Goal: Task Accomplishment & Management: Complete application form

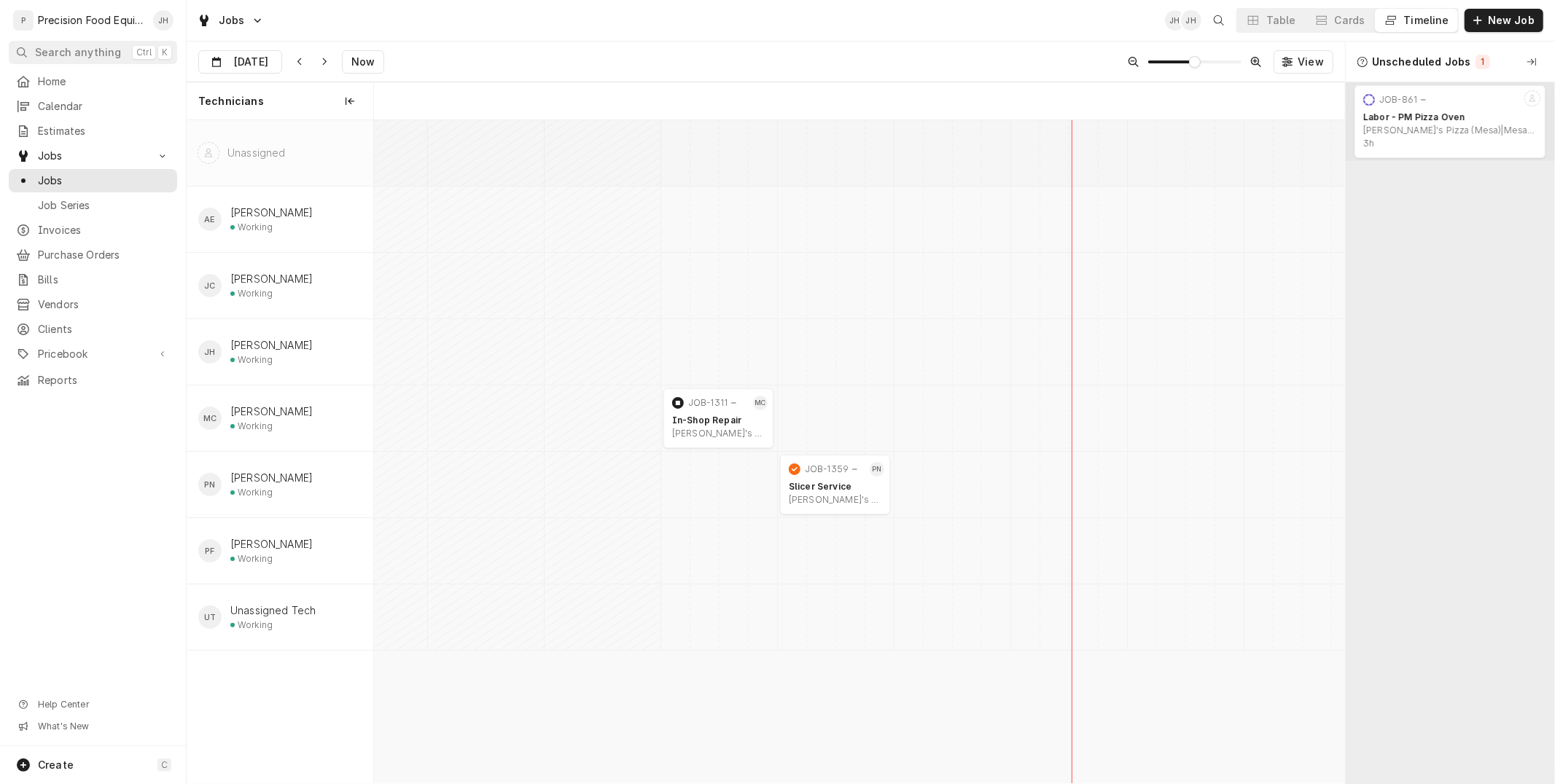
scroll to position [0, 19282]
click at [1520, 17] on span "New Job" at bounding box center [1511, 21] width 52 height 15
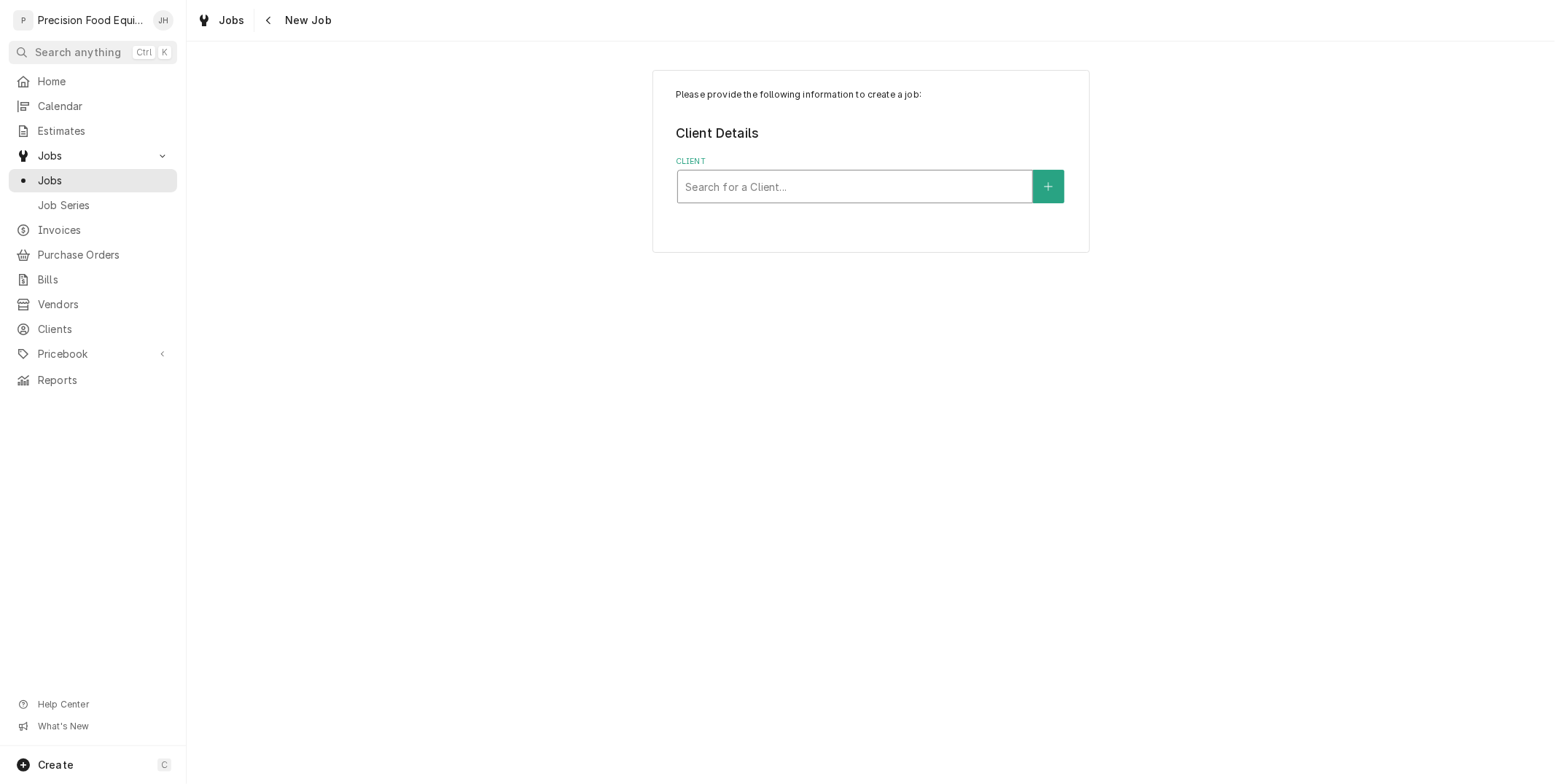
click at [872, 185] on div "Client" at bounding box center [855, 187] width 340 height 27
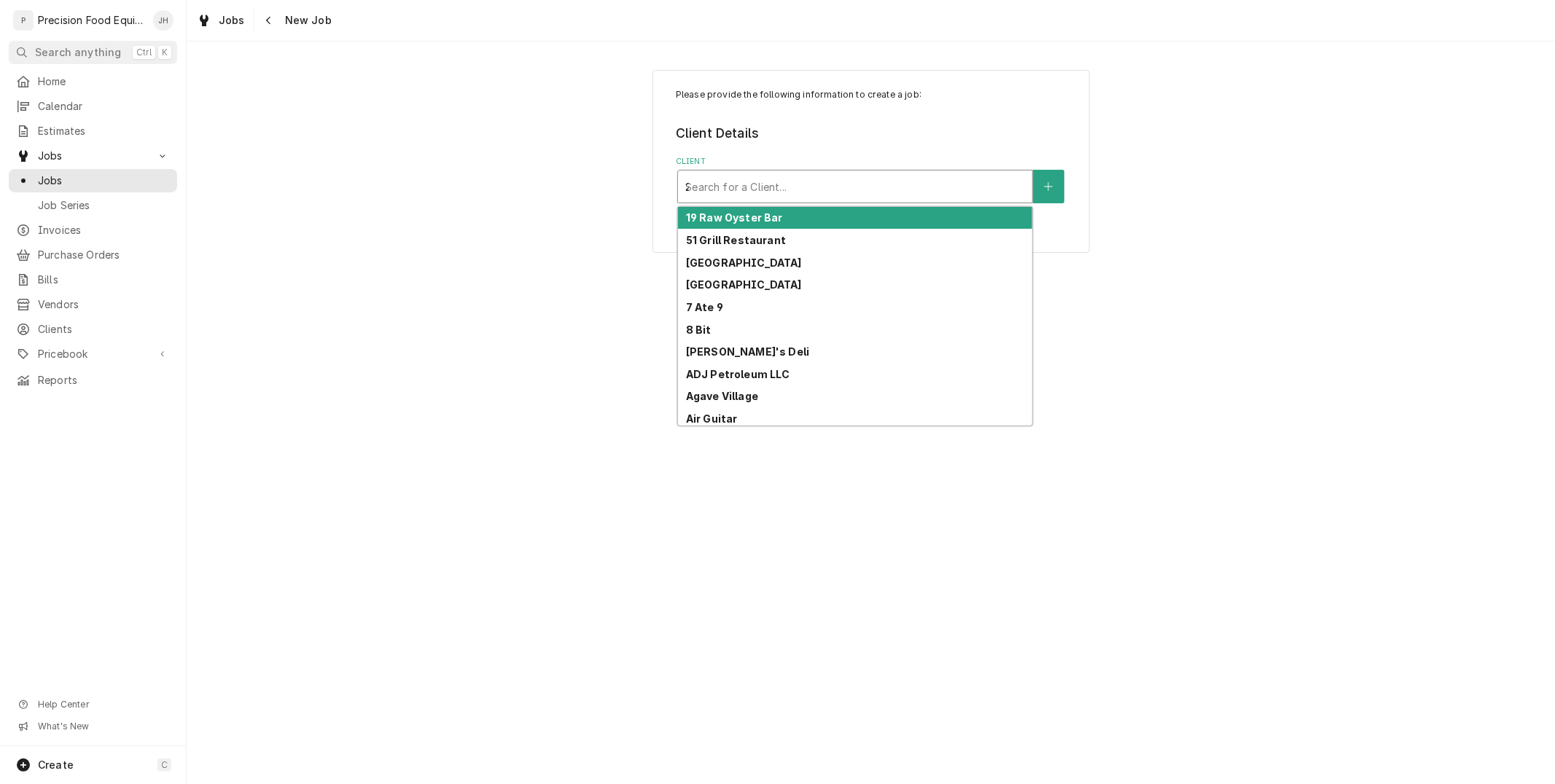
type input "2226"
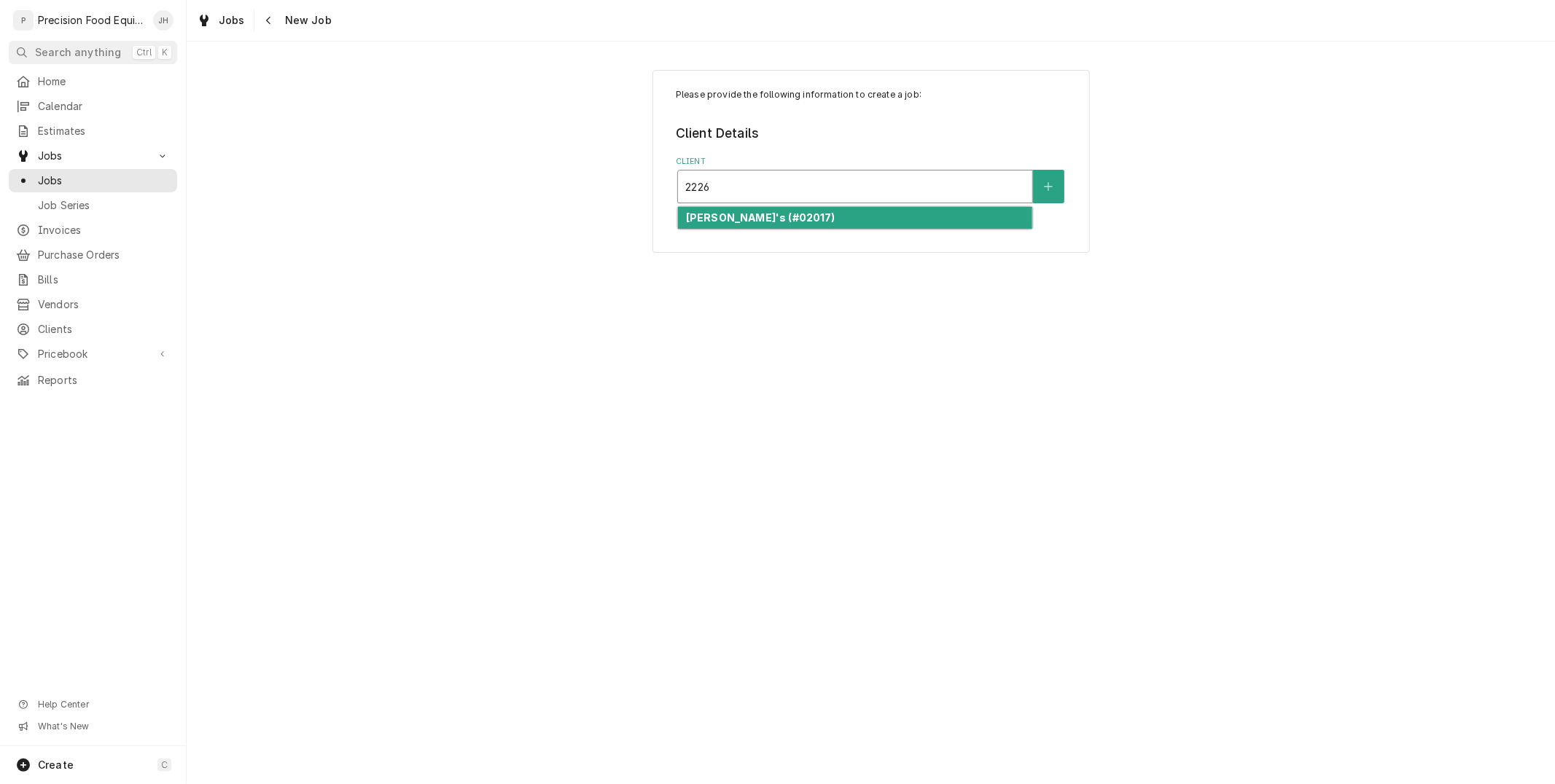
click at [876, 210] on div "Wendy's (#02017)" at bounding box center [854, 218] width 354 height 23
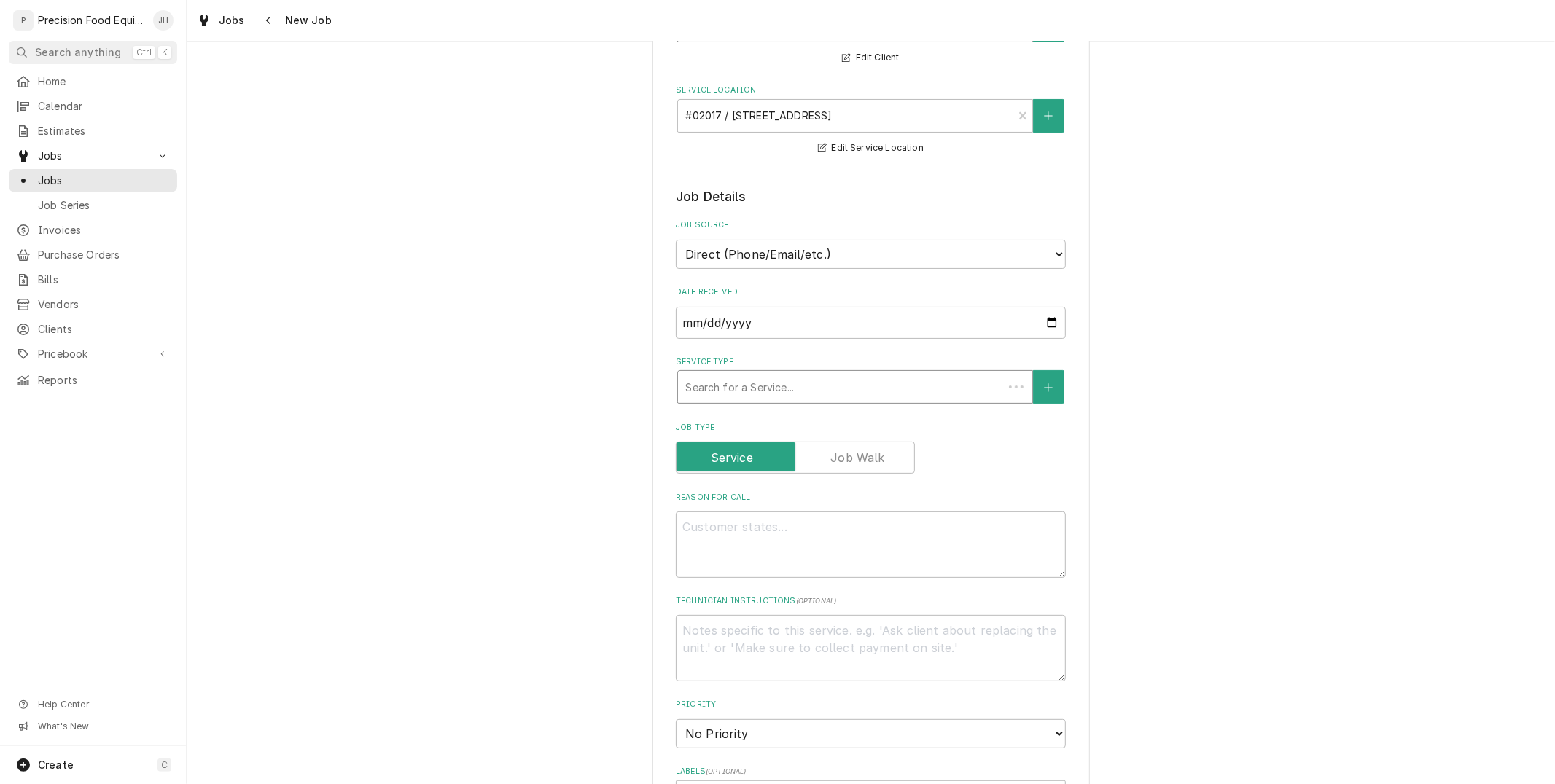
scroll to position [162, 0]
click at [908, 375] on div "Service Type" at bounding box center [840, 386] width 310 height 27
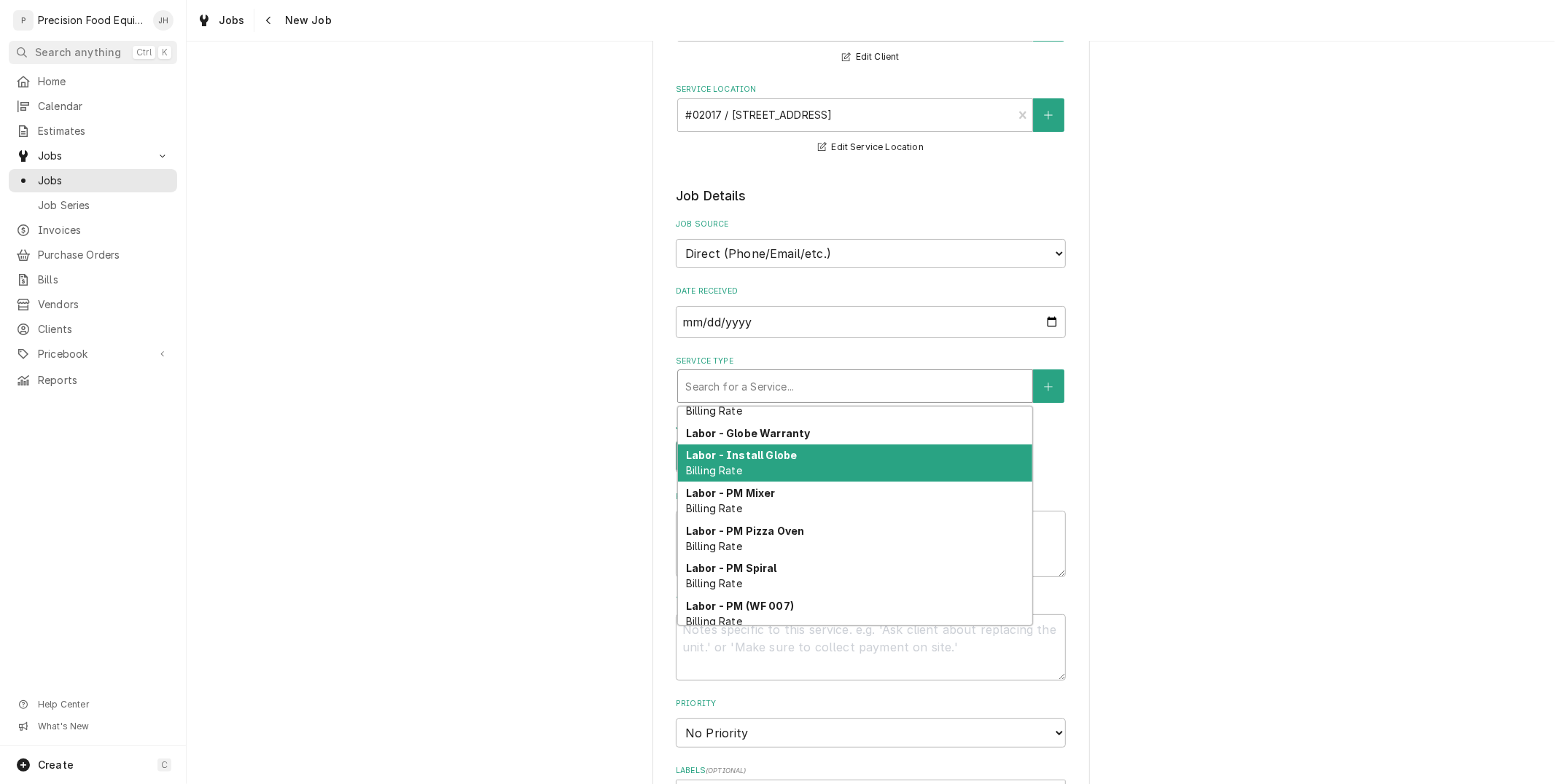
scroll to position [503, 0]
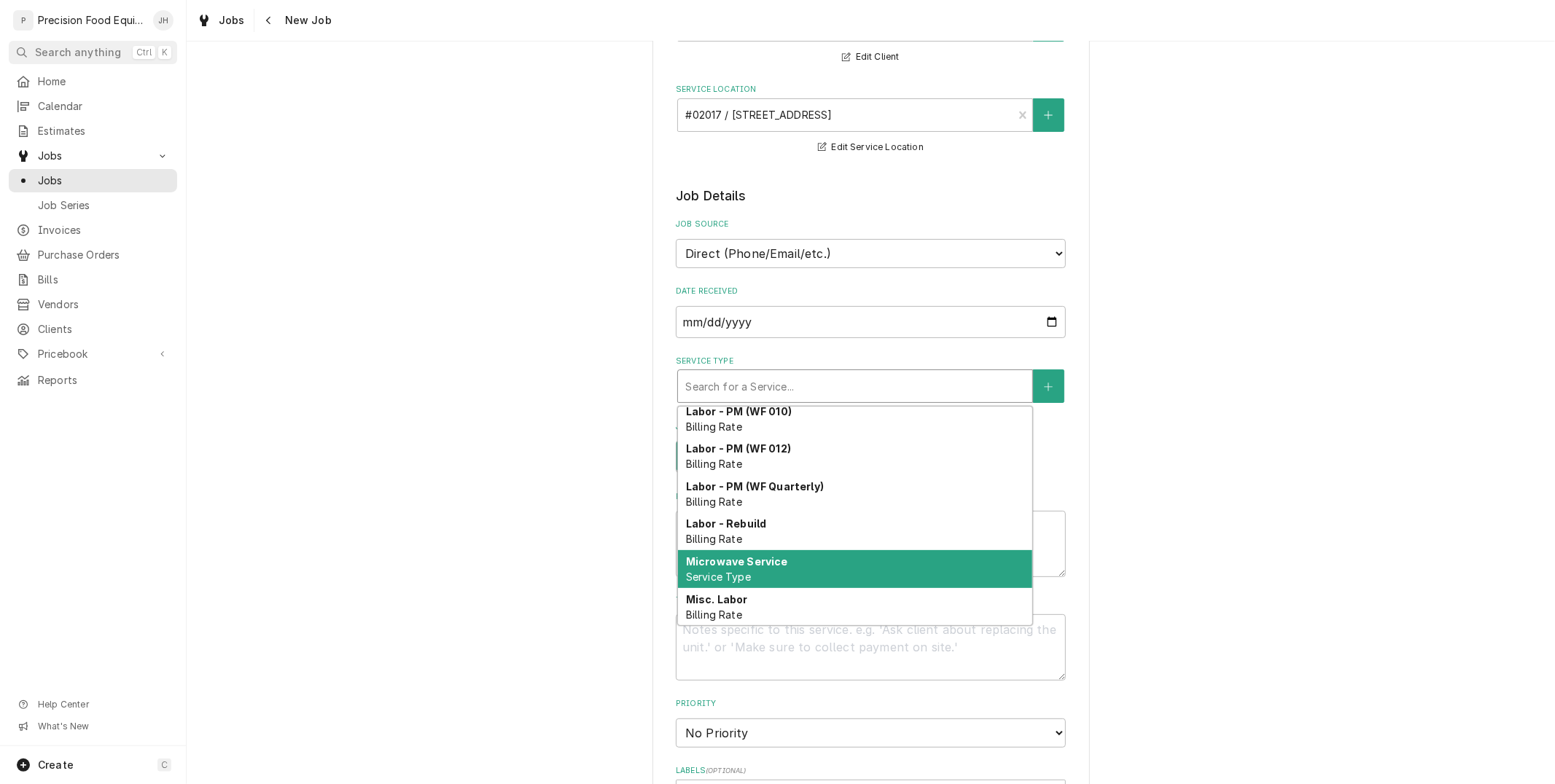
click at [826, 550] on div "Microwave Service Service Type" at bounding box center [854, 569] width 354 height 38
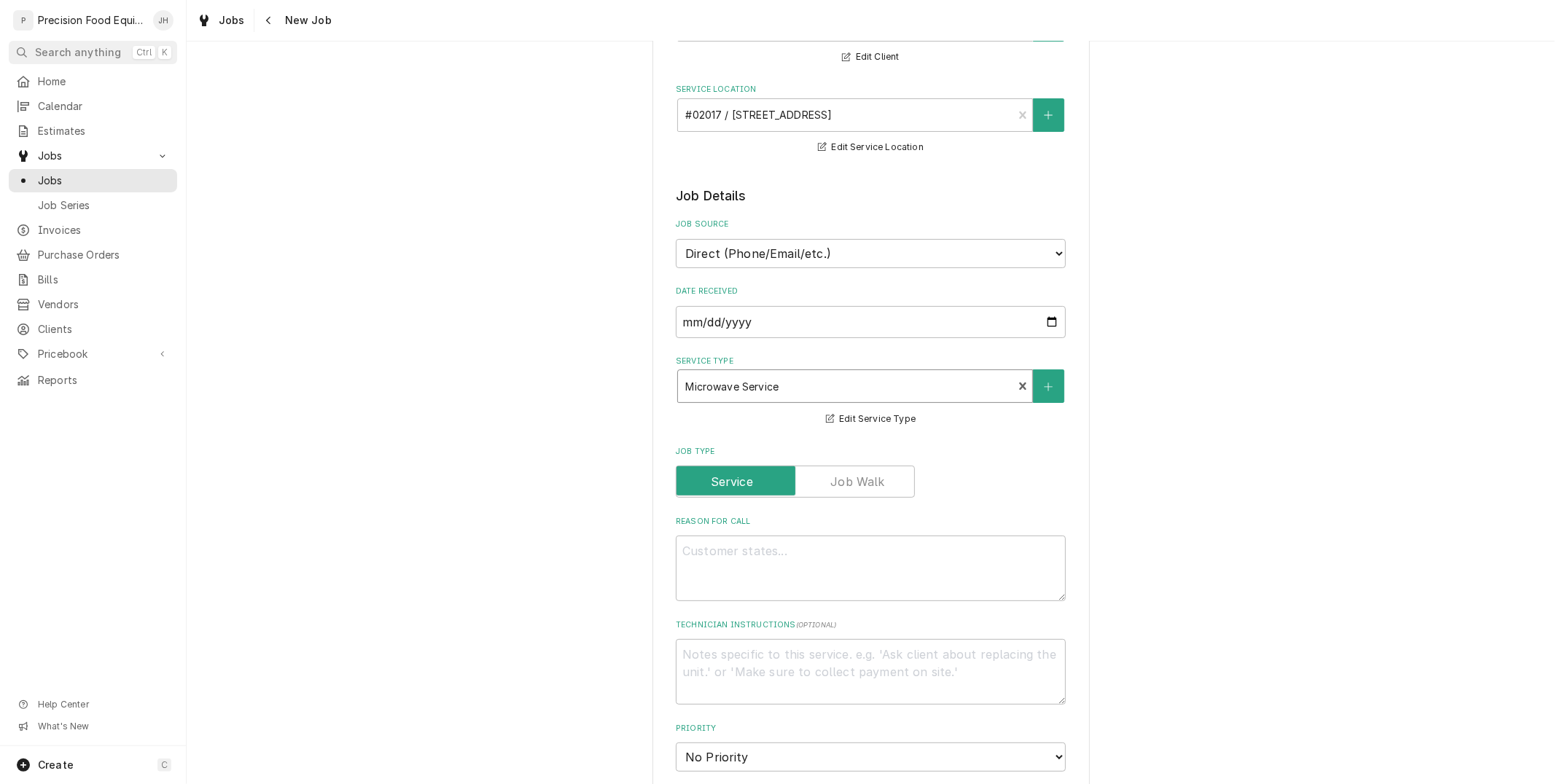
type textarea "x"
click at [826, 550] on textarea "Reason For Call" at bounding box center [871, 568] width 390 height 66
type textarea "1"
type textarea "x"
type textarea "1"
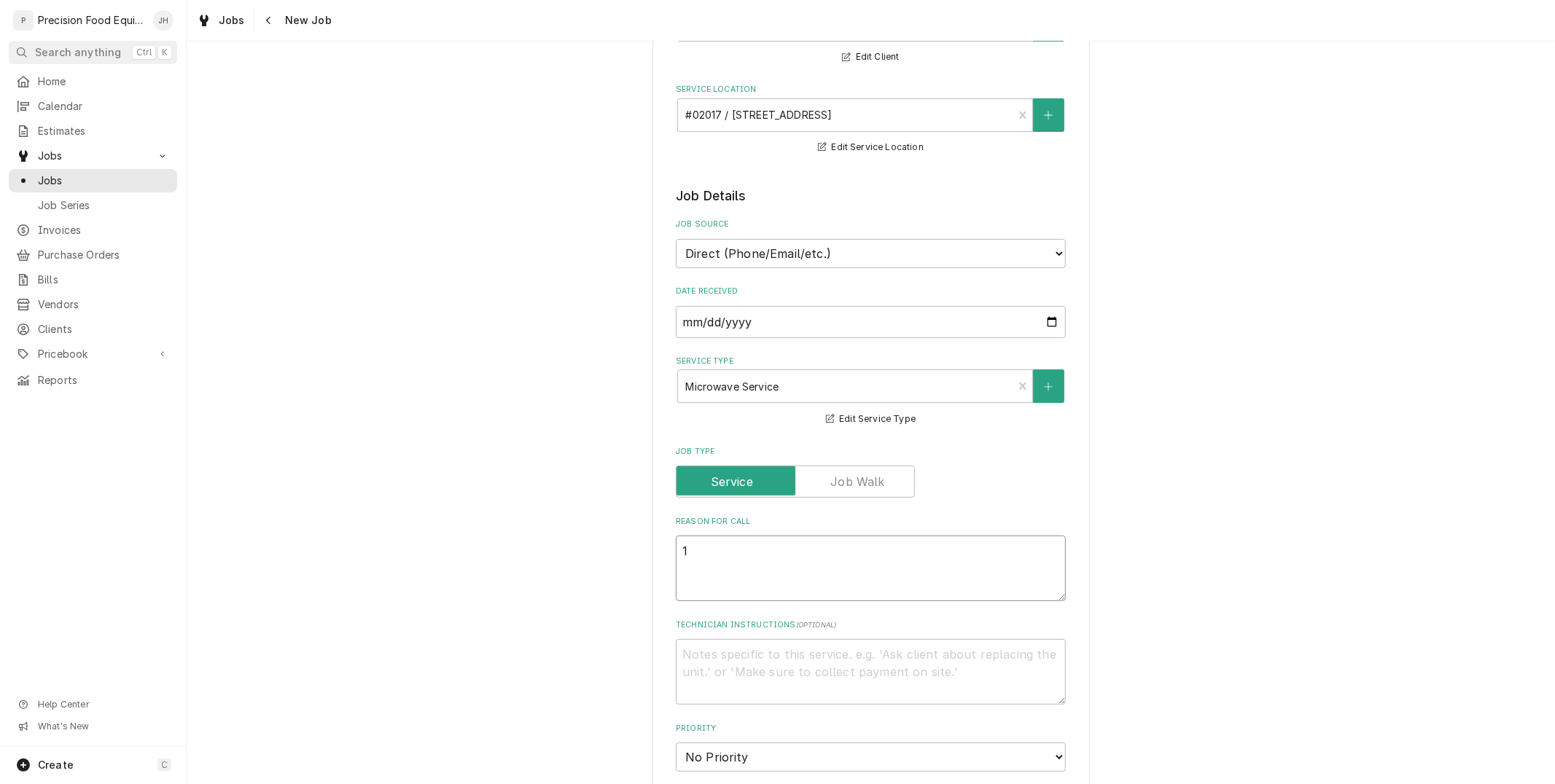
type textarea "x"
type textarea "1 m"
type textarea "x"
type textarea "1 mi"
type textarea "x"
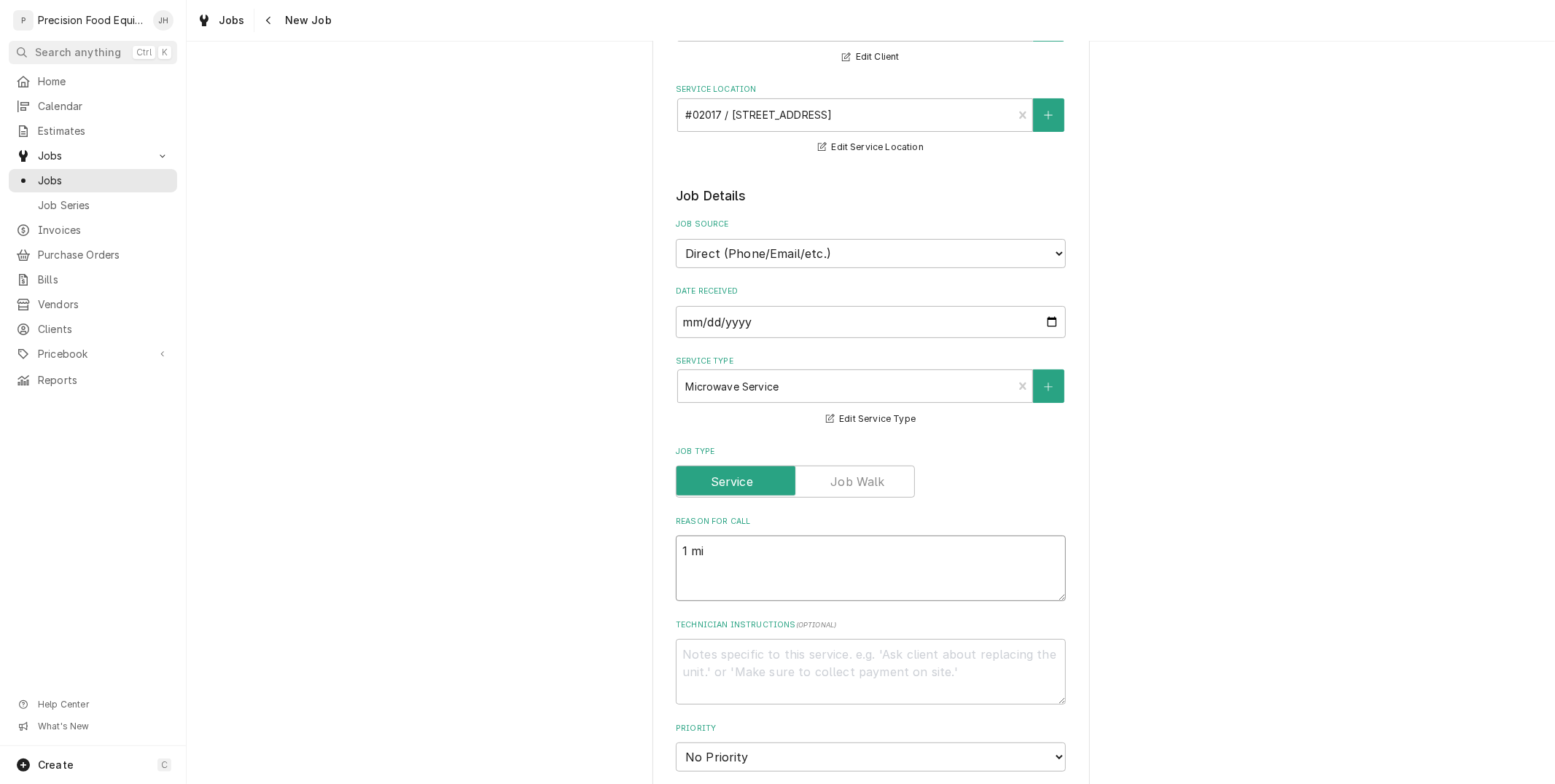
type textarea "1 mic"
type textarea "x"
type textarea "1 micr"
type textarea "x"
type textarea "1 micro"
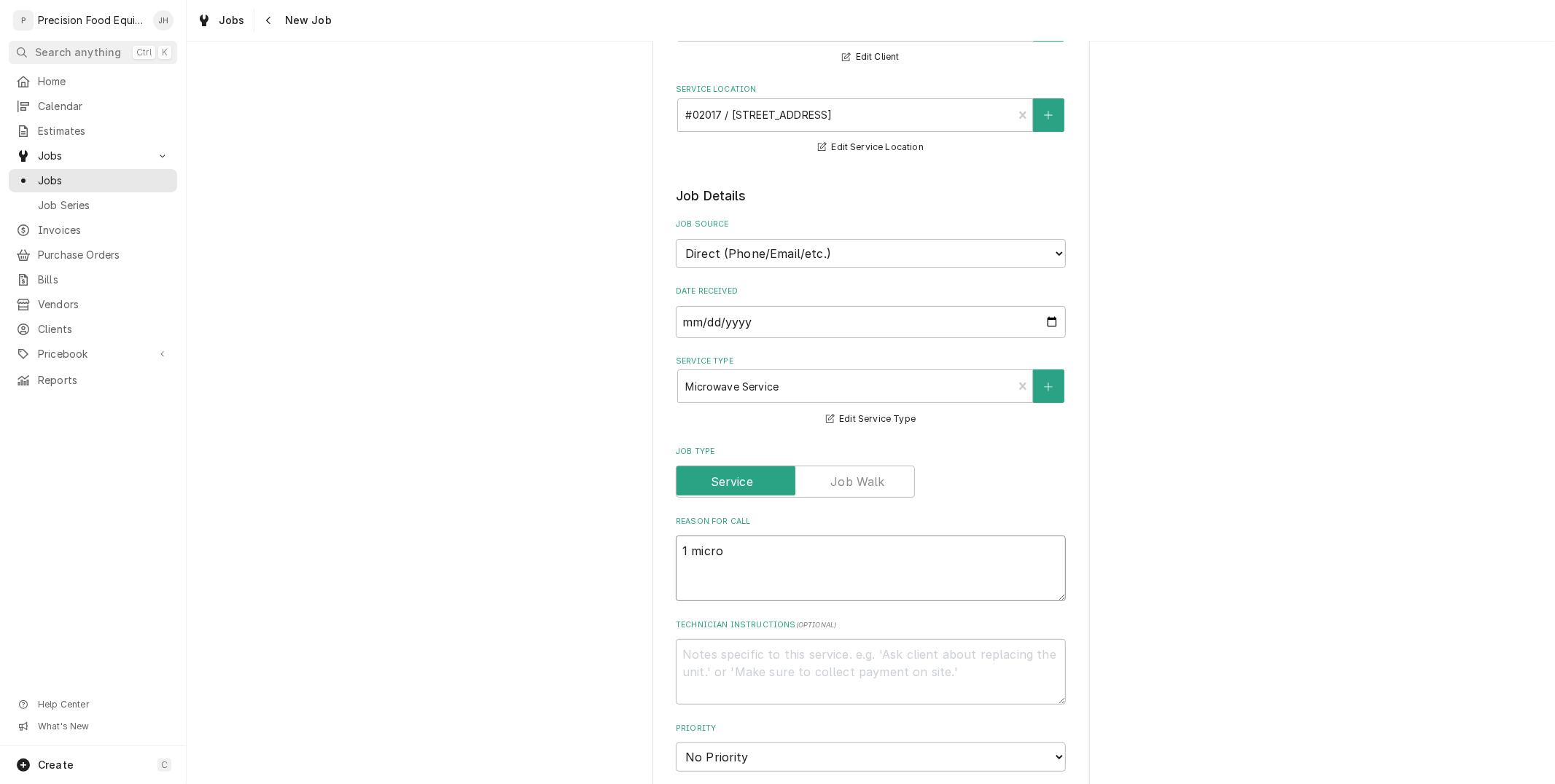
type textarea "x"
type textarea "1 microw"
type textarea "x"
type textarea "1 microwa"
type textarea "x"
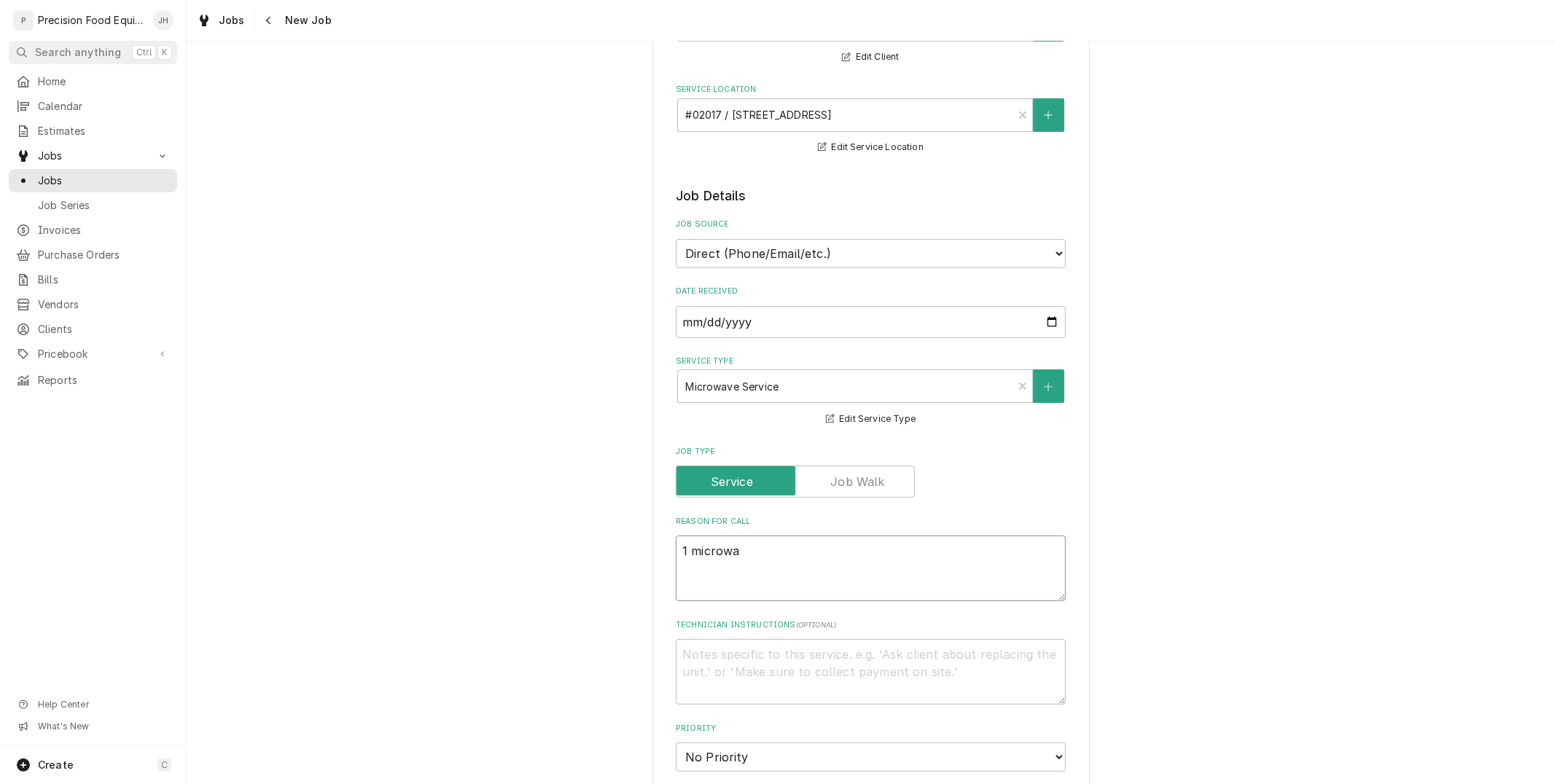
type textarea "1 microwav"
type textarea "x"
type textarea "1 microwave"
type textarea "x"
type textarea "1 microwave is"
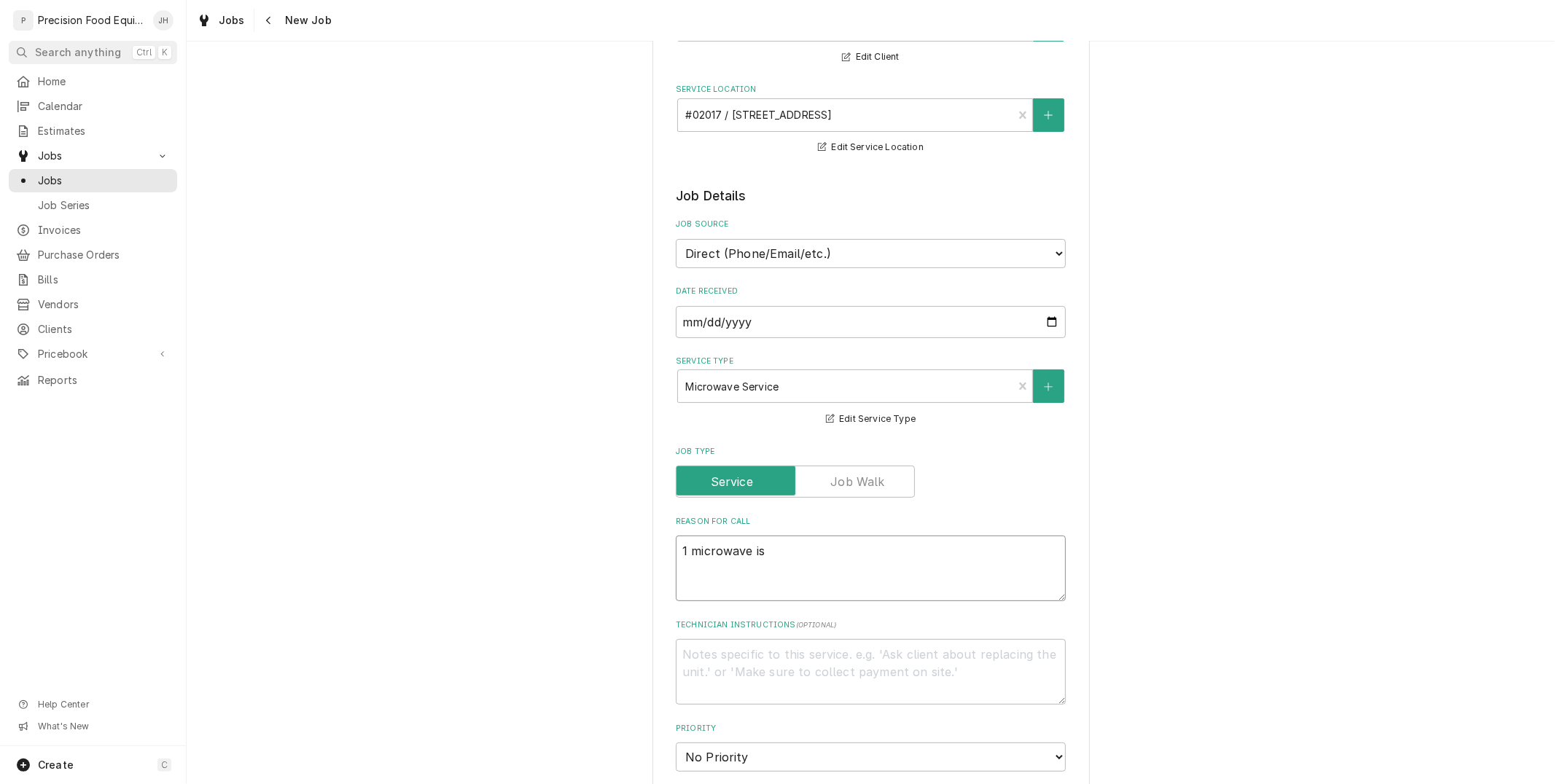
type textarea "x"
type textarea "1 microwave is b"
type textarea "x"
type textarea "1 microwave is bus"
type textarea "x"
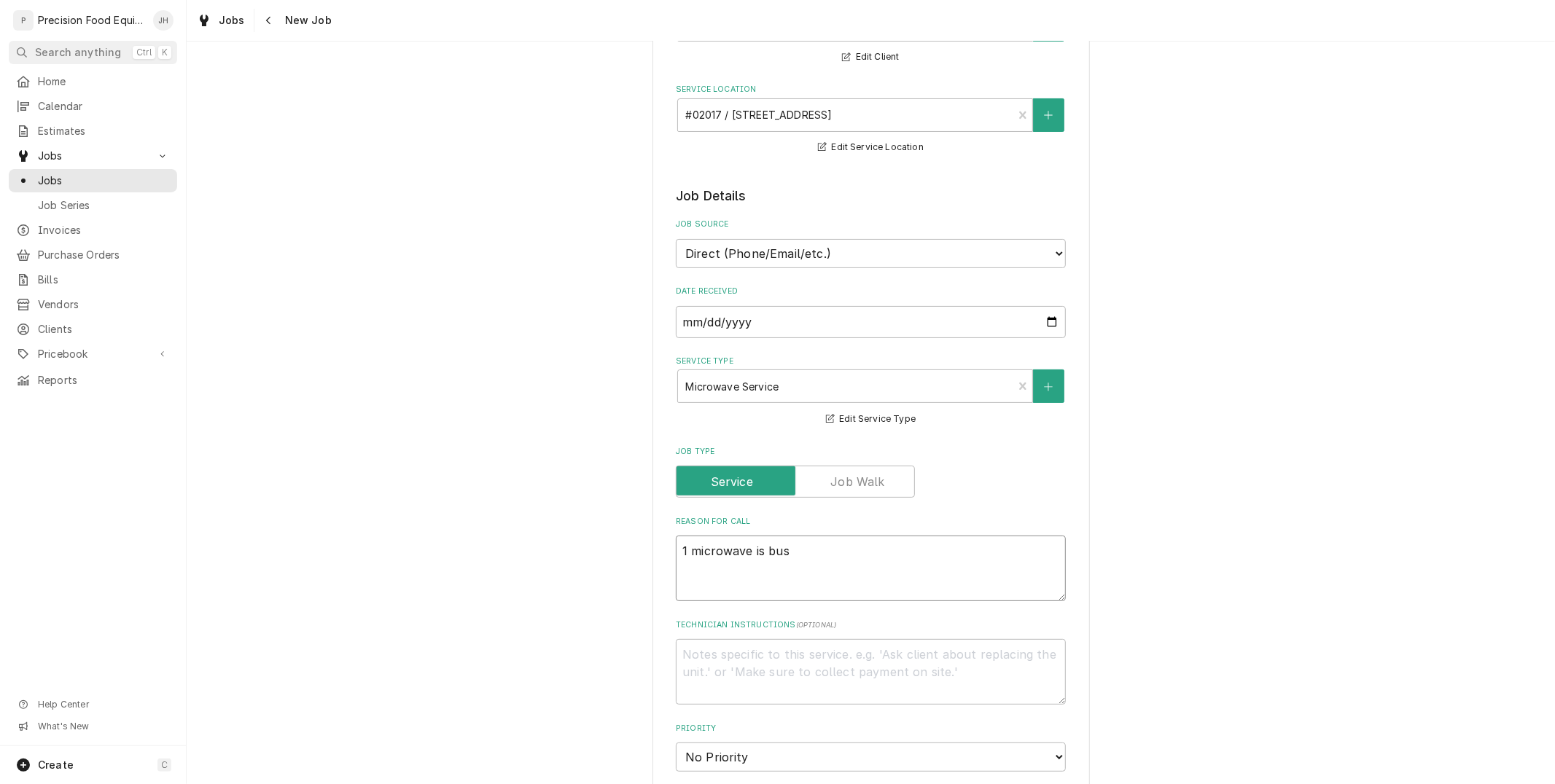
type textarea "1 microwave is bust"
type textarea "x"
type textarea "1 microwave is buste"
type textarea "x"
type textarea "1 microwave is busted"
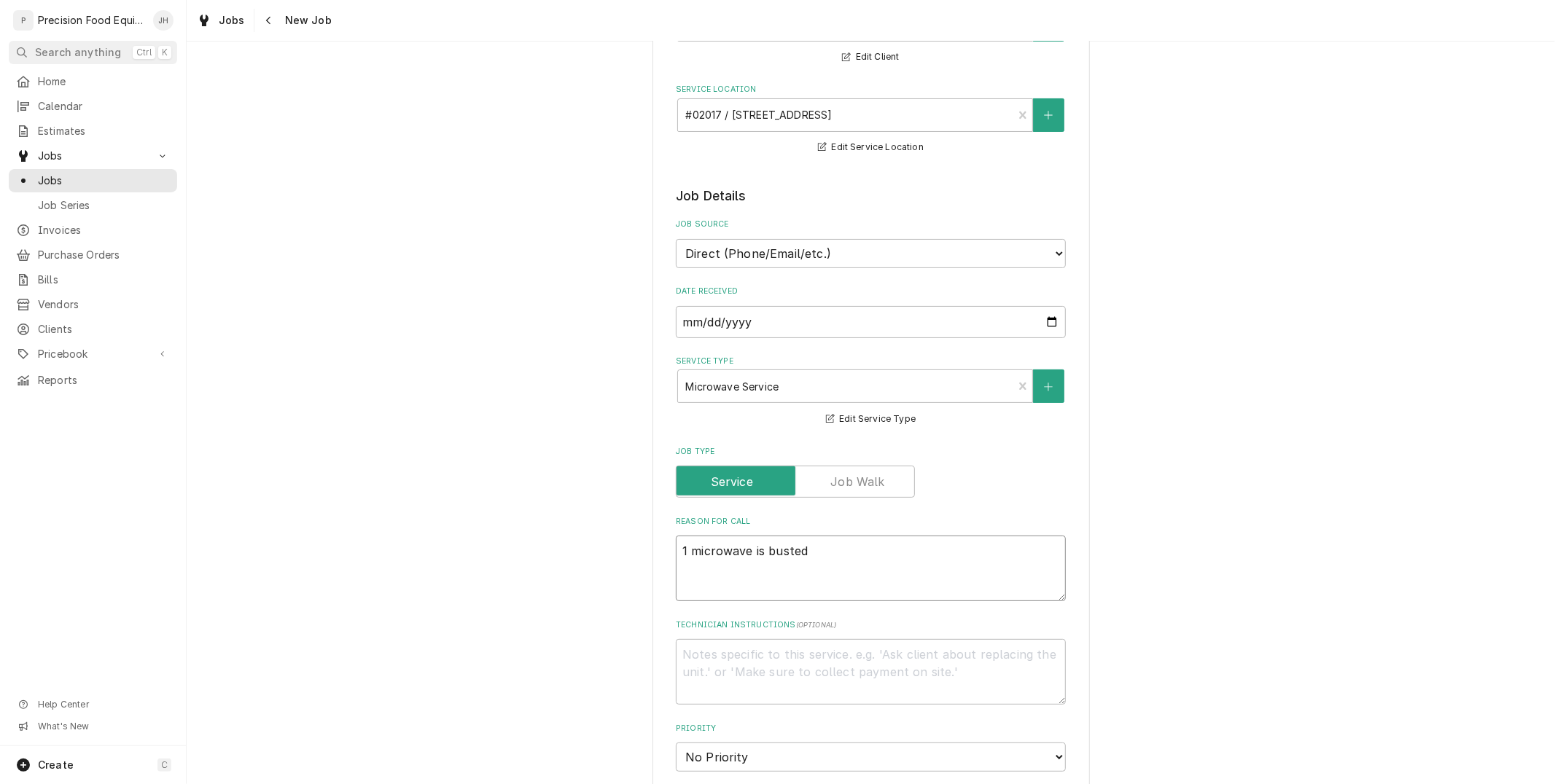
type textarea "x"
type textarea "1 microwave is busted"
type textarea "x"
type textarea "1 microwave is busted a"
type textarea "x"
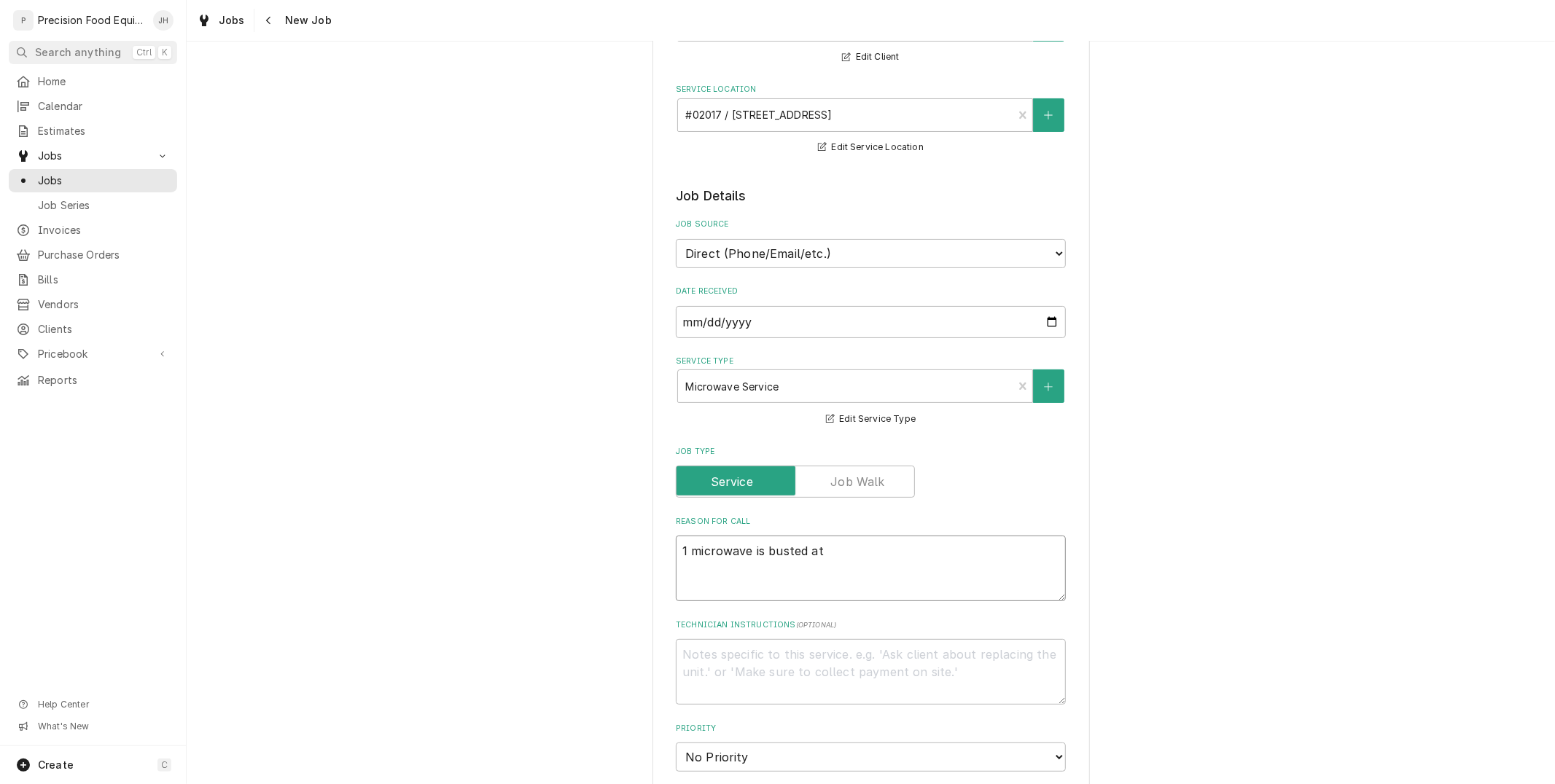
type textarea "1 microwave is busted at"
type textarea "x"
type textarea "1 microwave is busted at t"
type textarea "x"
type textarea "1 microwave is busted at the"
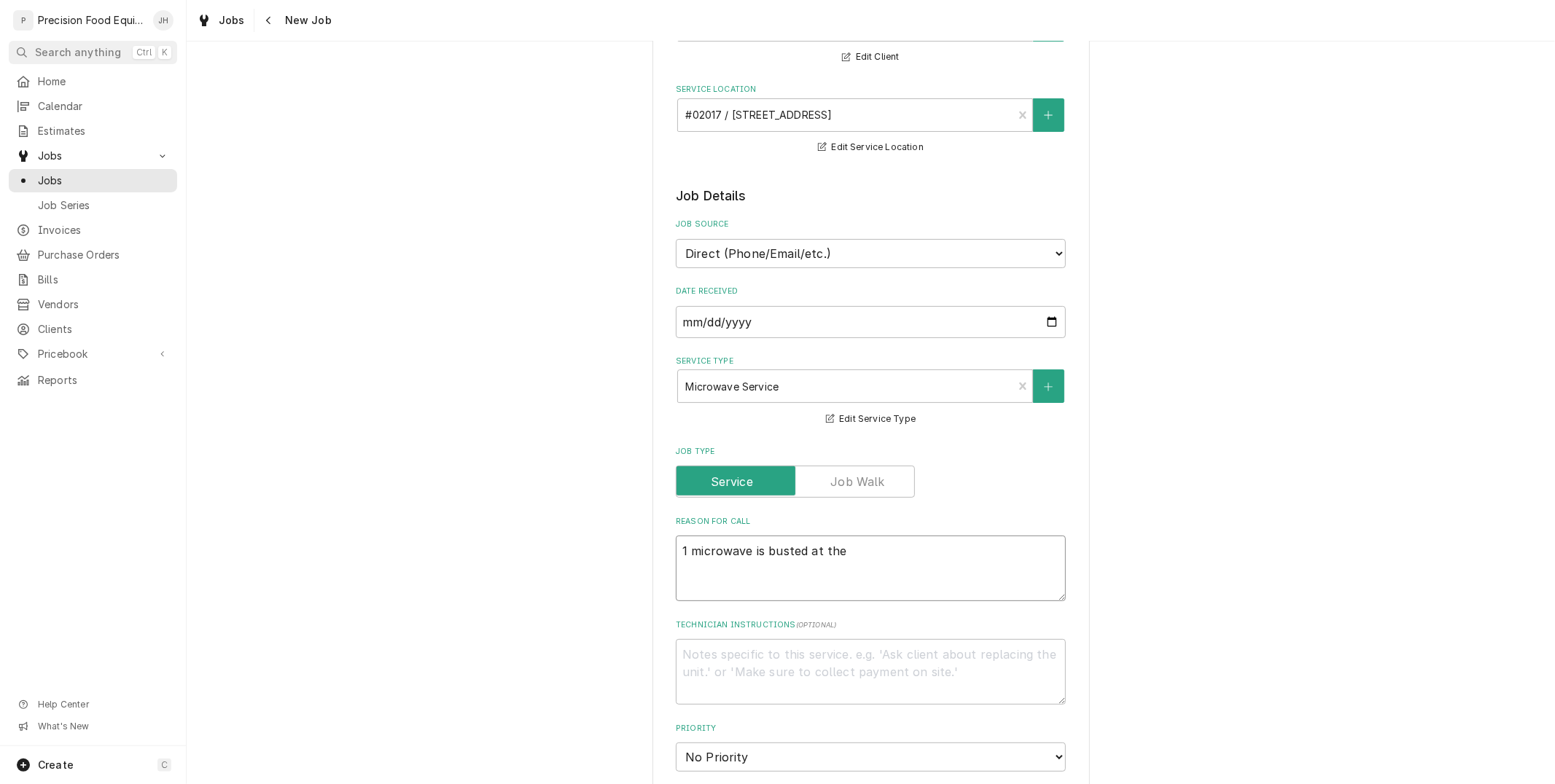
type textarea "x"
type textarea "1 microwave is busted at the"
type textarea "x"
type textarea "1 microwave is busted at the b"
type textarea "x"
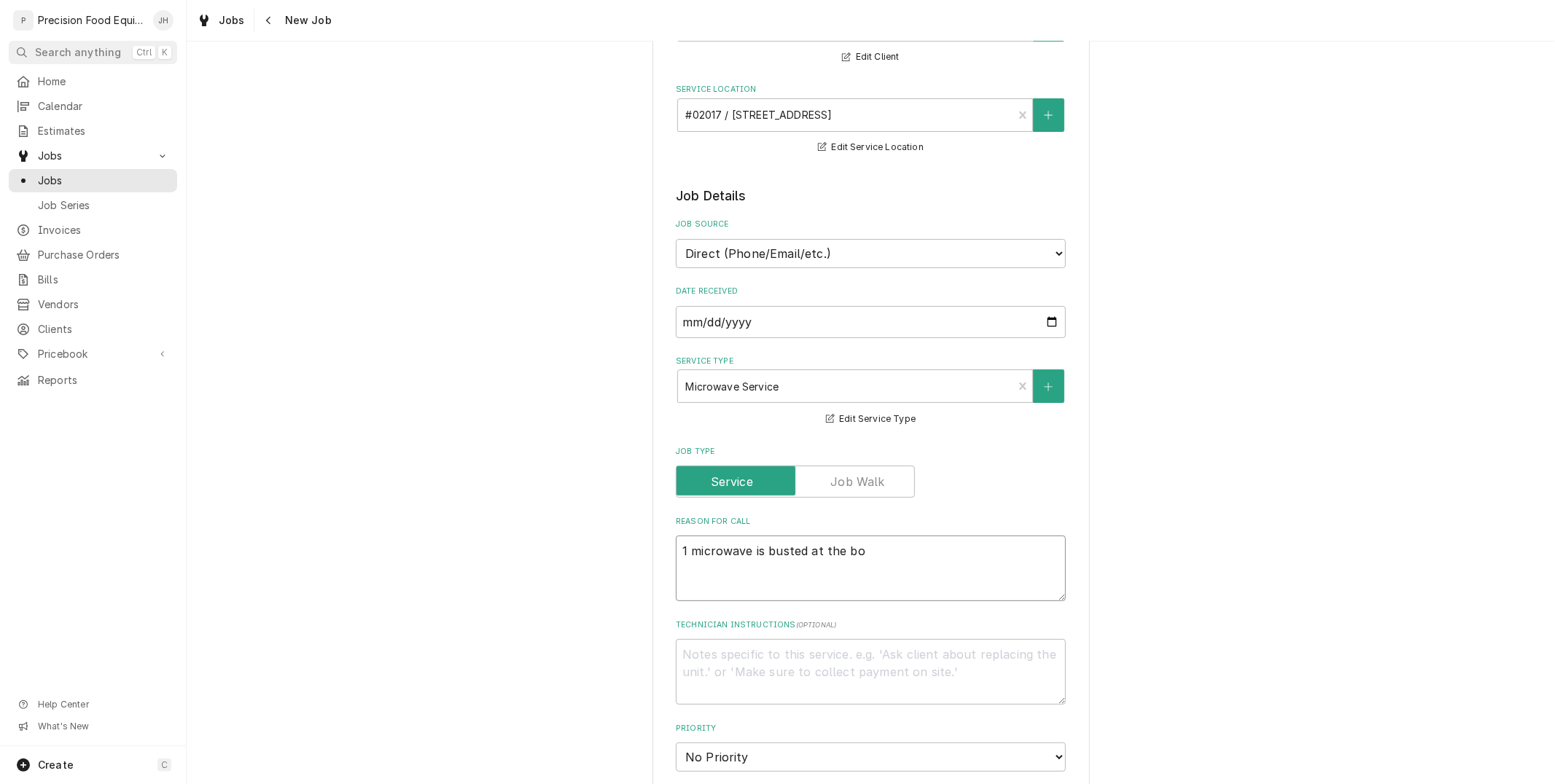
type textarea "1 microwave is busted at the bot"
type textarea "x"
type textarea "1 microwave is busted at the bott"
type textarea "x"
type textarea "1 microwave is busted at the bottom"
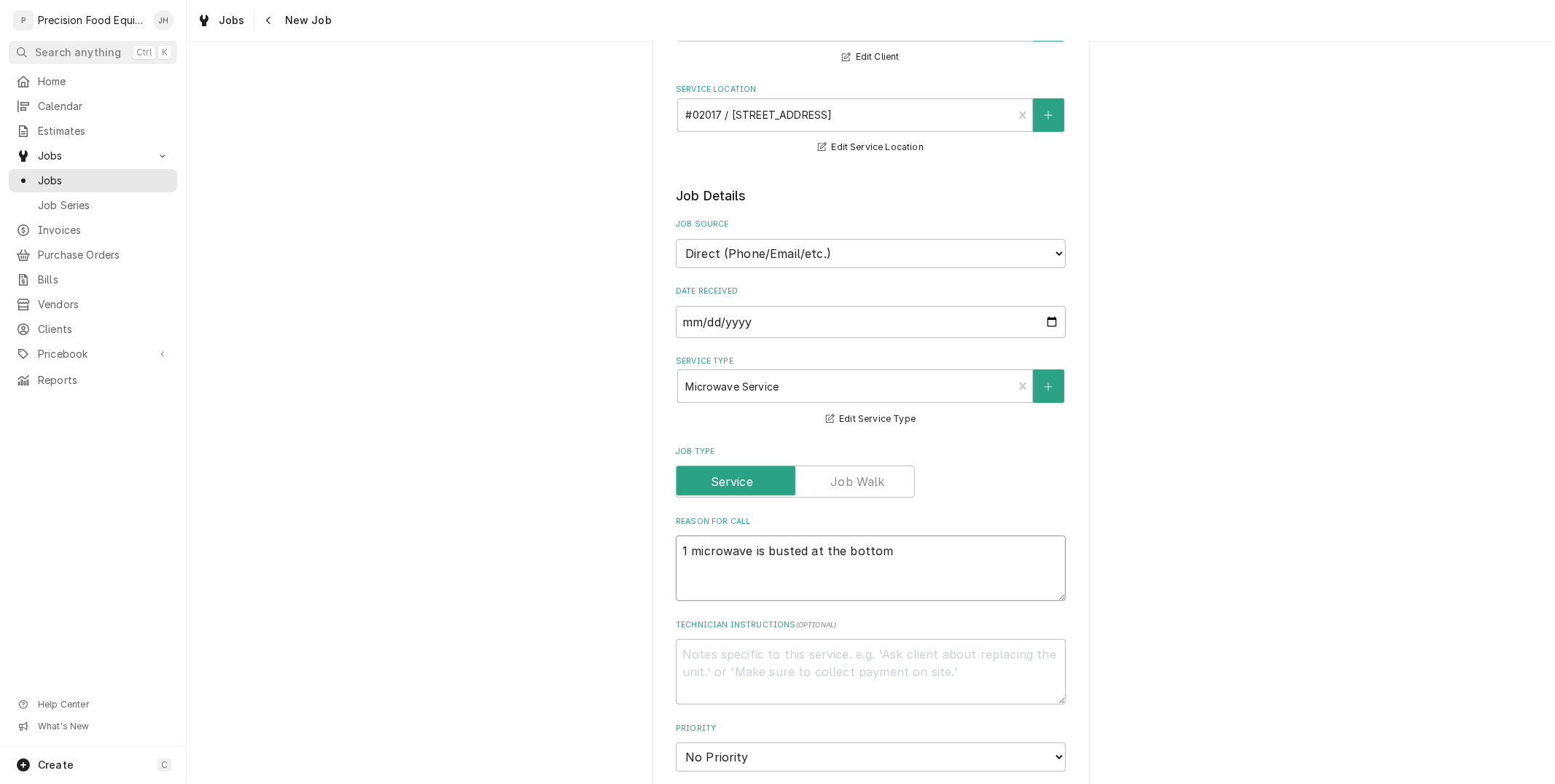
type textarea "x"
type textarea "1 microwave is busted at the bottom"
type textarea "x"
type textarea "1 microwave is busted at the bottom f"
type textarea "x"
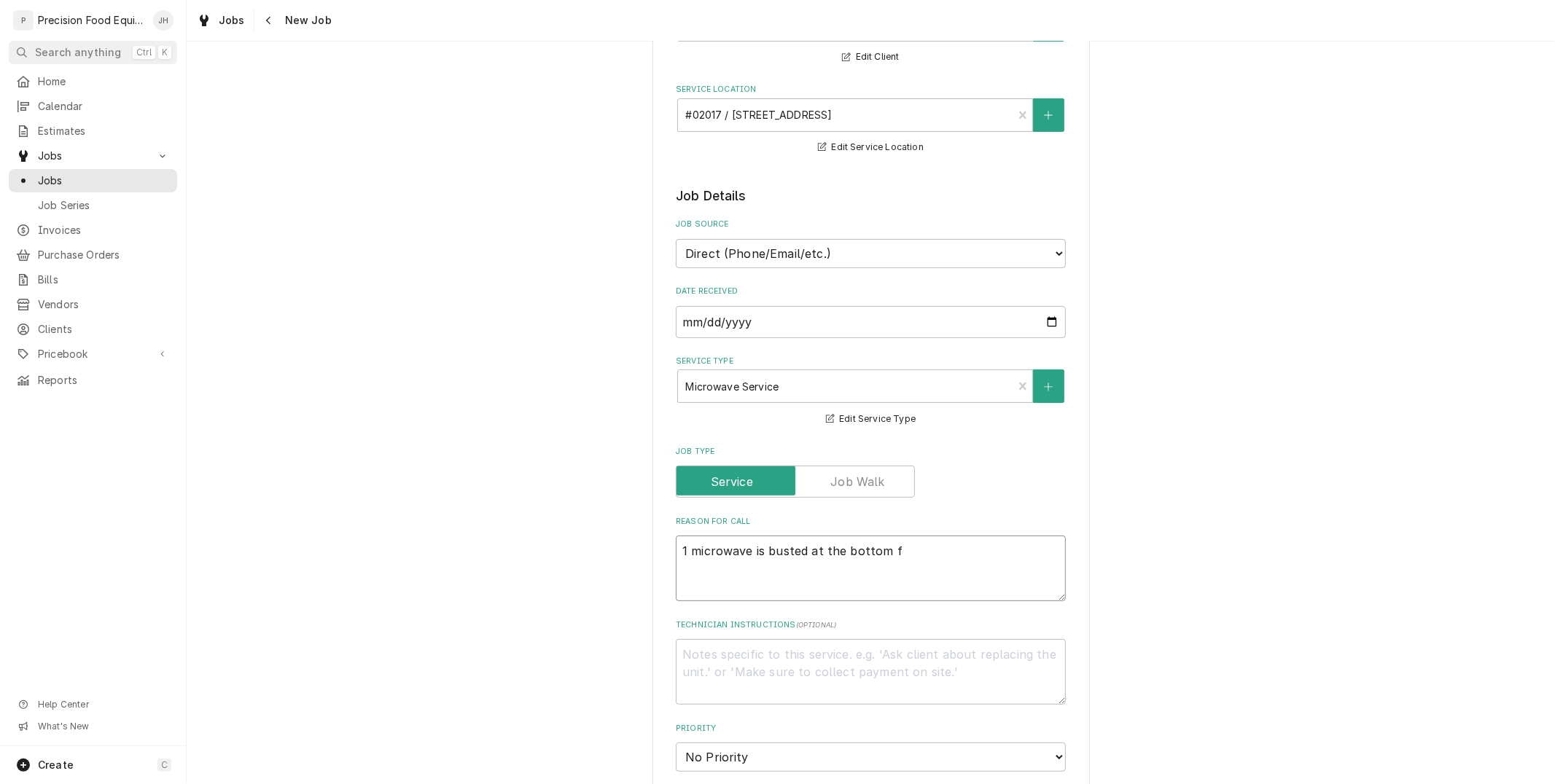
type textarea "1 microwave is busted at the bottom fr"
type textarea "x"
type textarea "1 microwave is busted at the bottom fro"
type textarea "x"
type textarea "1 microwave is busted at the bottom from"
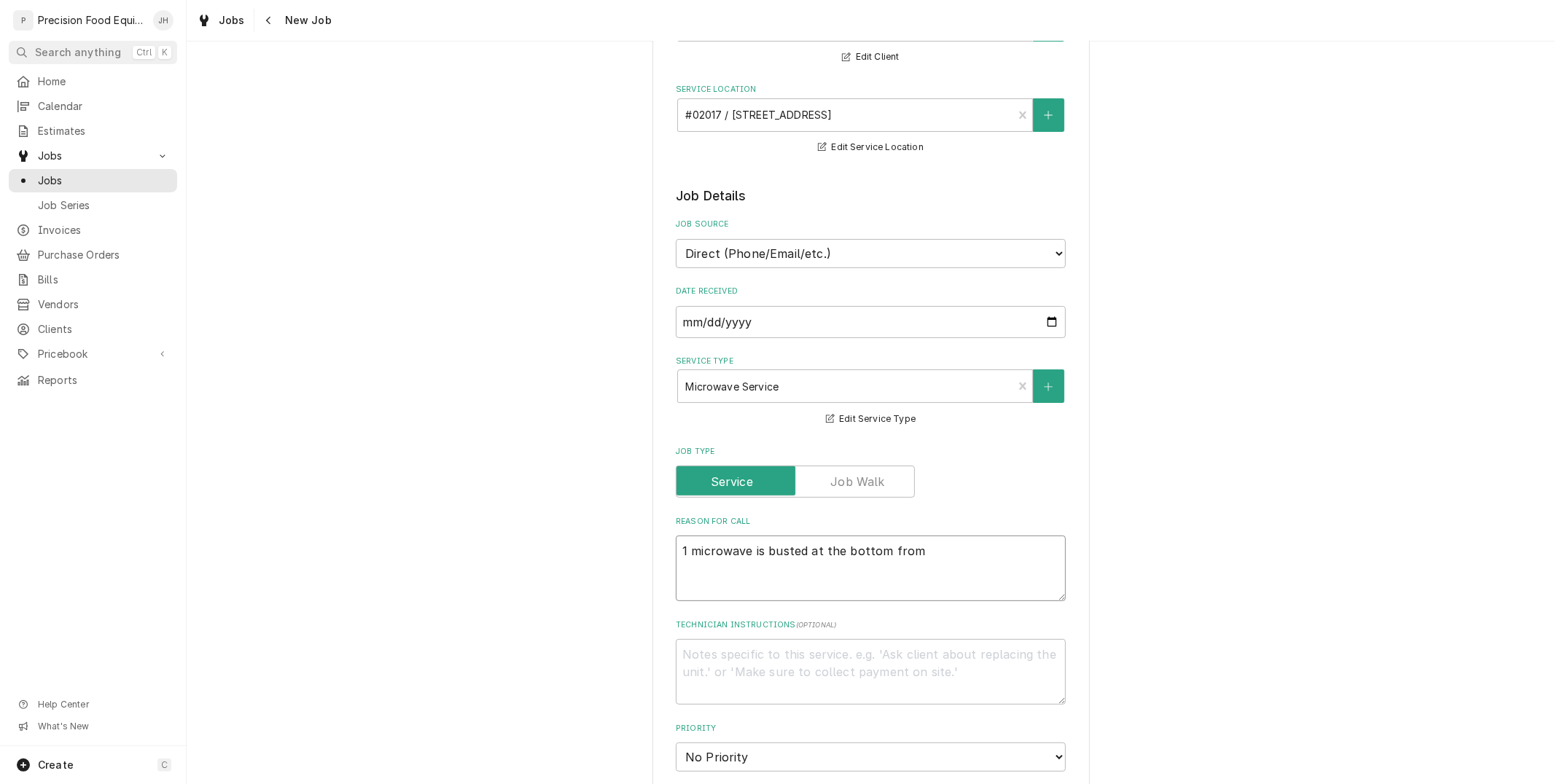
type textarea "x"
type textarea "1 microwave is busted at the bottom from"
type textarea "x"
type textarea "1 microwave is busted at the bottom from s"
type textarea "x"
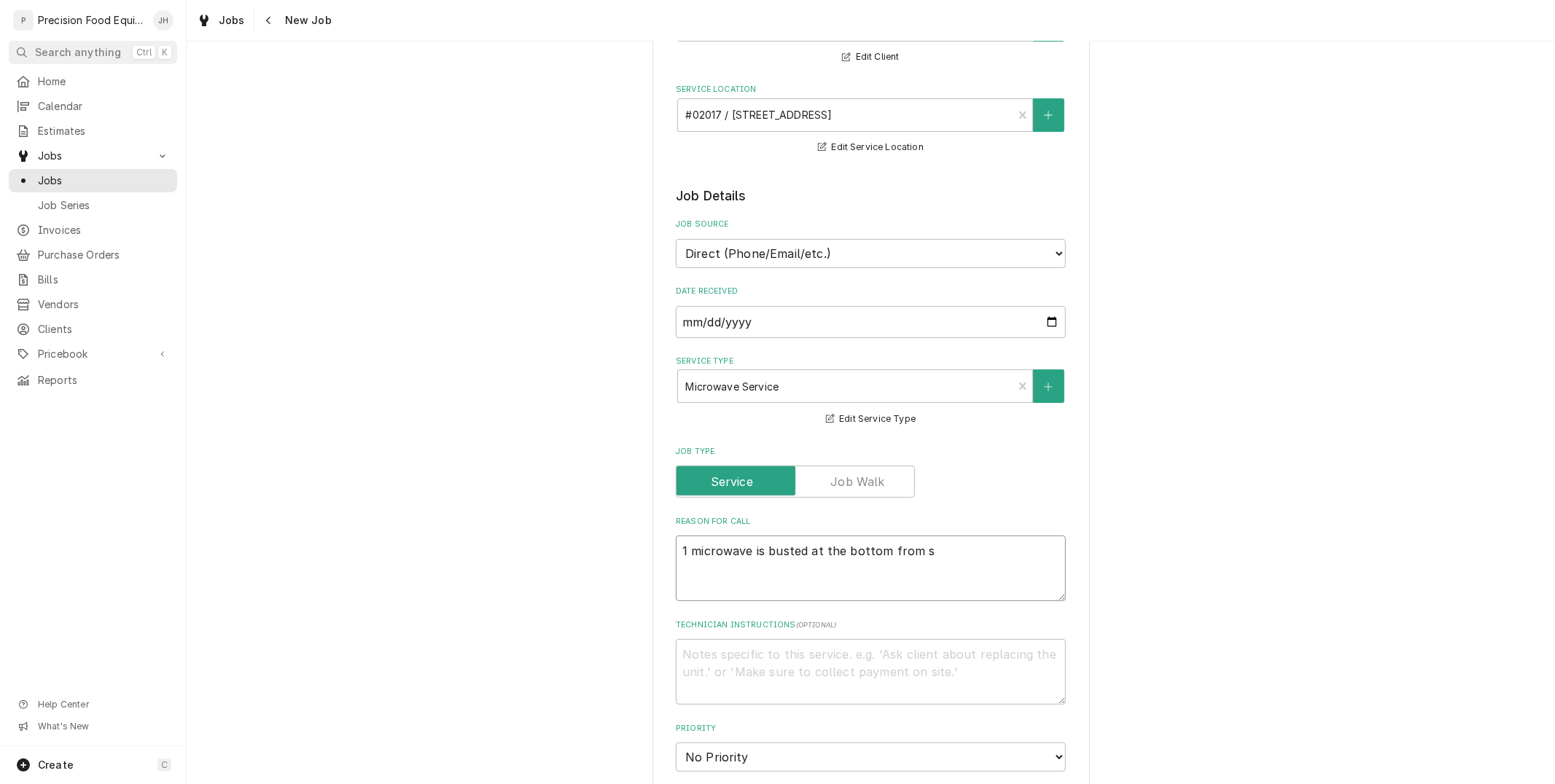
type textarea "1 microwave is busted at the bottom from so"
type textarea "x"
type textarea "1 microwave is busted at the bottom from son"
type textarea "x"
type textarea "1 microwave is busted at the bottom from sone"
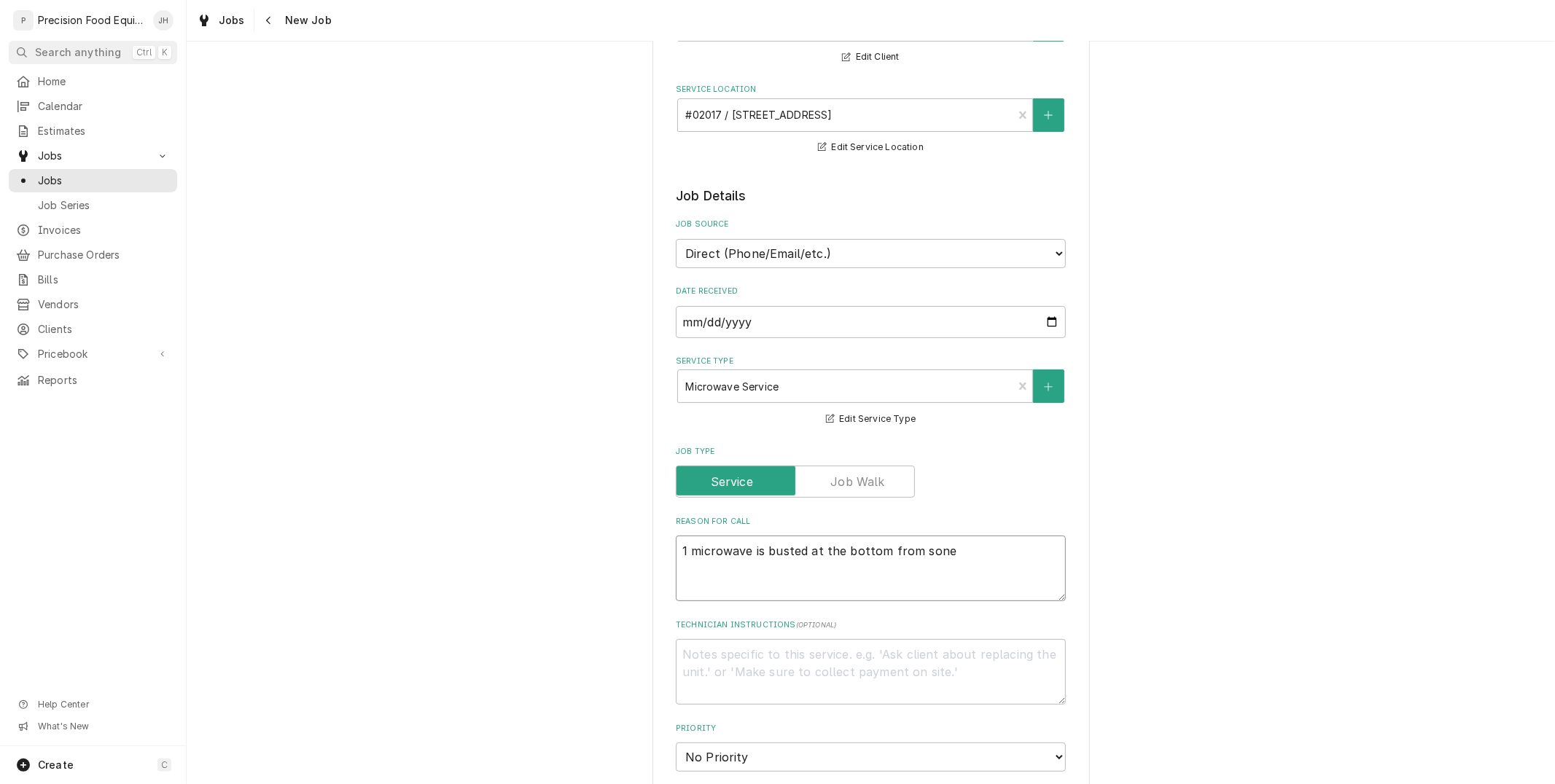
type textarea "x"
type textarea "1 microwave is busted at the bottom from soneo"
type textarea "x"
type textarea "1 microwave is busted at the bottom from soneon"
type textarea "x"
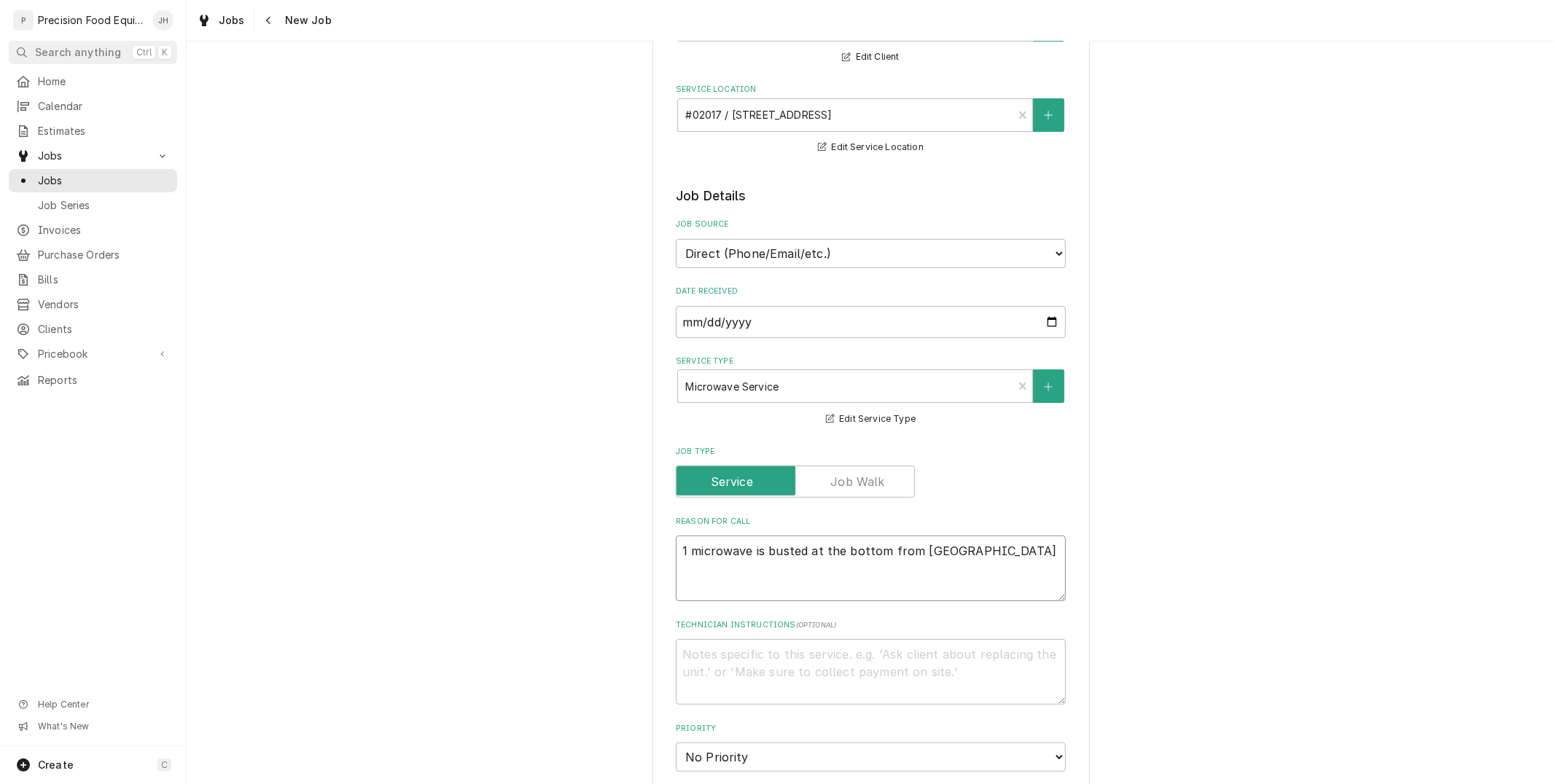
type textarea "1 microwave is busted at the bottom from soneone"
type textarea "x"
type textarea "1 microwave is busted at the bottom from soneon"
type textarea "x"
type textarea "1 microwave is busted at the bottom from soneo"
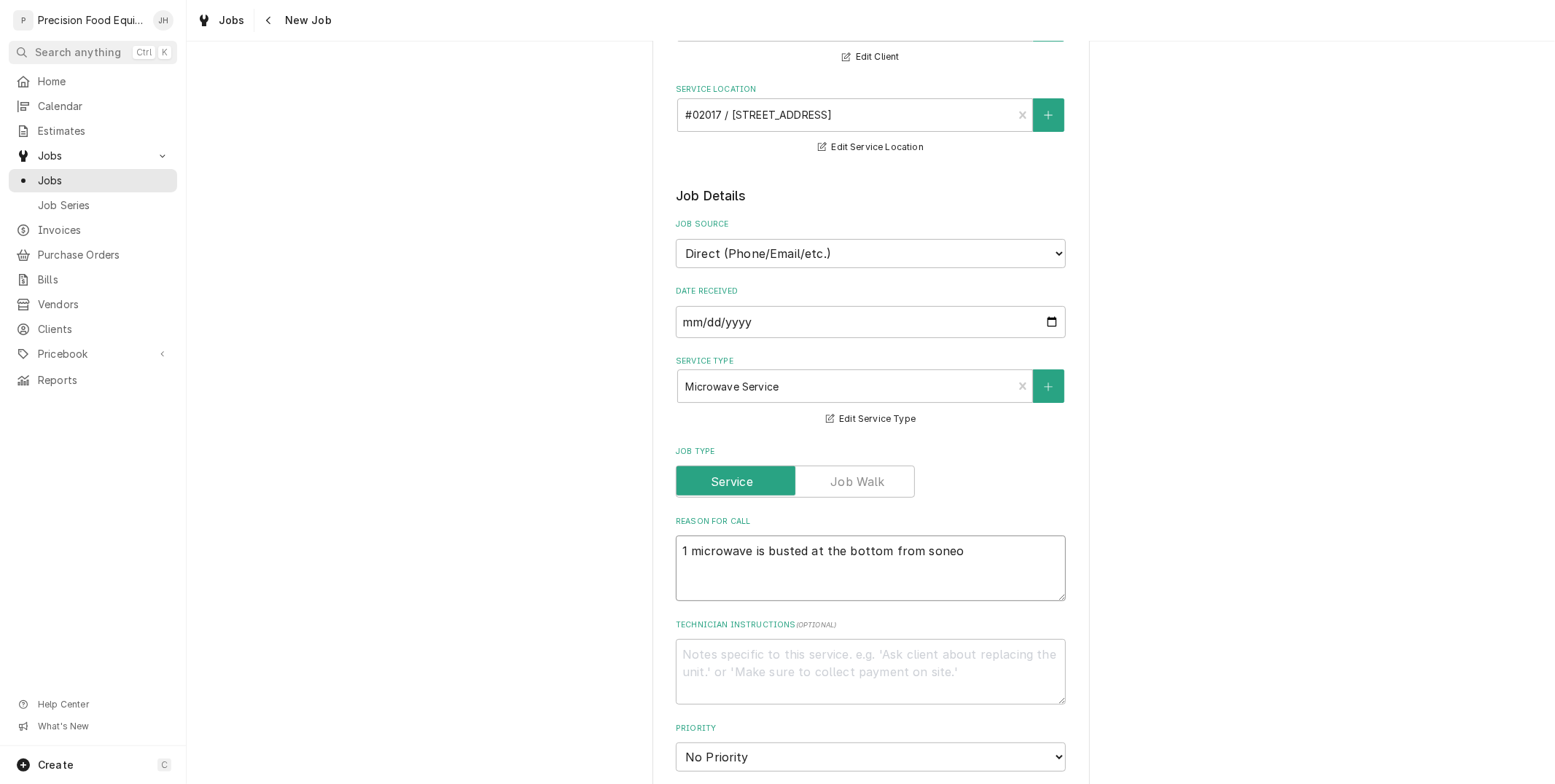
type textarea "x"
type textarea "1 microwave is busted at the bottom from sone"
type textarea "x"
type textarea "1 microwave is busted at the bottom from son"
type textarea "x"
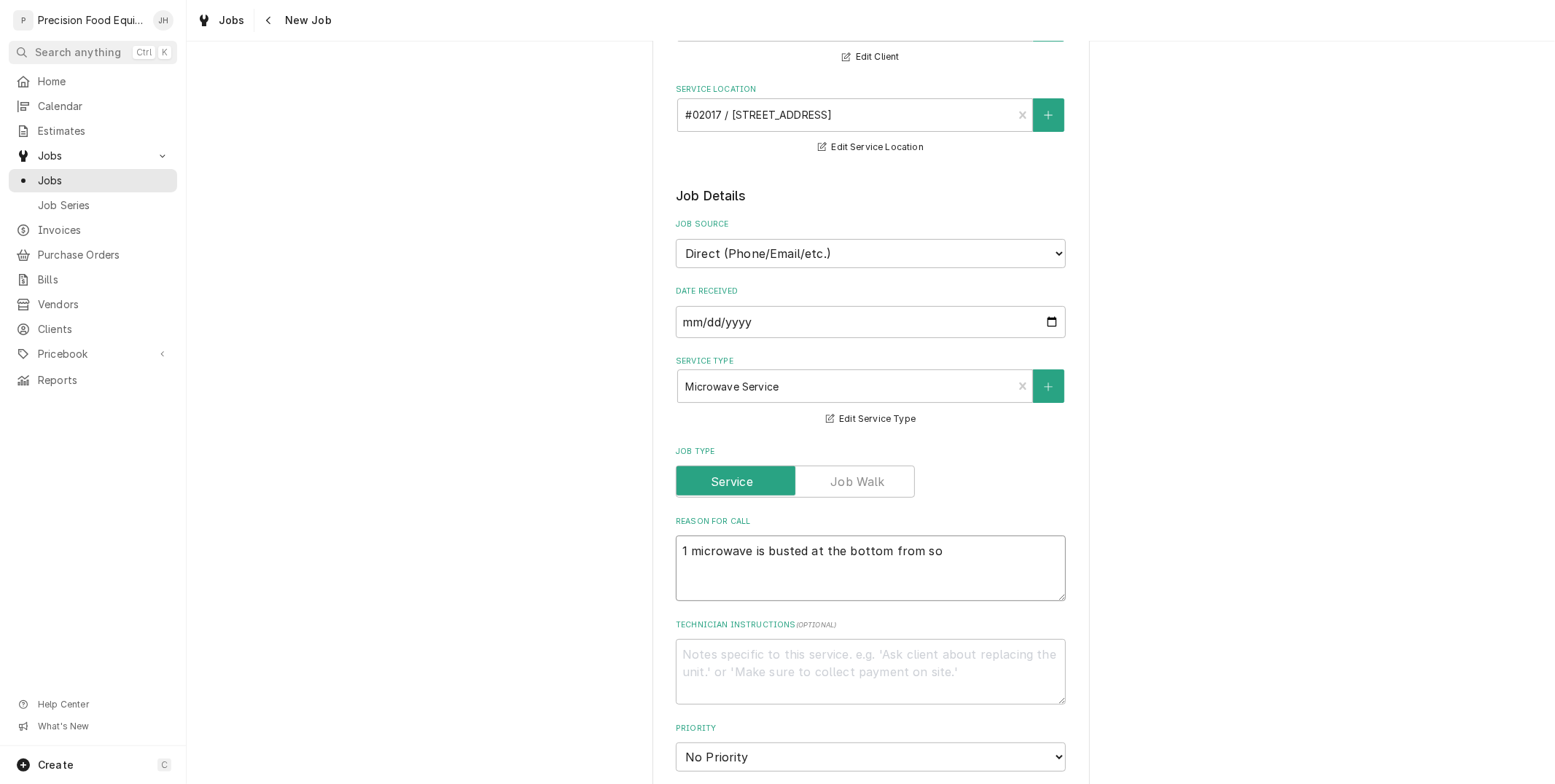
type textarea "1 microwave is busted at the bottom from s"
type textarea "x"
type textarea "1 microwave is busted at the bottom from"
type textarea "x"
type textarea "1 microwave is busted at the bottom from t"
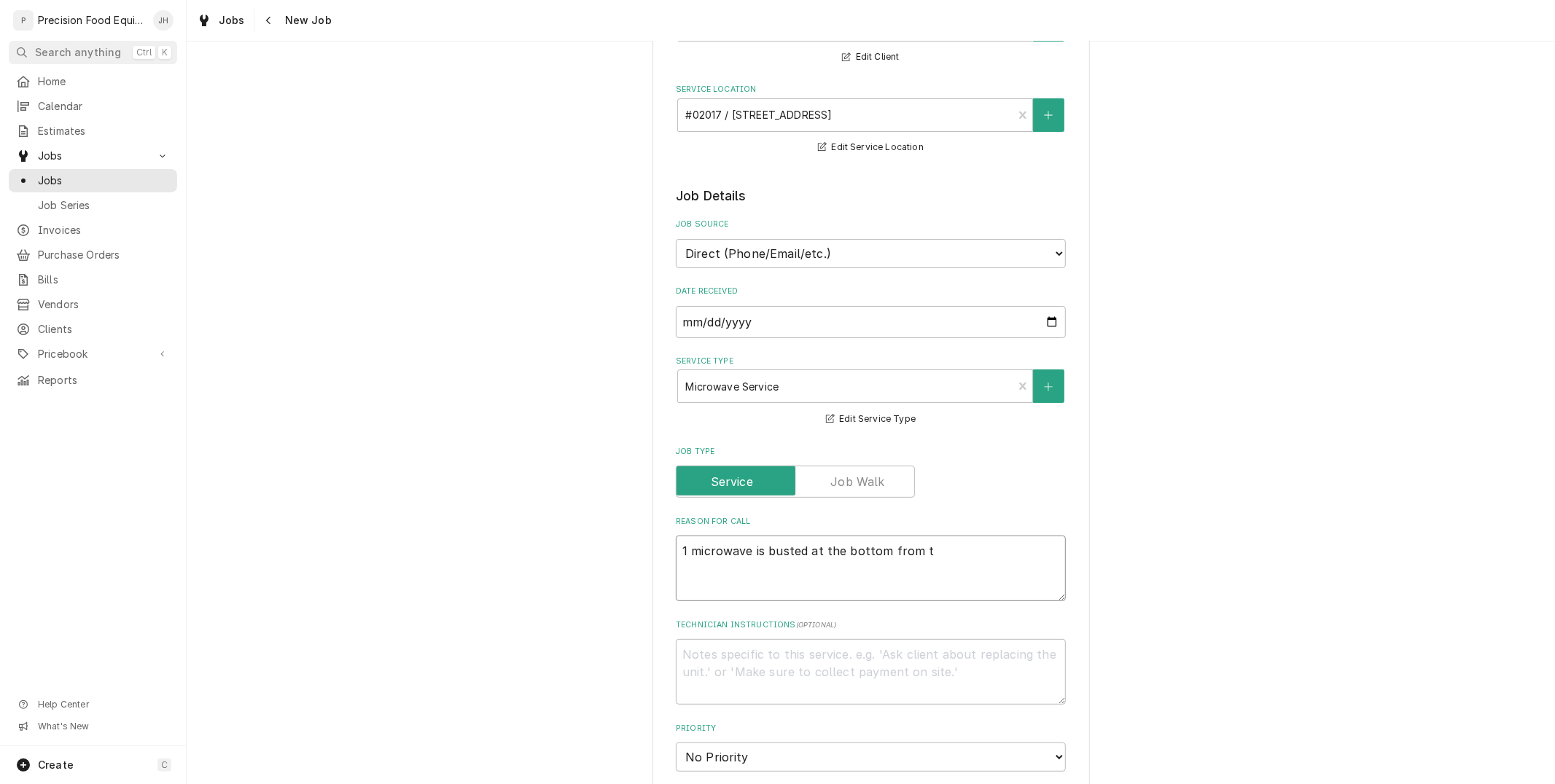
type textarea "x"
type textarea "1 microwave is busted at the bottom from ti"
type textarea "x"
type textarea "1 microwave is busted at the bottom from tin"
type textarea "x"
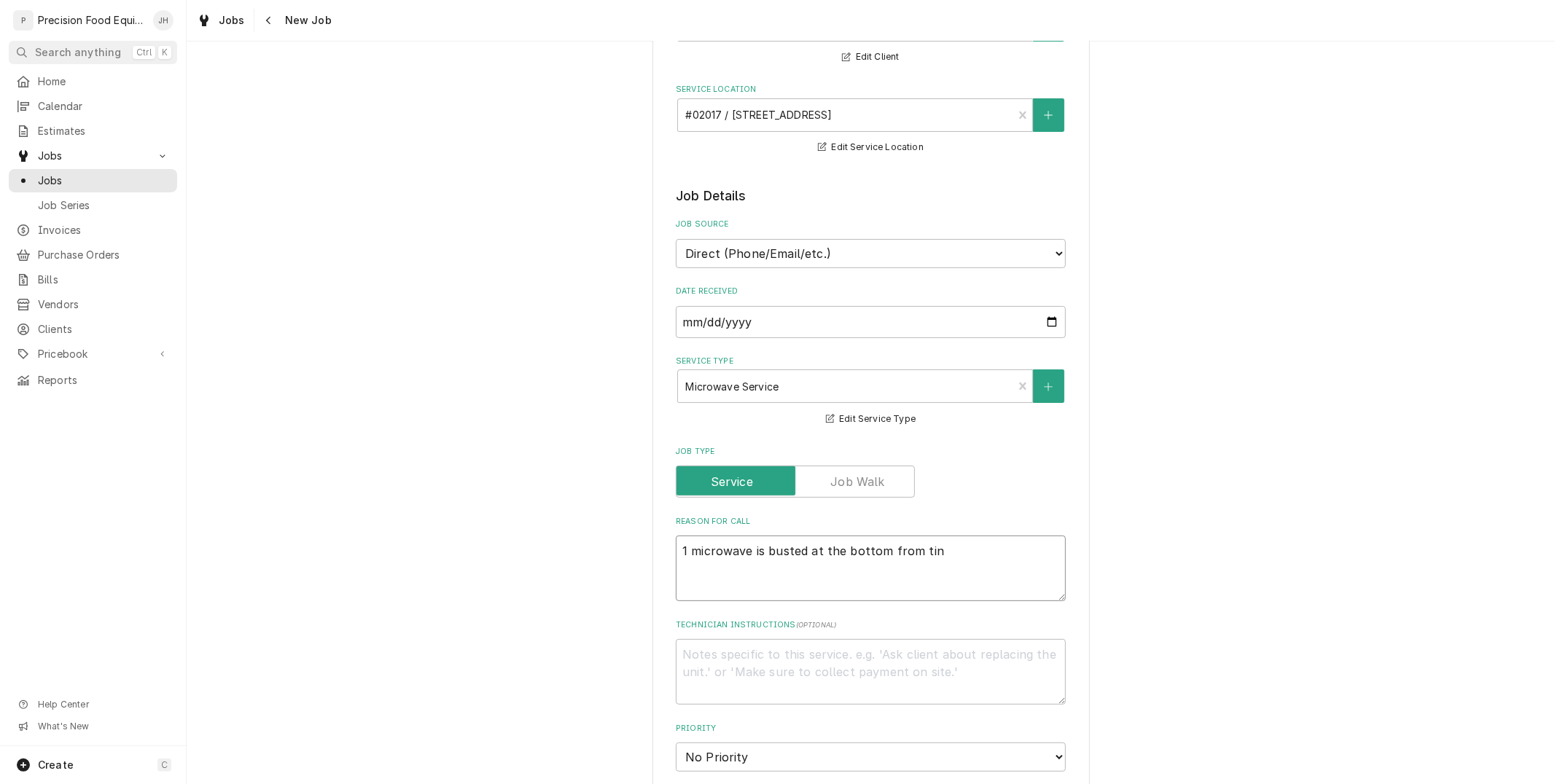
type textarea "1 microwave is busted at the bottom from tinf"
type textarea "x"
type textarea "1 microwave is busted at the bottom from tinfo"
type textarea "x"
type textarea "1 microwave is busted at the bottom from tinfoi"
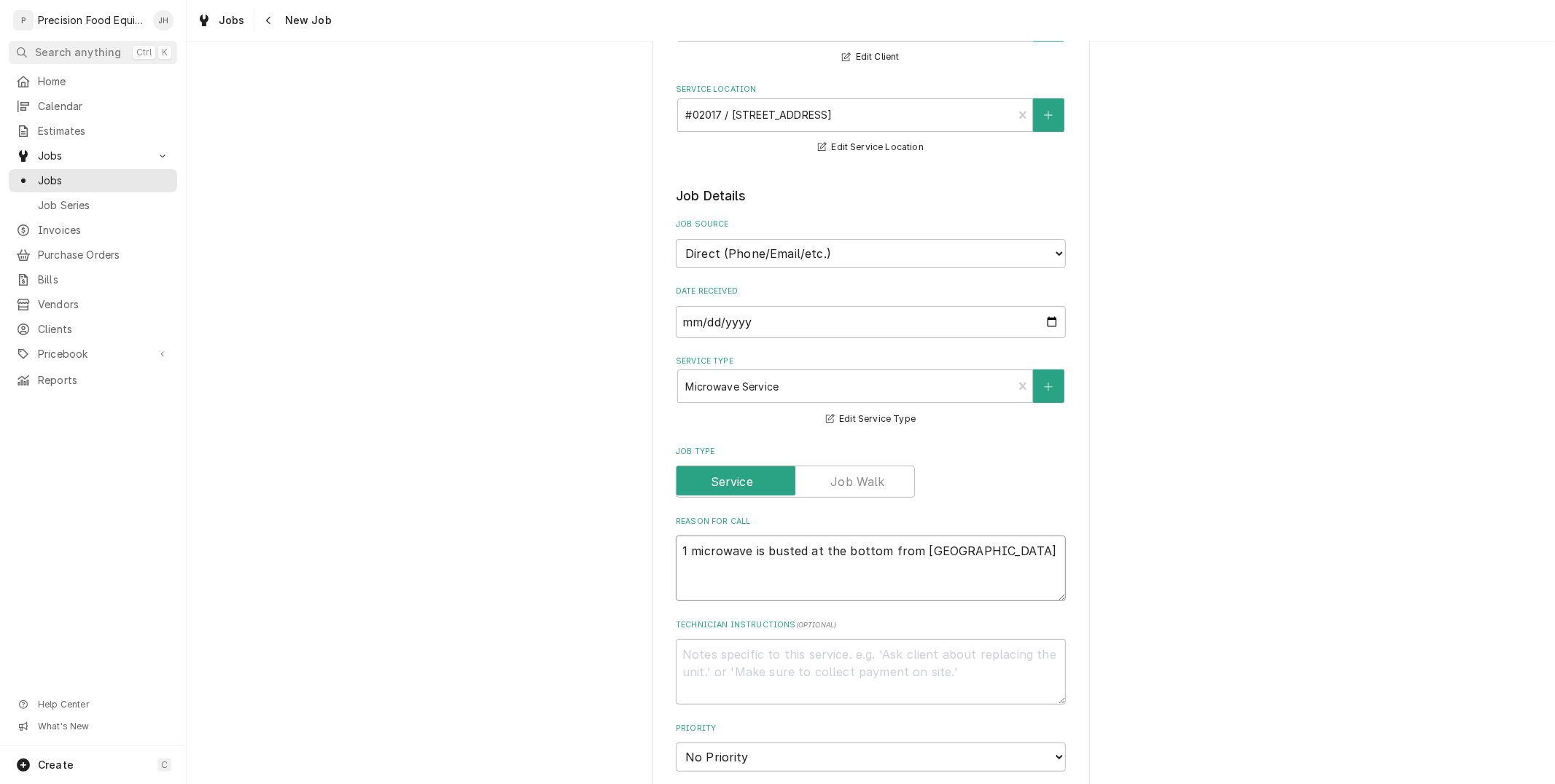
type textarea "x"
type textarea "1 microwave is busted at the bottom from tinfoil"
type textarea "x"
type textarea "1 microwave is busted at the bottom from tinfoil"
type textarea "x"
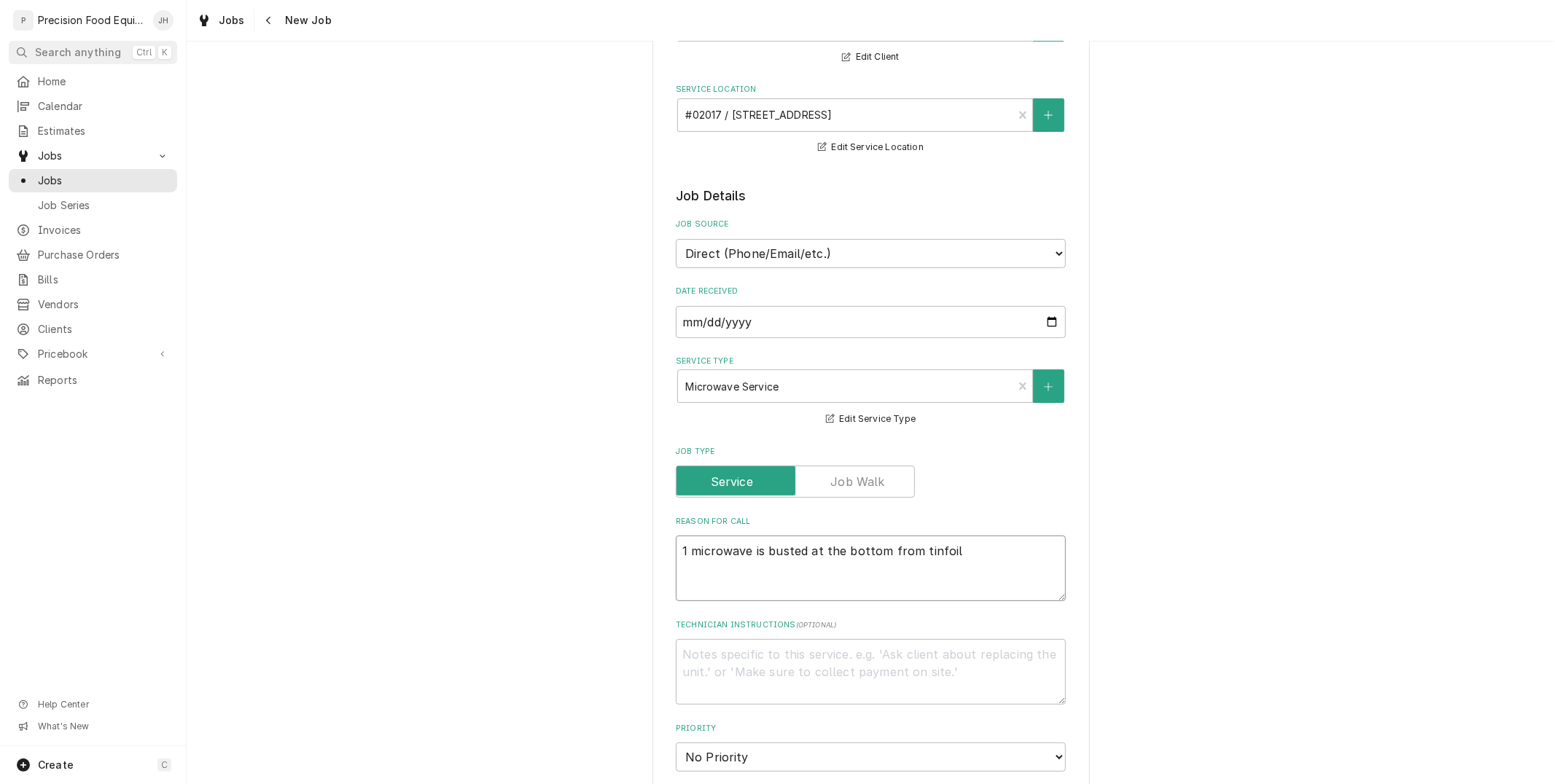
type textarea "1 microwave is busted at the bottom from tinfoil b"
type textarea "x"
type textarea "1 microwave is busted at the bottom from tinfoil be"
type textarea "x"
type textarea "1 microwave is busted at the bottom from tinfoil bei"
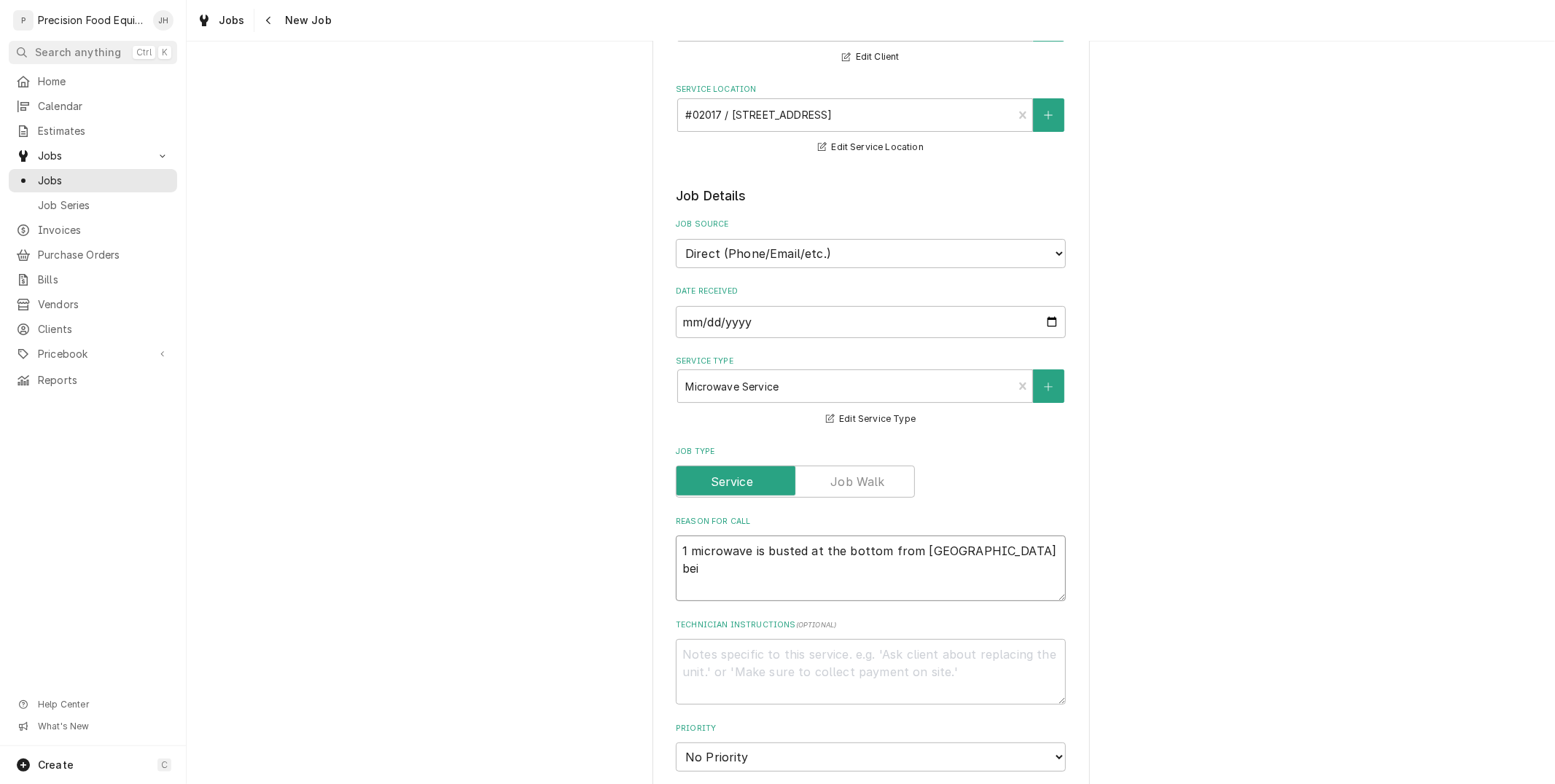
type textarea "x"
type textarea "1 microwave is busted at the bottom from tinfoil bein"
type textarea "x"
type textarea "1 microwave is busted at the bottom from tinfoil being"
type textarea "x"
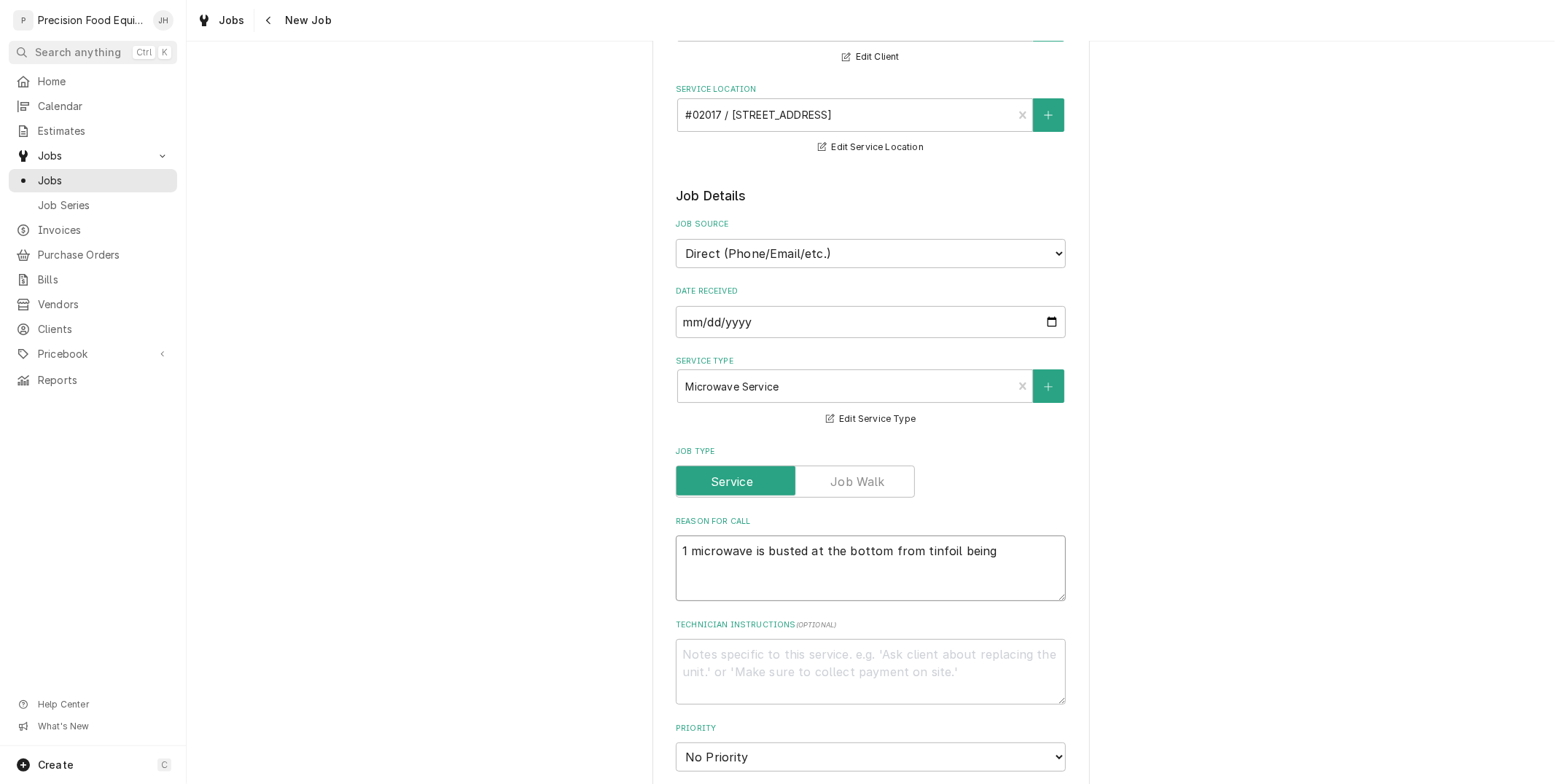
type textarea "1 microwave is busted at the bottom from tinfoil being"
type textarea "x"
type textarea "1 microwave is busted at the bottom from tinfoil being p"
type textarea "x"
type textarea "1 microwave is busted at the bottom from tinfoil being pu"
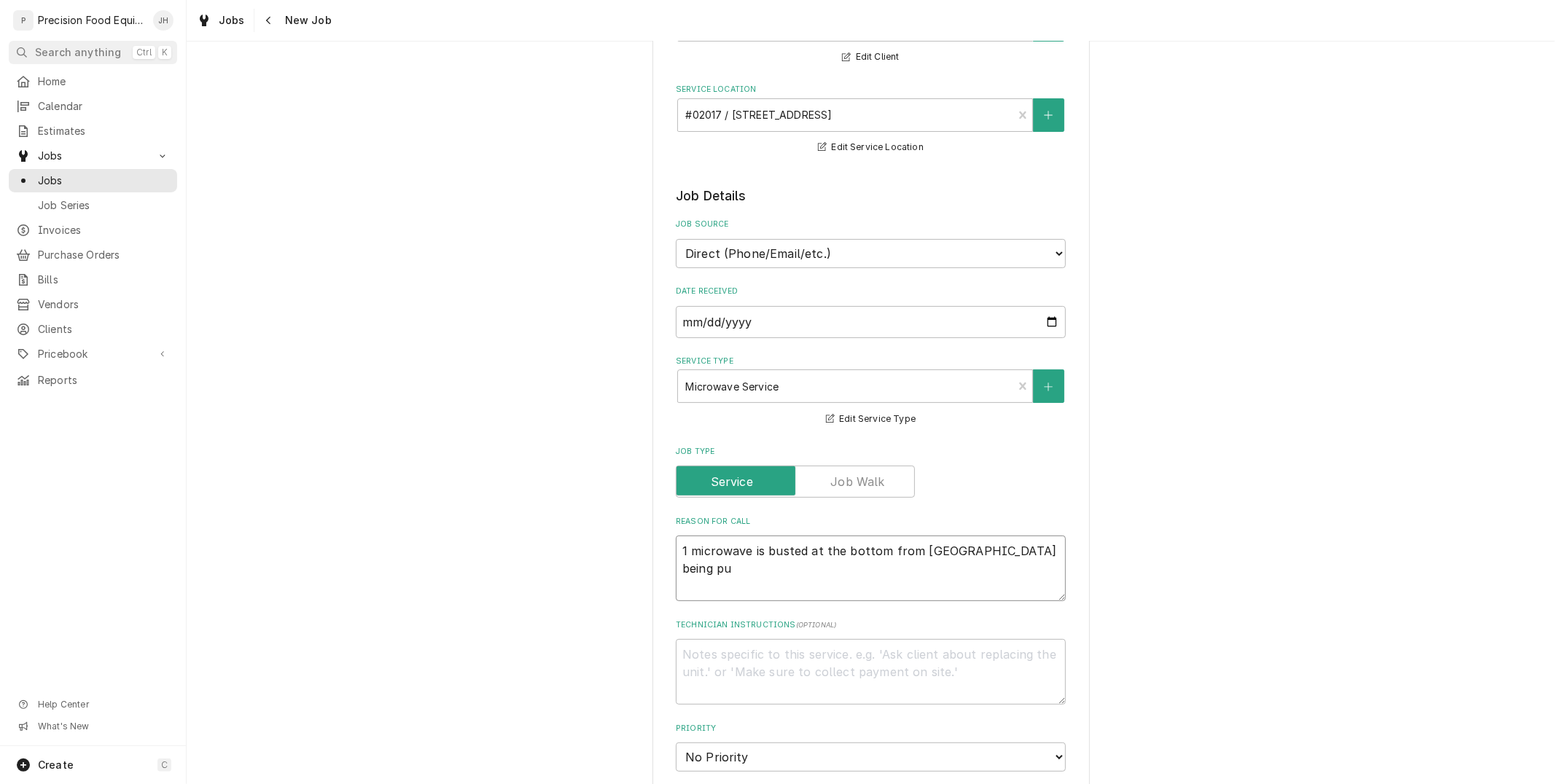
type textarea "x"
type textarea "1 microwave is busted at the bottom from tinfoil being put"
type textarea "x"
type textarea "1 microwave is busted at the bottom from tinfoil being put"
type textarea "x"
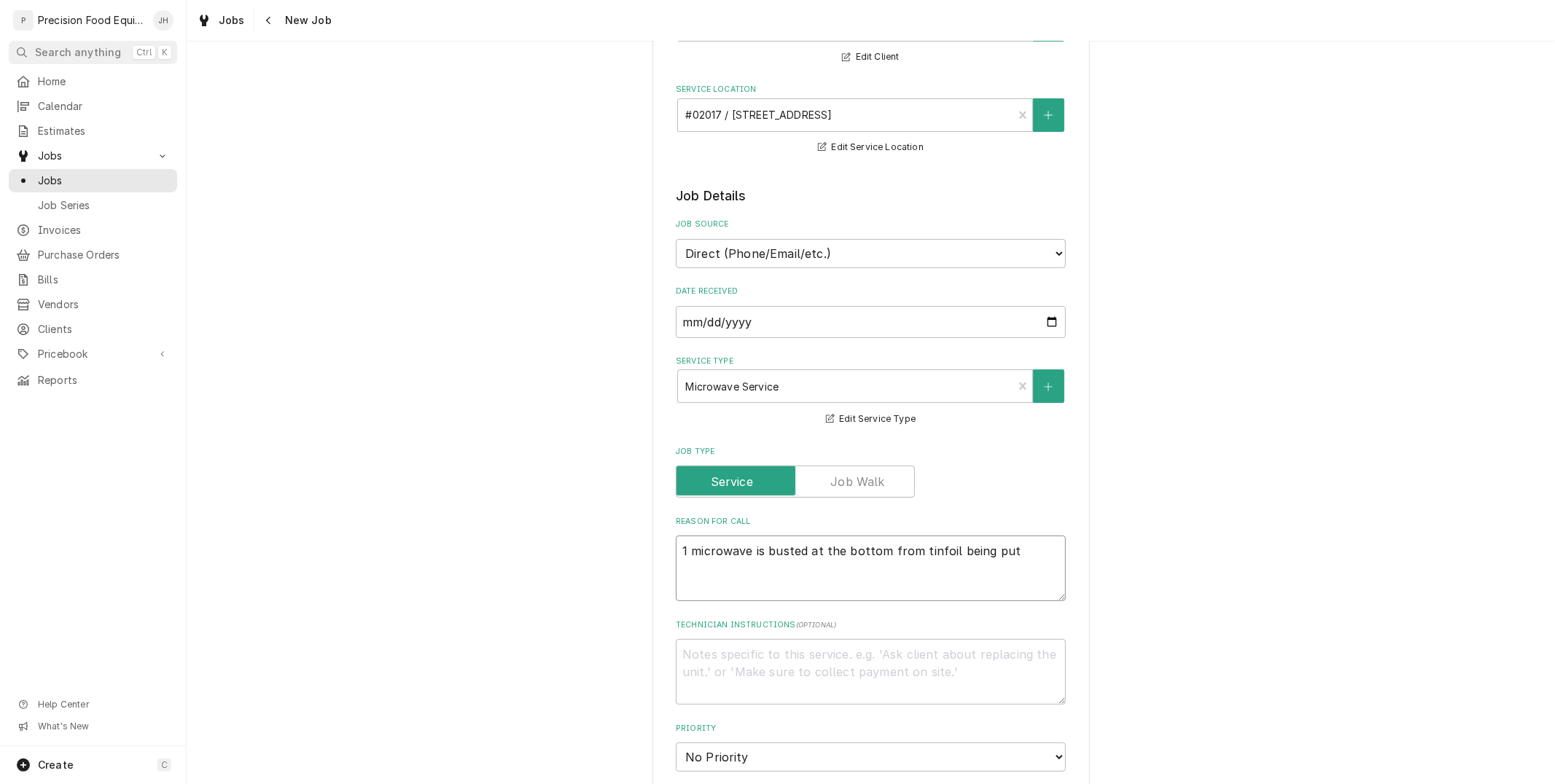
type textarea "1 microwave is busted at the bottom from tinfoil being put i"
type textarea "x"
type textarea "1 microwave is busted at the bottom from tinfoil being put in"
type textarea "x"
type textarea "1 microwave is busted at the bottom from tinfoil being put in"
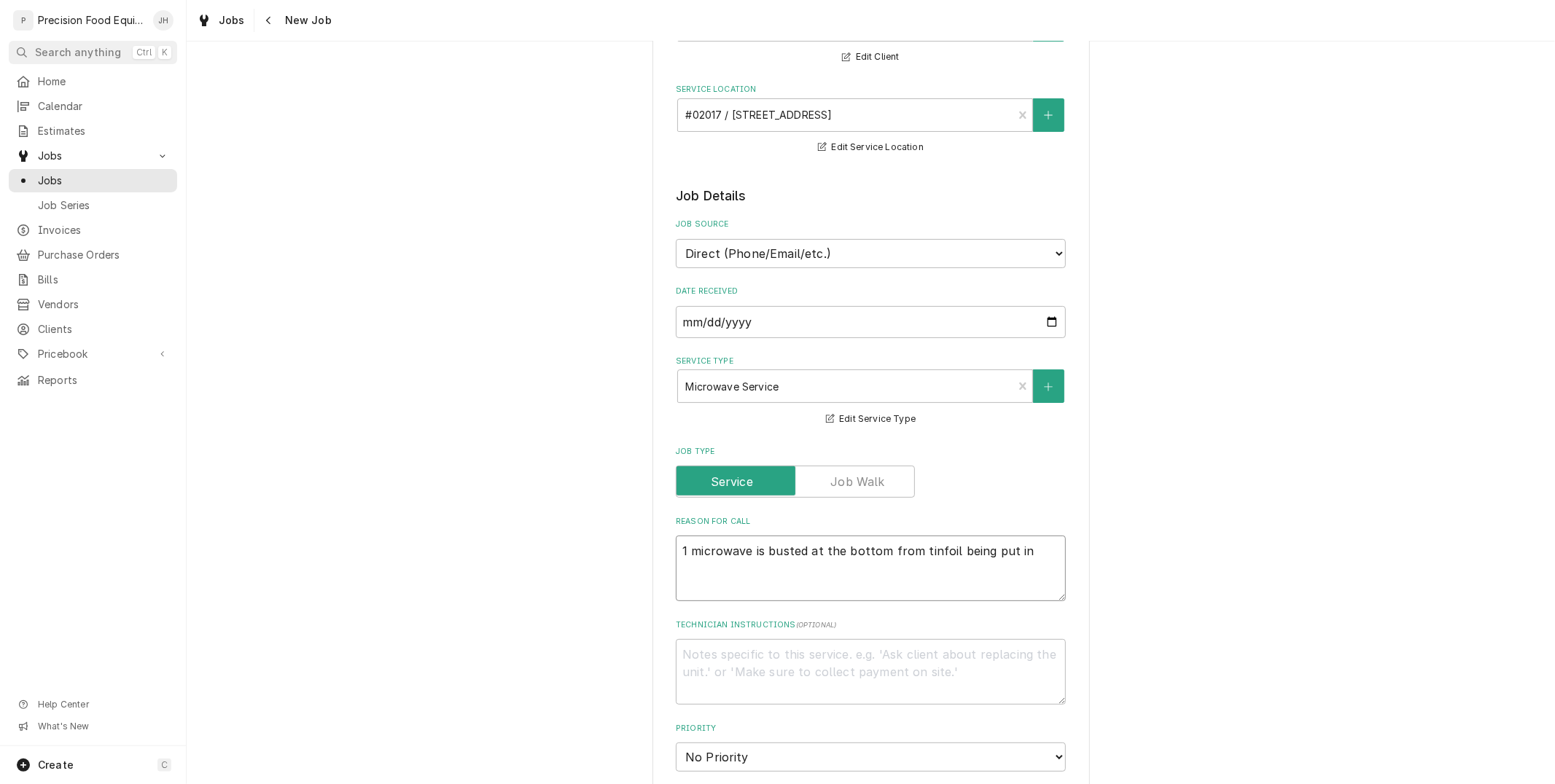
type textarea "x"
type textarea "1 microwave is busted at the bottom from tinfoil being put in m"
type textarea "x"
type textarea "1 microwave is busted at the bottom from tinfoil being put in mic"
type textarea "x"
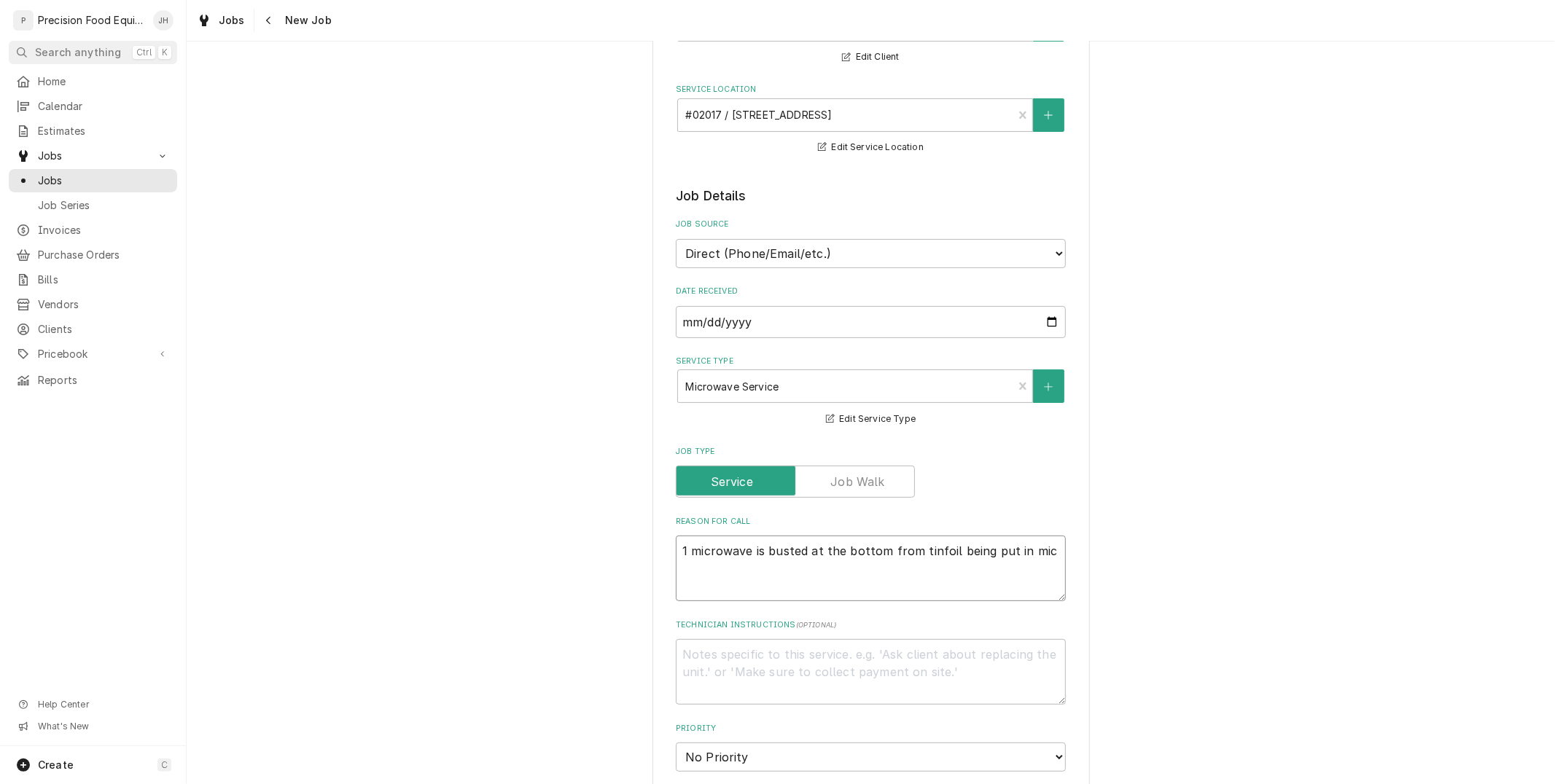
type textarea "1 microwave is busted at the bottom from tinfoil being put in micr"
type textarea "x"
type textarea "1 microwave is busted at the bottom from tinfoil being put in microw"
type textarea "x"
type textarea "1 microwave is busted at the bottom from tinfoil being put in microwa"
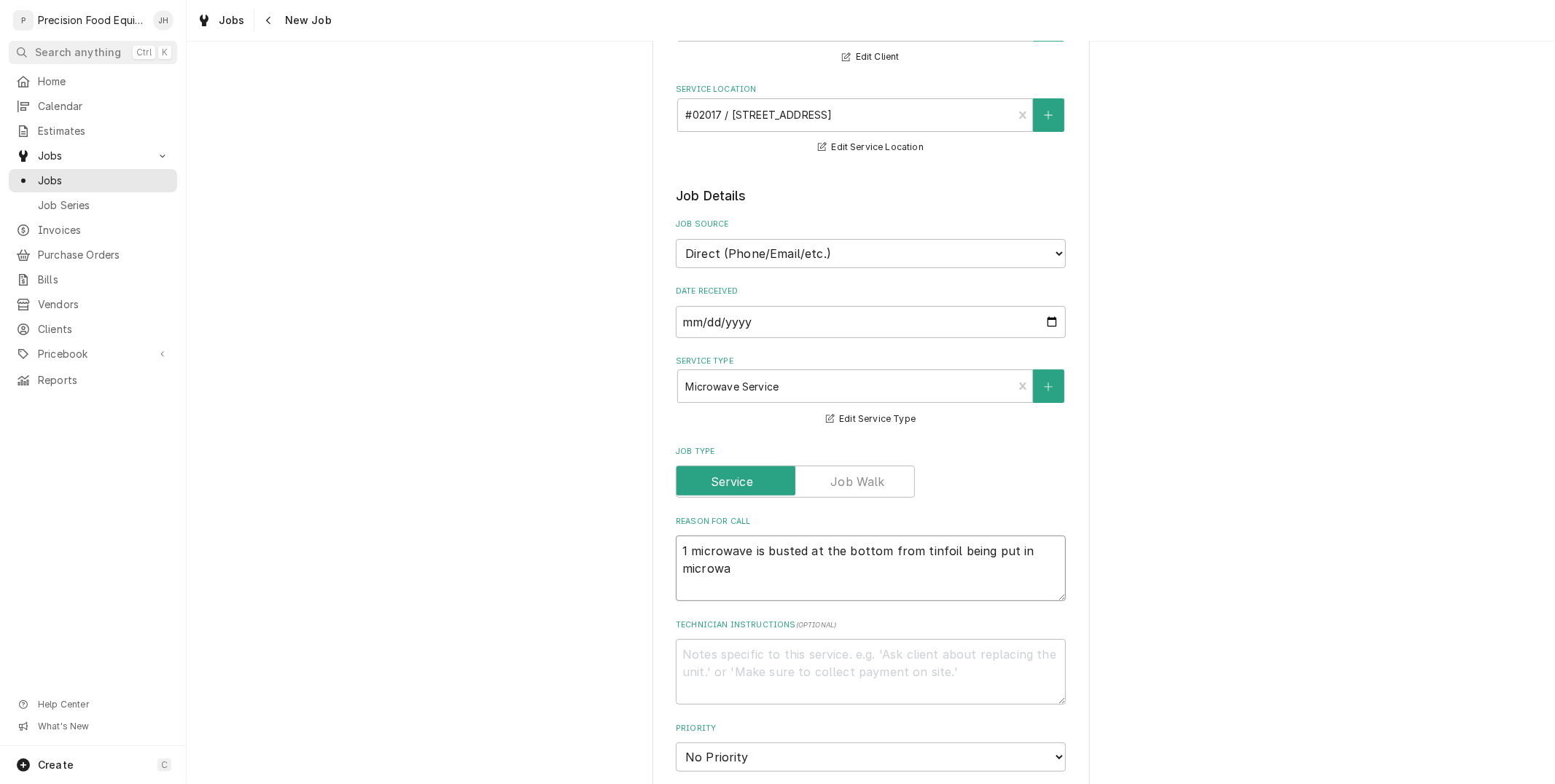
type textarea "x"
type textarea "1 microwave is busted at the bottom from tinfoil being put in microwav"
type textarea "x"
type textarea "1 microwave is busted at the bottom from tinfoil being put in microwave"
type textarea "x"
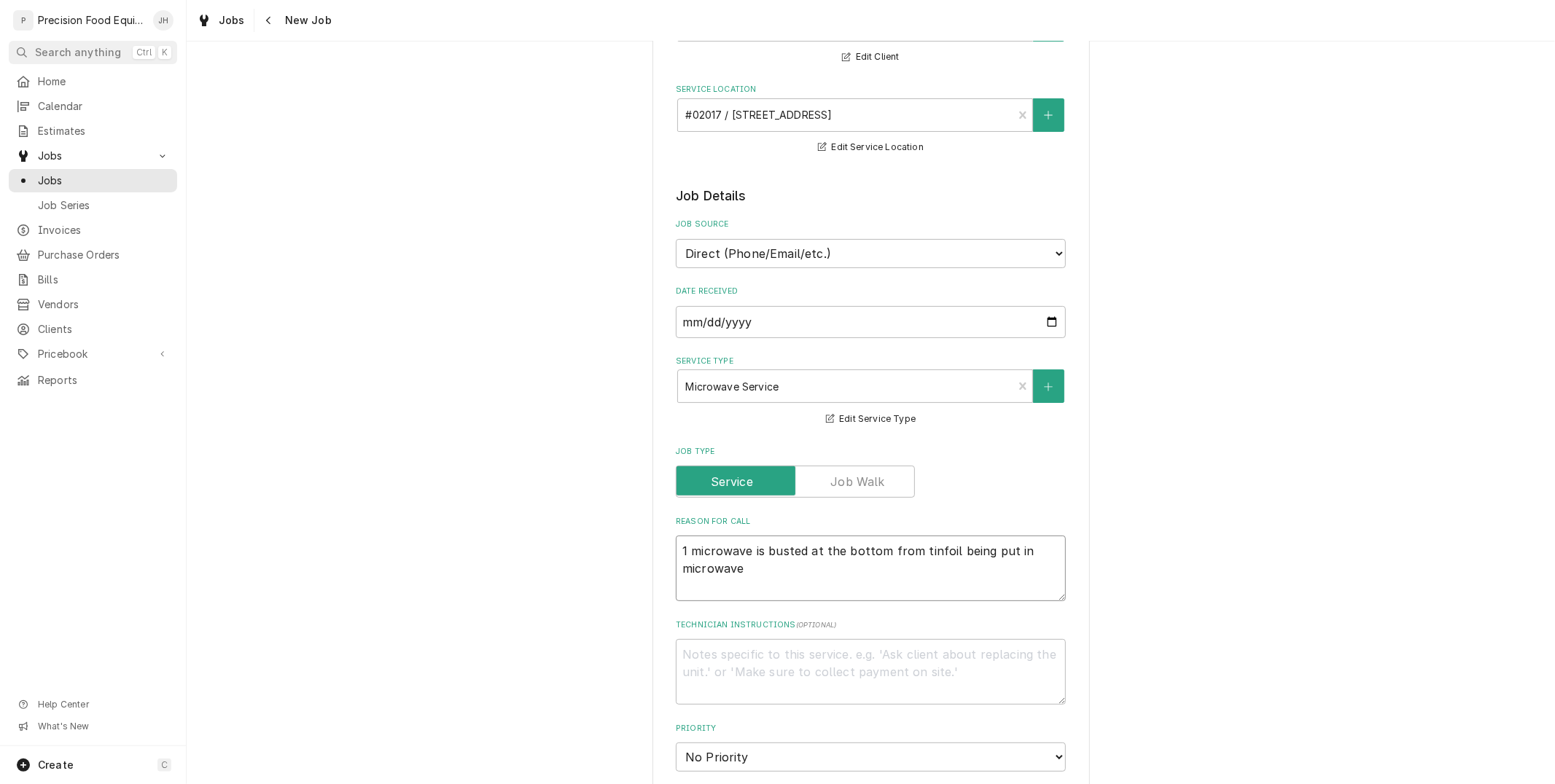
type textarea "1 microwave is busted at the bottom from tinfoil being put in microwave."
type textarea "x"
type textarea "1 microwave is busted at the bottom from tinfoil being put in microwave."
type textarea "x"
type textarea "1 microwave is busted at the bottom from tinfoil being put in microwave. t"
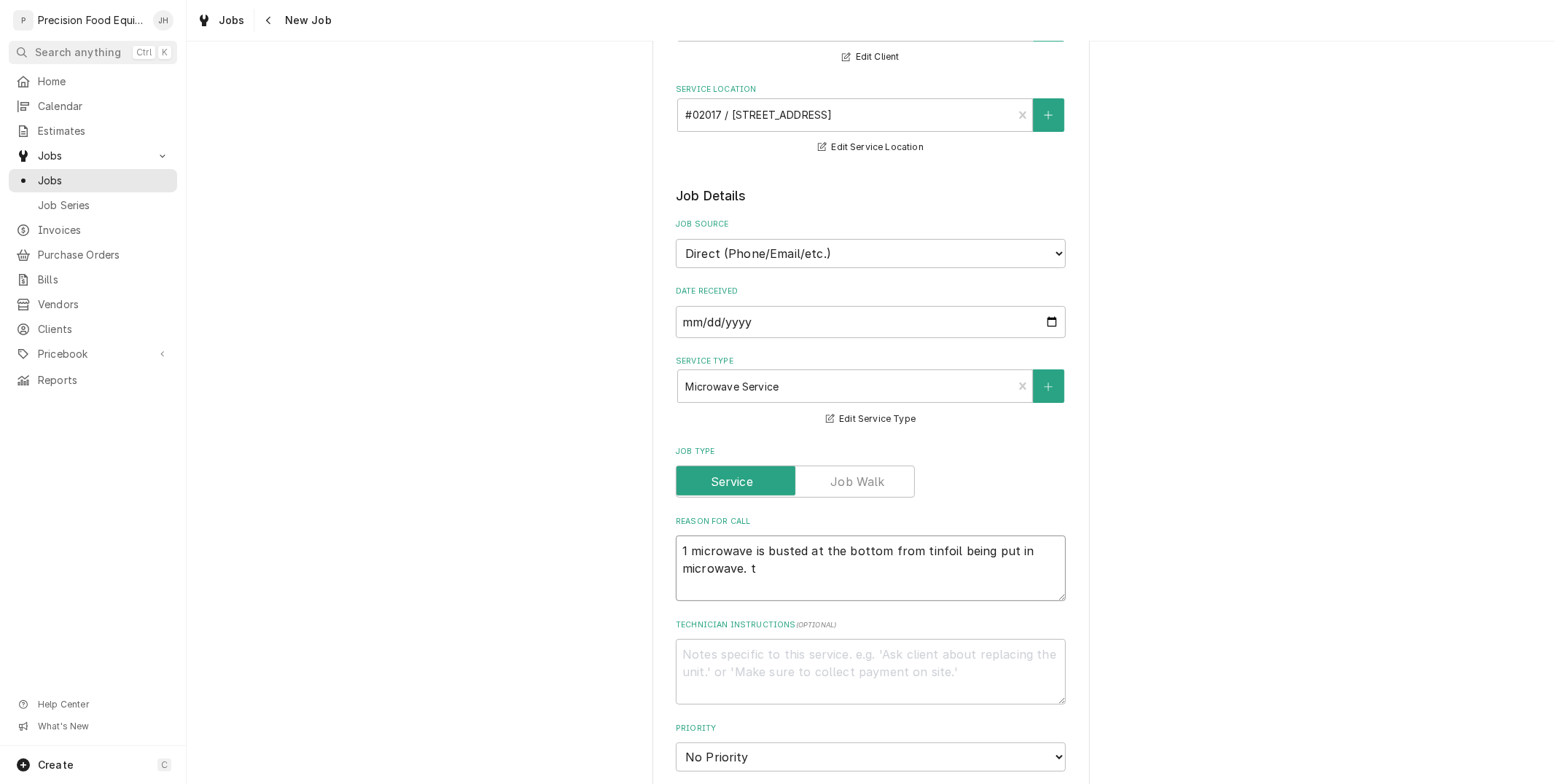
type textarea "x"
type textarea "1 microwave is busted at the bottom from tinfoil being put in microwave. the"
type textarea "x"
type textarea "1 microwave is busted at the bottom from tinfoil being put in microwave. the"
type textarea "x"
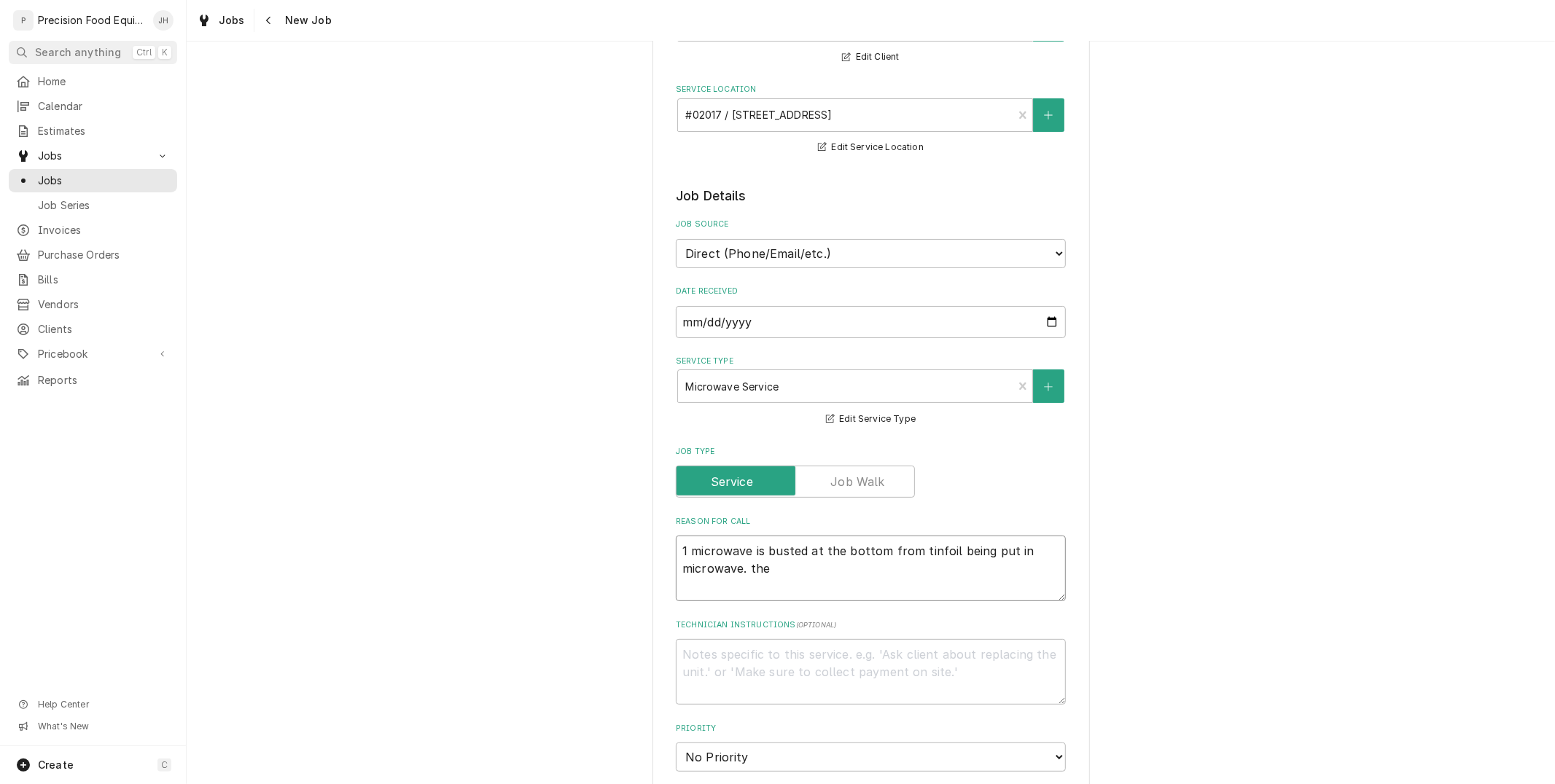
type textarea "1 microwave is busted at the bottom from tinfoil being put in microwave. the"
type textarea "x"
type textarea "1 microwave is busted at the bottom from tinfoil being put in microwave. th"
type textarea "x"
type textarea "1 microwave is busted at the bottom from tinfoil being put in microwave. t"
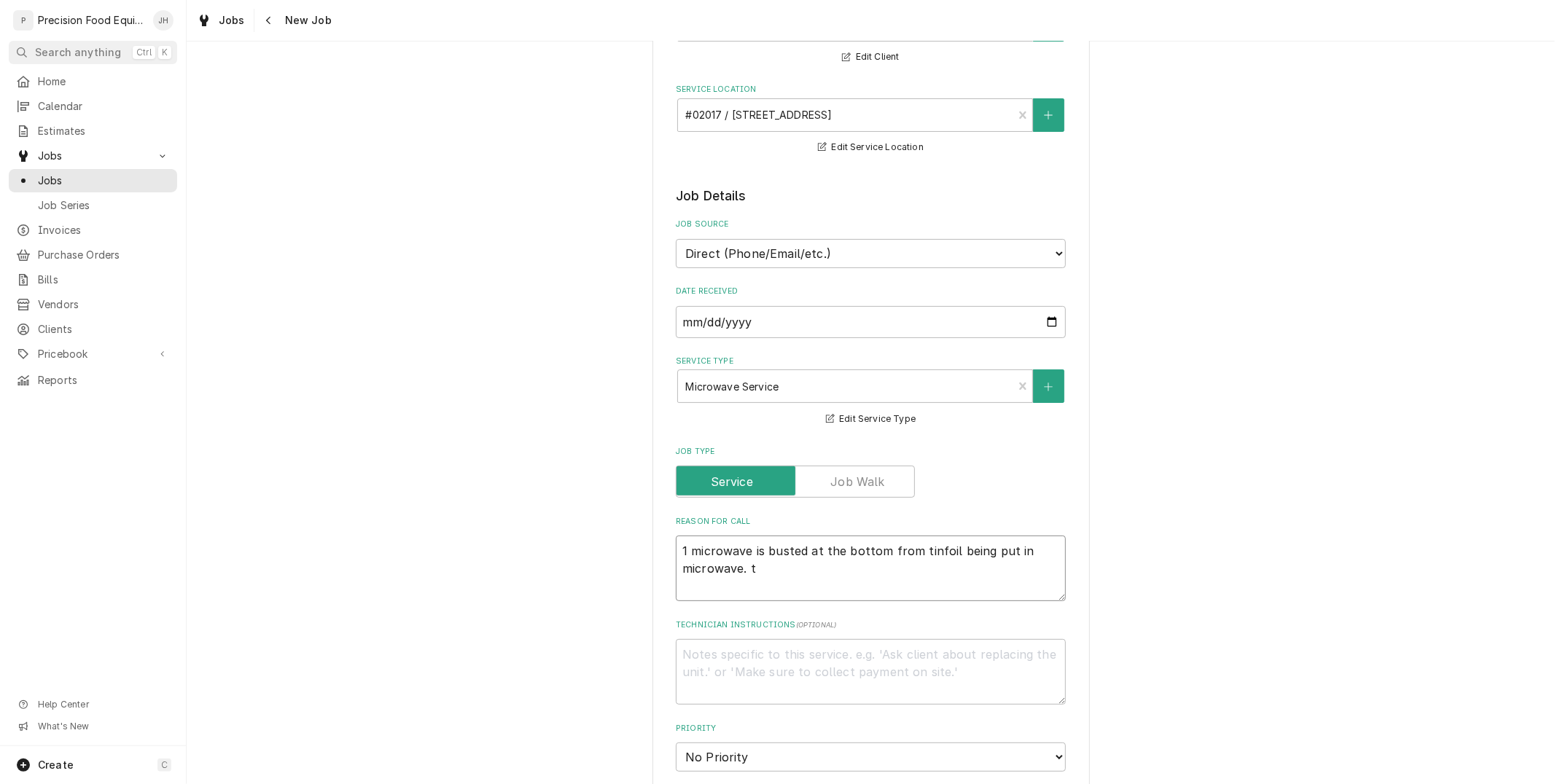
type textarea "x"
type textarea "1 microwave is busted at the bottom from tinfoil being put in microwave."
type textarea "x"
type textarea "1 microwave is busted at the bottom from tinfoil being put in microwave. T"
type textarea "x"
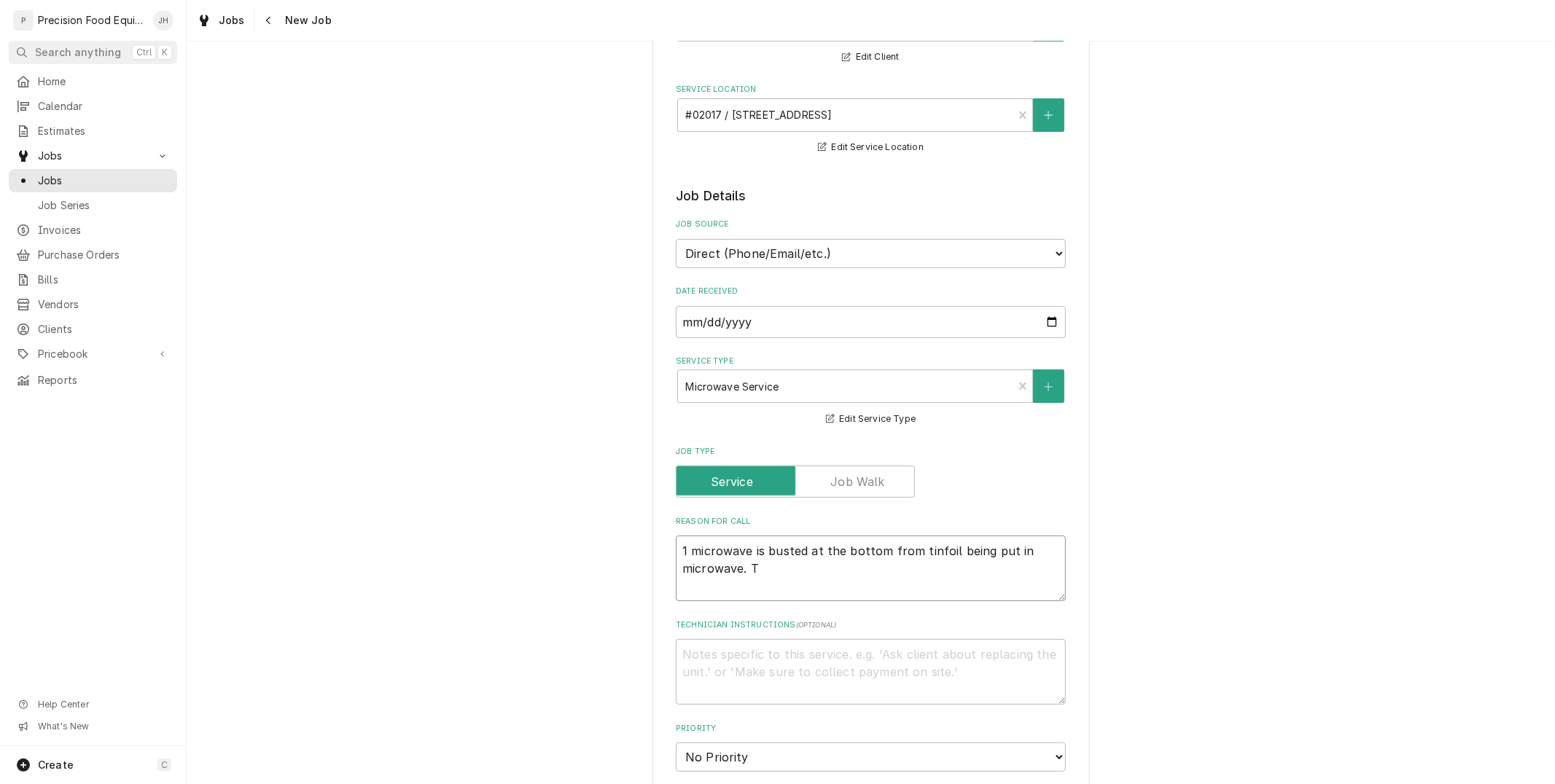
type textarea "1 microwave is busted at the bottom from tinfoil being put in microwave. Th"
type textarea "x"
type textarea "1 microwave is busted at the bottom from tinfoil being put in microwave. The"
type textarea "x"
type textarea "1 microwave is busted at the bottom from tinfoil being put in microwave. The o"
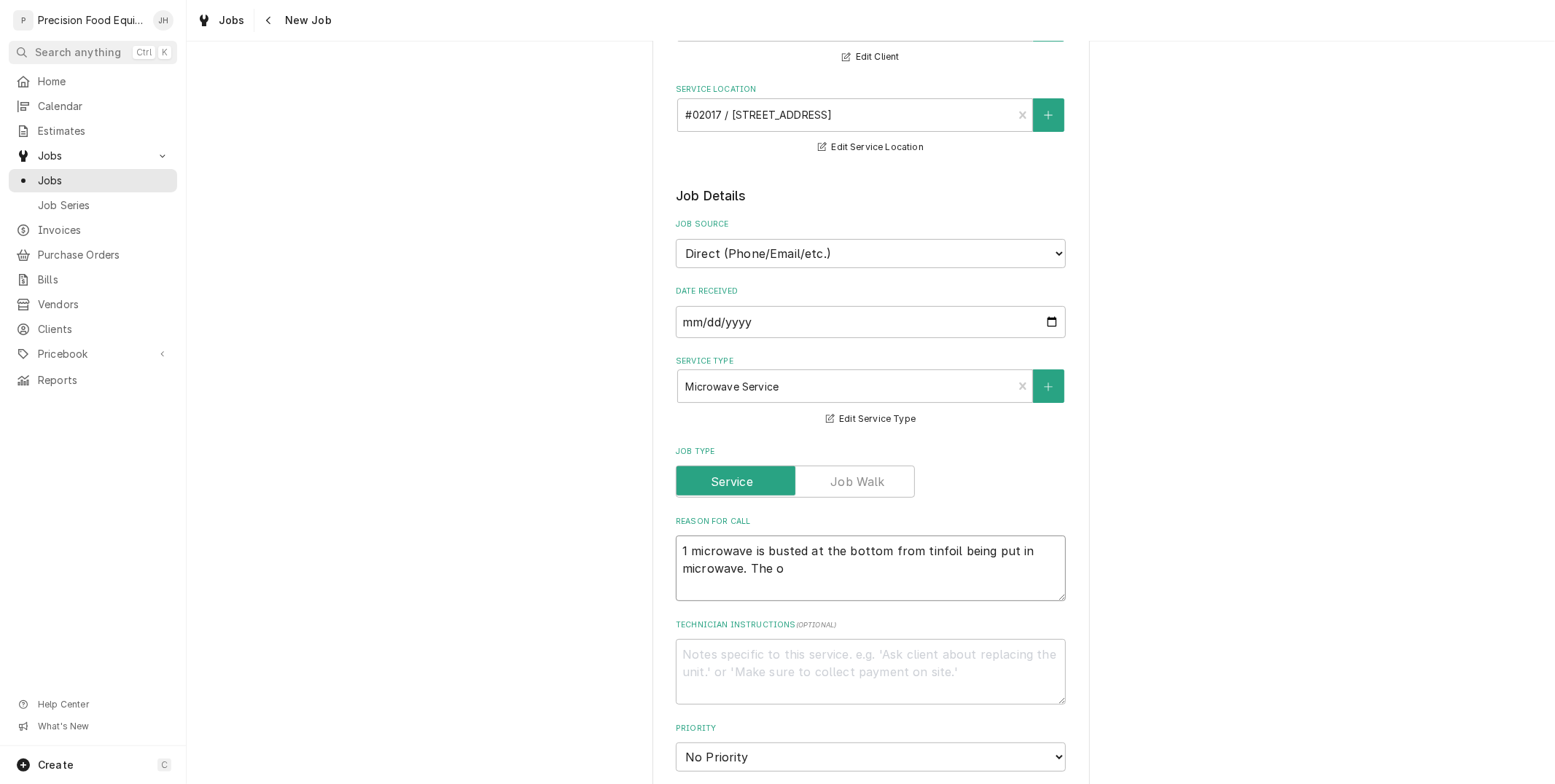
type textarea "x"
type textarea "1 microwave is busted at the bottom from tinfoil being put in microwave. The ot"
type textarea "x"
type textarea "1 microwave is busted at the bottom from tinfoil being put in microwave. The oth"
type textarea "x"
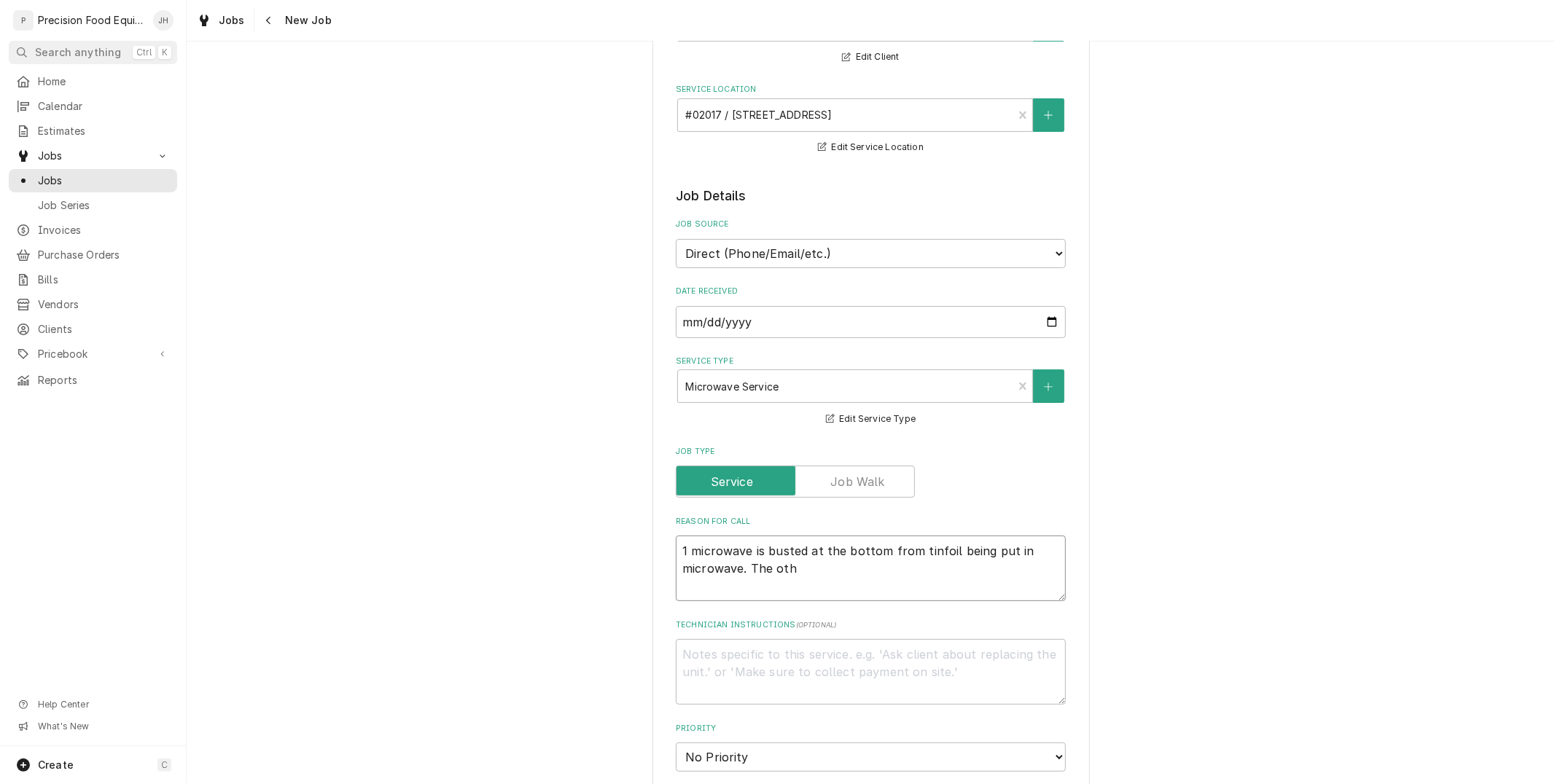
type textarea "1 microwave is busted at the bottom from tinfoil being put in microwave. The ot…"
type textarea "x"
type textarea "1 microwave is busted at the bottom from tinfoil being put in microwave. The ot…"
type textarea "x"
type textarea "1 microwave is busted at the bottom from tinfoil being put in microwave. The ot…"
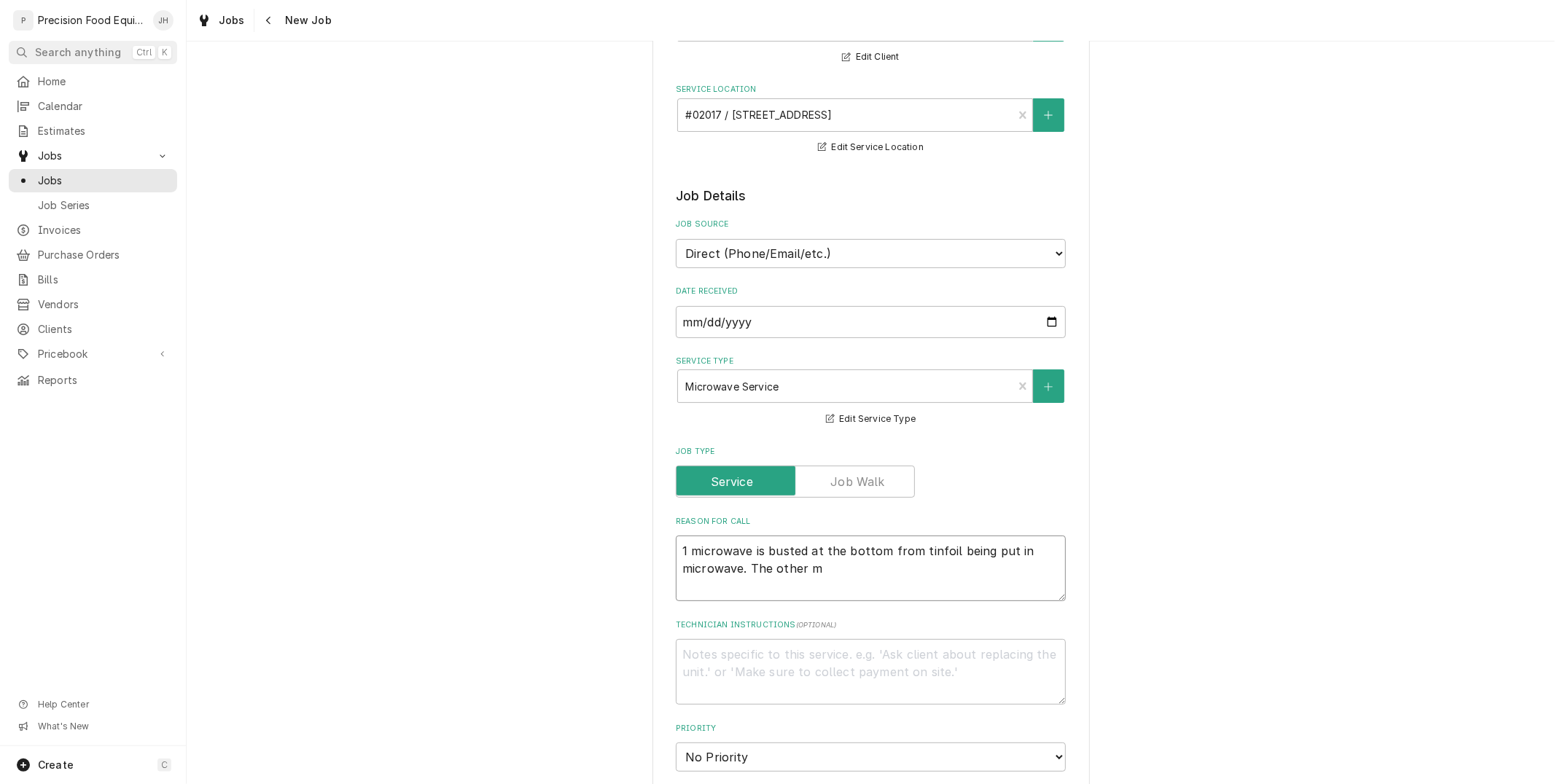
type textarea "x"
type textarea "1 microwave is busted at the bottom from tinfoil being put in microwave. The ot…"
type textarea "x"
type textarea "1 microwave is busted at the bottom from tinfoil being put in microwave. The ot…"
type textarea "x"
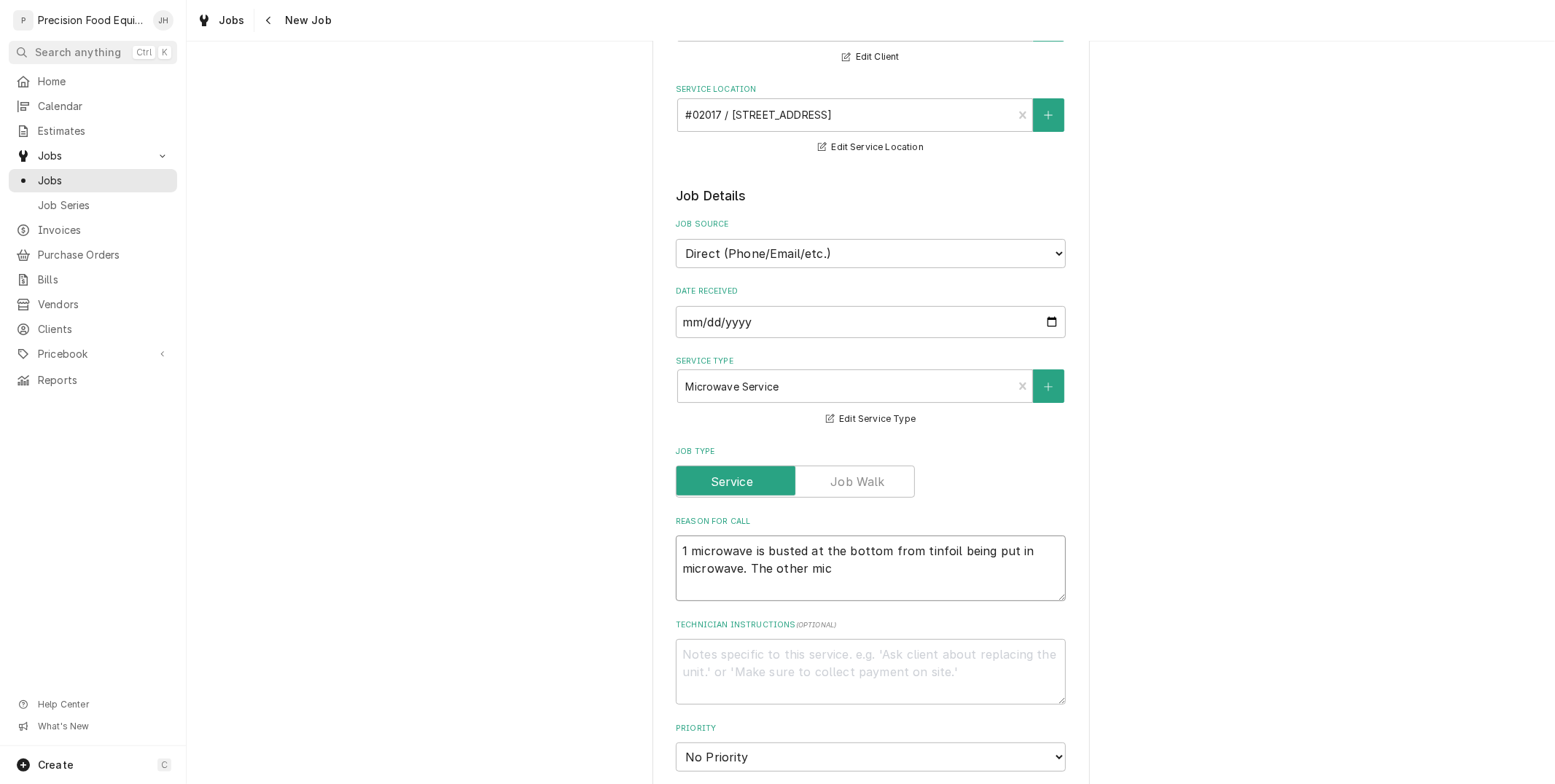
type textarea "1 microwave is busted at the bottom from tinfoil being put in microwave. The ot…"
type textarea "x"
type textarea "1 microwave is busted at the bottom from tinfoil being put in microwave. The ot…"
type textarea "x"
type textarea "1 microwave is busted at the bottom from tinfoil being put in microwave. The ot…"
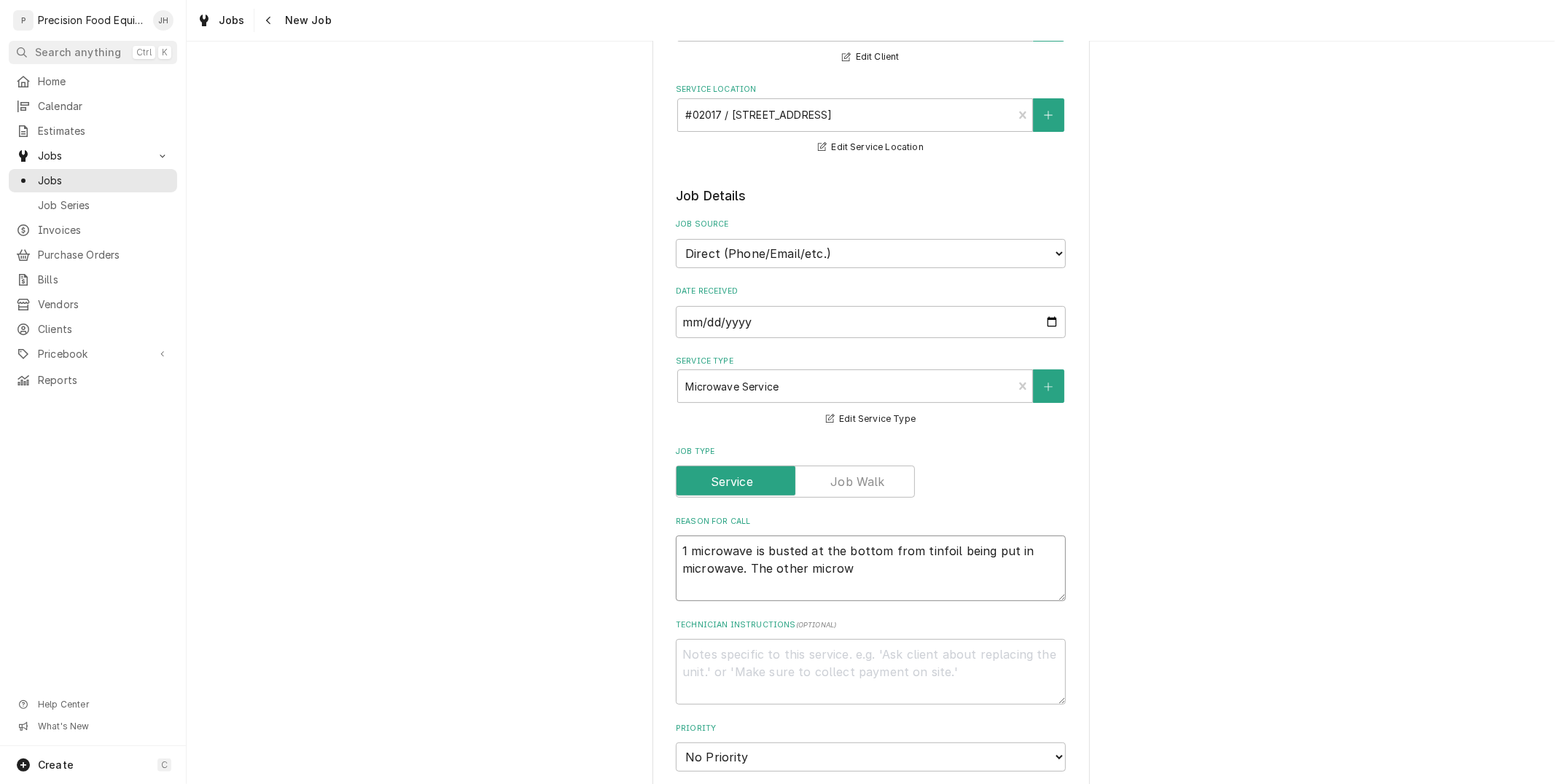
type textarea "x"
type textarea "1 microwave is busted at the bottom from tinfoil being put in microwave. The ot…"
type textarea "x"
type textarea "1 microwave is busted at the bottom from tinfoil being put in microwave. The ot…"
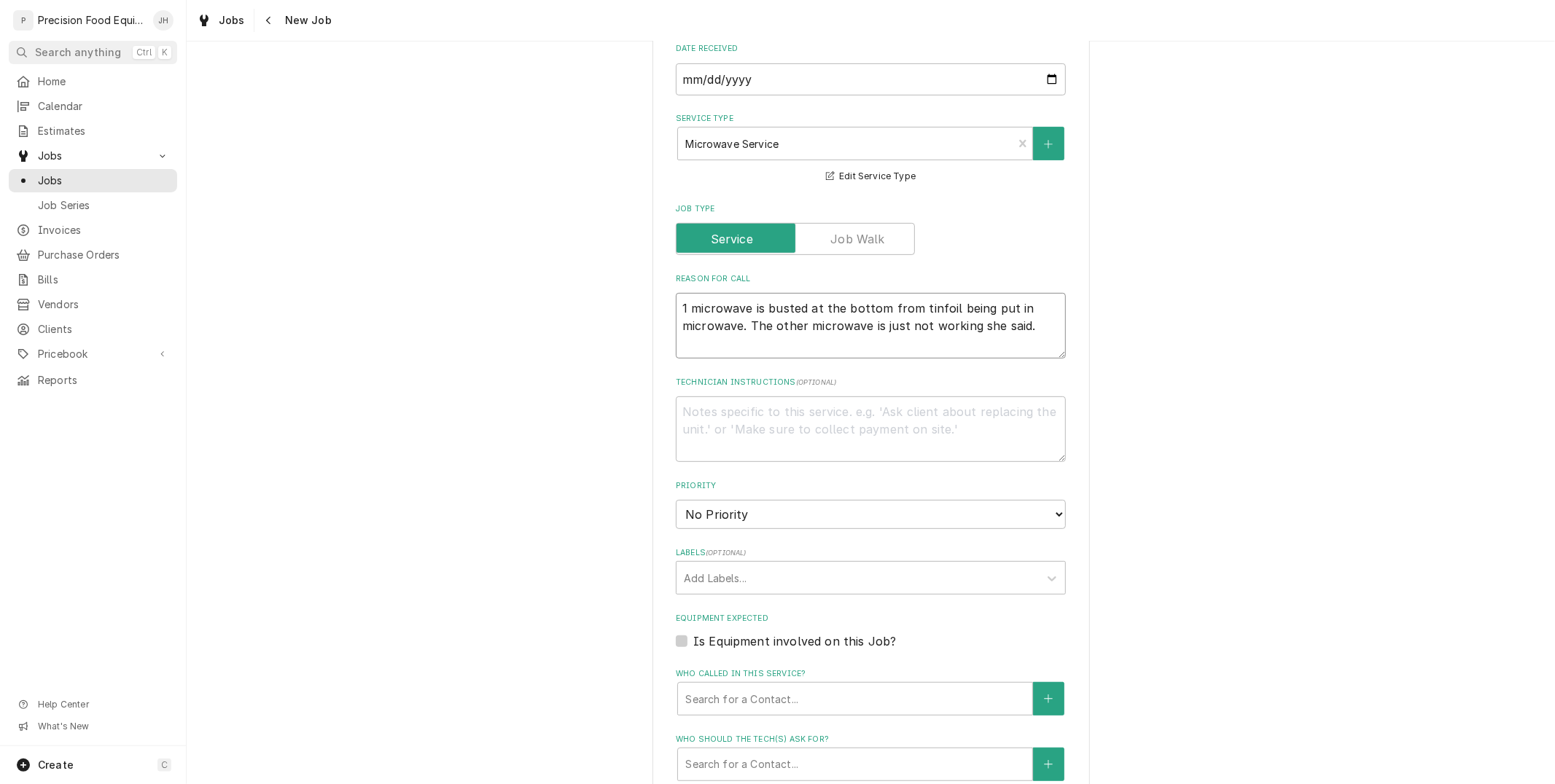
scroll to position [566, 0]
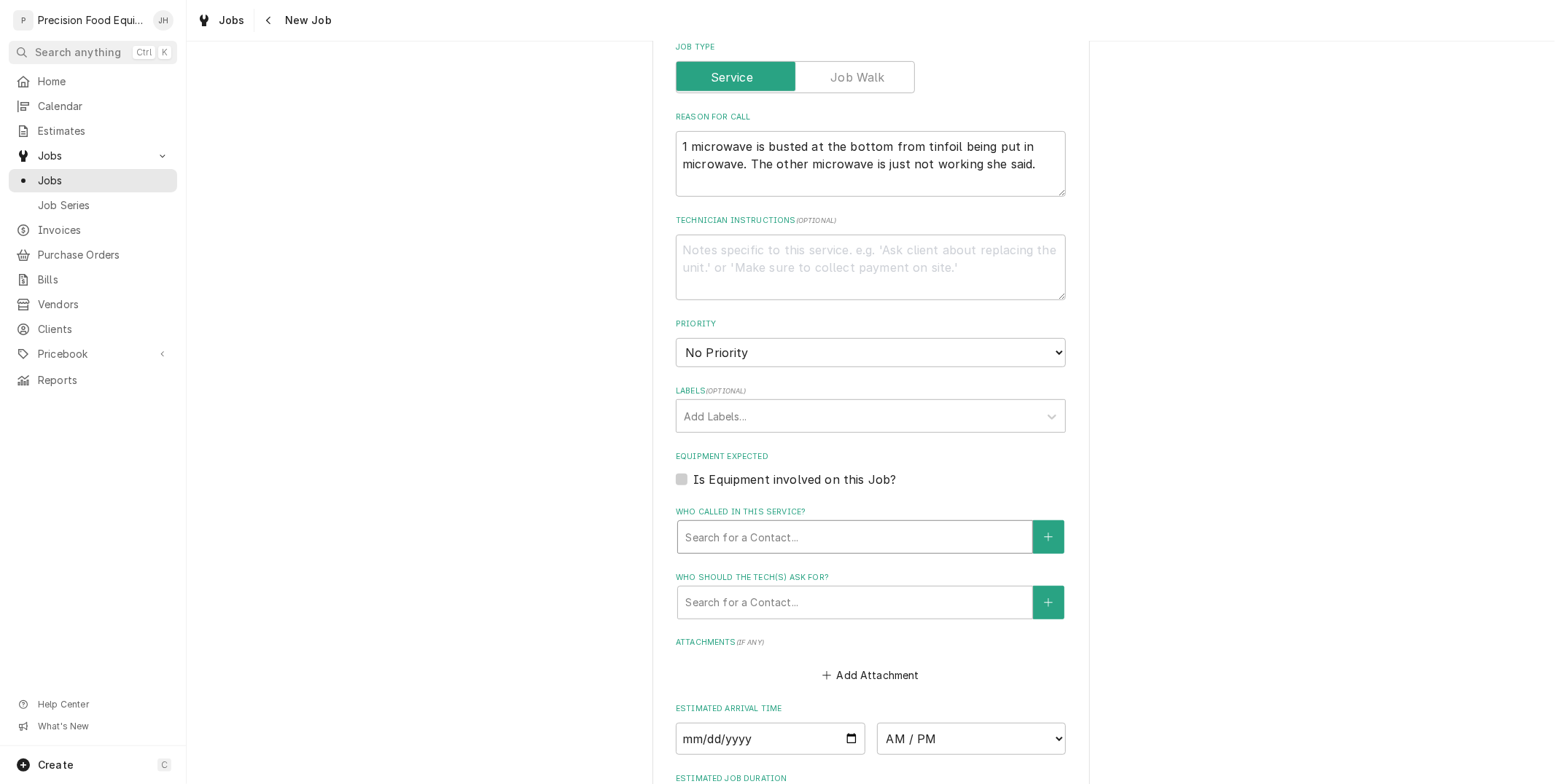
click at [800, 539] on div "Who called in this service?" at bounding box center [855, 537] width 340 height 27
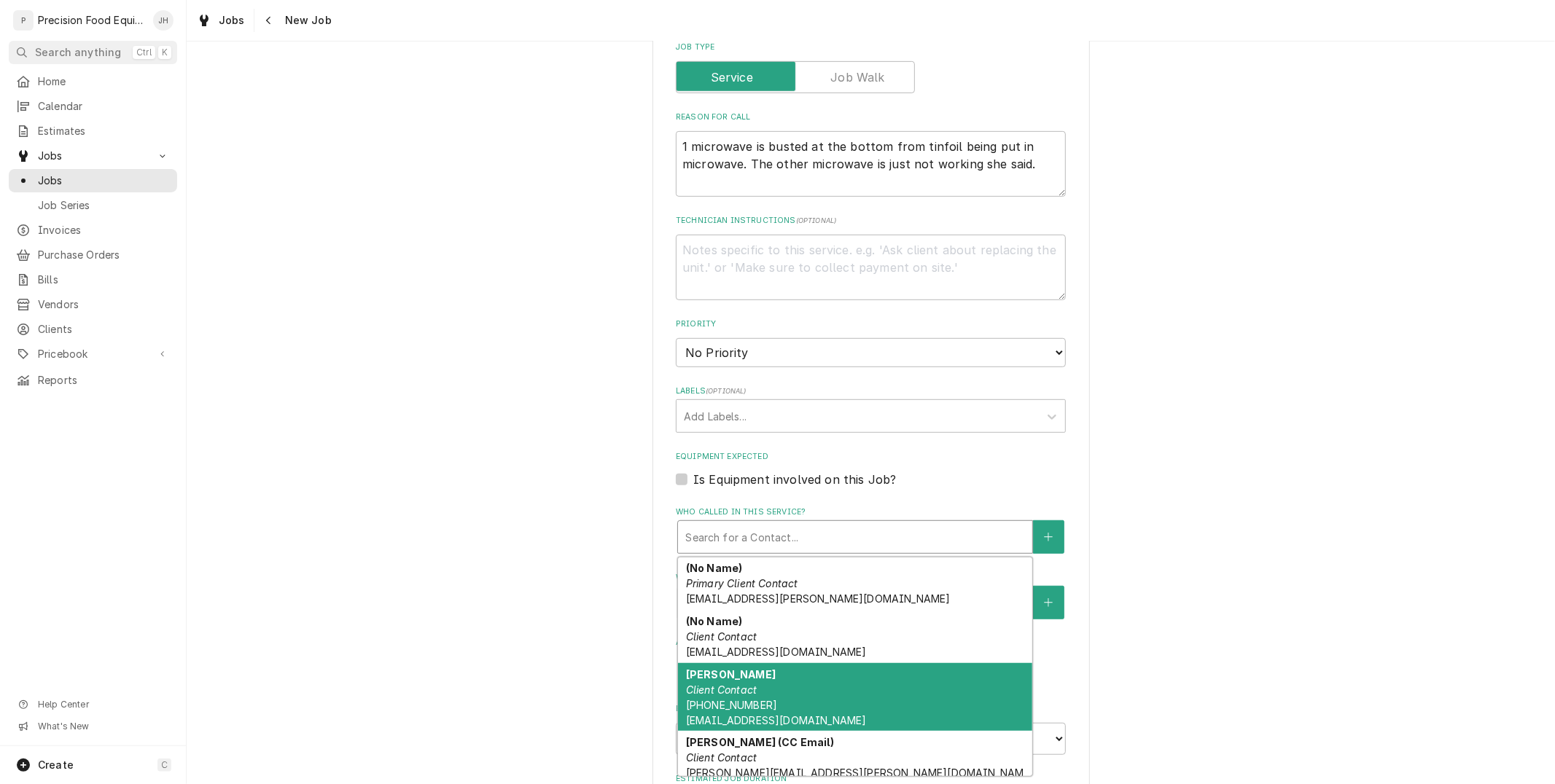
scroll to position [61, 0]
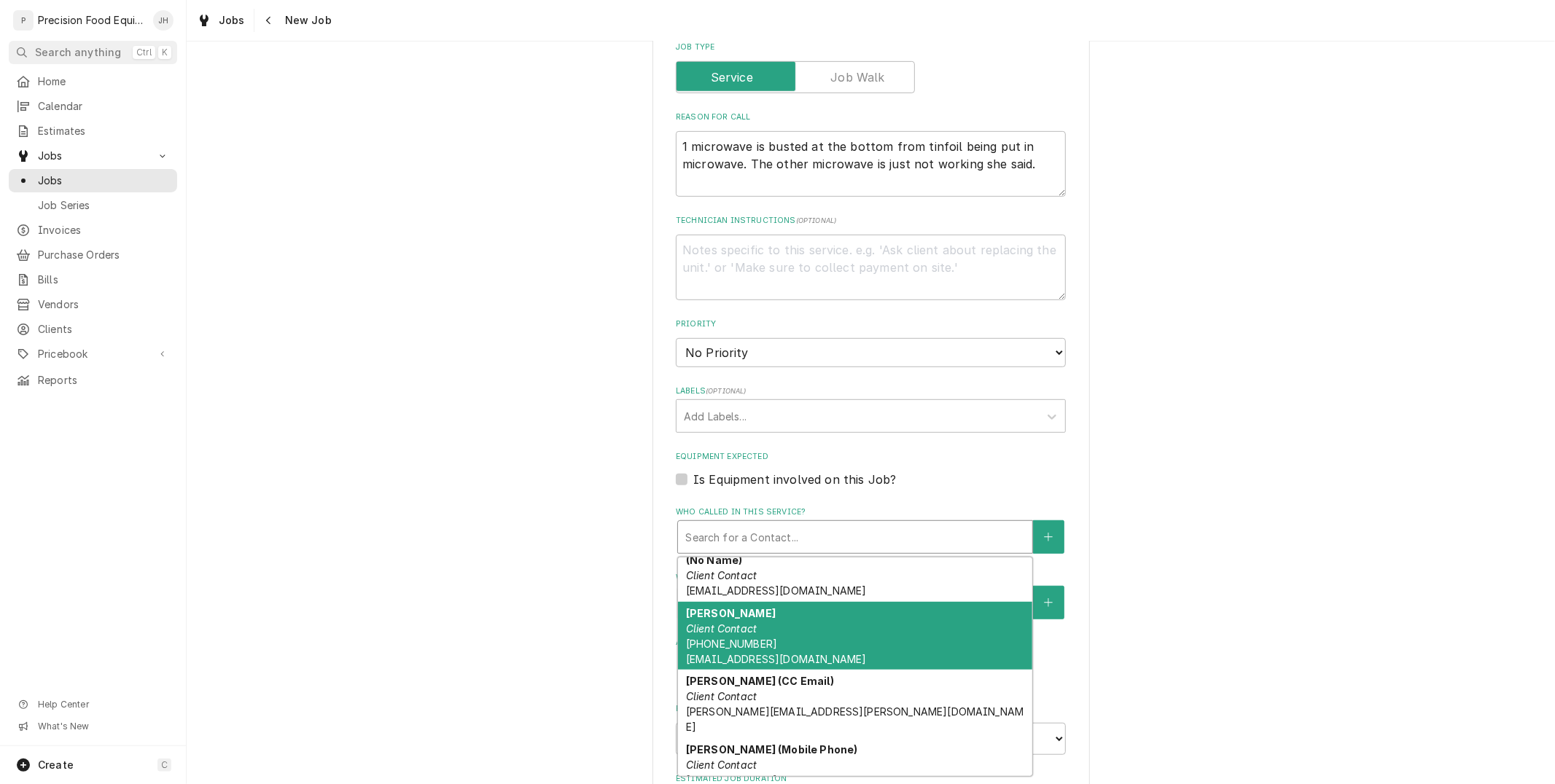
click at [766, 627] on div "Craig Early Client Contact (623) 780-2006 mapetefishsr@yahoo.com" at bounding box center [854, 636] width 354 height 69
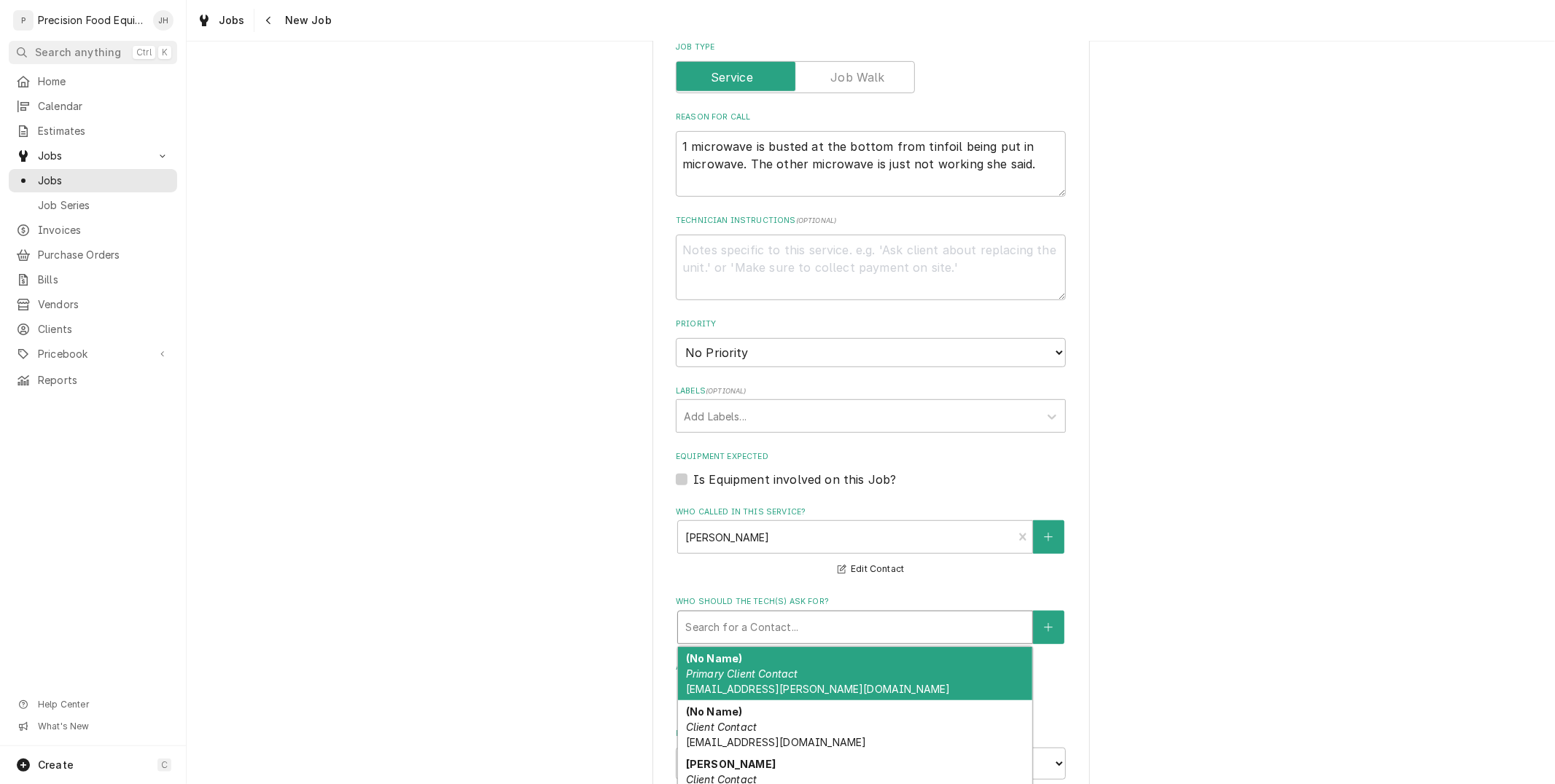
click at [767, 624] on div "Who should the tech(s) ask for?" at bounding box center [855, 628] width 340 height 27
click at [763, 676] on div "(No Name) Primary Client Contact wenjoy1@cox.net" at bounding box center [854, 674] width 354 height 53
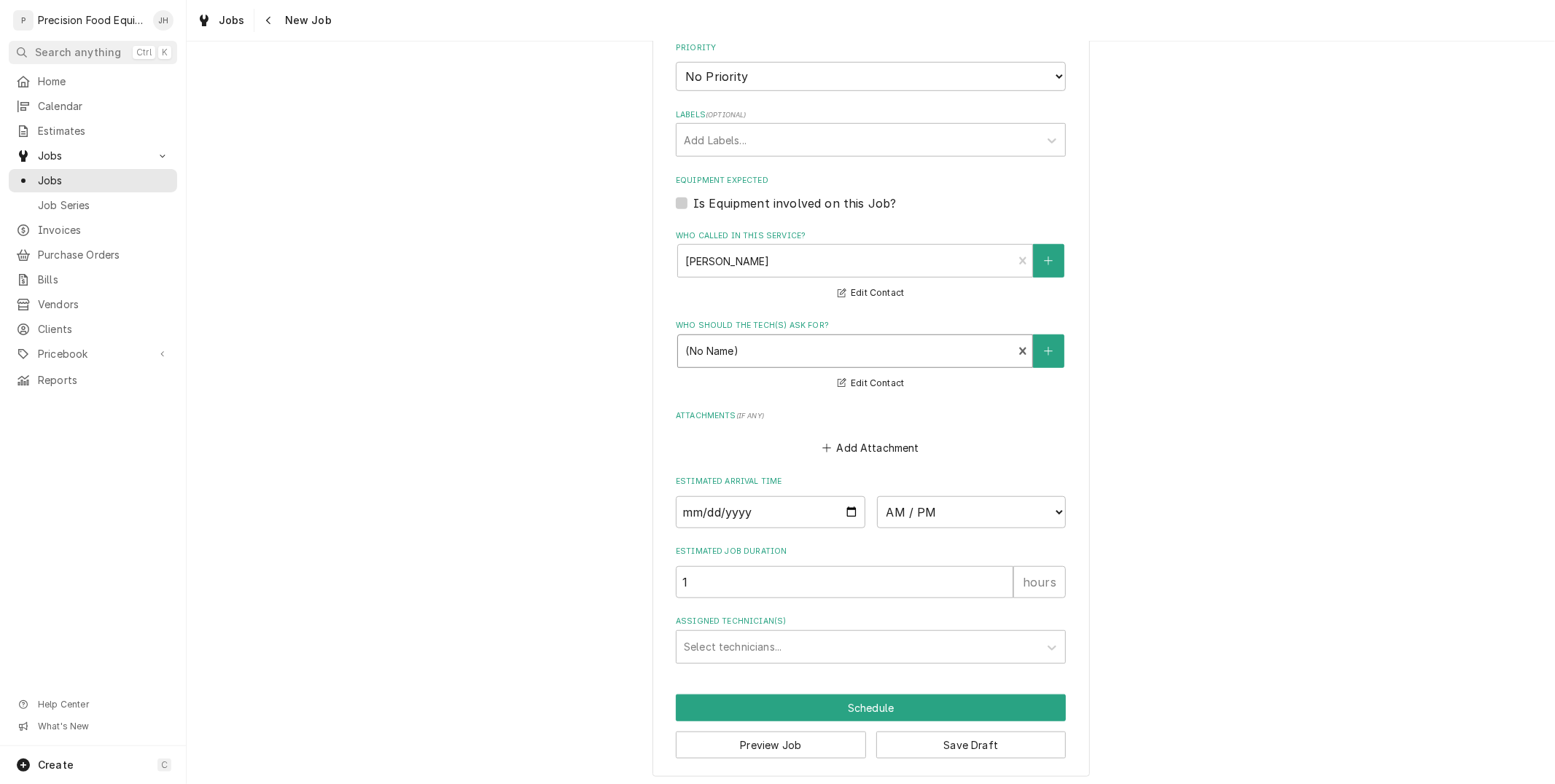
scroll to position [844, 0]
click at [847, 508] on input "Date" at bounding box center [770, 511] width 189 height 32
click at [953, 500] on select "AM / PM 6:00 AM 6:15 AM 6:30 AM 6:45 AM 7:00 AM 7:15 AM 7:30 AM 7:45 AM 8:00 AM…" at bounding box center [972, 511] width 189 height 32
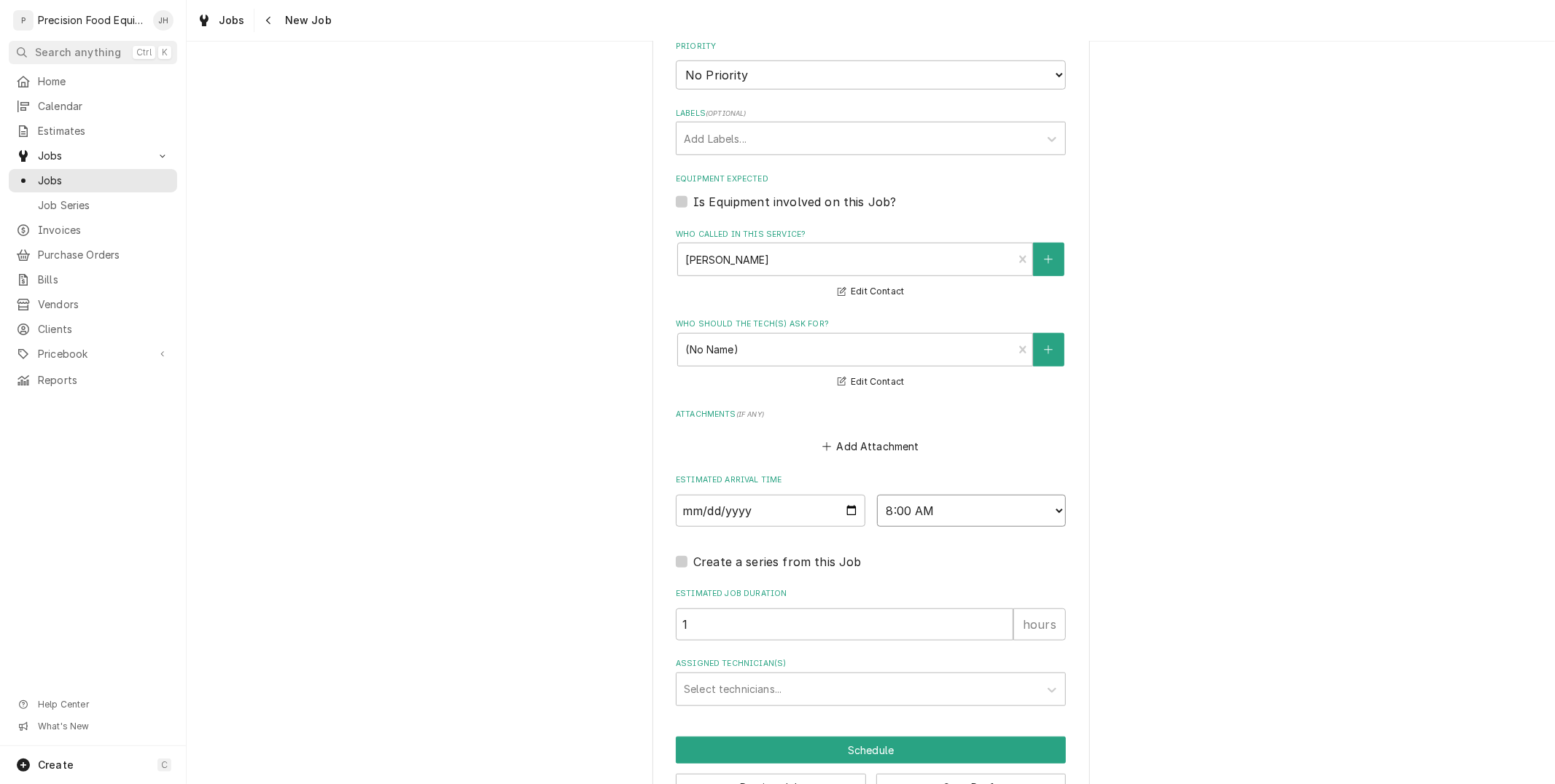
scroll to position [888, 0]
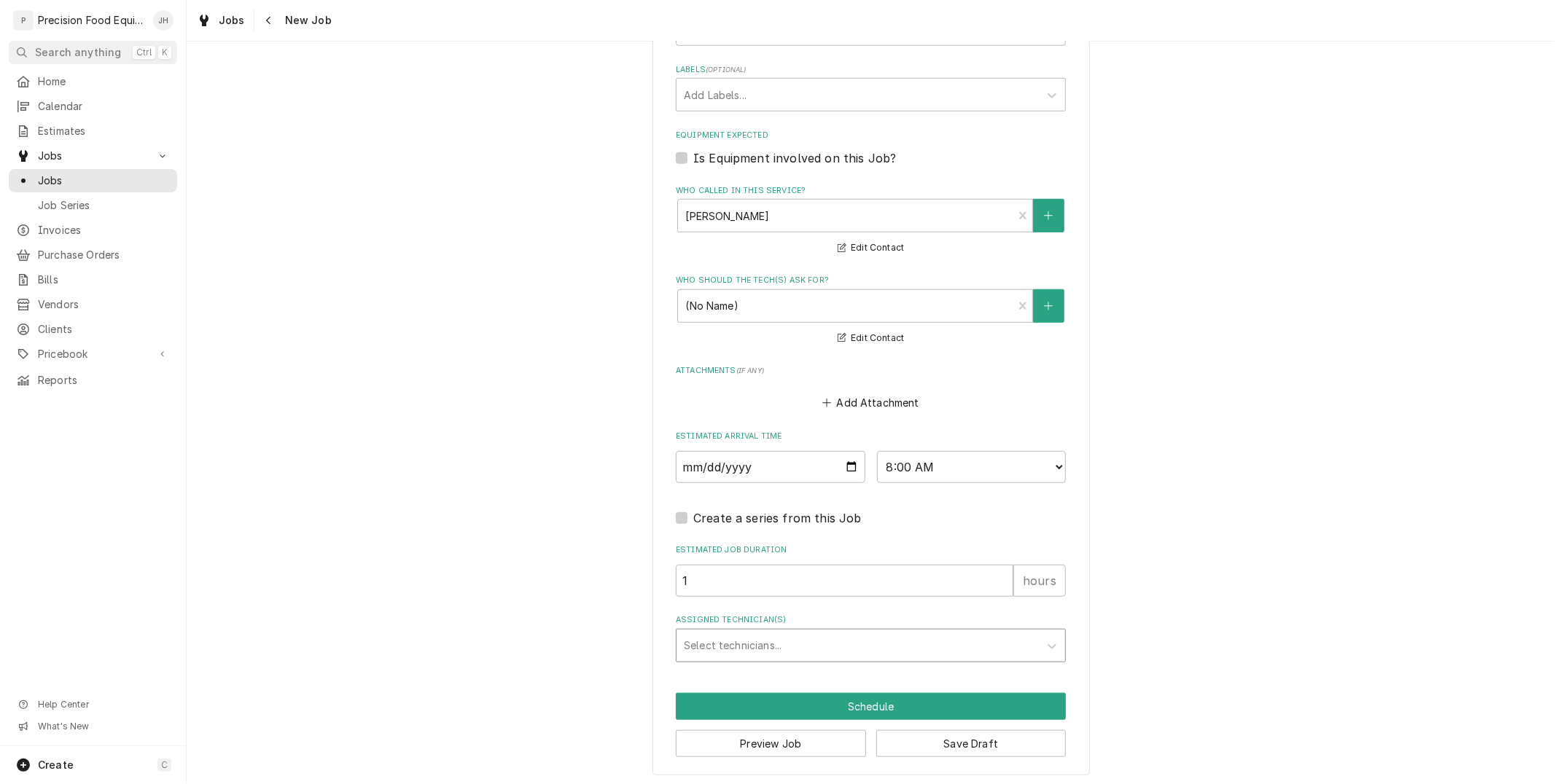
click at [838, 649] on div "Assigned Technician(s)" at bounding box center [857, 646] width 348 height 27
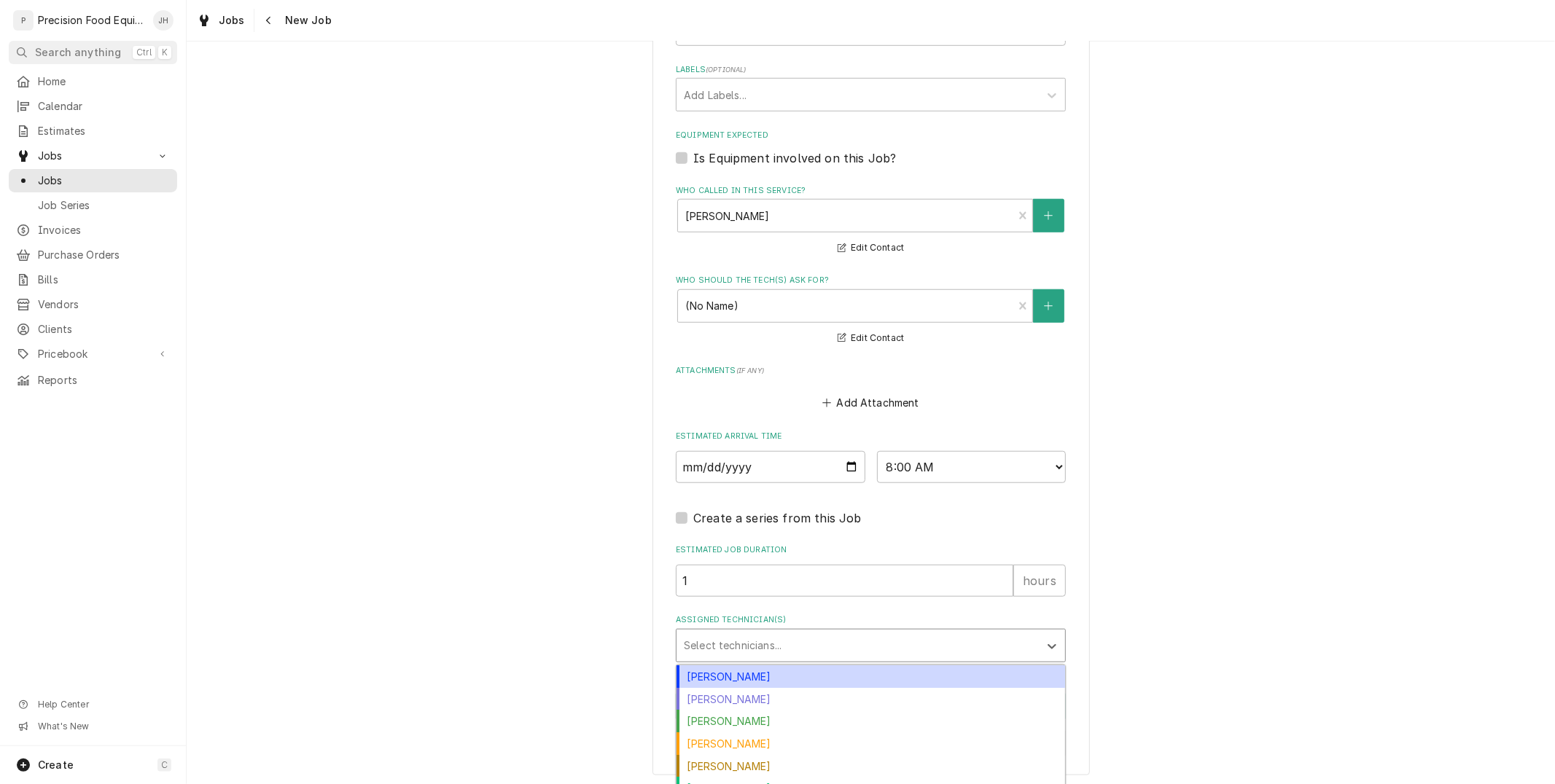
click at [828, 668] on div "[PERSON_NAME]" at bounding box center [871, 677] width 389 height 23
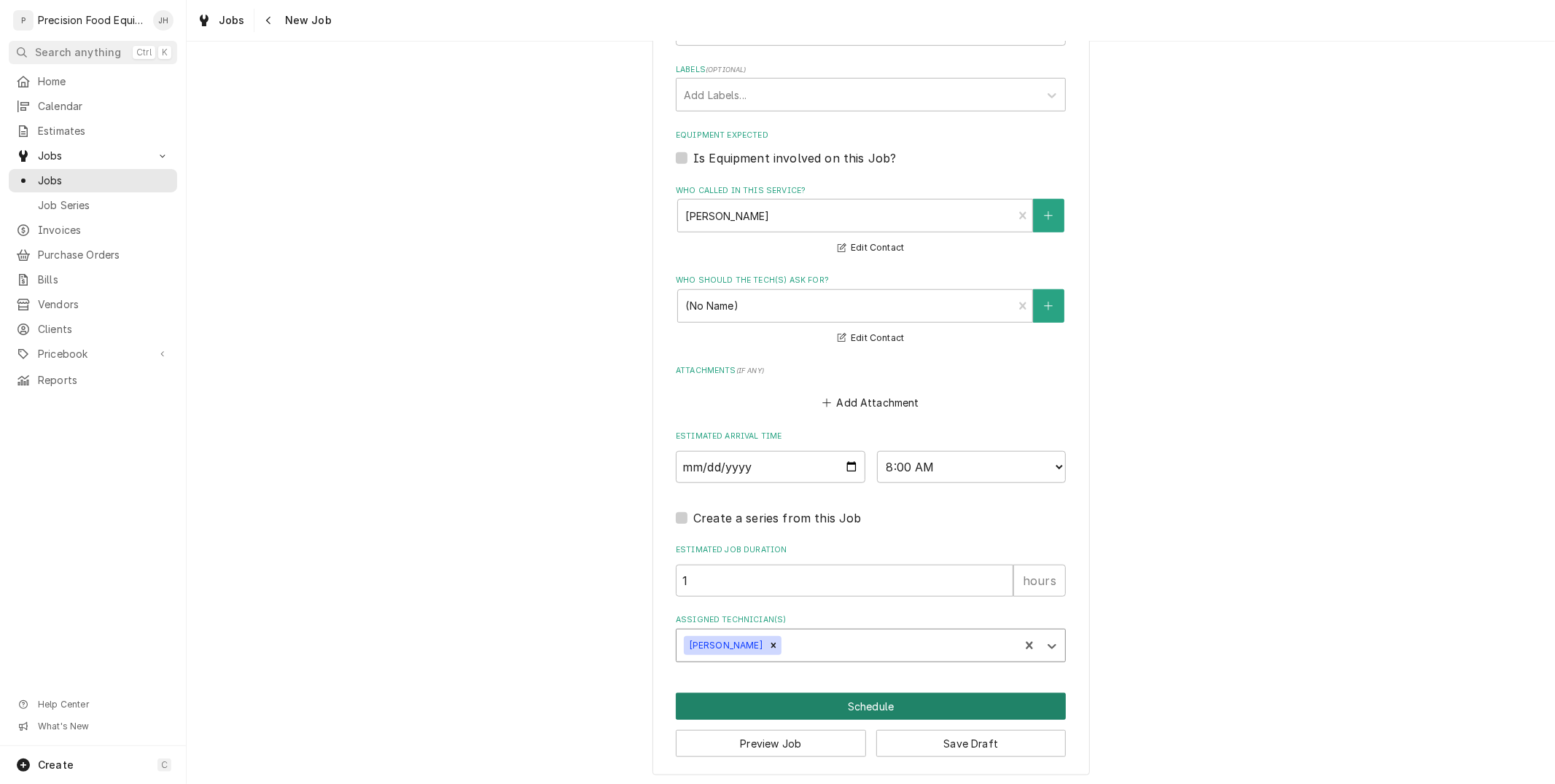
click at [840, 701] on button "Schedule" at bounding box center [871, 706] width 390 height 27
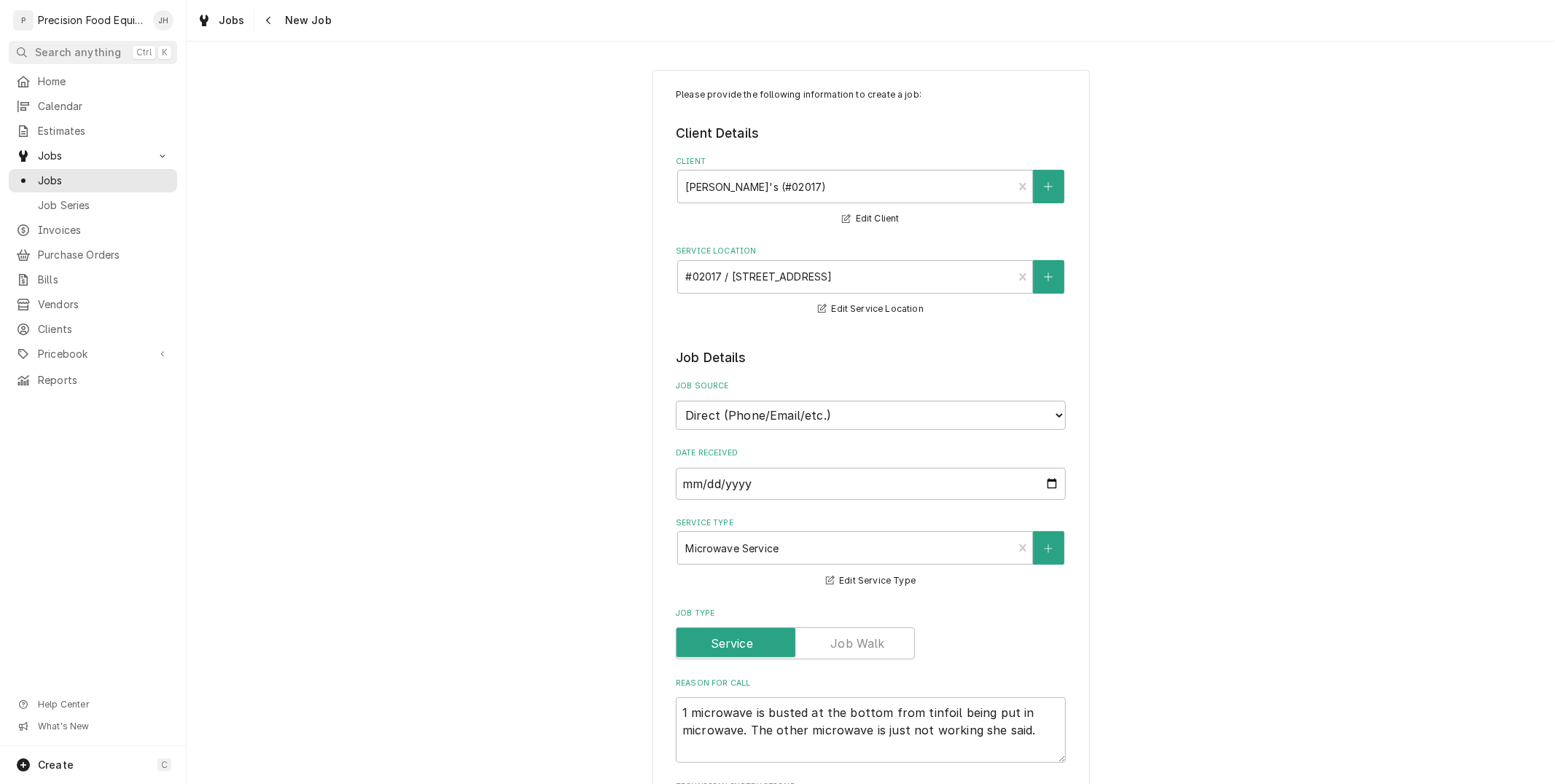
scroll to position [875, 0]
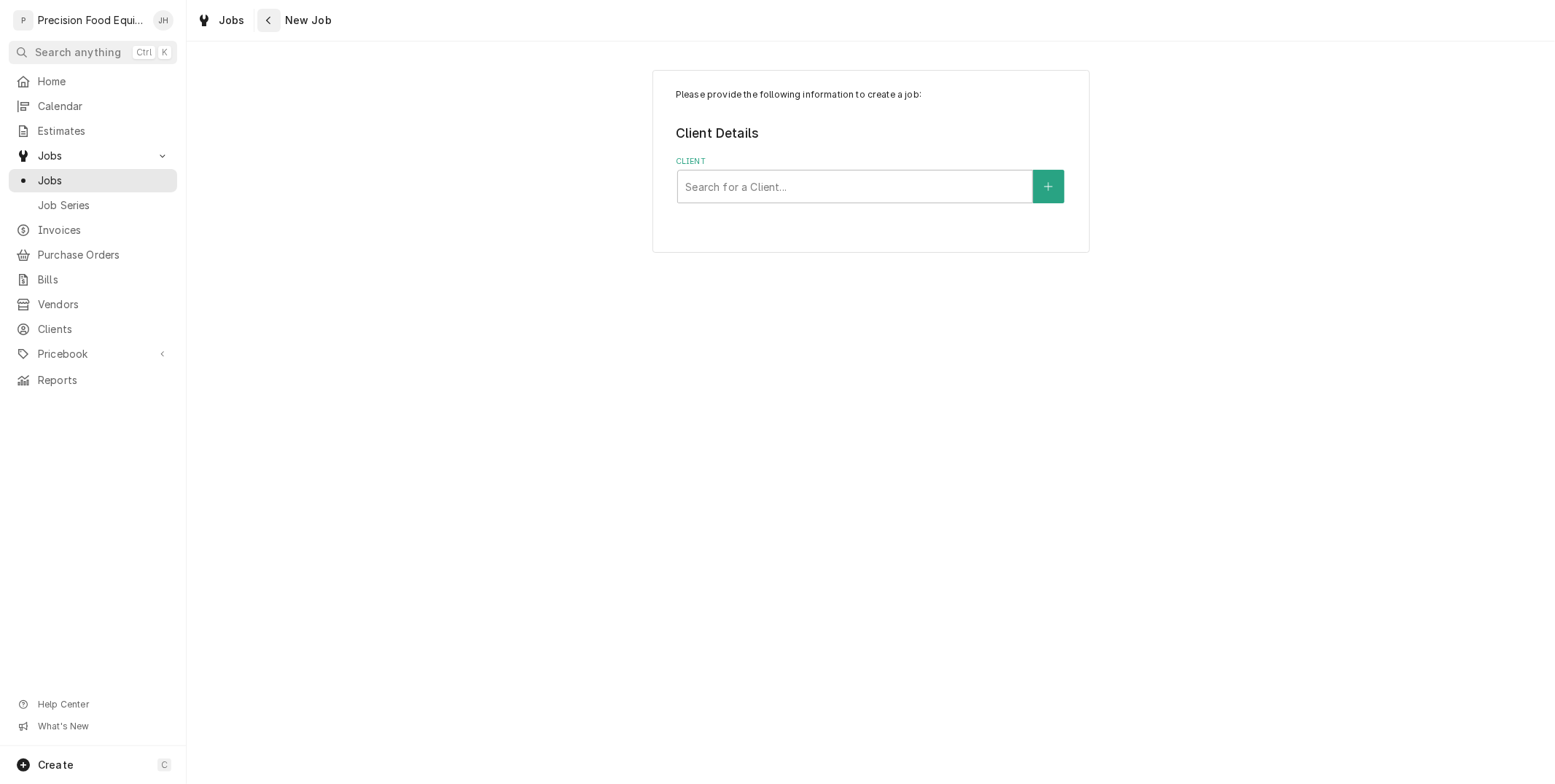
click at [268, 24] on icon "Navigate back" at bounding box center [268, 21] width 4 height 8
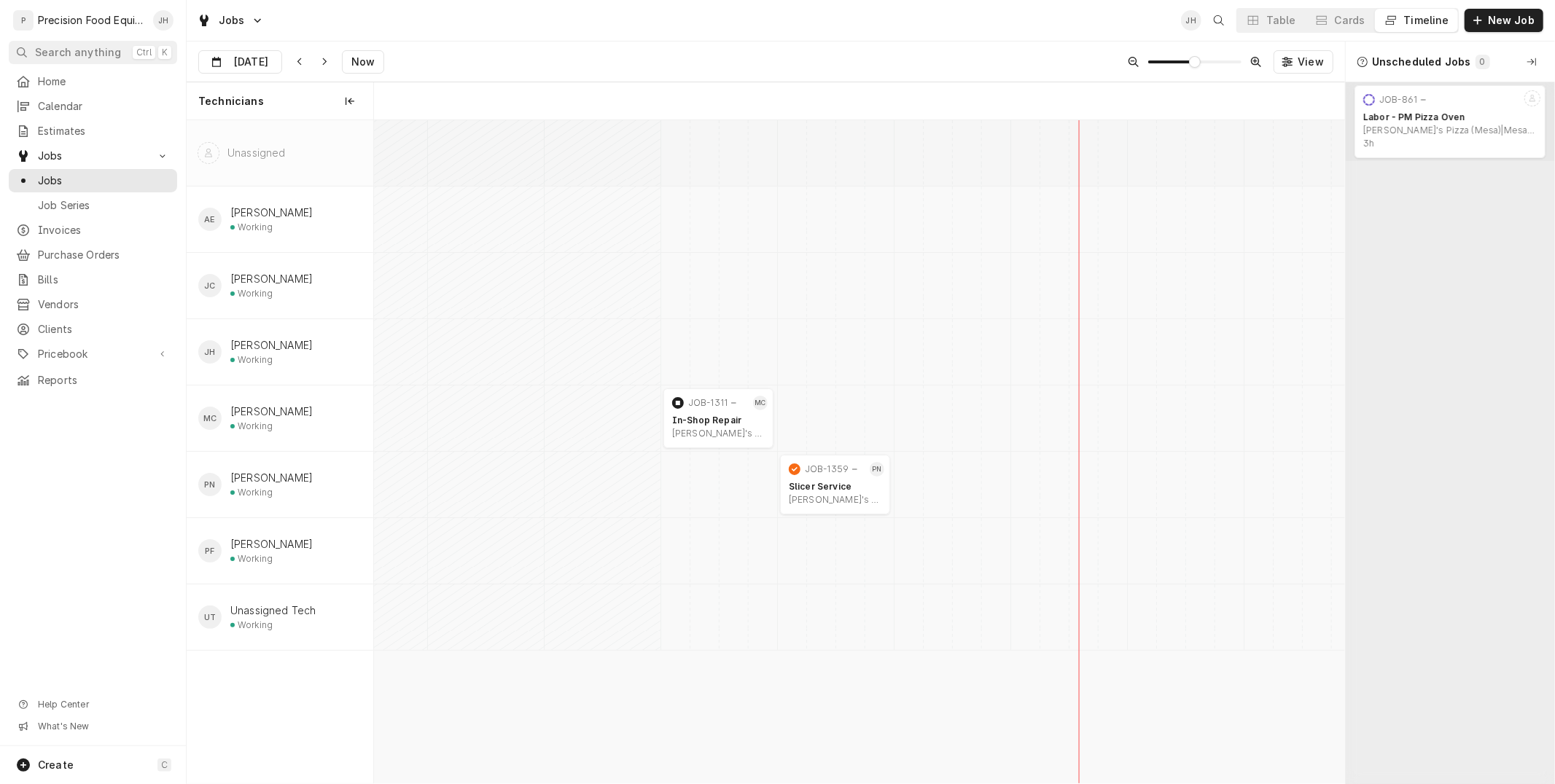
scroll to position [0, 19253]
click at [232, 57] on input "Aug 13" at bounding box center [230, 65] width 62 height 28
click at [323, 205] on div "14" at bounding box center [318, 208] width 21 height 21
type input "Aug 14"
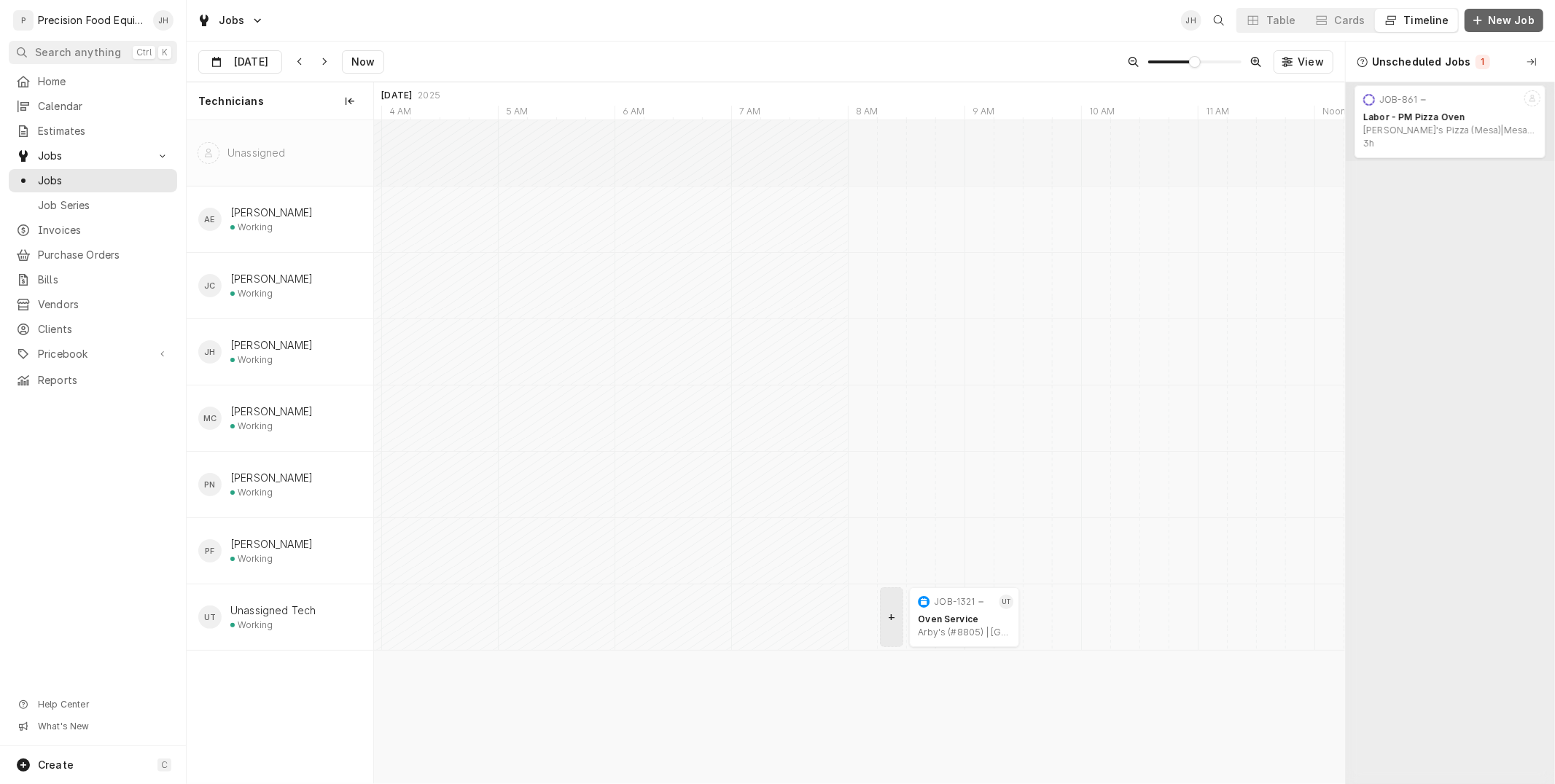
click at [1512, 16] on span "New Job" at bounding box center [1511, 21] width 52 height 15
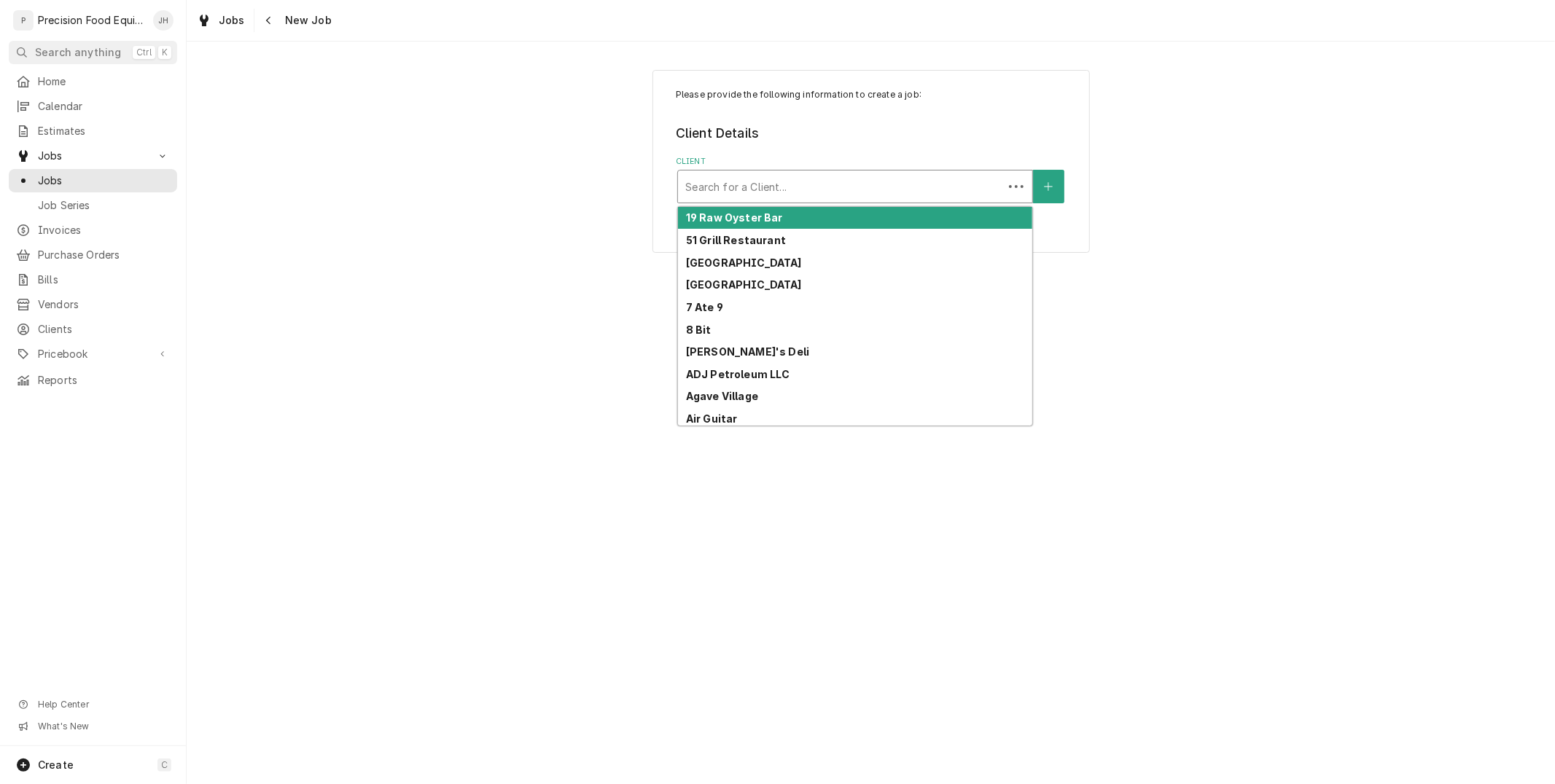
click at [877, 183] on div "Client" at bounding box center [840, 187] width 310 height 27
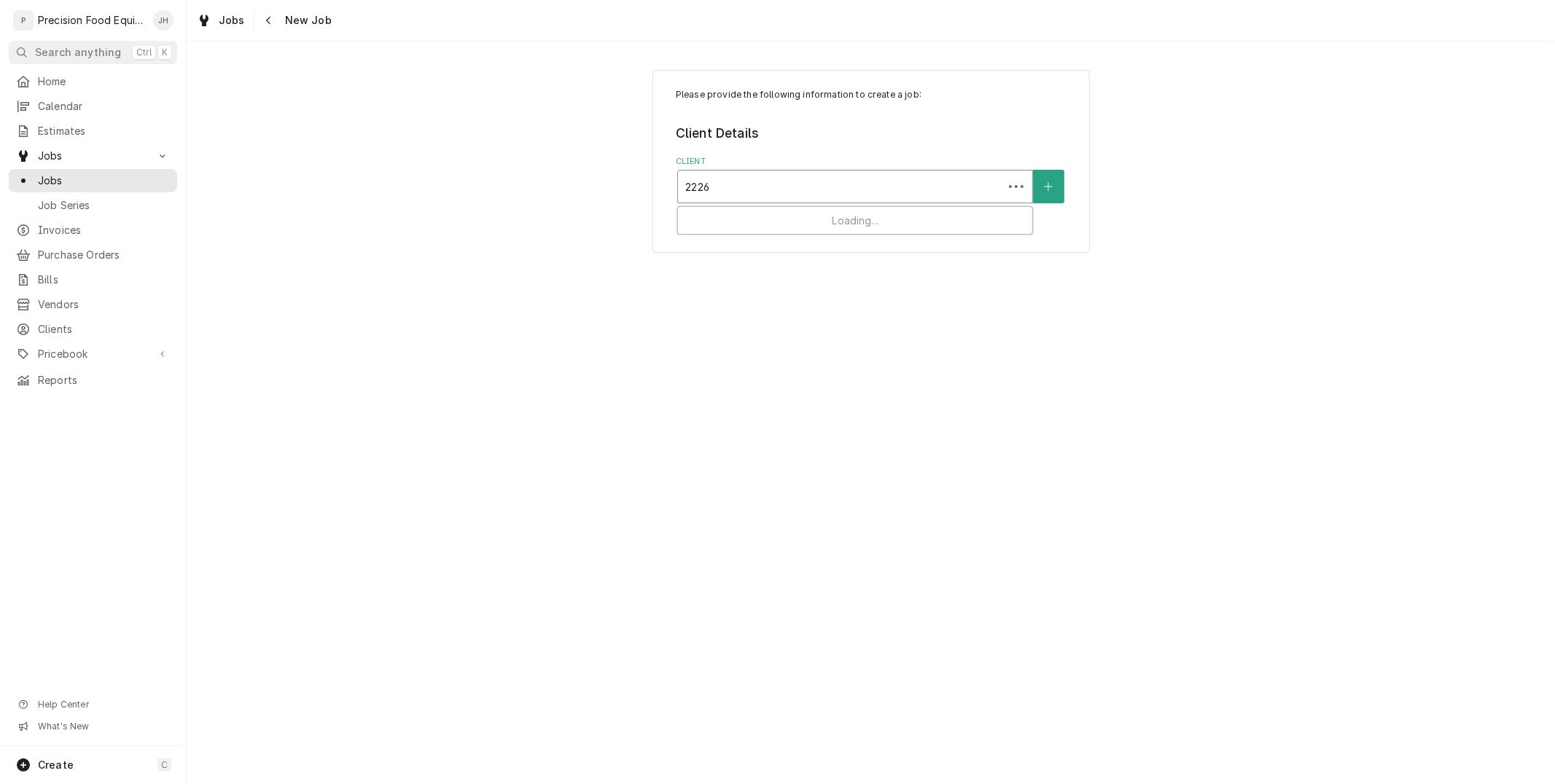
type input "2226"
click at [877, 213] on div "[PERSON_NAME]'s (#02017)" at bounding box center [854, 218] width 354 height 23
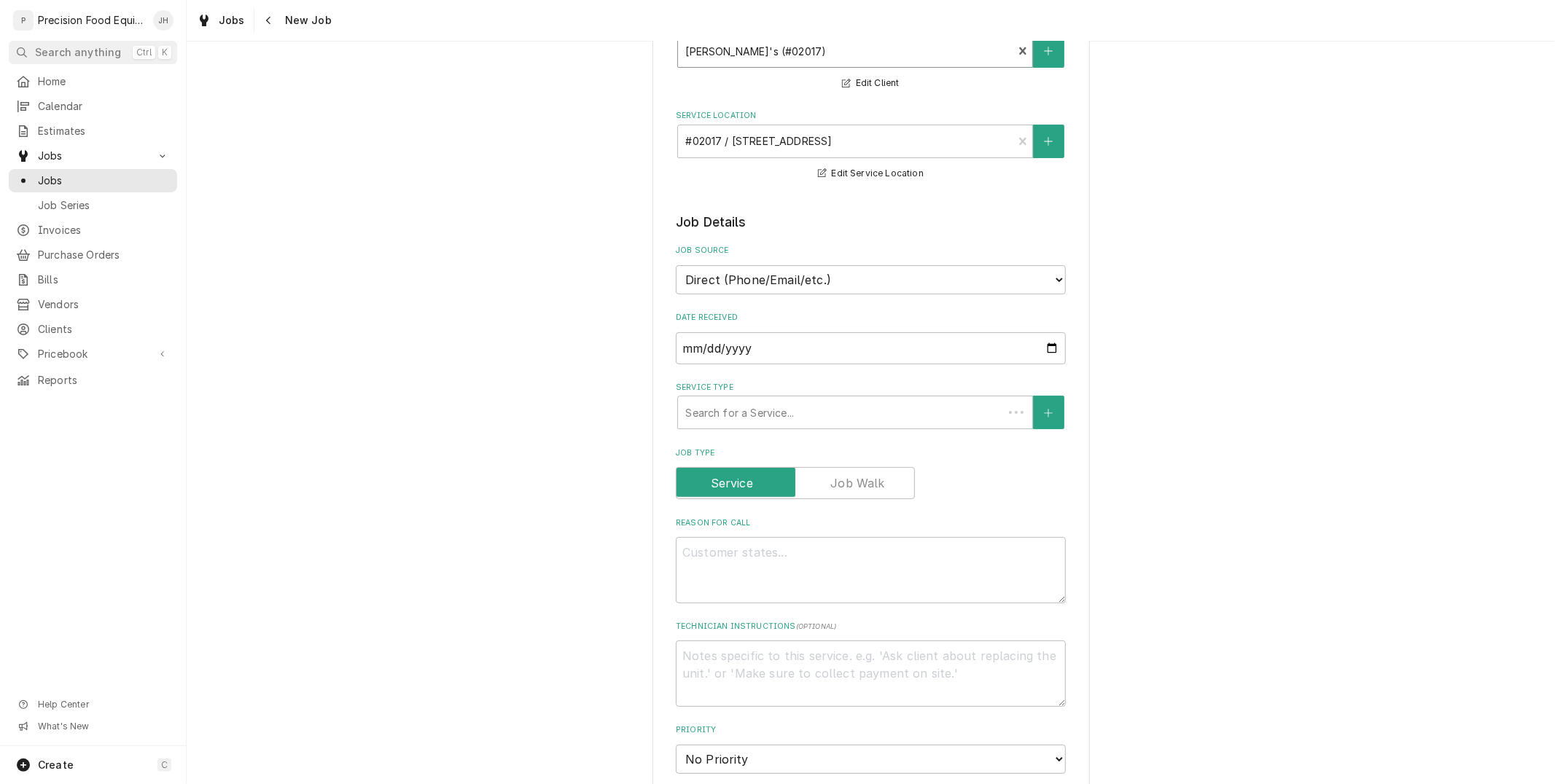
scroll to position [162, 0]
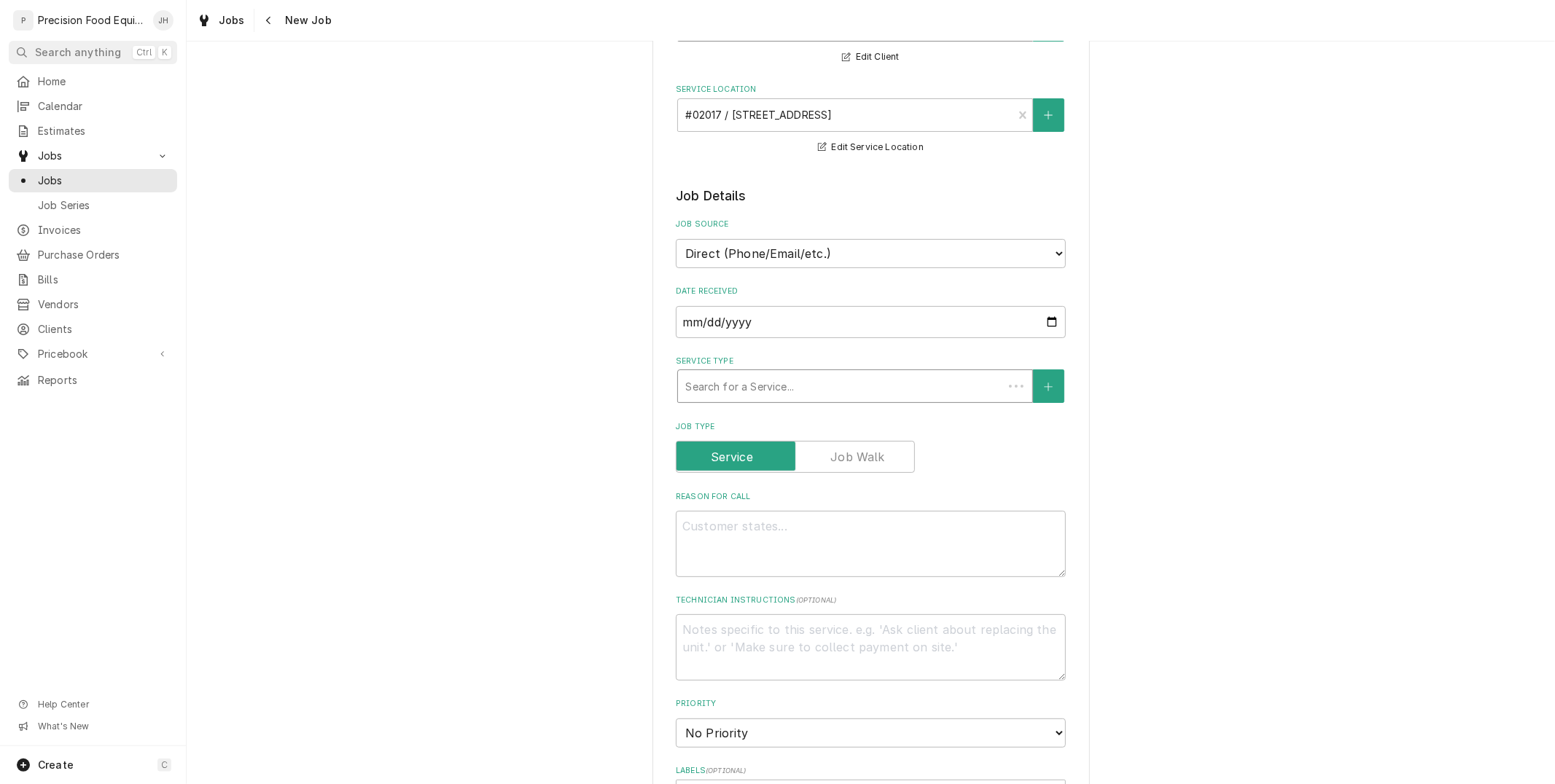
click at [907, 387] on div "Service Type" at bounding box center [840, 386] width 310 height 27
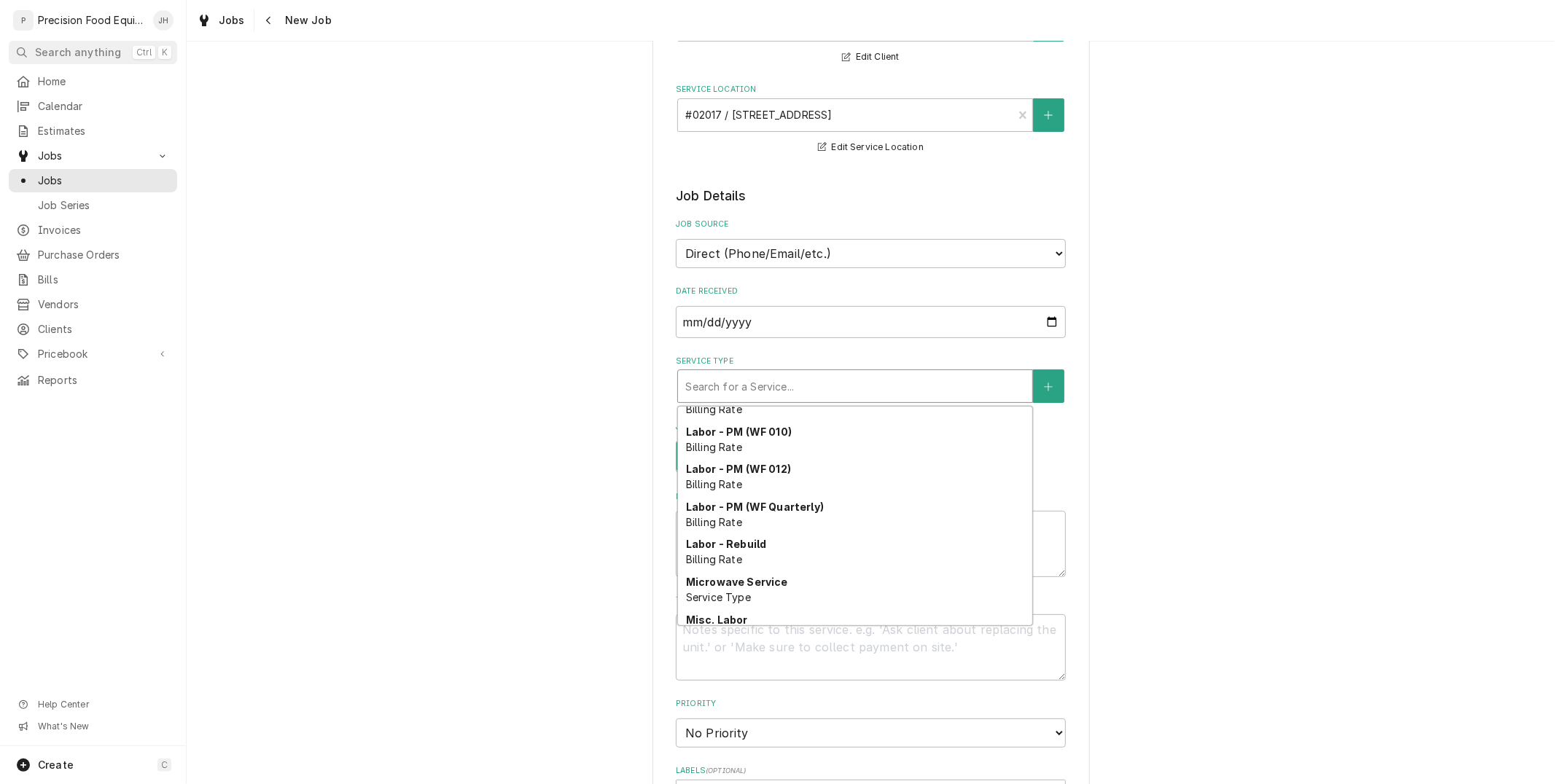
scroll to position [503, 0]
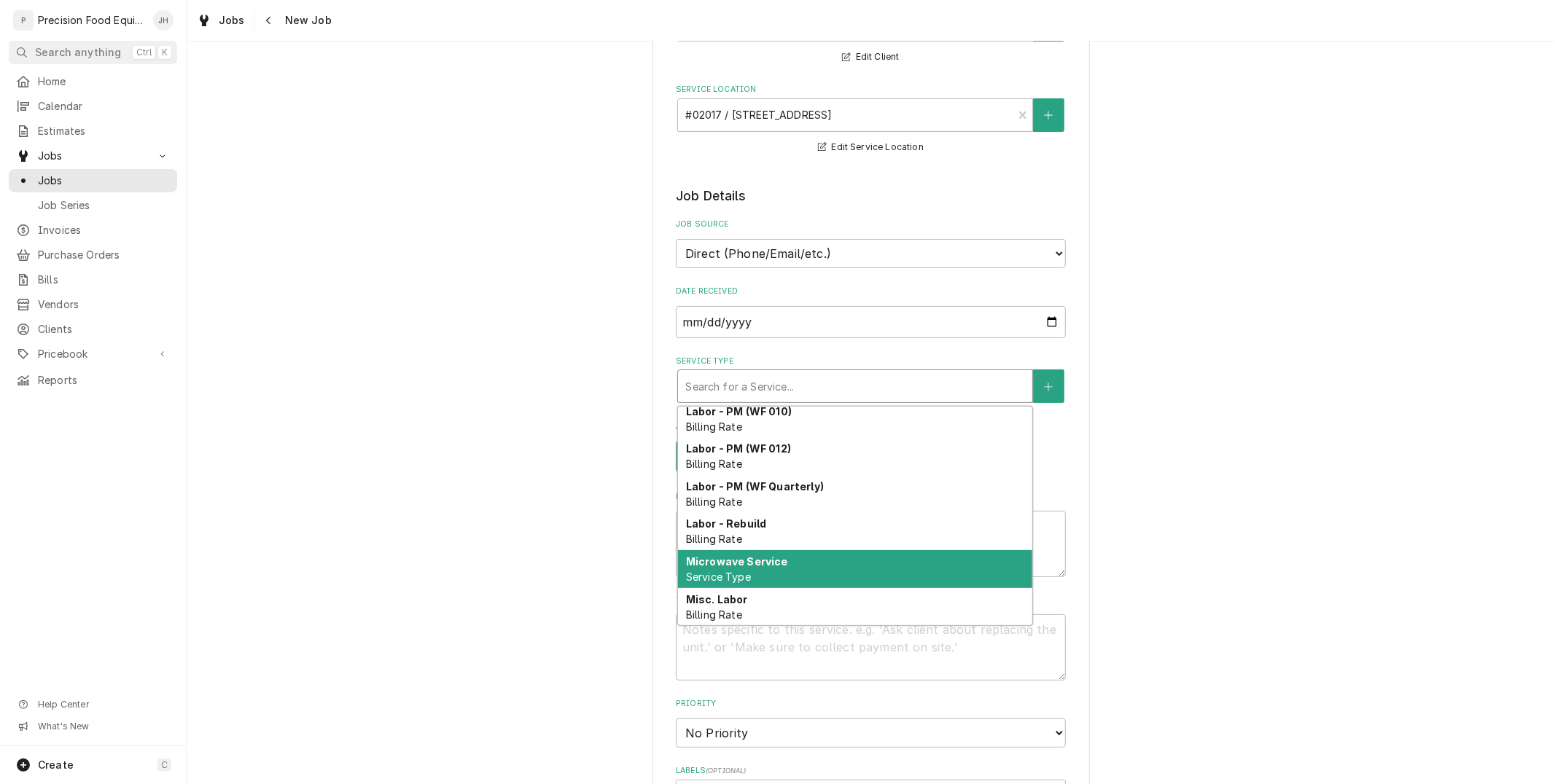
click at [828, 556] on div "Microwave Service Service Type" at bounding box center [854, 569] width 354 height 38
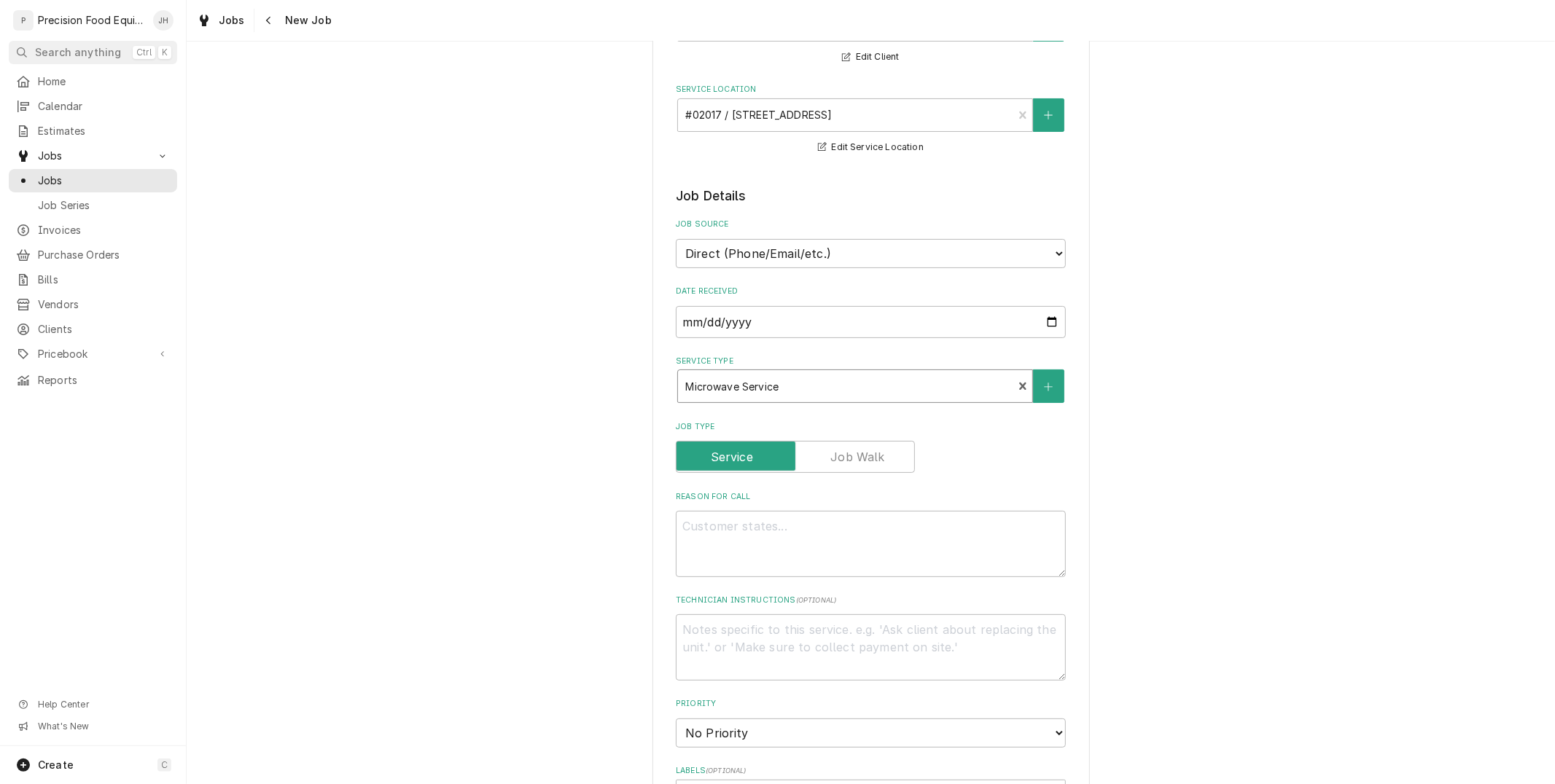
click at [848, 503] on label "Reason For Call" at bounding box center [871, 497] width 390 height 12
click at [848, 514] on textarea "Reason For Call" at bounding box center [871, 544] width 390 height 66
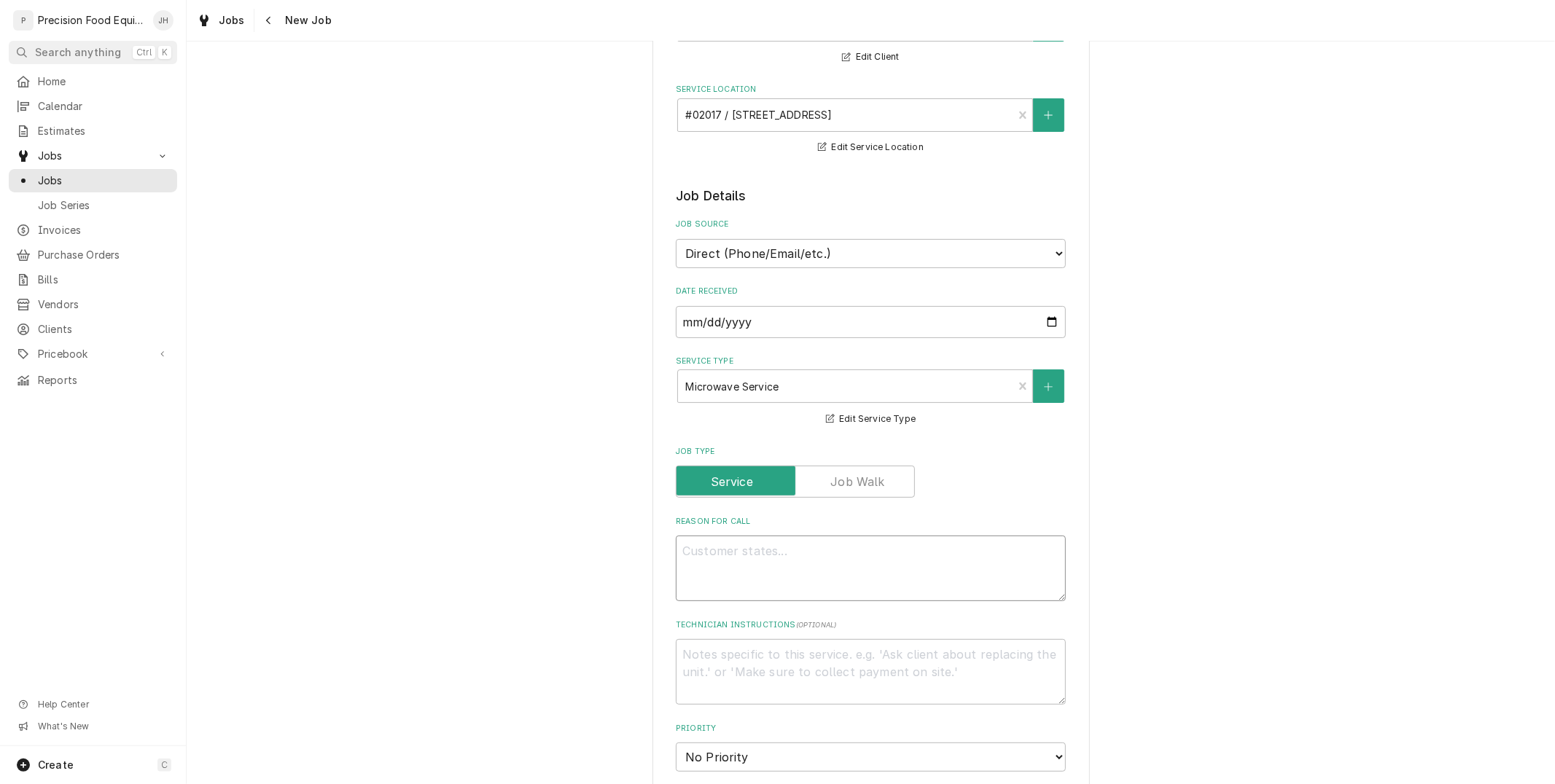
type textarea "x"
type textarea "1"
type textarea "x"
type textarea "1"
type textarea "x"
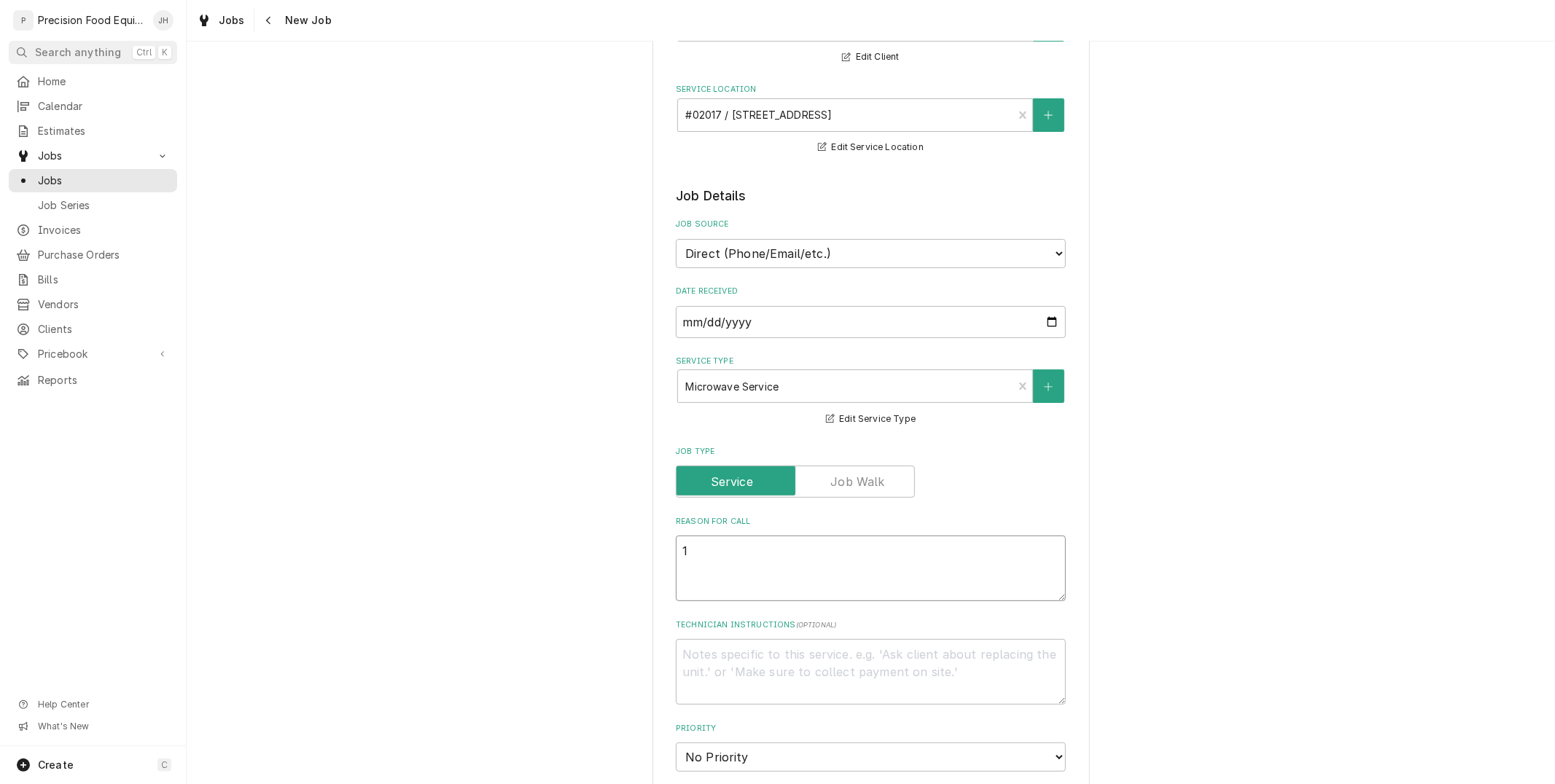
type textarea "1 m"
type textarea "x"
type textarea "1 mi"
type textarea "x"
type textarea "1 micar"
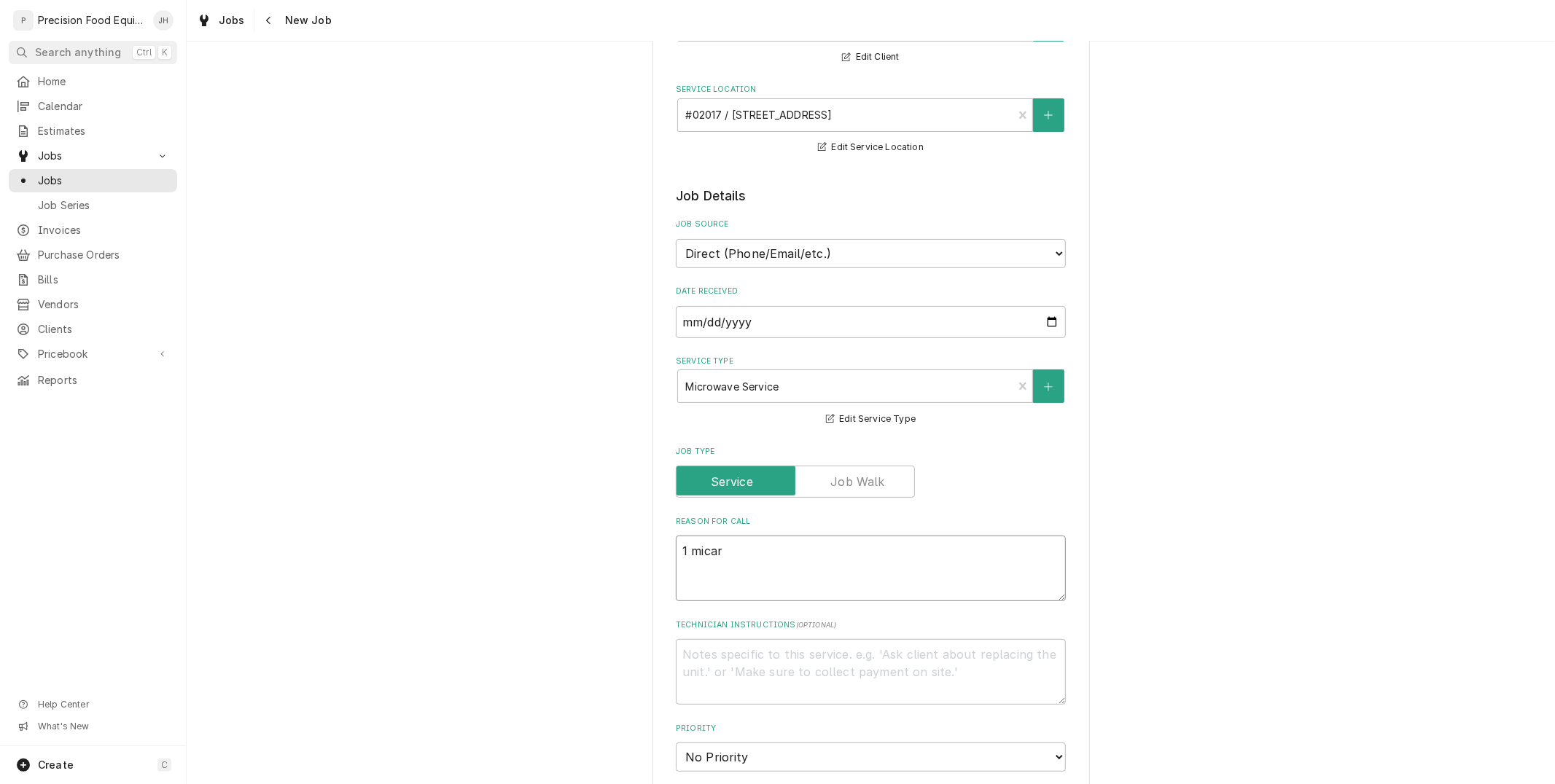
type textarea "x"
type textarea "1 micaro"
type textarea "x"
type textarea "1 micarow"
type textarea "x"
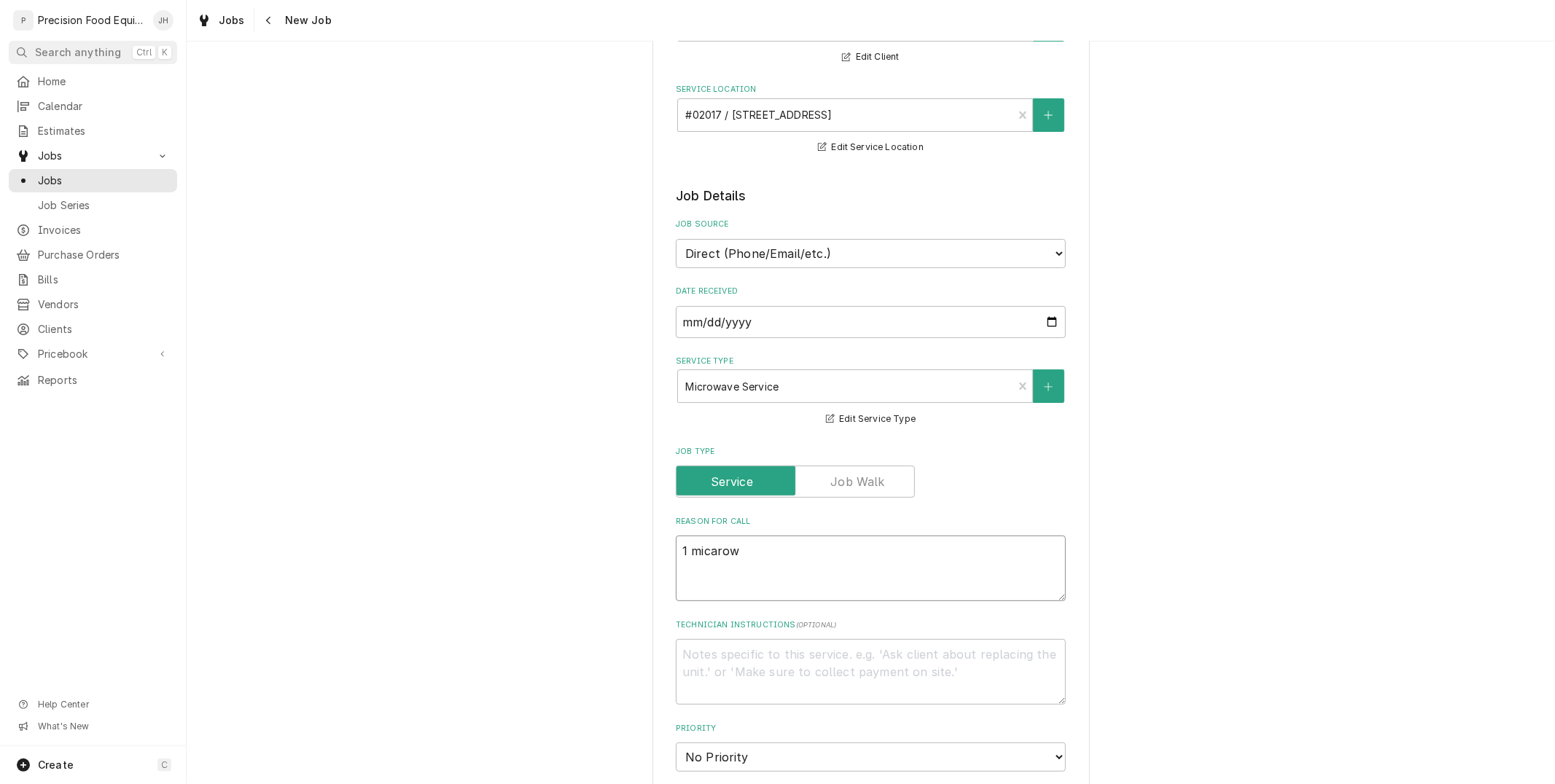
type textarea "1 micaro"
type textarea "x"
type textarea "1 micar"
type textarea "x"
type textarea "1 mica"
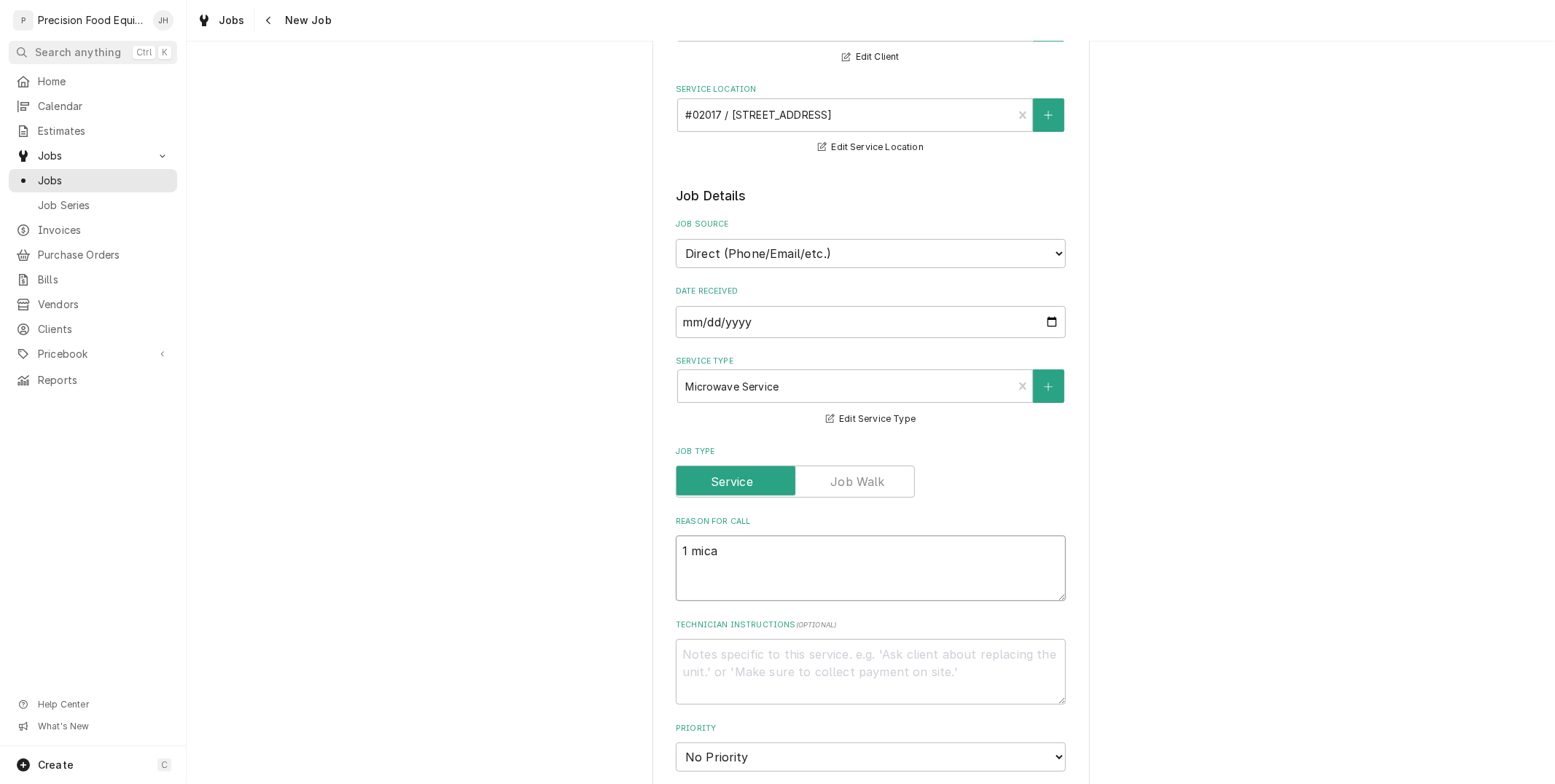
type textarea "x"
type textarea "1 mic"
type textarea "x"
type textarea "1 micr"
type textarea "x"
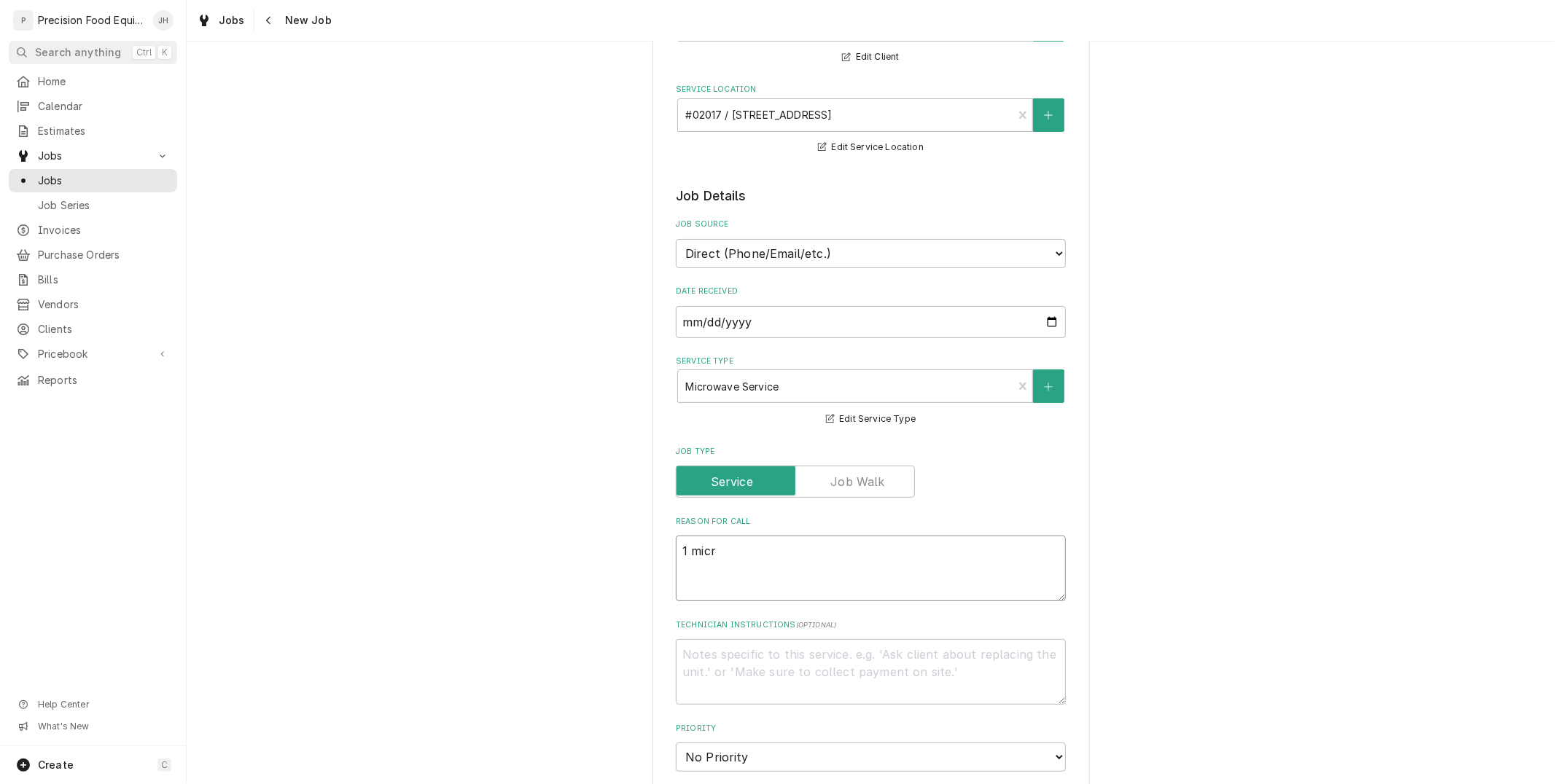
type textarea "1 micro"
type textarea "x"
type textarea "1 microw"
type textarea "x"
type textarea "1 microwa"
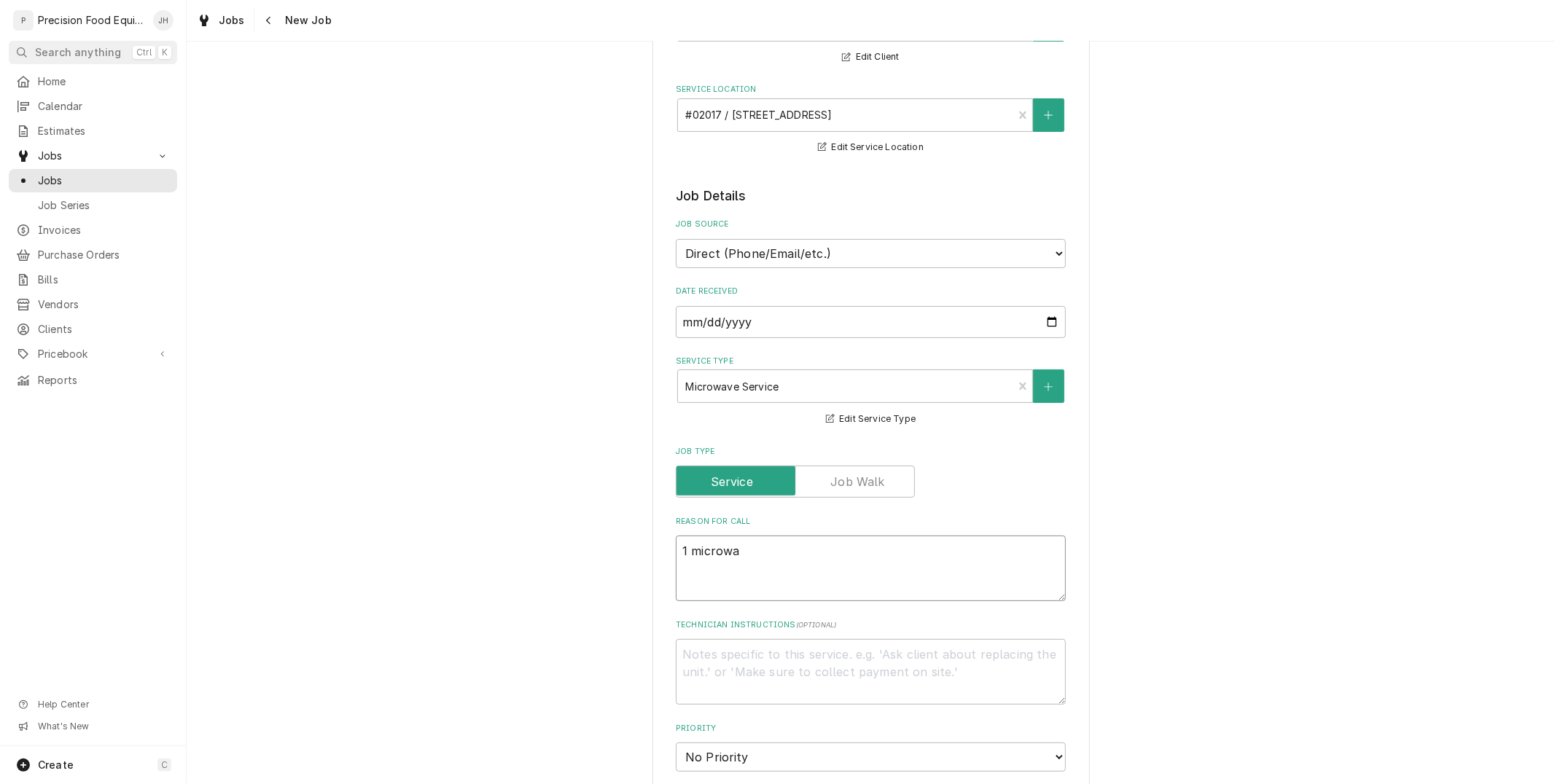
type textarea "x"
type textarea "1 microwav"
type textarea "x"
type textarea "1 microwave"
type textarea "x"
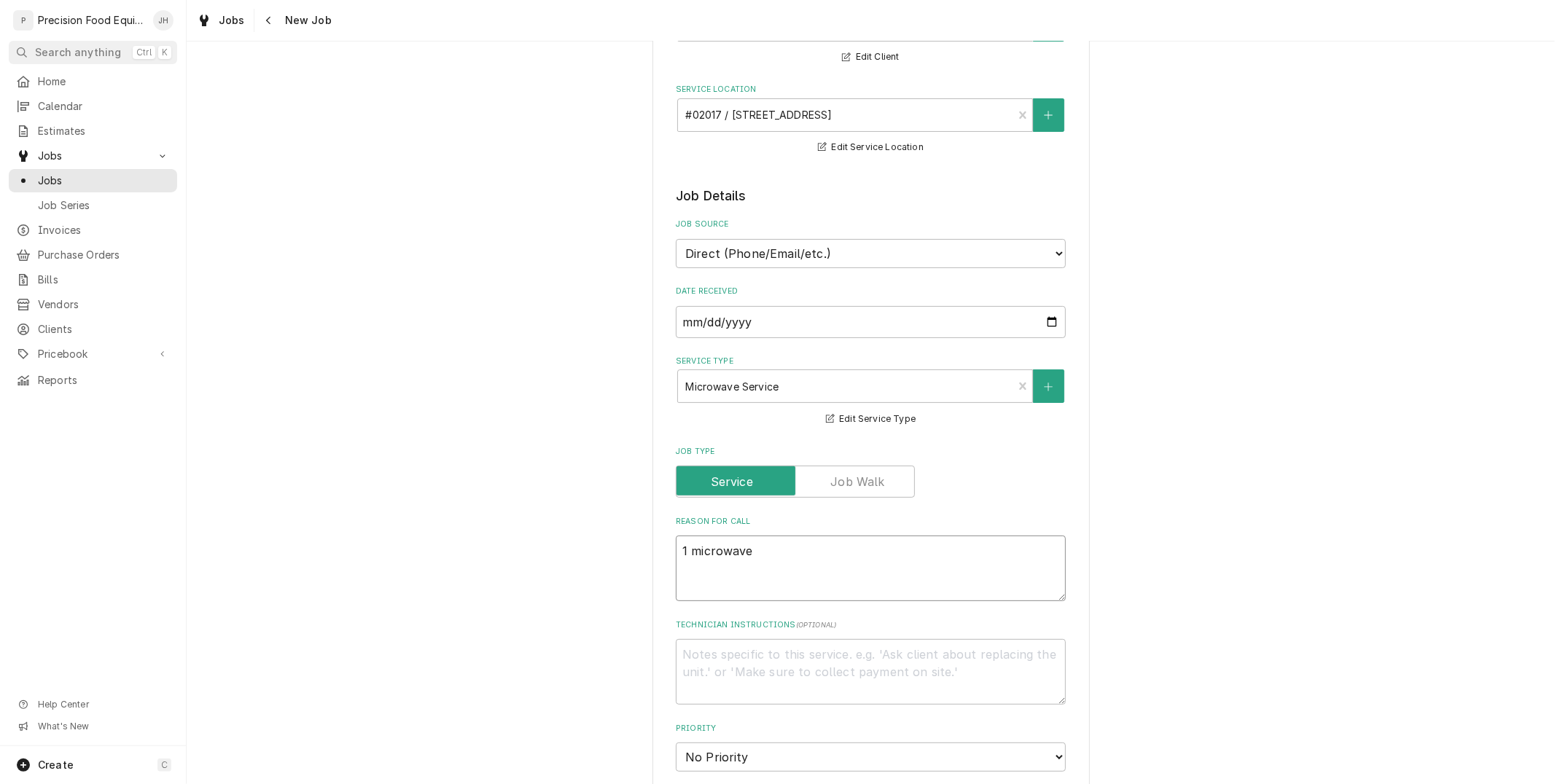
type textarea "1 microwave"
type textarea "x"
type textarea "1 microwave i"
type textarea "x"
type textarea "1 microwave is no"
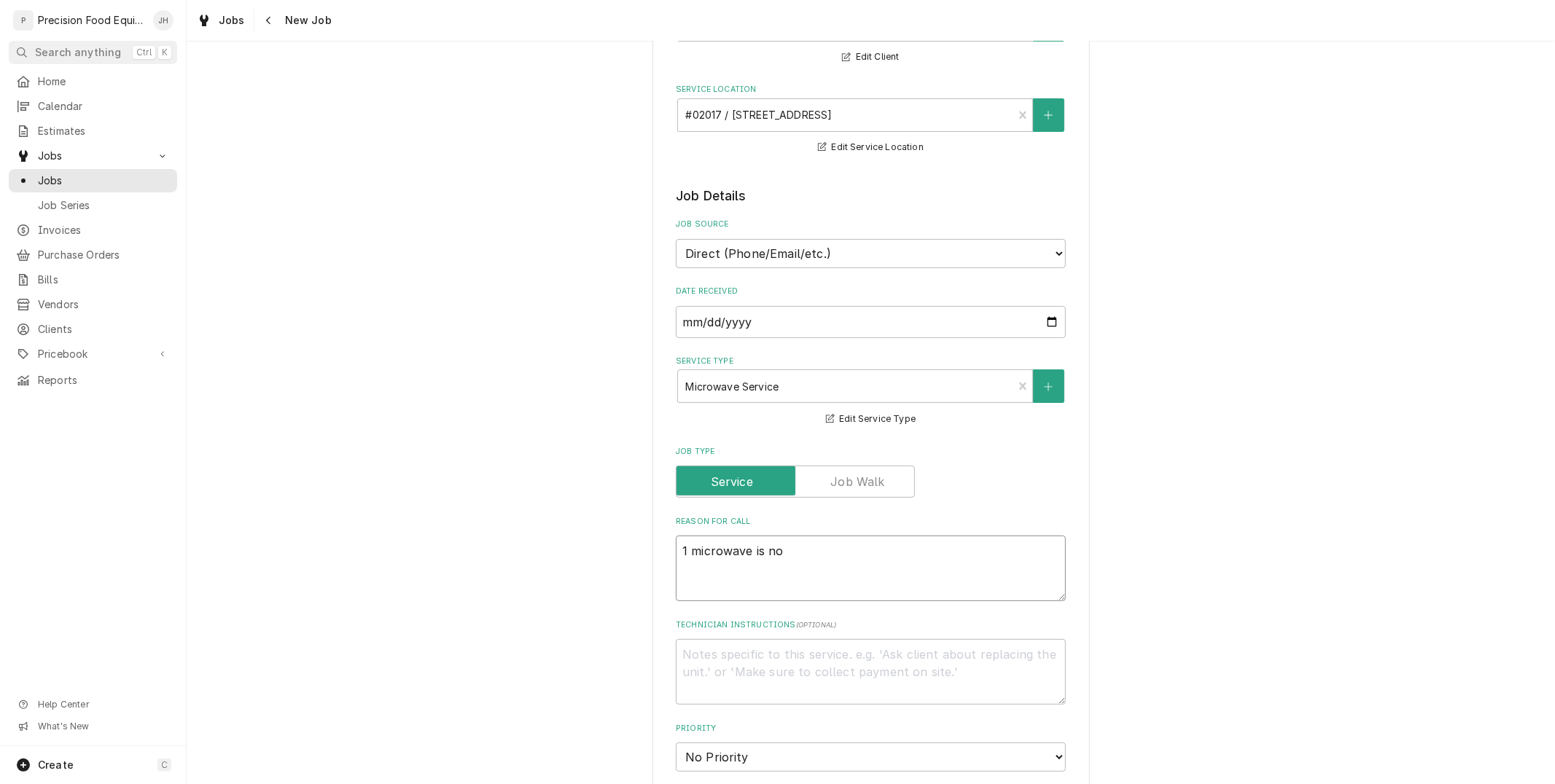
type textarea "x"
type textarea "1 microwave is not"
type textarea "x"
type textarea "1 microwave is not"
type textarea "x"
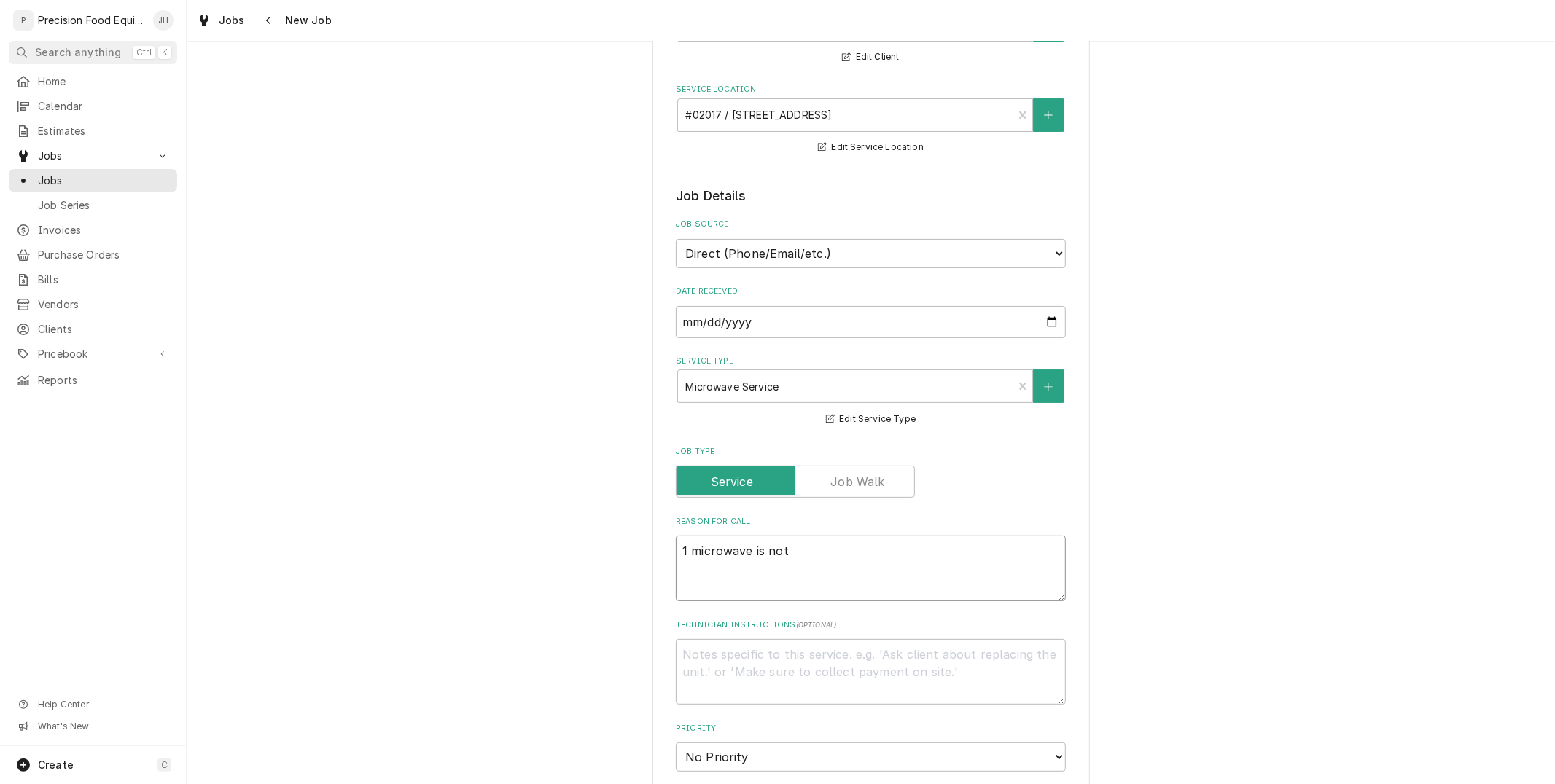
type textarea "1 microwave is not w"
type textarea "x"
type textarea "1 microwave is not wo"
type textarea "x"
type textarea "1 microwave is not wor"
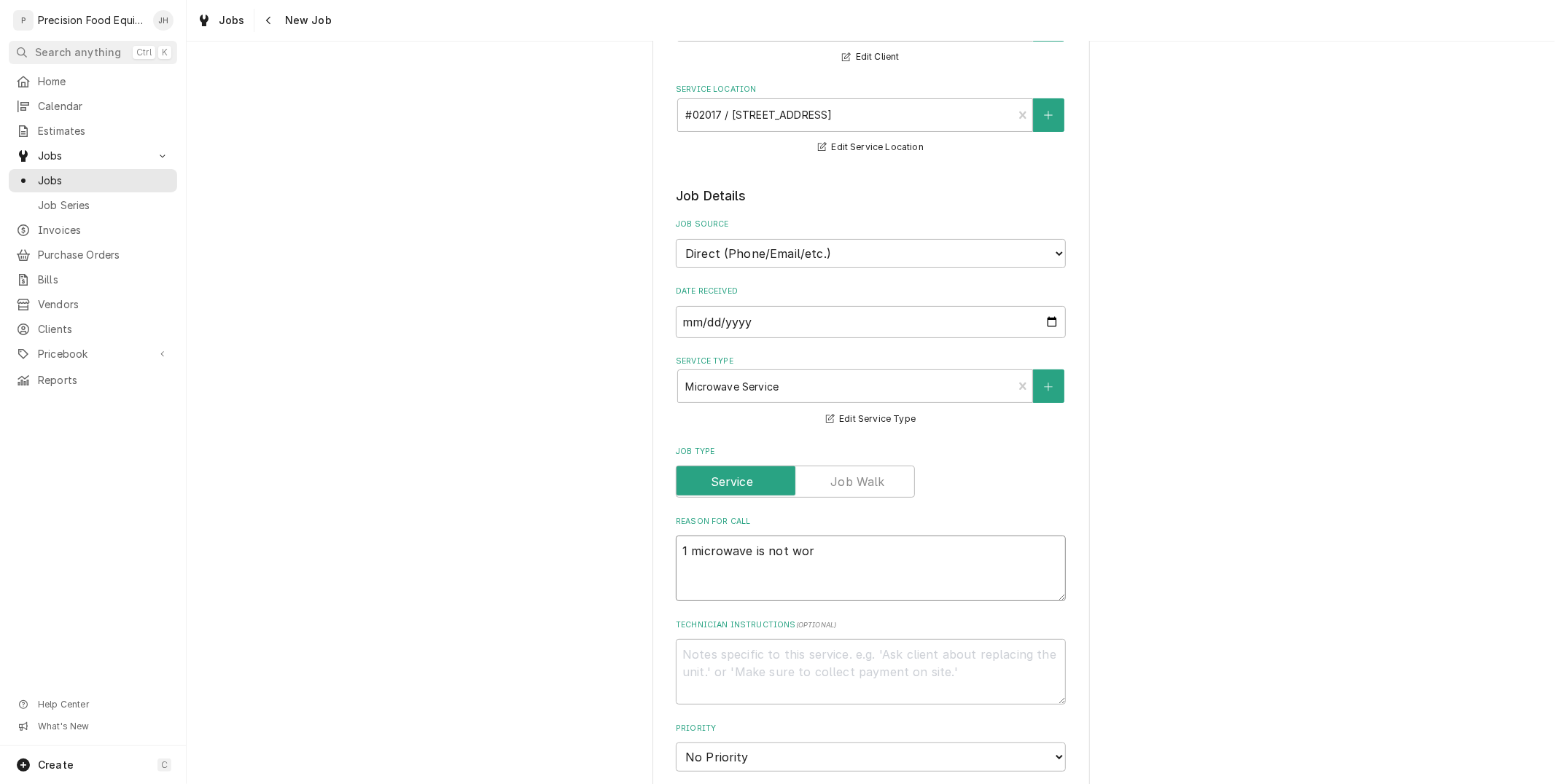
type textarea "x"
type textarea "1 microwave is not work"
type textarea "x"
type textarea "1 microwave is not worki"
type textarea "x"
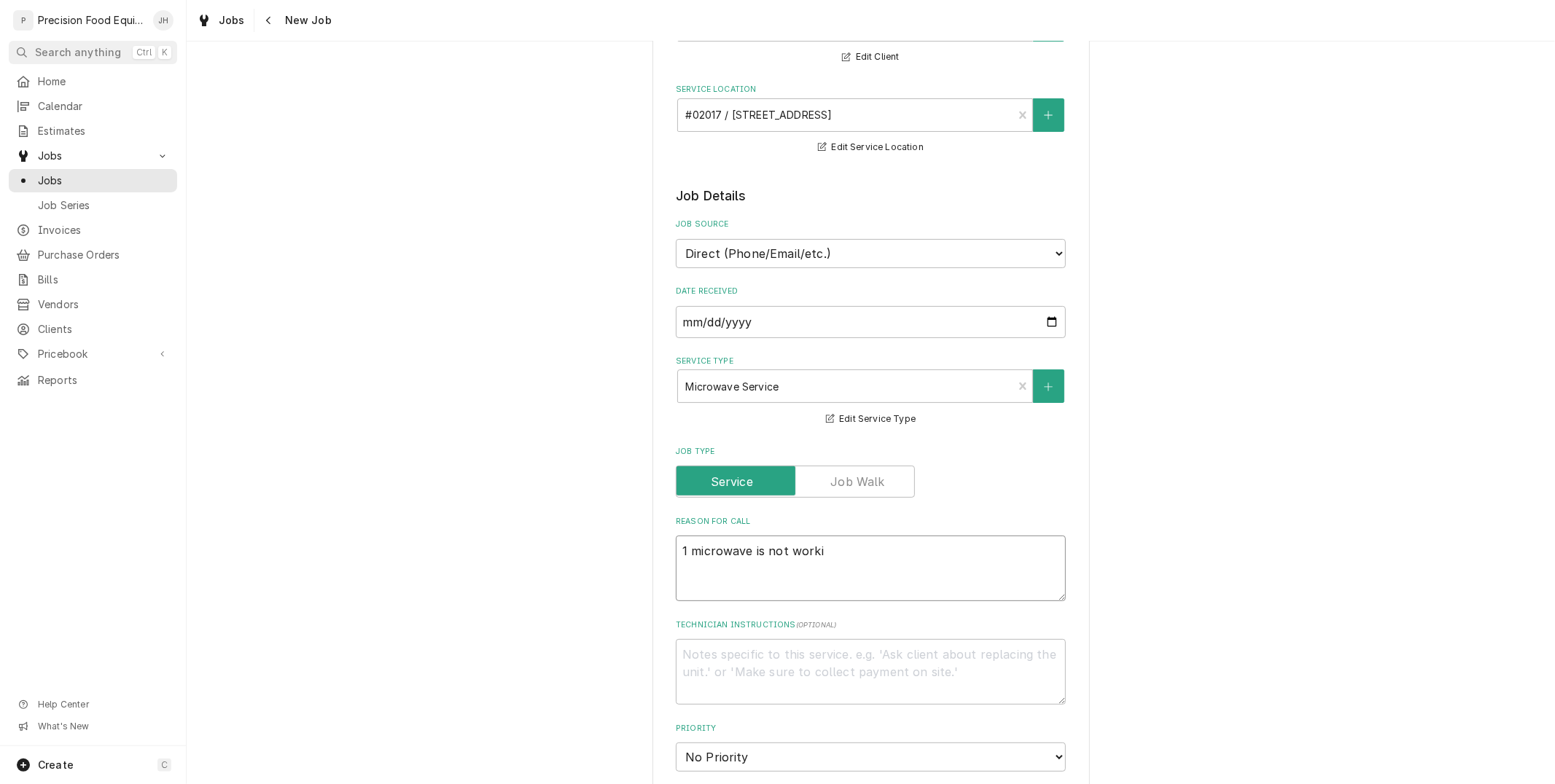
type textarea "1 microwave is not workin"
type textarea "x"
type textarea "1 microwave is not working"
type textarea "x"
type textarea "1 microwave is not working"
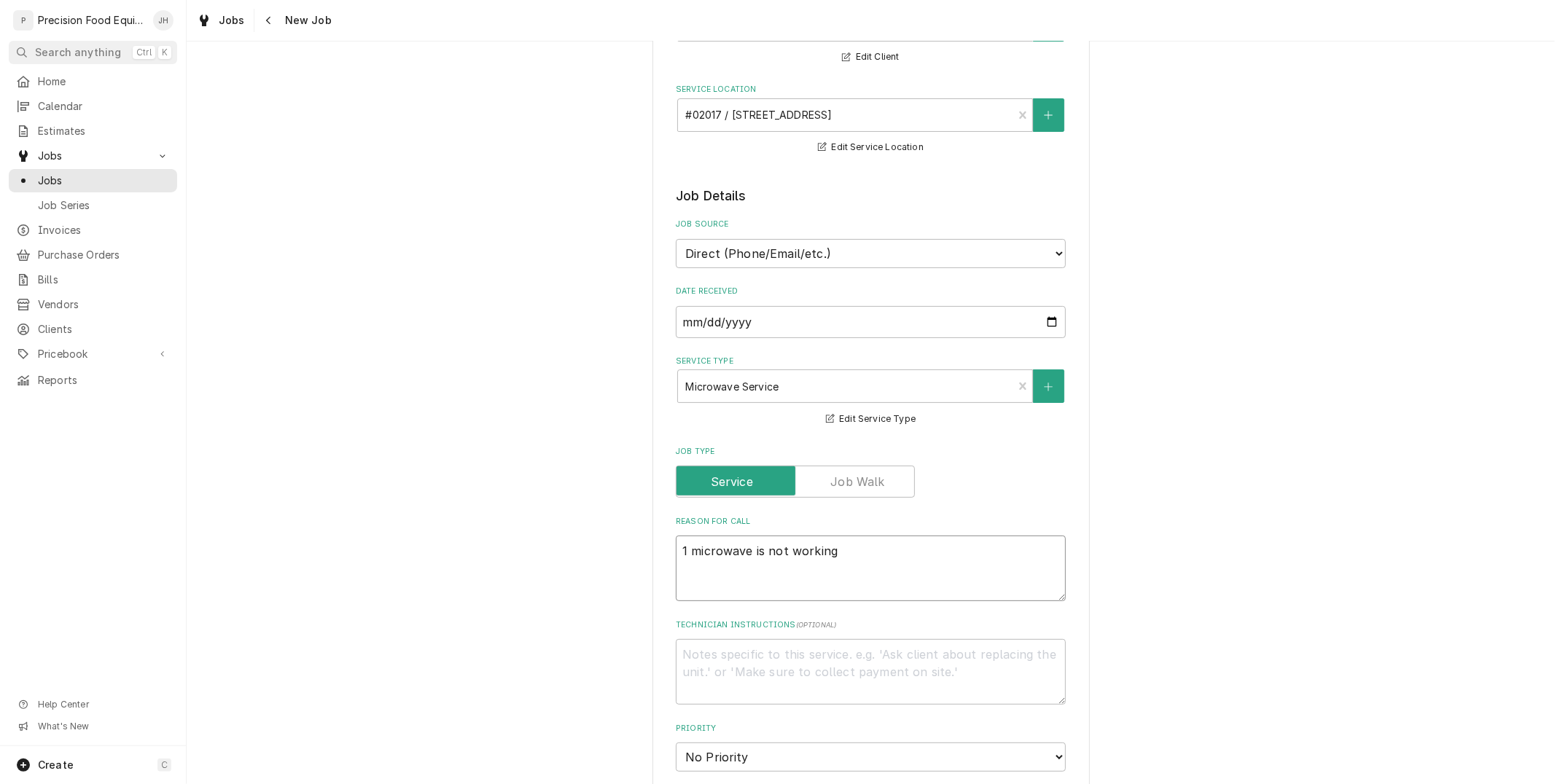
type textarea "x"
type textarea "1 microwave is not working f"
type textarea "x"
type textarea "1 microwave is not working fr"
type textarea "x"
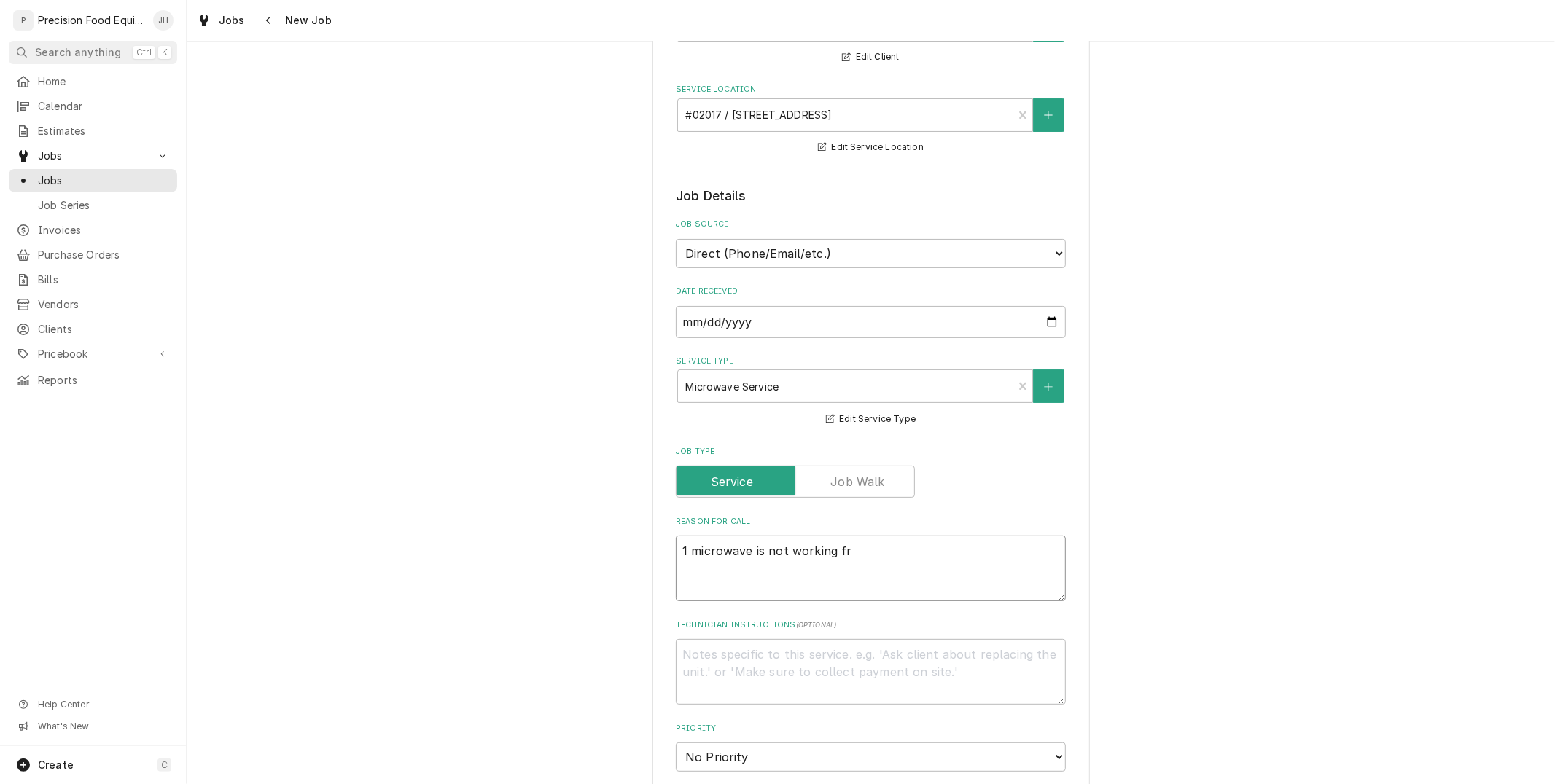
type textarea "1 microwave is not working fro"
type textarea "x"
type textarea "1 microwave is not working from"
type textarea "x"
type textarea "1 microwave is not working from"
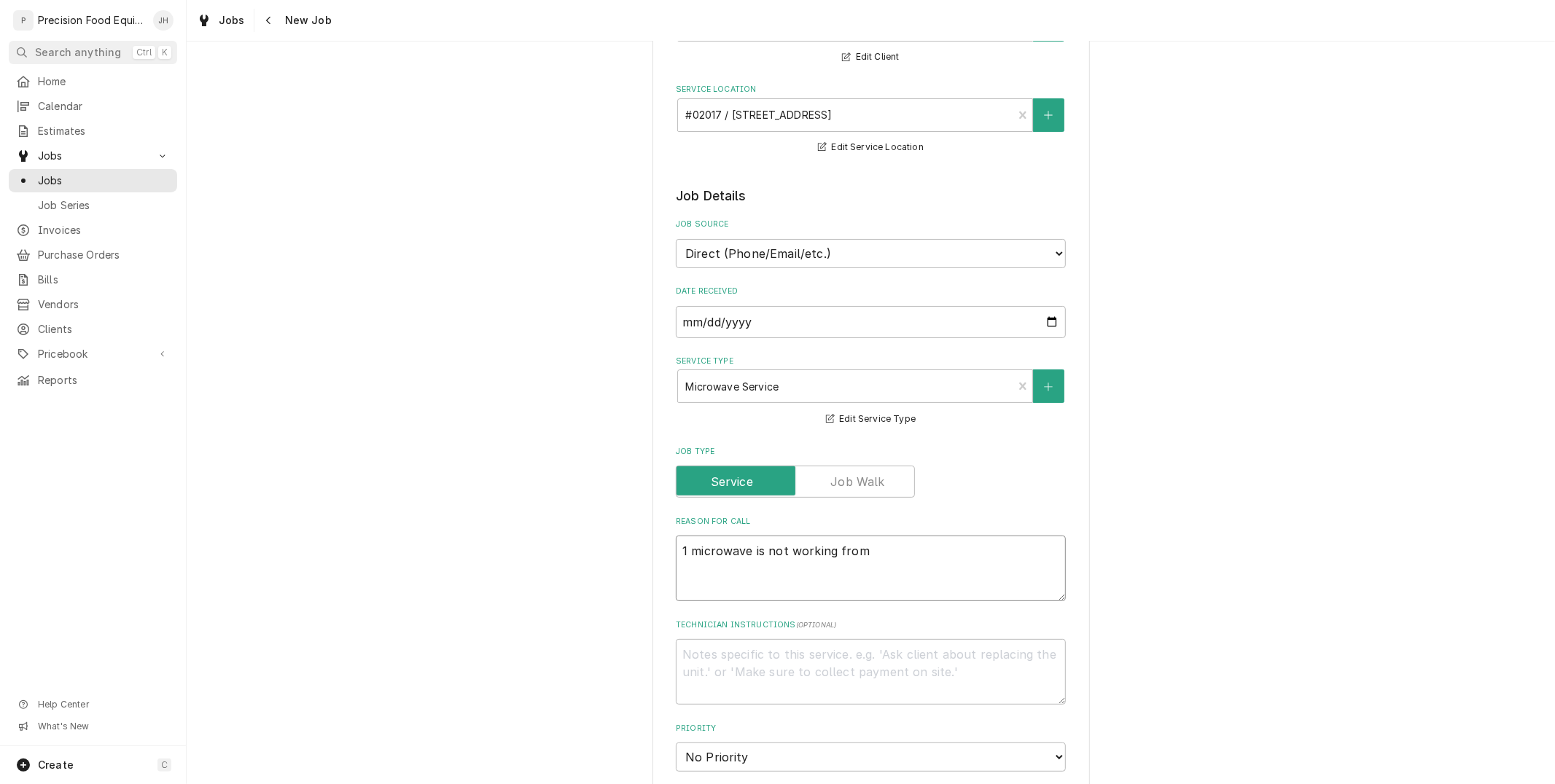
type textarea "x"
type textarea "1 microwave is not working from s"
type textarea "x"
type textarea "1 microwave is not working from so"
type textarea "x"
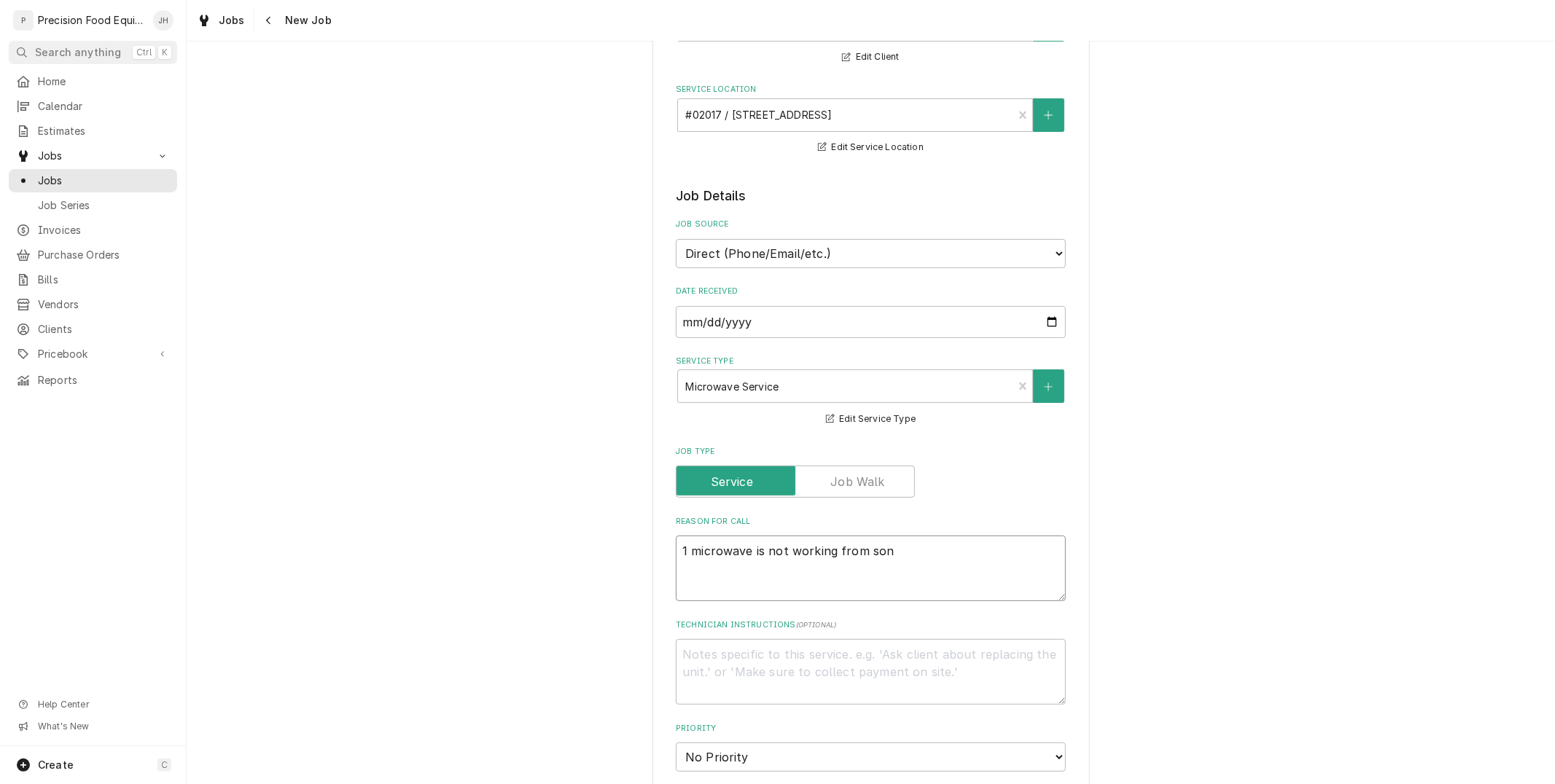
type textarea "1 microwave is not working from sone"
type textarea "x"
type textarea "1 microwave is not working from soneo"
type textarea "x"
type textarea "1 microwave is not working from soneon"
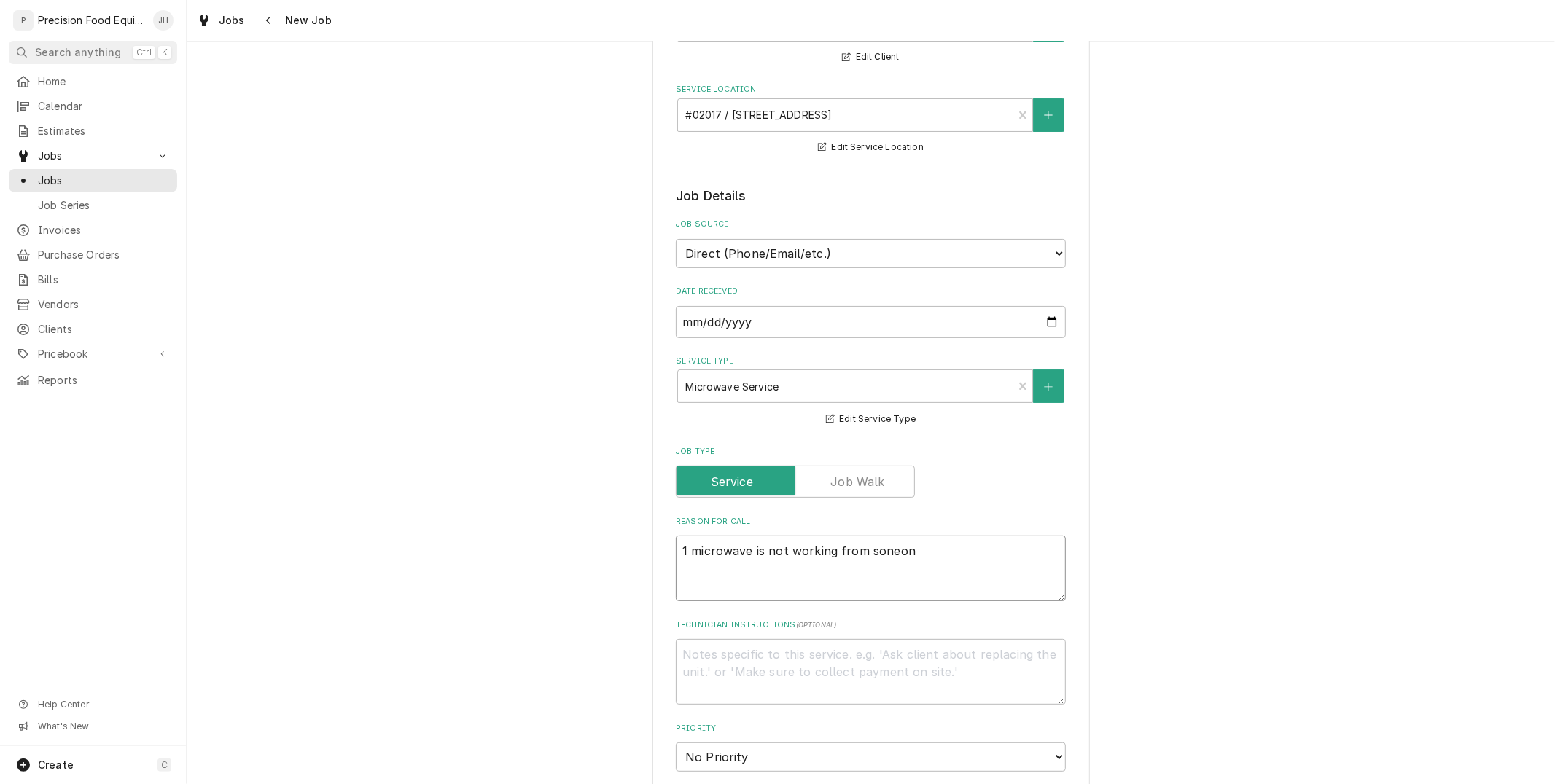
type textarea "x"
type textarea "1 microwave is not working from soneo"
type textarea "x"
type textarea "1 microwave is not working from sone"
type textarea "x"
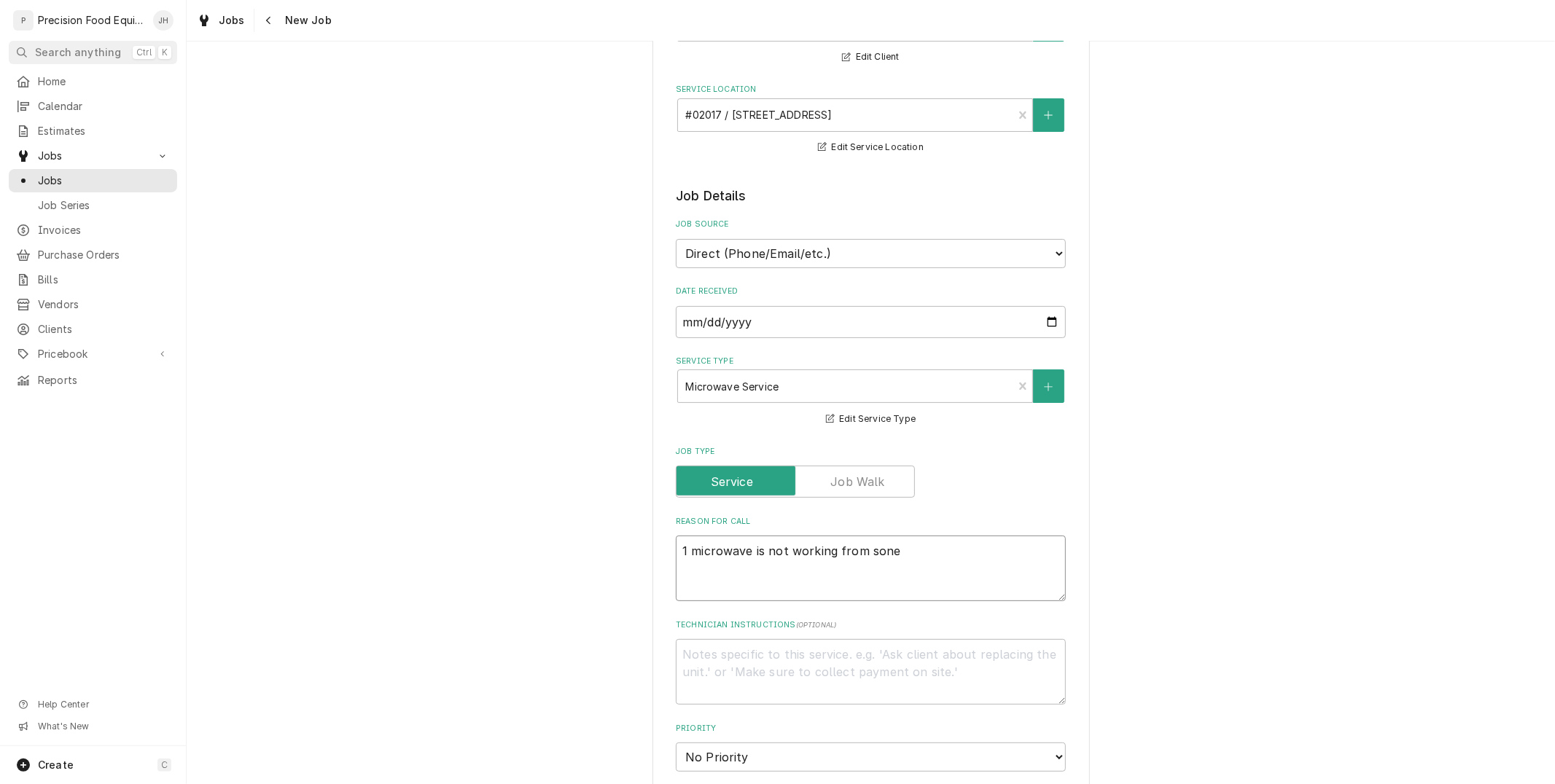
type textarea "1 microwave is not working from son"
type textarea "x"
type textarea "1 microwave is not working from so"
type textarea "x"
type textarea "1 microwave is not working from som"
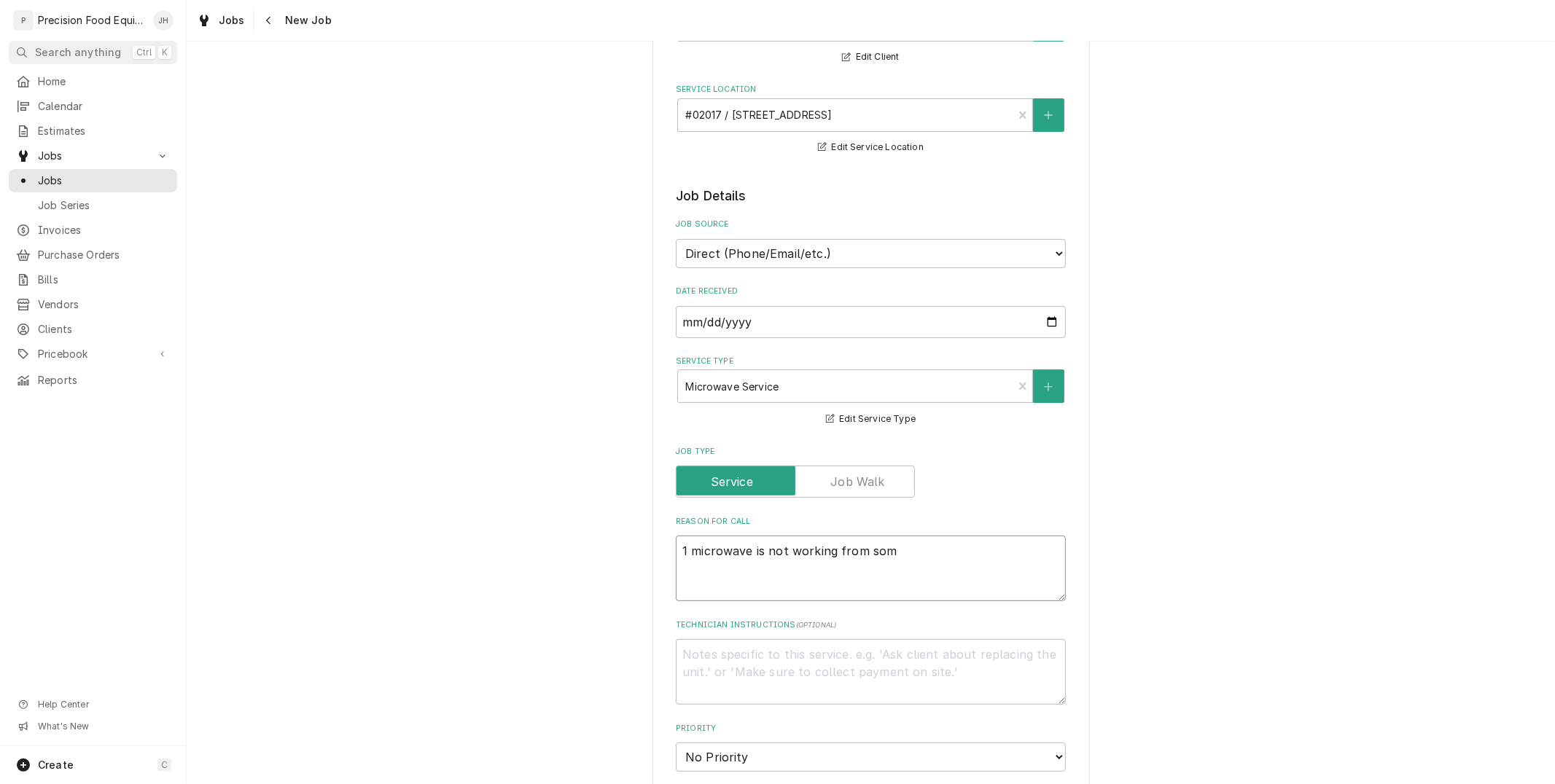
type textarea "x"
type textarea "1 microwave is not working from somo"
type textarea "x"
type textarea "1 microwave is not working from somon"
type textarea "x"
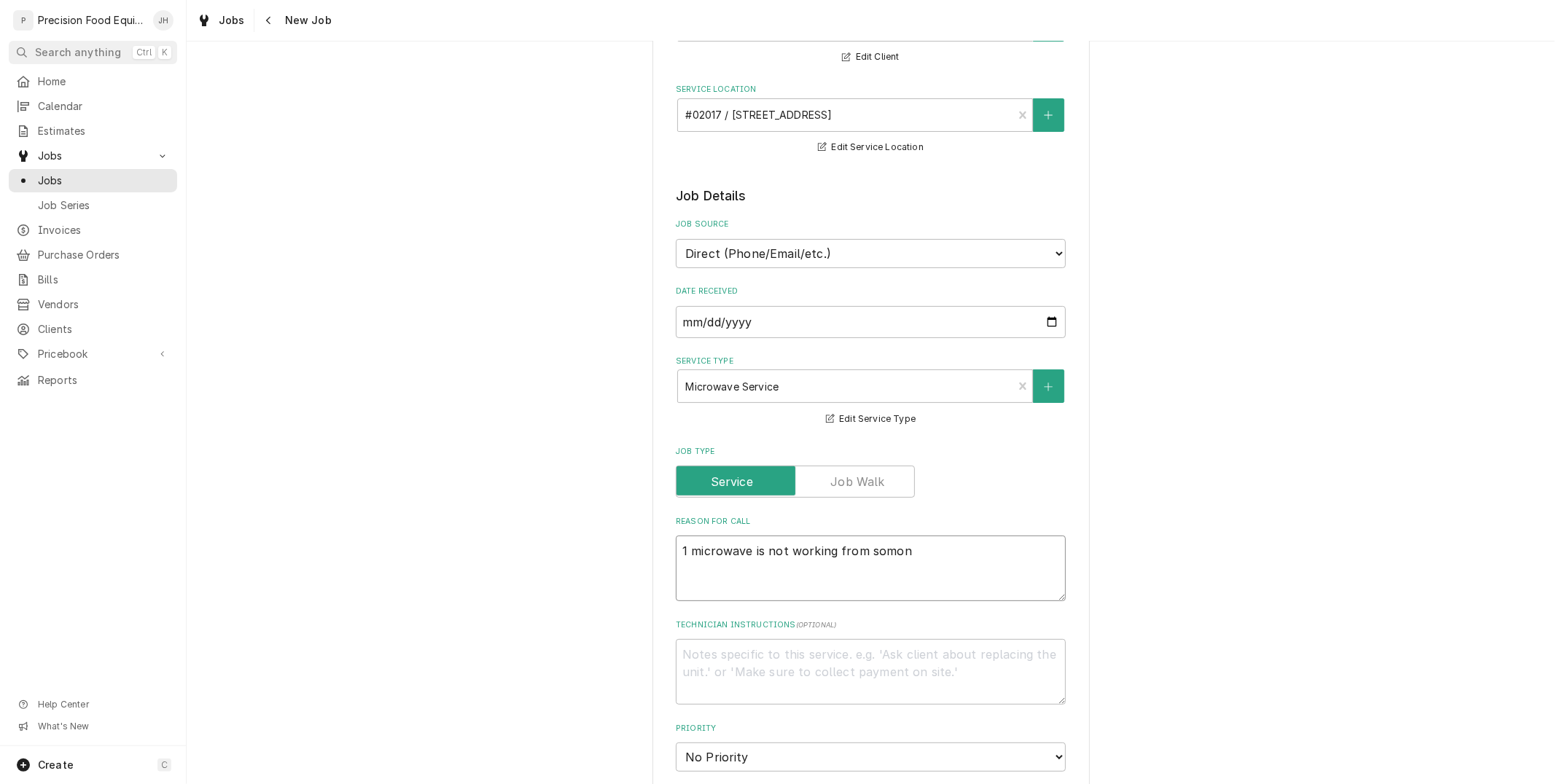
type textarea "1 microwave is not working from somone"
type textarea "x"
type textarea "1 microwave is not working from somone"
type textarea "x"
type textarea "1 microwave is not working from somone p"
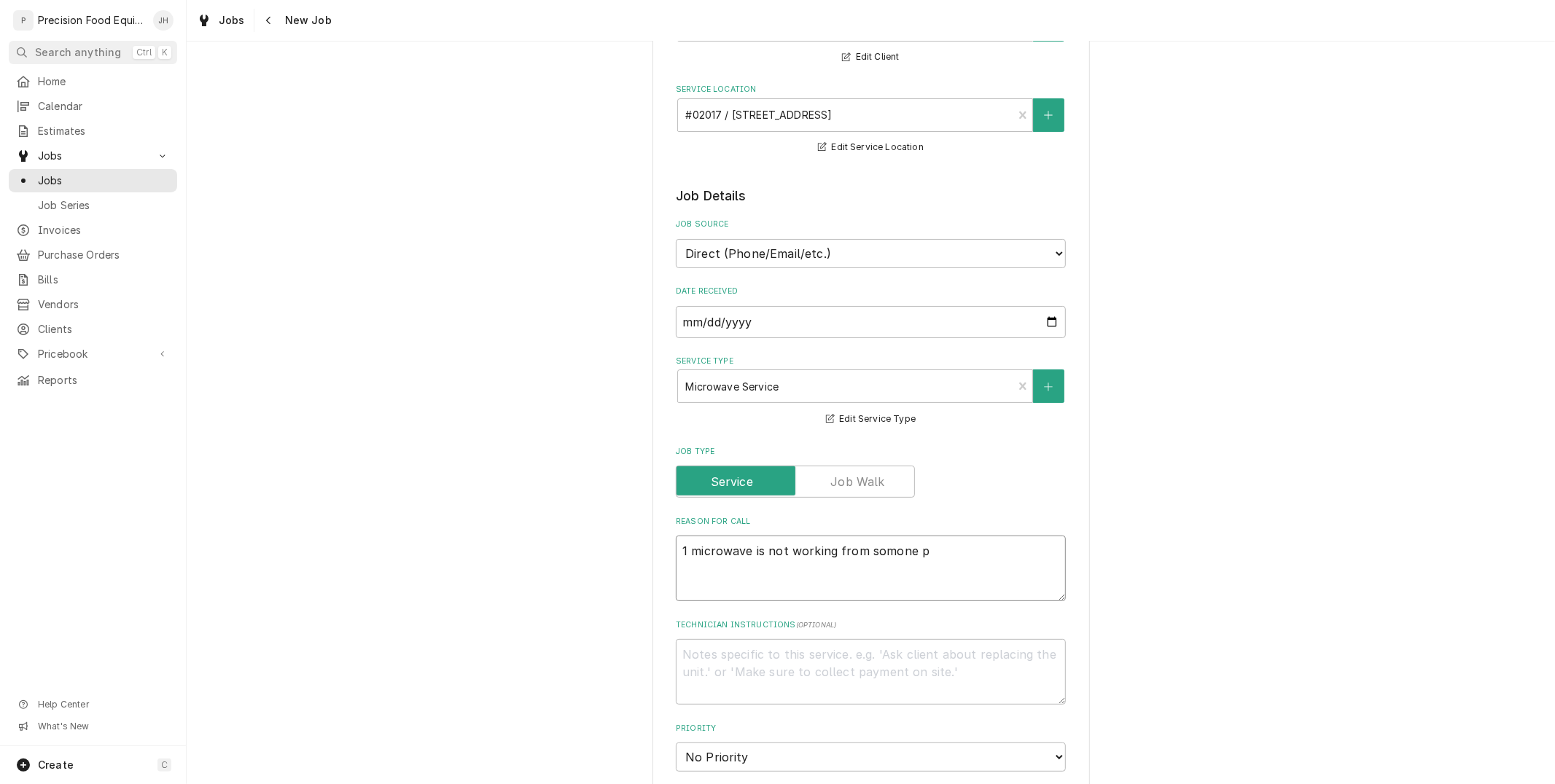
type textarea "x"
type textarea "1 microwave is not working from somone pu"
type textarea "x"
type textarea "1 microwave is not working from somone put"
type textarea "x"
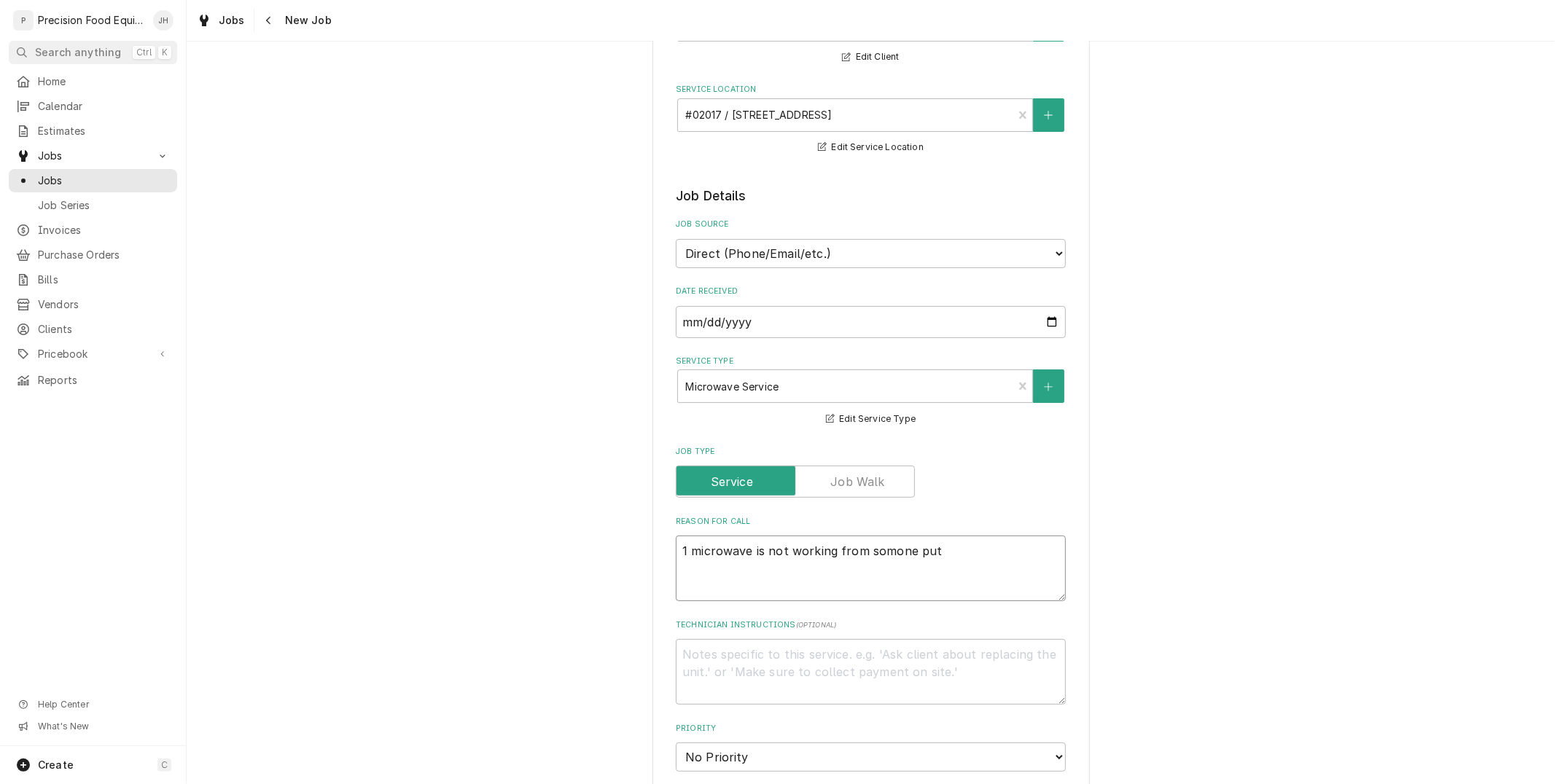
type textarea "1 microwave is not working from somone putt"
type textarea "x"
type textarea "1 microwave is not working from somone putti"
type textarea "x"
type textarea "1 microwave is not working from somone puttin"
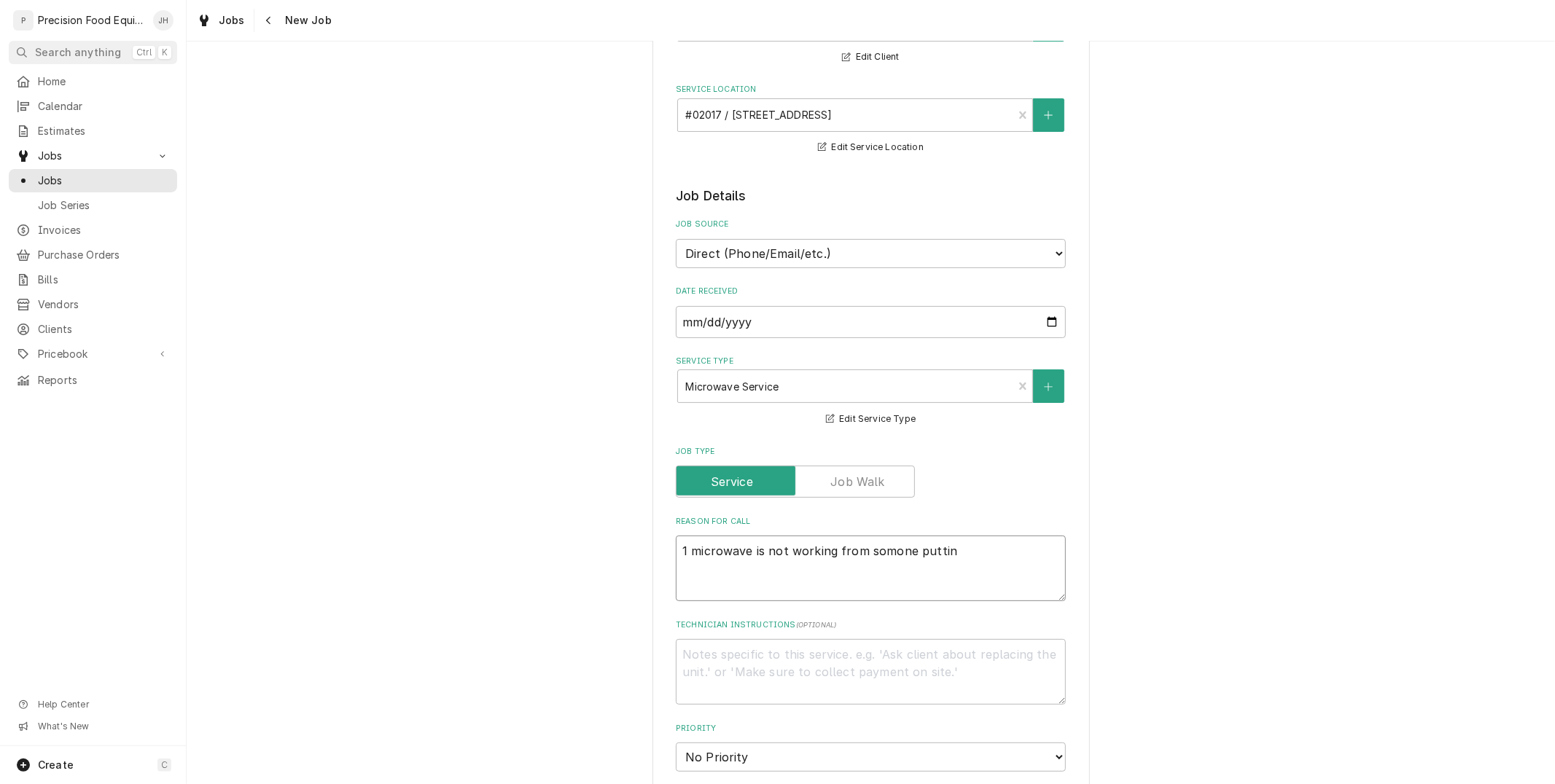
type textarea "x"
type textarea "1 microwave is not working from somone putting"
type textarea "x"
type textarea "1 microwave is not working from somone putting t"
type textarea "x"
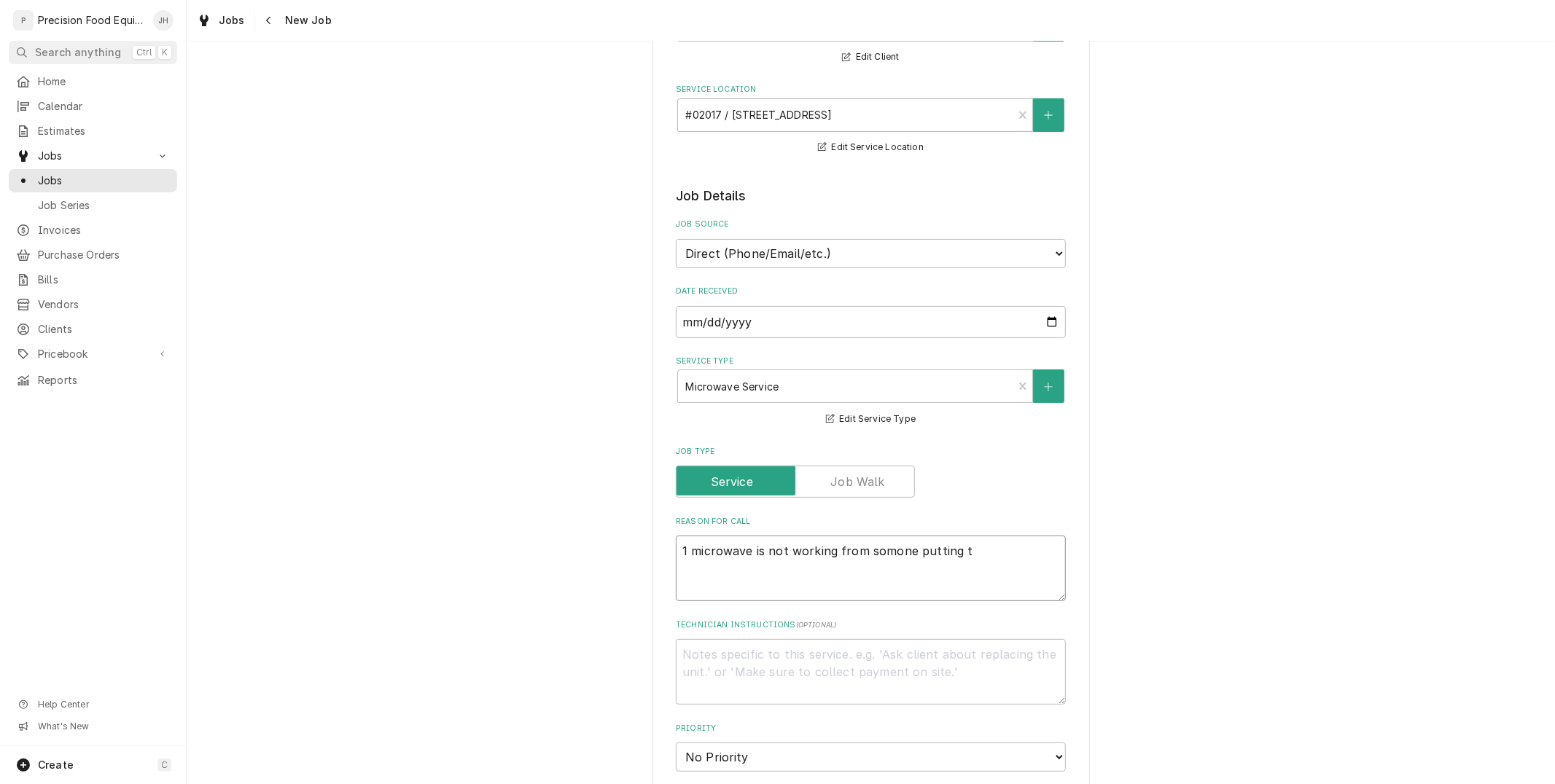
type textarea "1 microwave is not working from somone putting ti"
type textarea "x"
type textarea "1 microwave is not working from somone putting tin"
type textarea "x"
type textarea "1 microwave is not working from somone putting tinf"
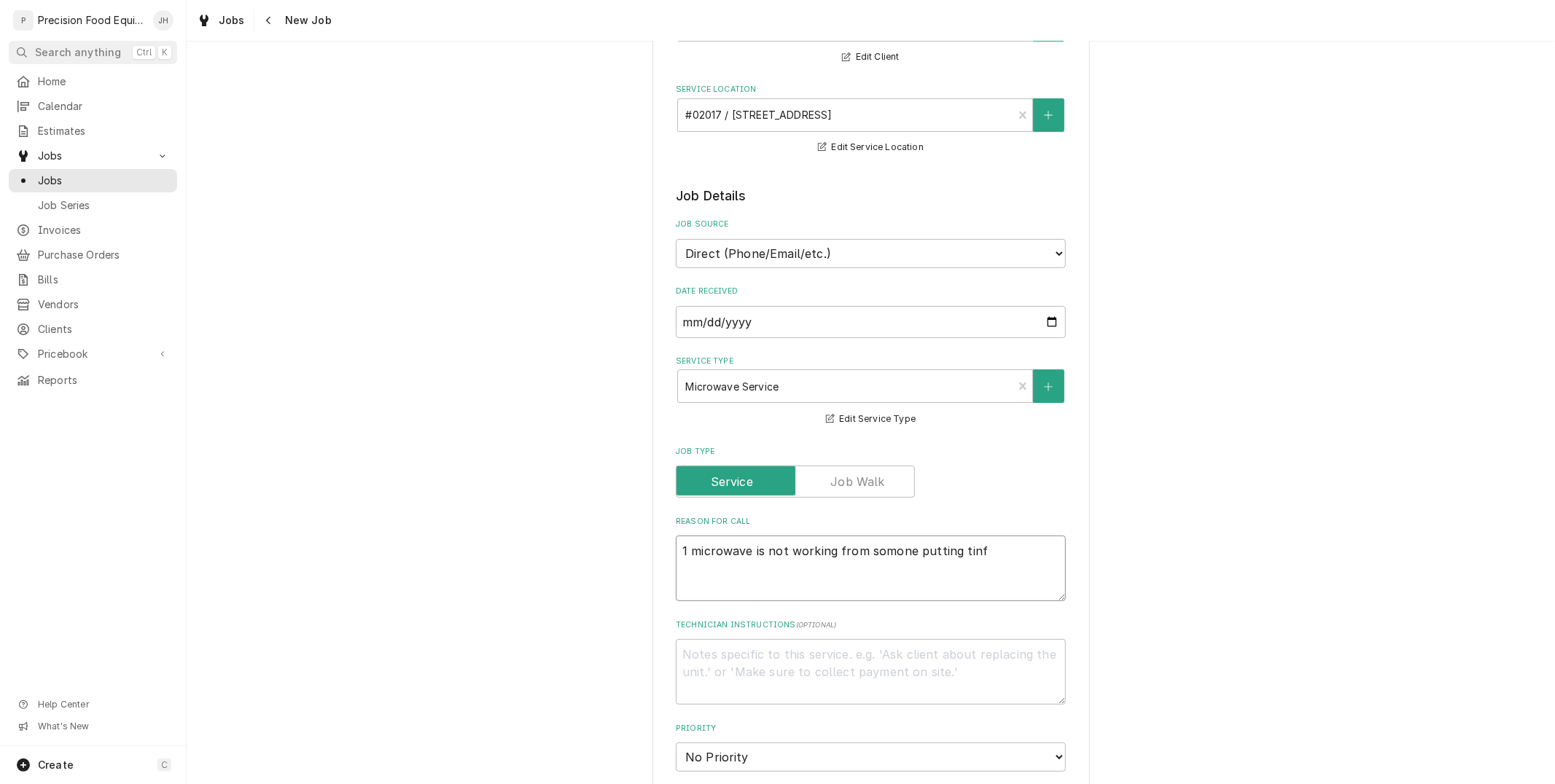
type textarea "x"
type textarea "1 microwave is not working from somone putting tinfo"
type textarea "x"
type textarea "1 microwave is not working from somone putting tinfoi"
type textarea "x"
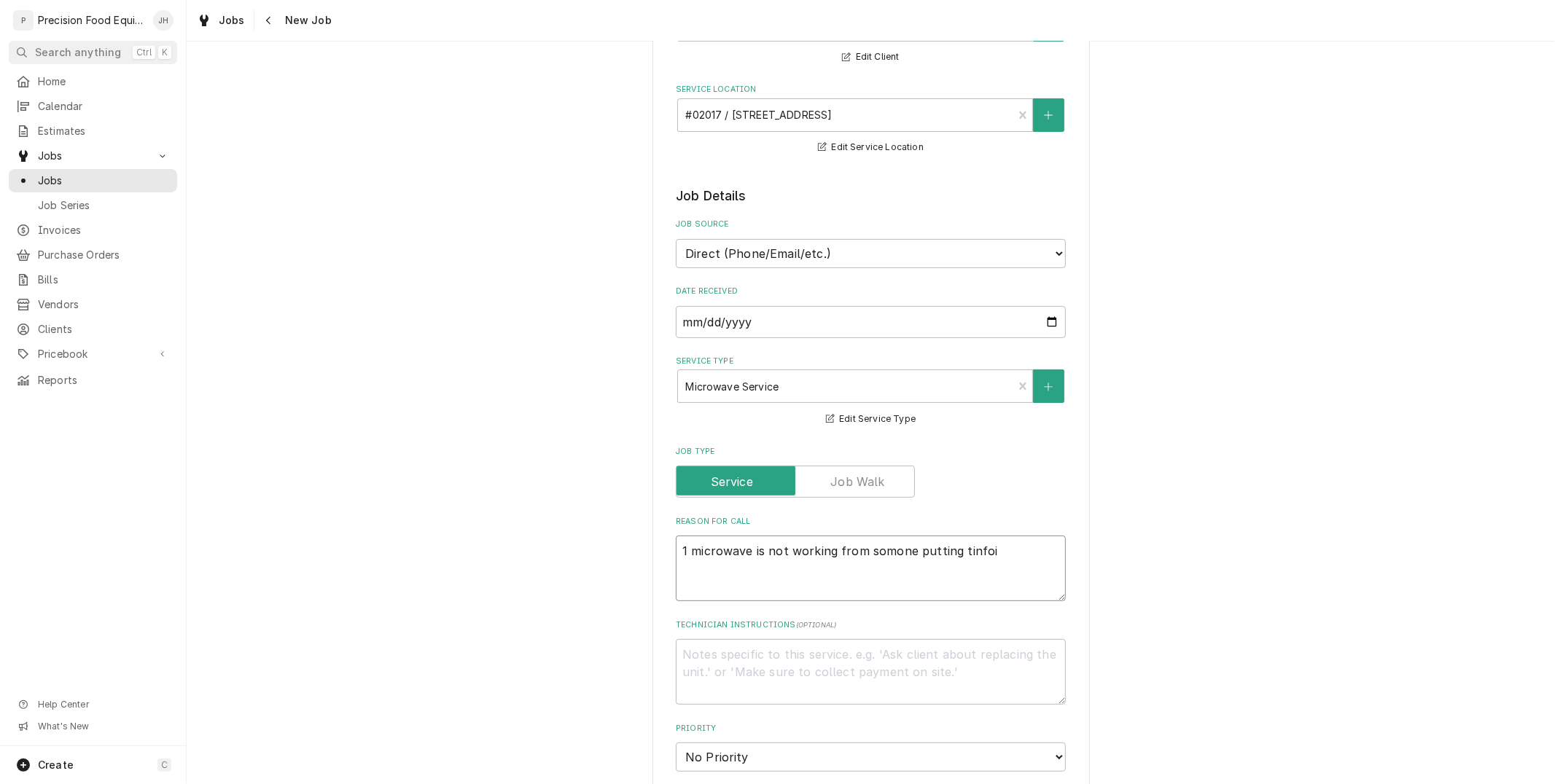
type textarea "1 microwave is not working from somone putting tinfoil"
type textarea "x"
type textarea "1 microwave is not working from somone putting tinfoil"
type textarea "x"
type textarea "1 microwave is not working from somone putting tinfoil i"
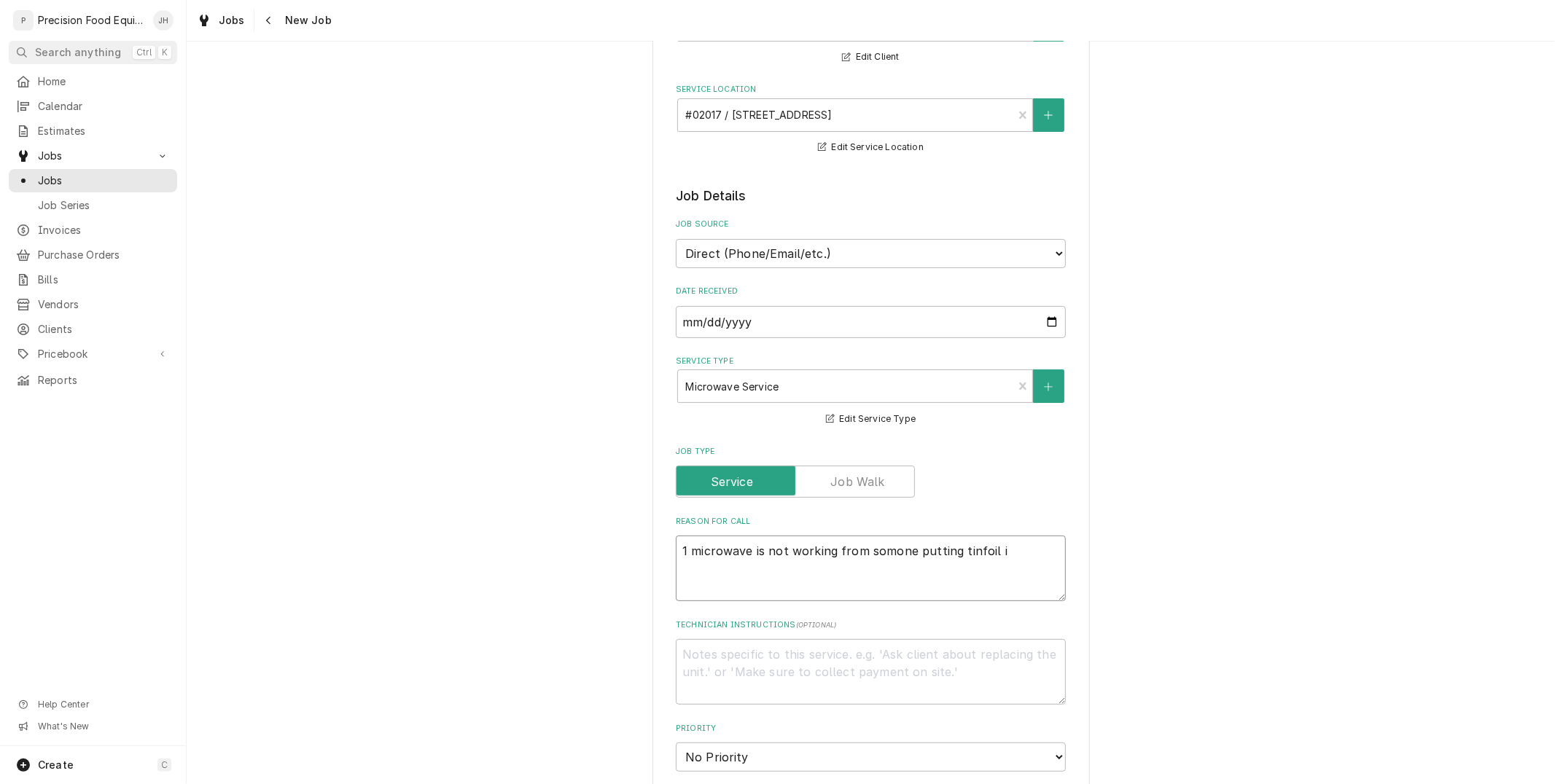
type textarea "x"
type textarea "1 microwave is not working from somone putting tinfoil in"
type textarea "x"
type textarea "1 microwave is not working from somone putting tinfoil in"
type textarea "x"
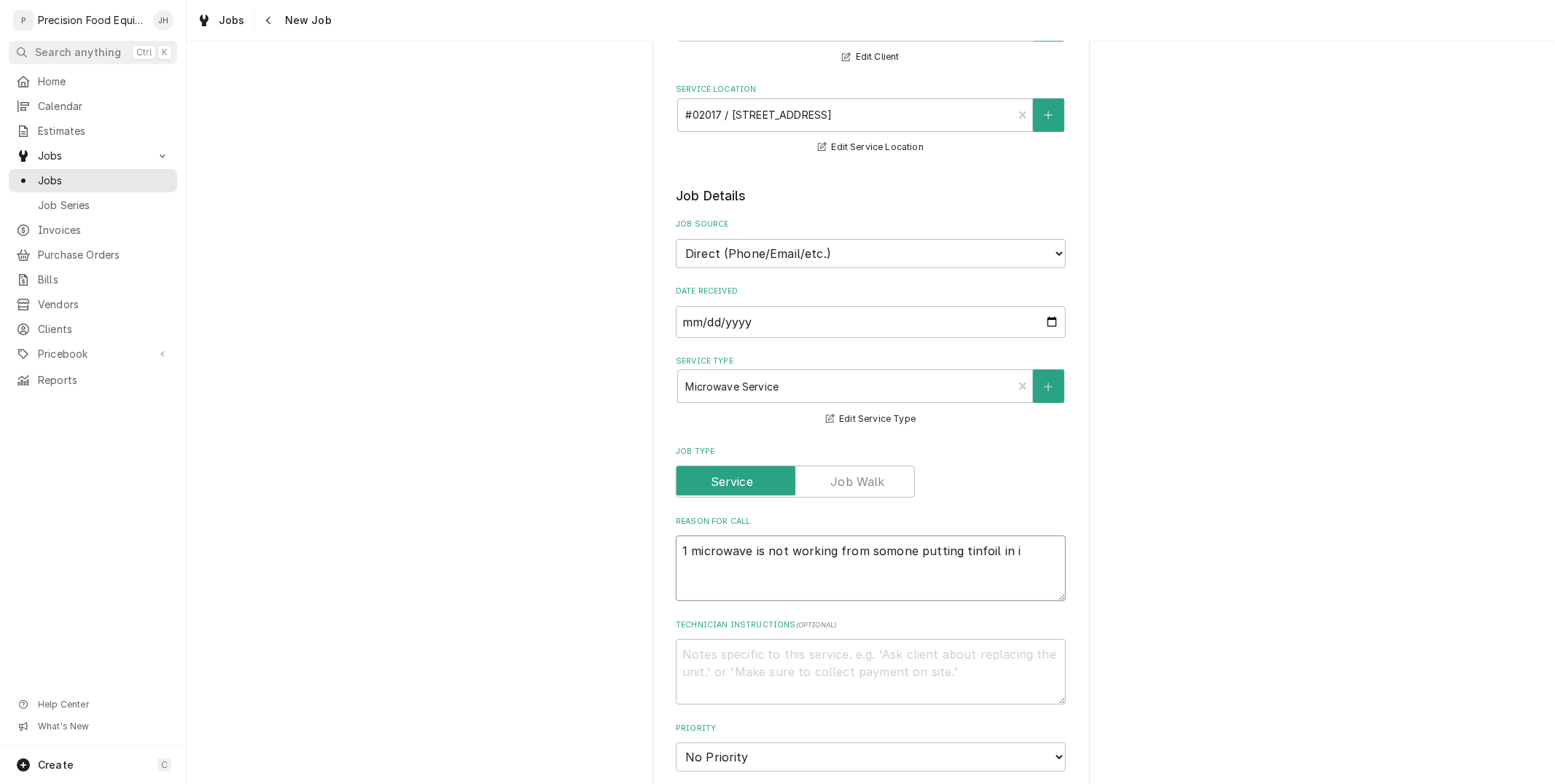
type textarea "1 microwave is not working from somone putting tinfoil in it"
type textarea "x"
type textarea "1 microwave is not working from somone putting tinfoil in it"
type textarea "x"
type textarea "1 microwave is not working from somone putting tinfoil in it a"
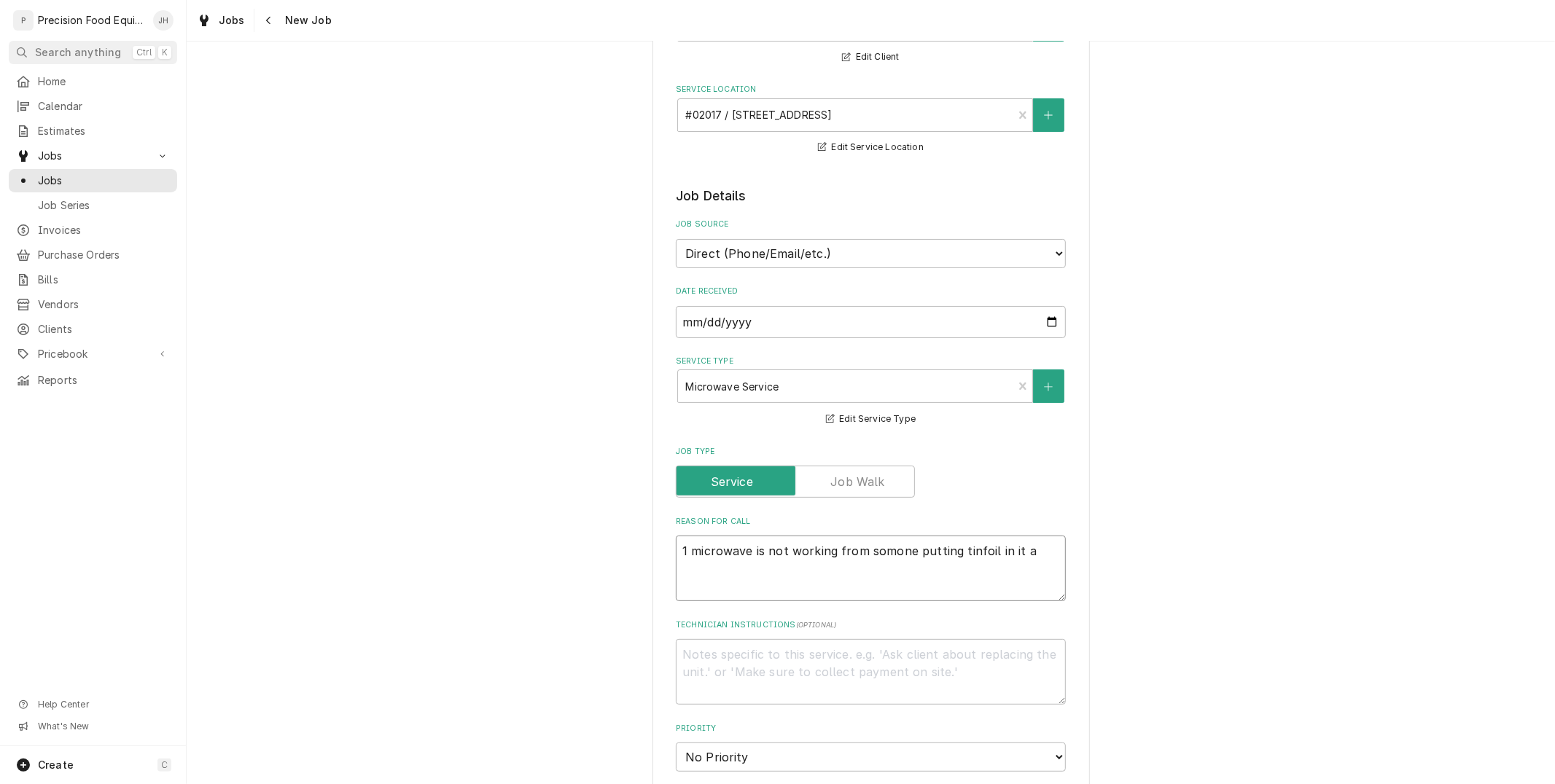
type textarea "x"
type textarea "1 microwave is not working from somone putting tinfoil in it an"
type textarea "x"
type textarea "1 microwave is not working from somone putting tinfoil in it and"
type textarea "x"
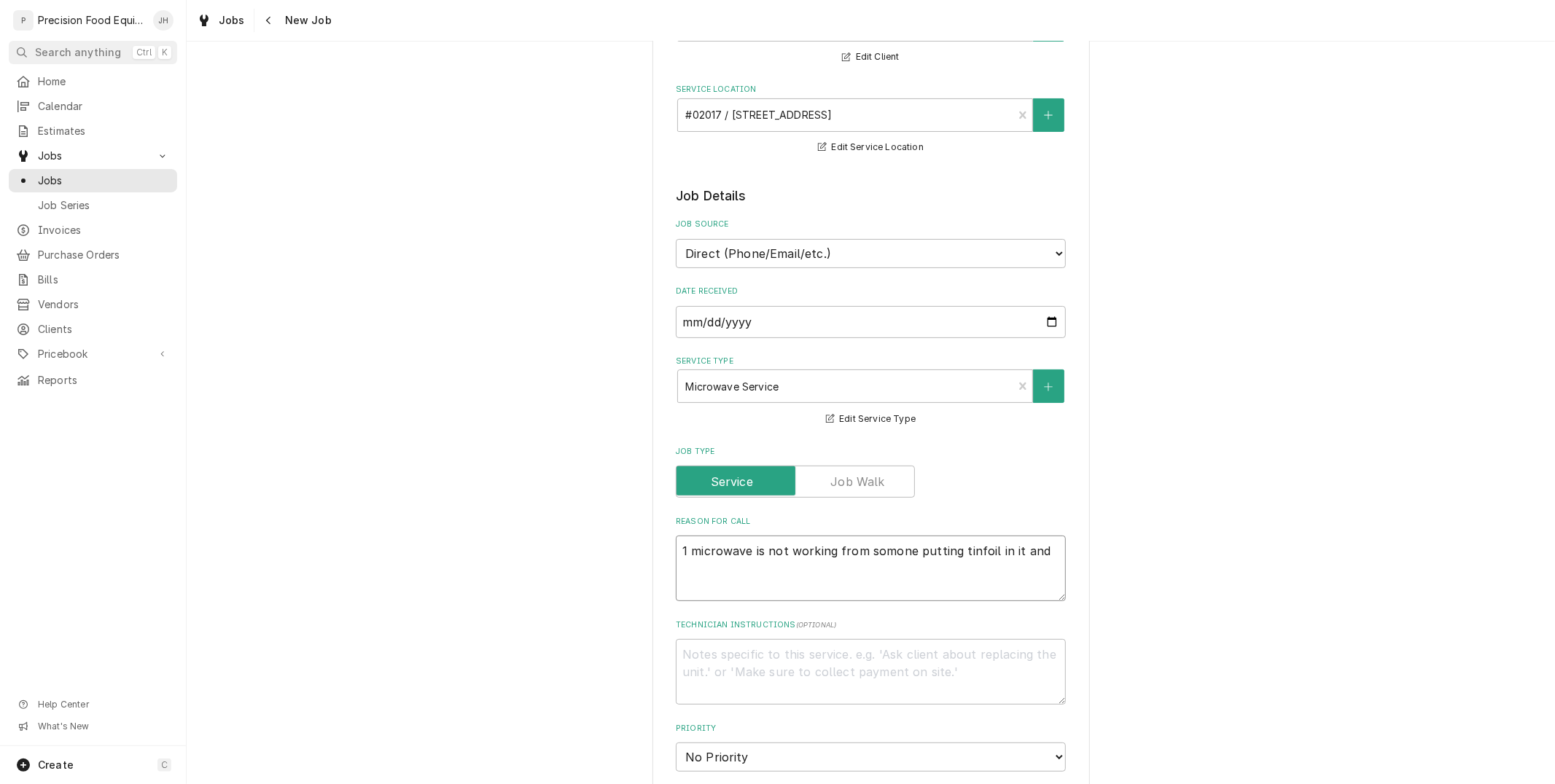
type textarea "1 microwave is not working from somone putting tinfoil in it and n"
type textarea "x"
type textarea "1 microwave is not working from somone putting tinfoil in it and no"
type textarea "x"
type textarea "1 microwave is not working from somone putting tinfoil in it and now"
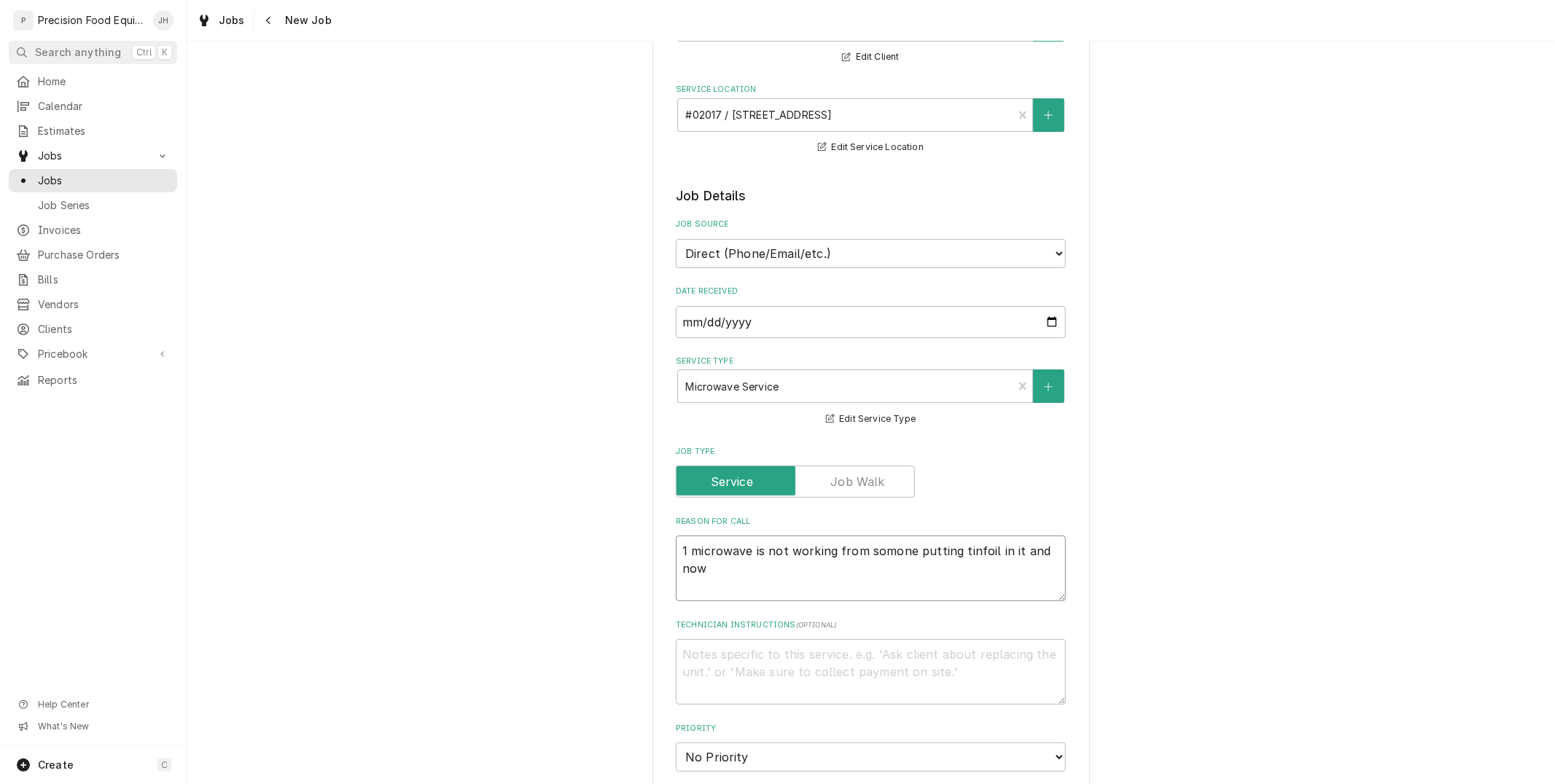
type textarea "x"
type textarea "1 microwave is not working from somone putting tinfoil in it and now b"
type textarea "x"
type textarea "1 microwave is not working from somone putting tinfoil in it and now bo"
type textarea "x"
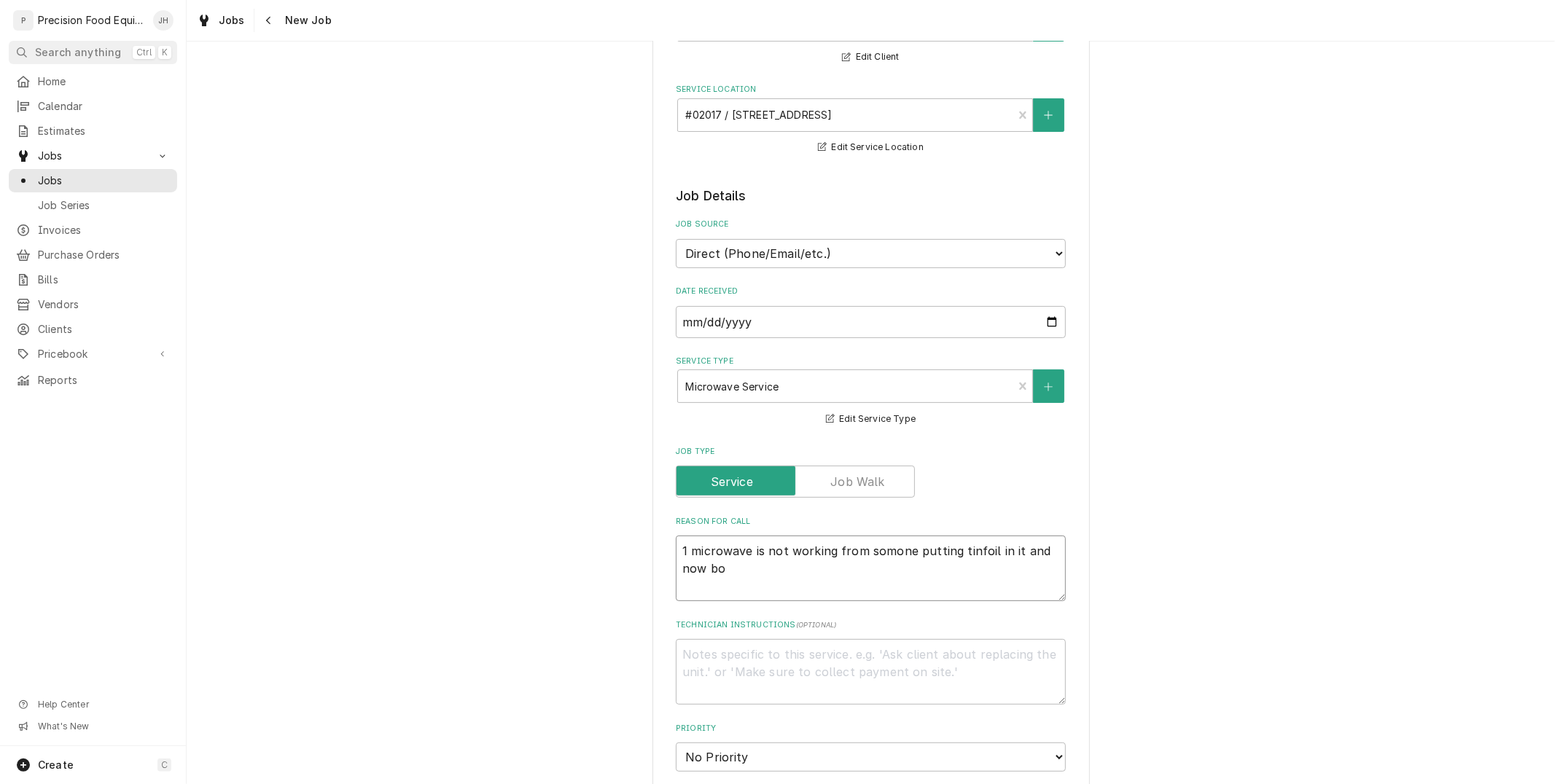
type textarea "1 microwave is not working from somone putting tinfoil in it and now bot"
type textarea "x"
type textarea "1 microwave is not working from somone putting tinfoil in it and now bott"
type textarea "x"
type textarea "1 microwave is not working from somone putting tinfoil in it and now botto"
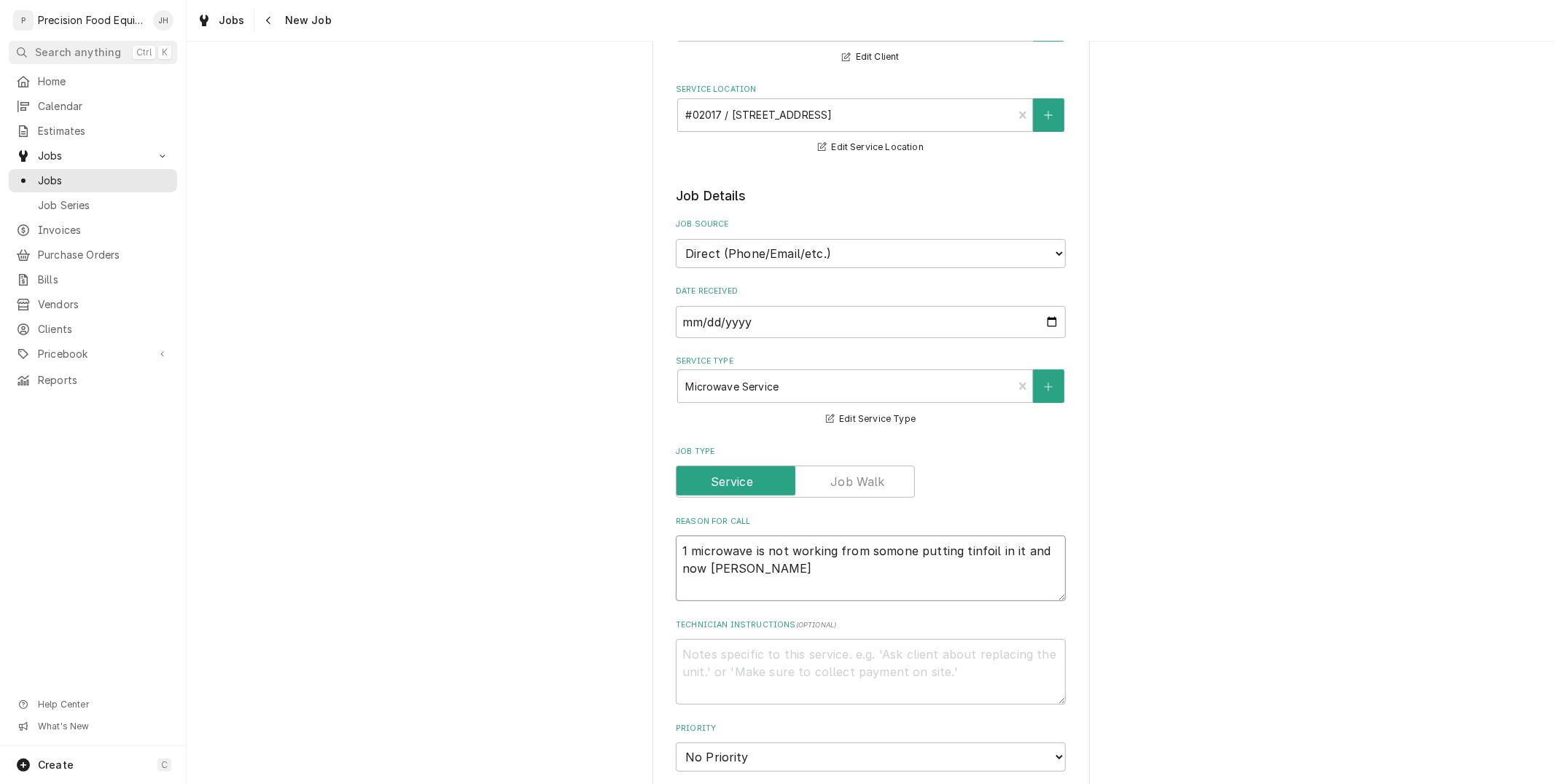
type textarea "x"
type textarea "1 microwave is not working from somone putting tinfoil in it and now bottom"
type textarea "x"
type textarea "1 microwave is not working from somone putting tinfoil in it and now bottom"
type textarea "x"
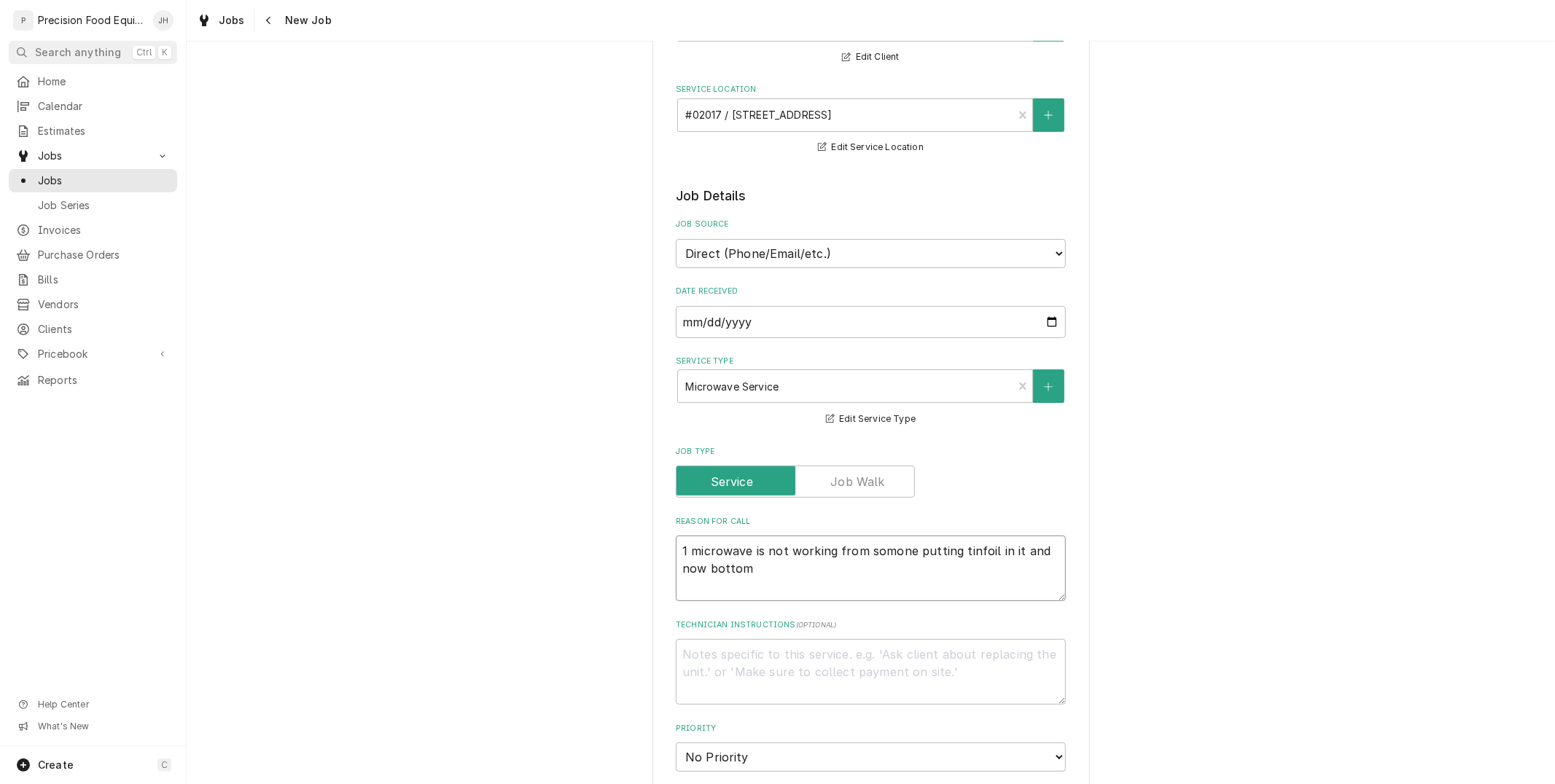
type textarea "1 microwave is not working from somone putting tinfoil in it and now bottom i"
type textarea "x"
type textarea "1 microwave is not working from somone putting tinfoil in it and now bottom is"
type textarea "x"
type textarea "1 microwave is not working from somone putting tinfoil in it and now bottom is b"
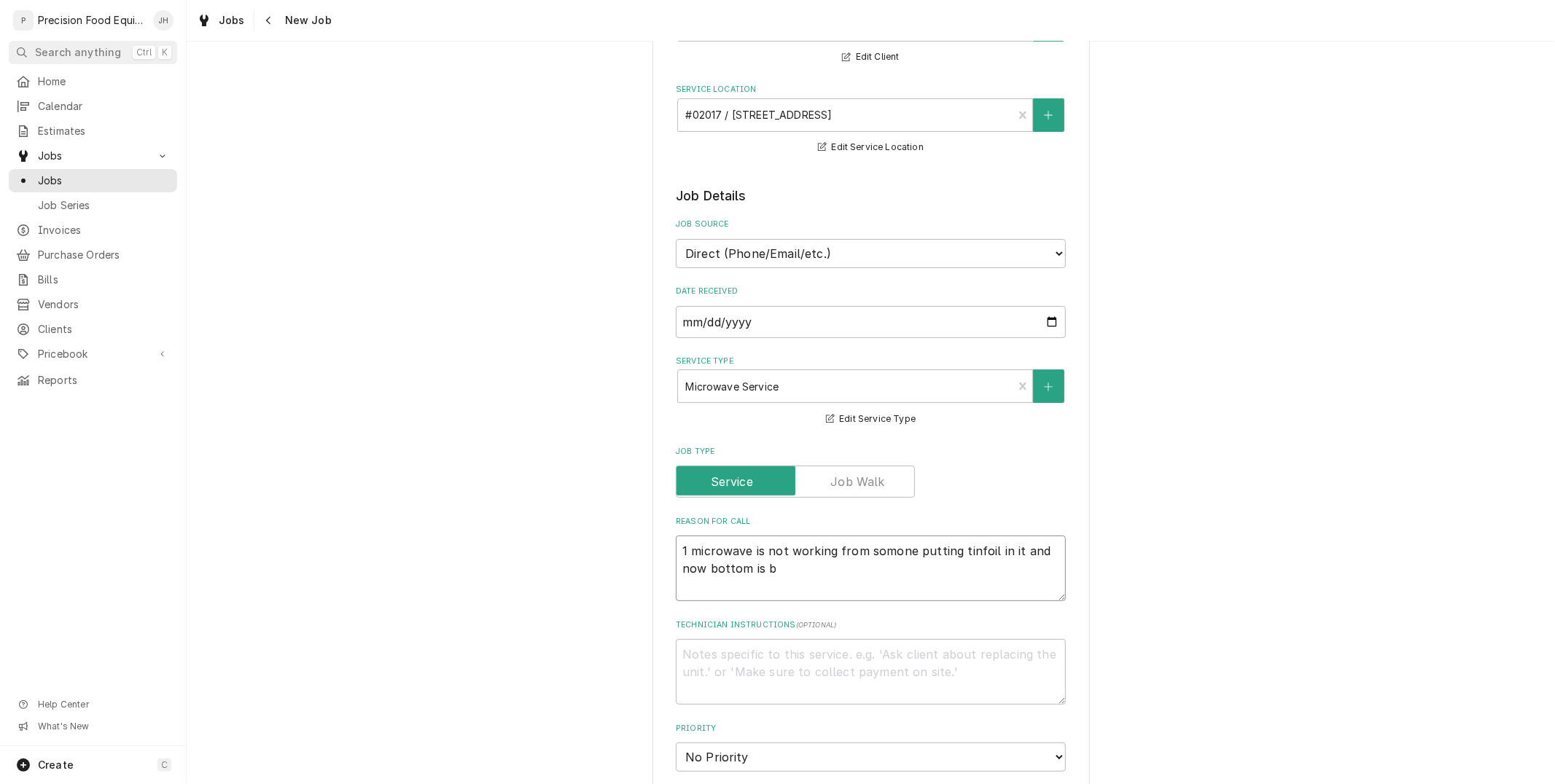
type textarea "x"
type textarea "1 microwave is not working from somone putting tinfoil in it and now bottom is …"
type textarea "x"
type textarea "1 microwave is not working from somone putting tinfoil in it and now bottom is …"
type textarea "x"
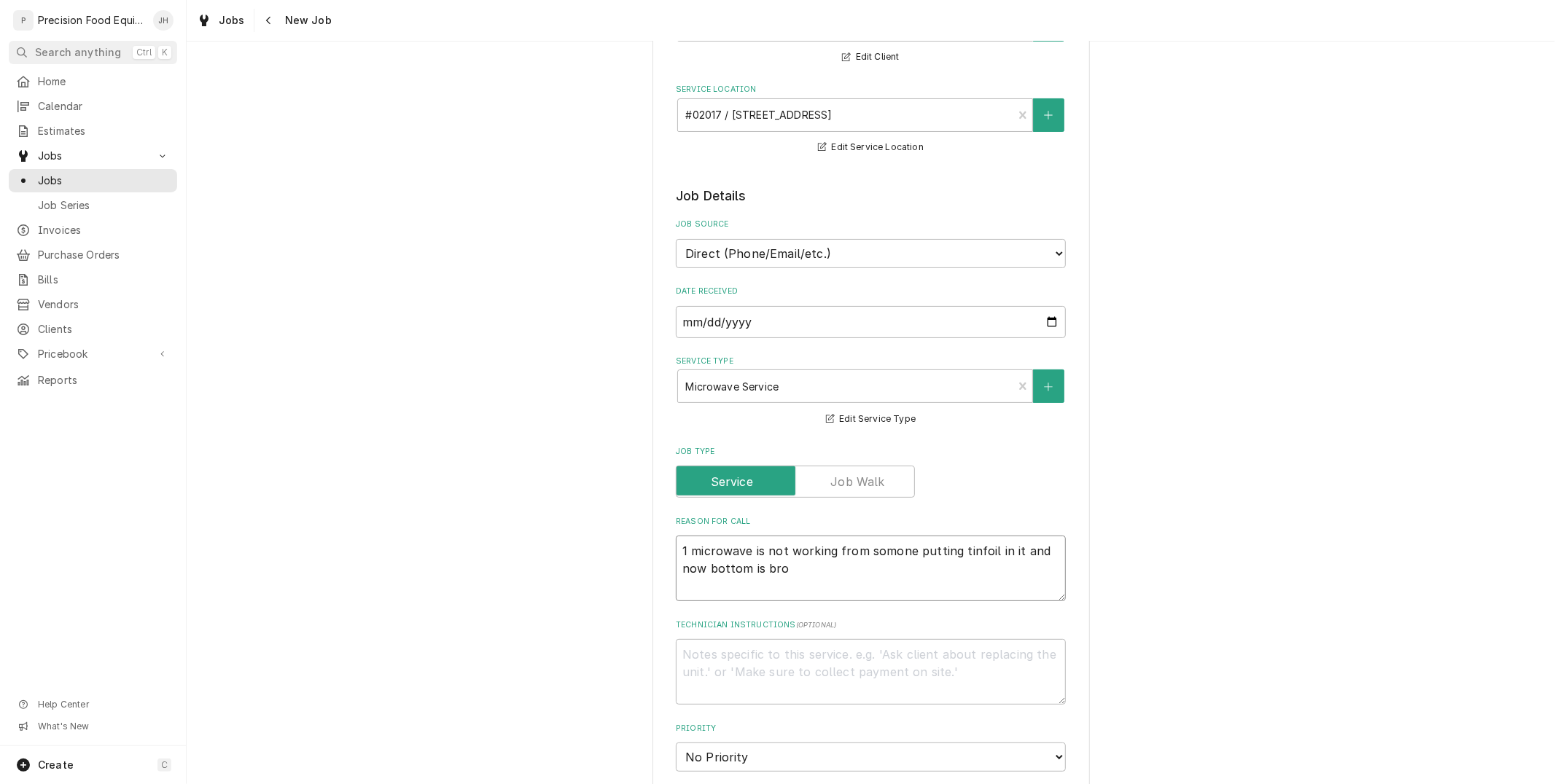
type textarea "1 microwave is not working from somone putting tinfoil in it and now bottom is …"
type textarea "x"
type textarea "1 microwave is not working from somone putting tinfoil in it and now bottom is …"
type textarea "x"
type textarea "1 microwave is not working from somone putting tinfoil in it and now bottom is …"
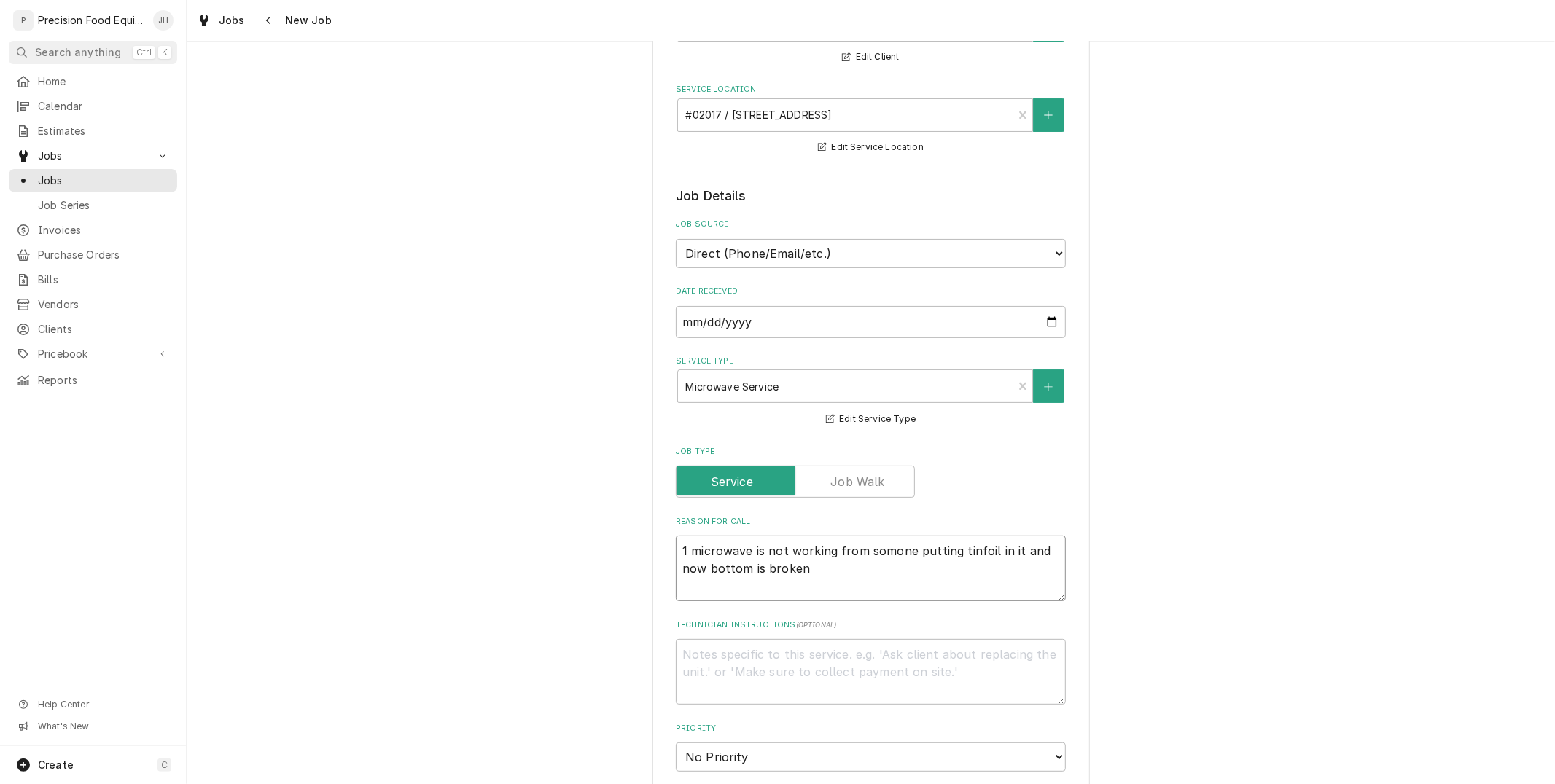
type textarea "x"
type textarea "1 microwave is not working from somone putting tinfoil in it and now bottom is …"
type textarea "x"
type textarea "1 microwave is not working from somone putting tinfoil in it and now bottom is …"
type textarea "x"
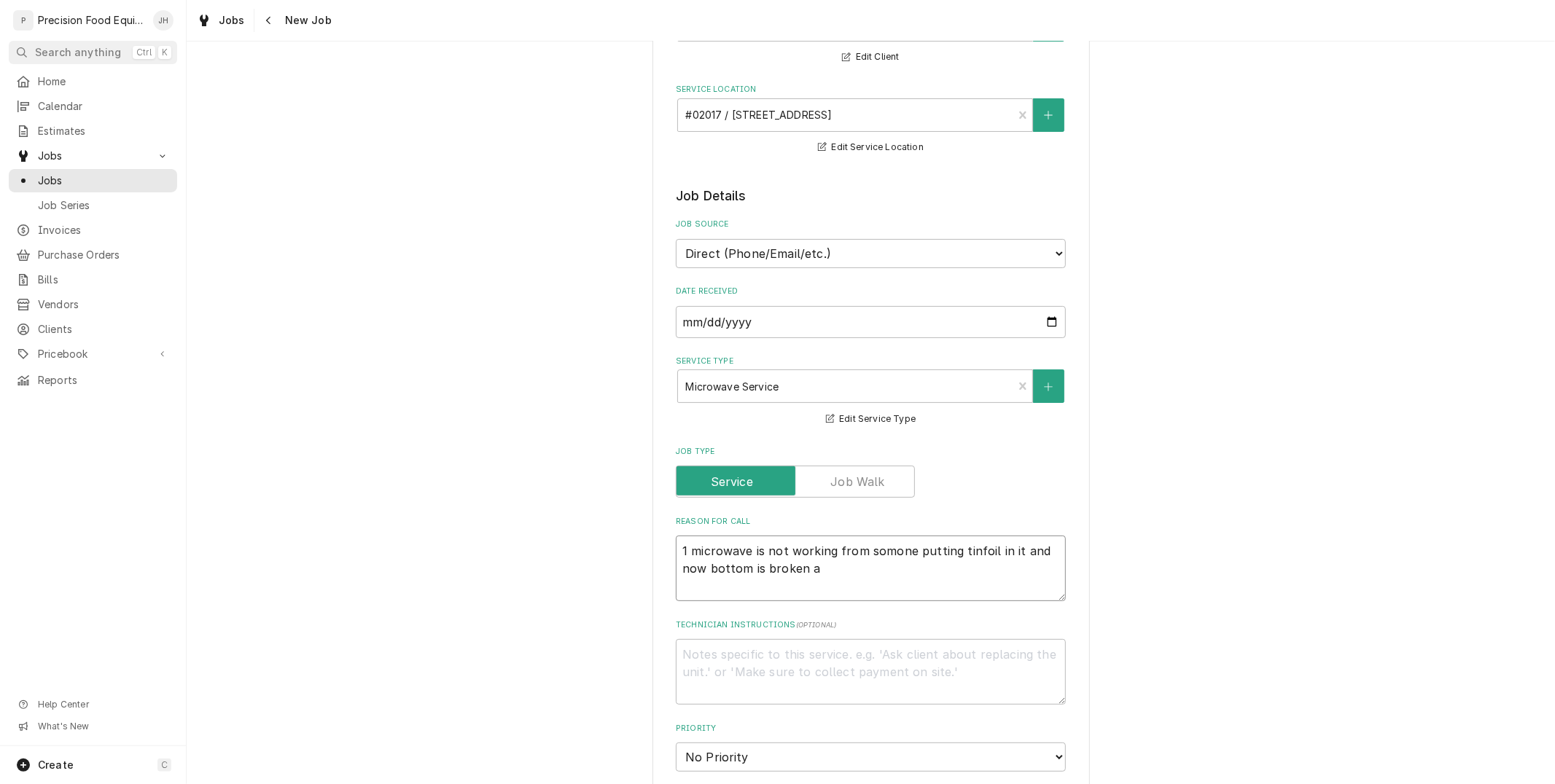
type textarea "1 microwave is not working from somone putting tinfoil in it and now bottom is …"
type textarea "x"
type textarea "1 microwave is not working from somone putting tinfoil in it and now bottom is …"
type textarea "x"
type textarea "1 microwave is not working from somone putting tinfoil in it and now bottom is …"
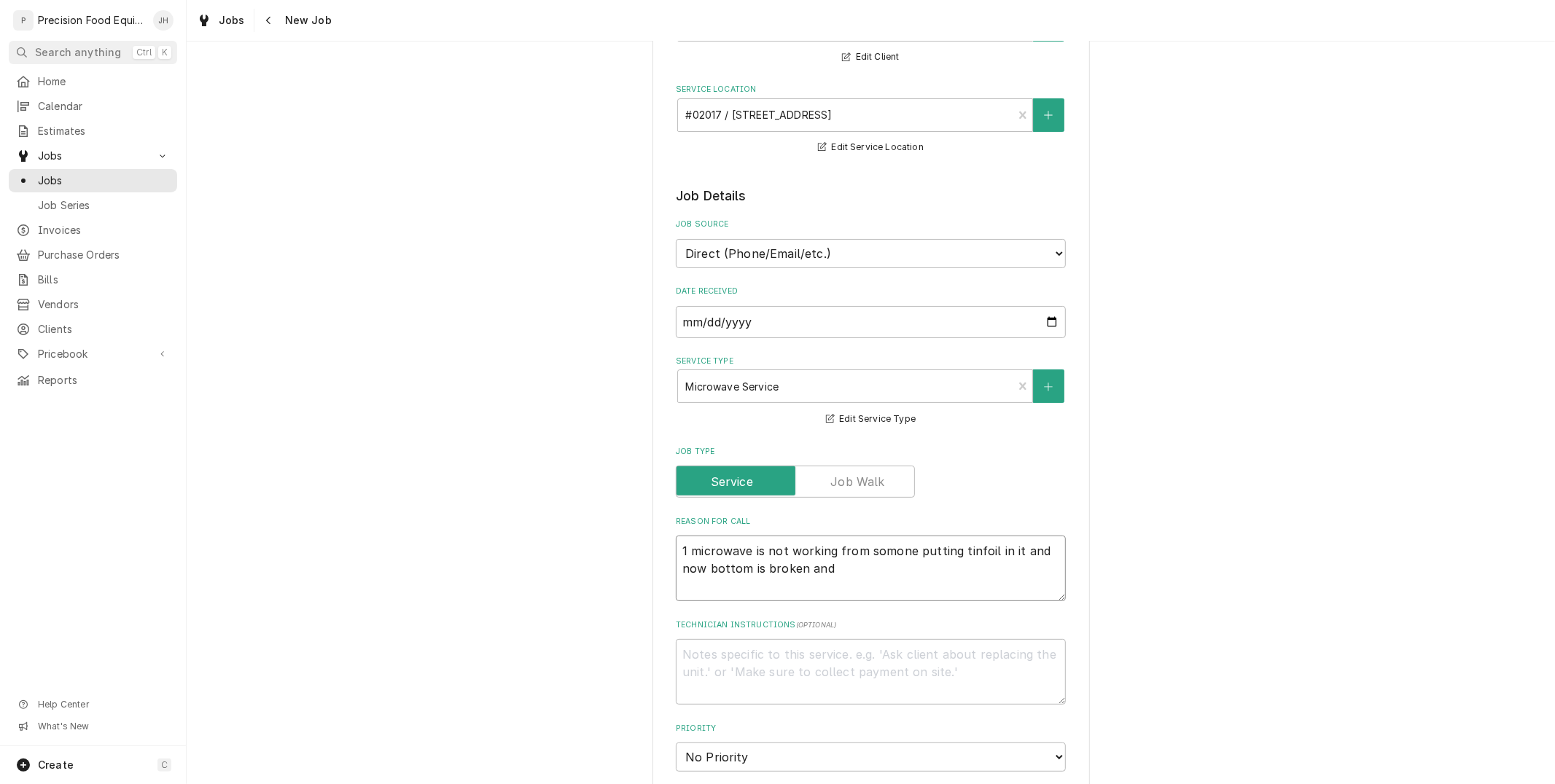
type textarea "x"
type textarea "1 microwave is not working from somone putting tinfoil in it and now bottom is …"
type textarea "x"
type textarea "1 microwave is not working from somone putting tinfoil in it and now bottom is …"
type textarea "x"
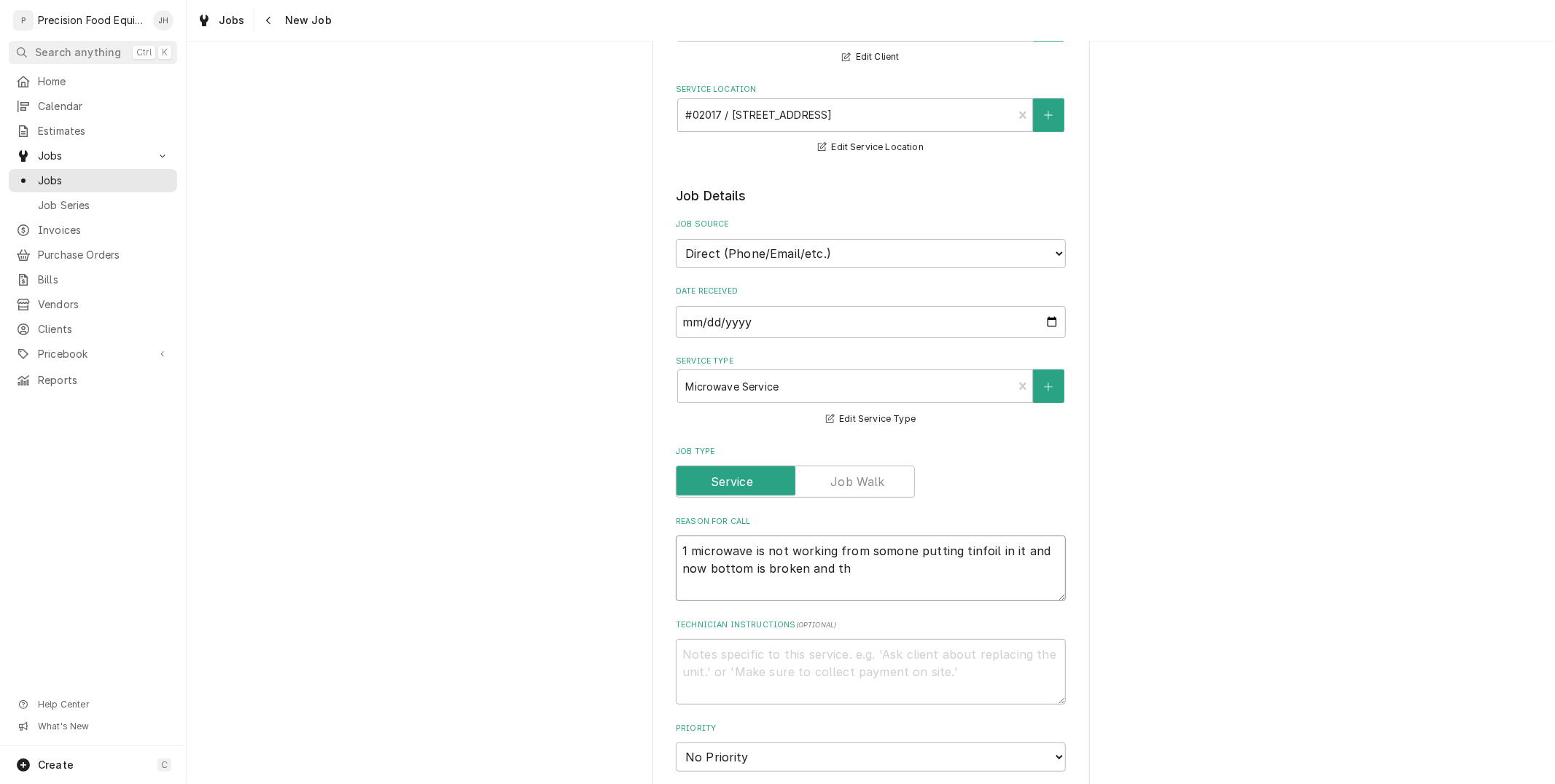
type textarea "1 microwave is not working from somone putting tinfoil in it and now bottom is …"
type textarea "x"
type textarea "1 microwave is not working from somone putting tinfoil in it and now bottom is …"
click at [848, 655] on textarea "Technician Instructions ( optional )" at bounding box center [871, 672] width 390 height 66
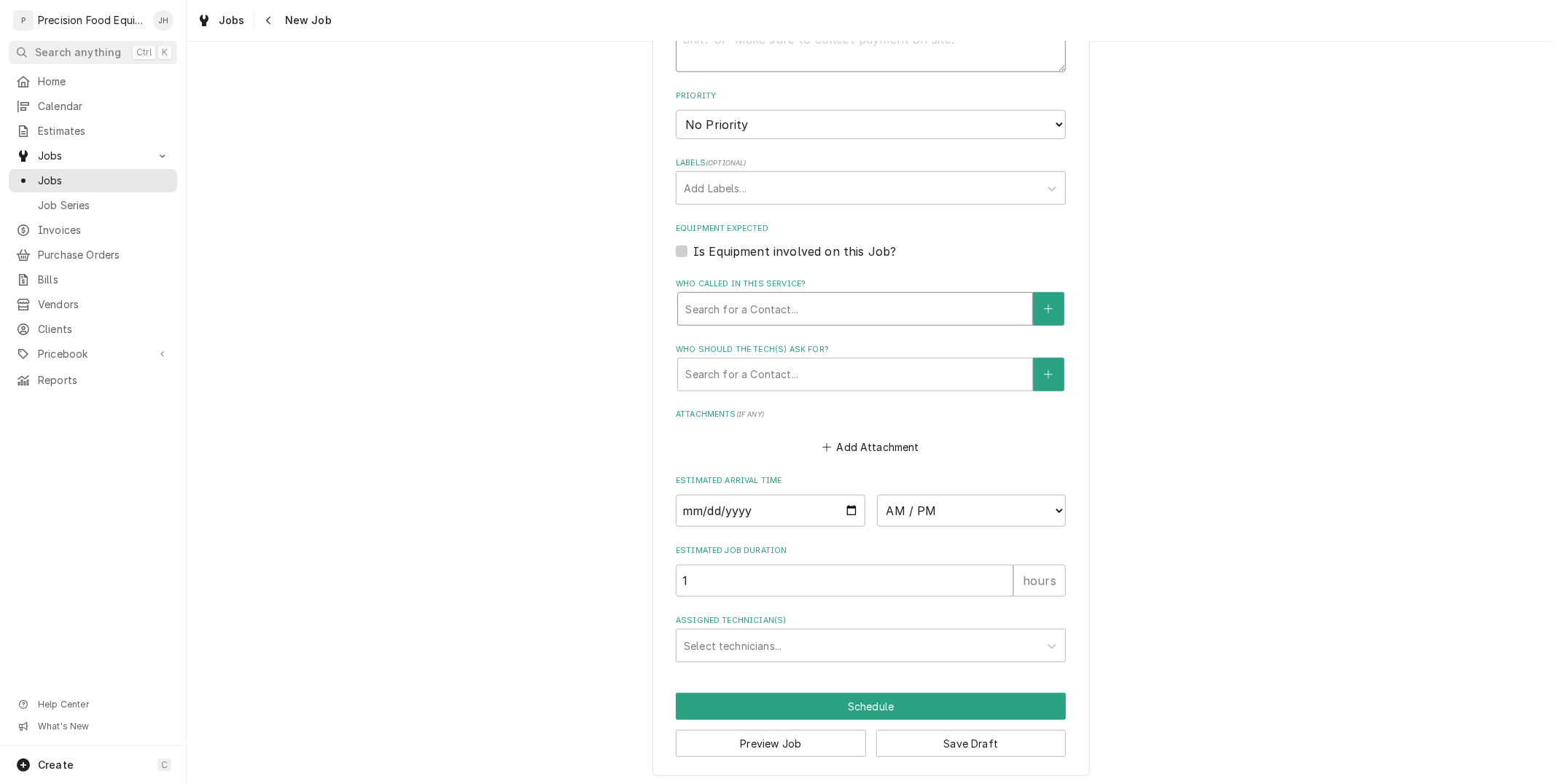
scroll to position [795, 0]
click at [771, 296] on div "Who called in this service?" at bounding box center [855, 309] width 340 height 27
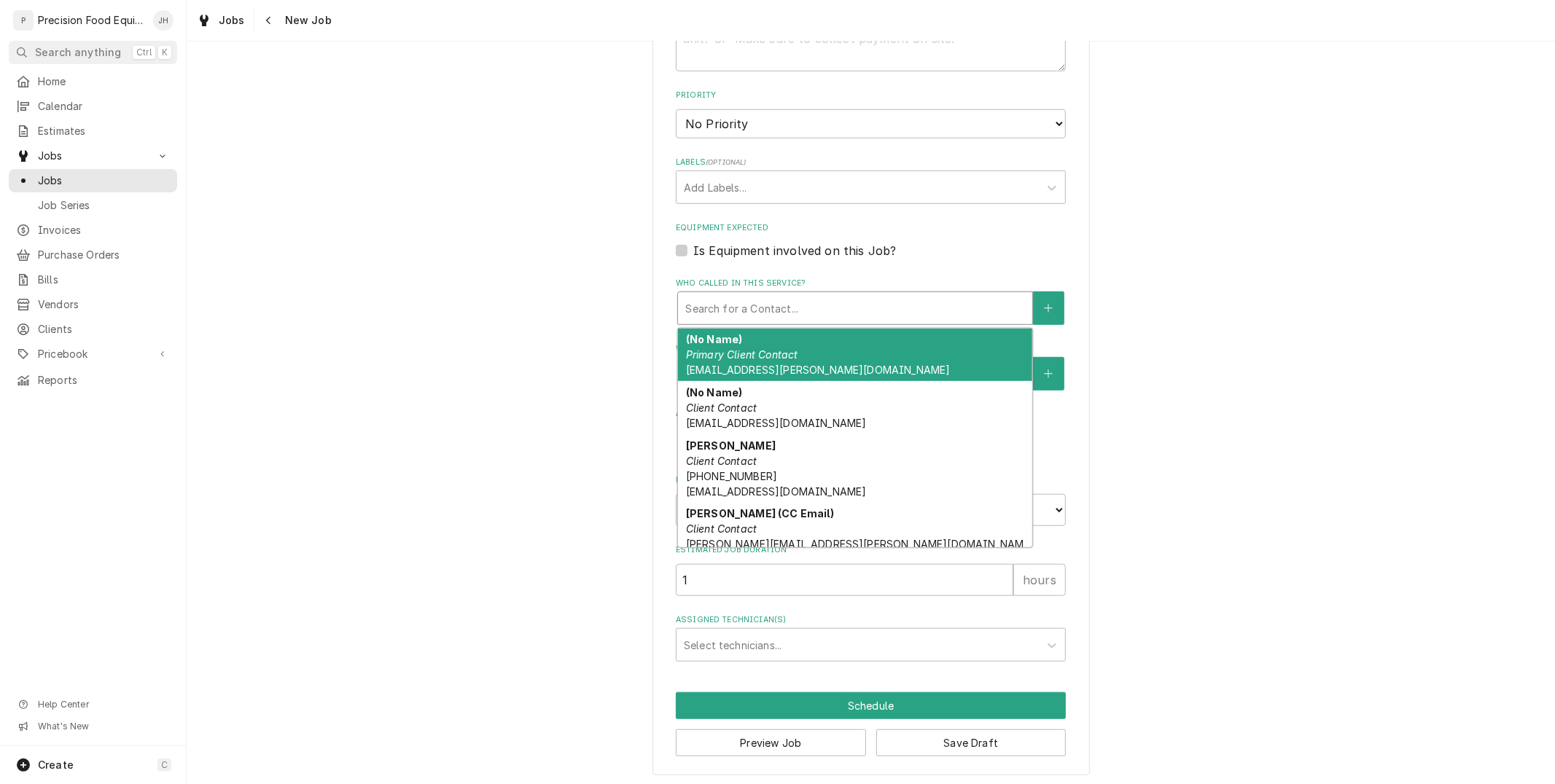
click at [799, 359] on div "(No Name) Primary Client Contact wenjoy1@cox.net" at bounding box center [854, 355] width 354 height 53
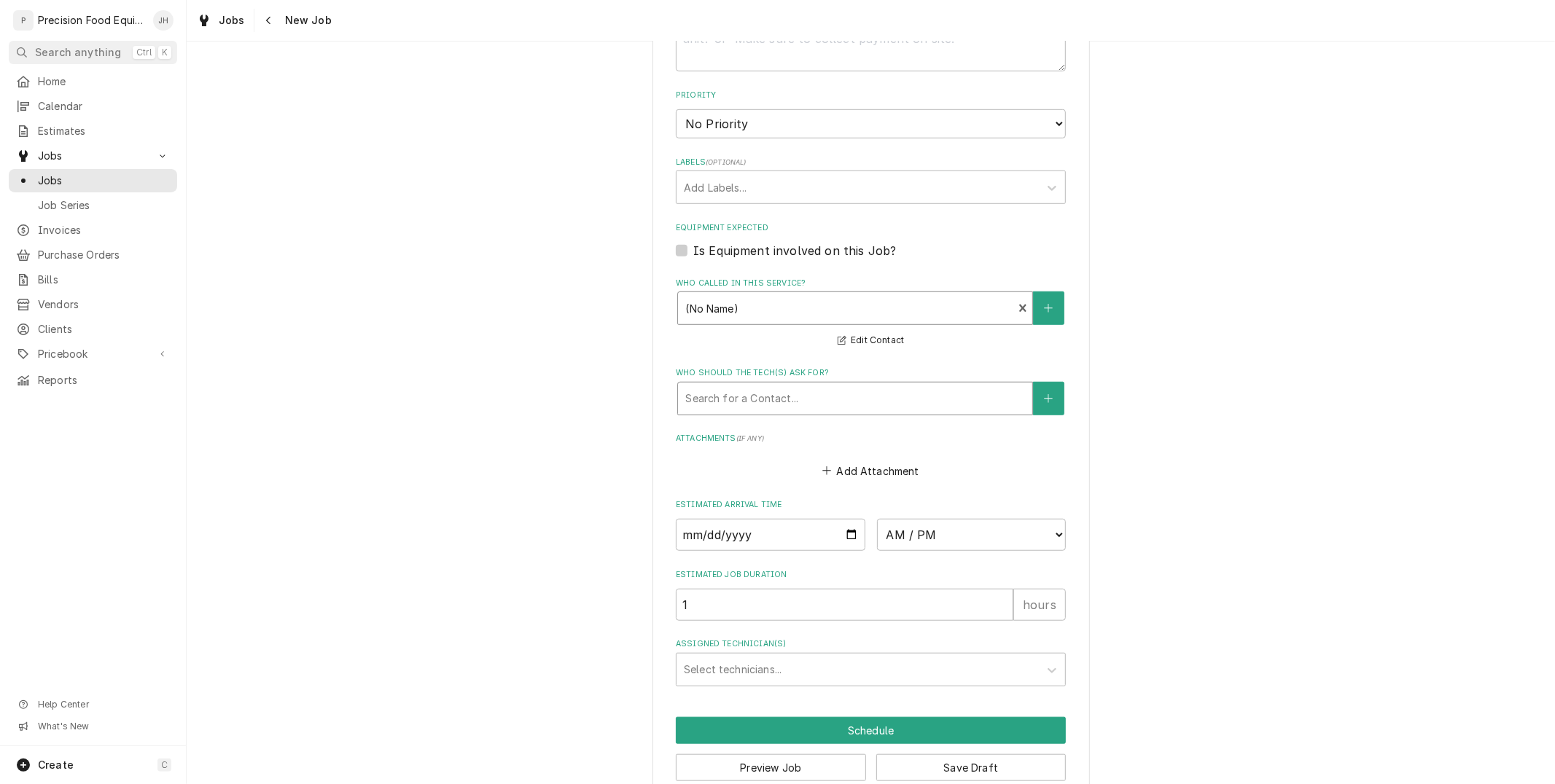
click at [803, 386] on div "Who should the tech(s) ask for?" at bounding box center [855, 399] width 340 height 27
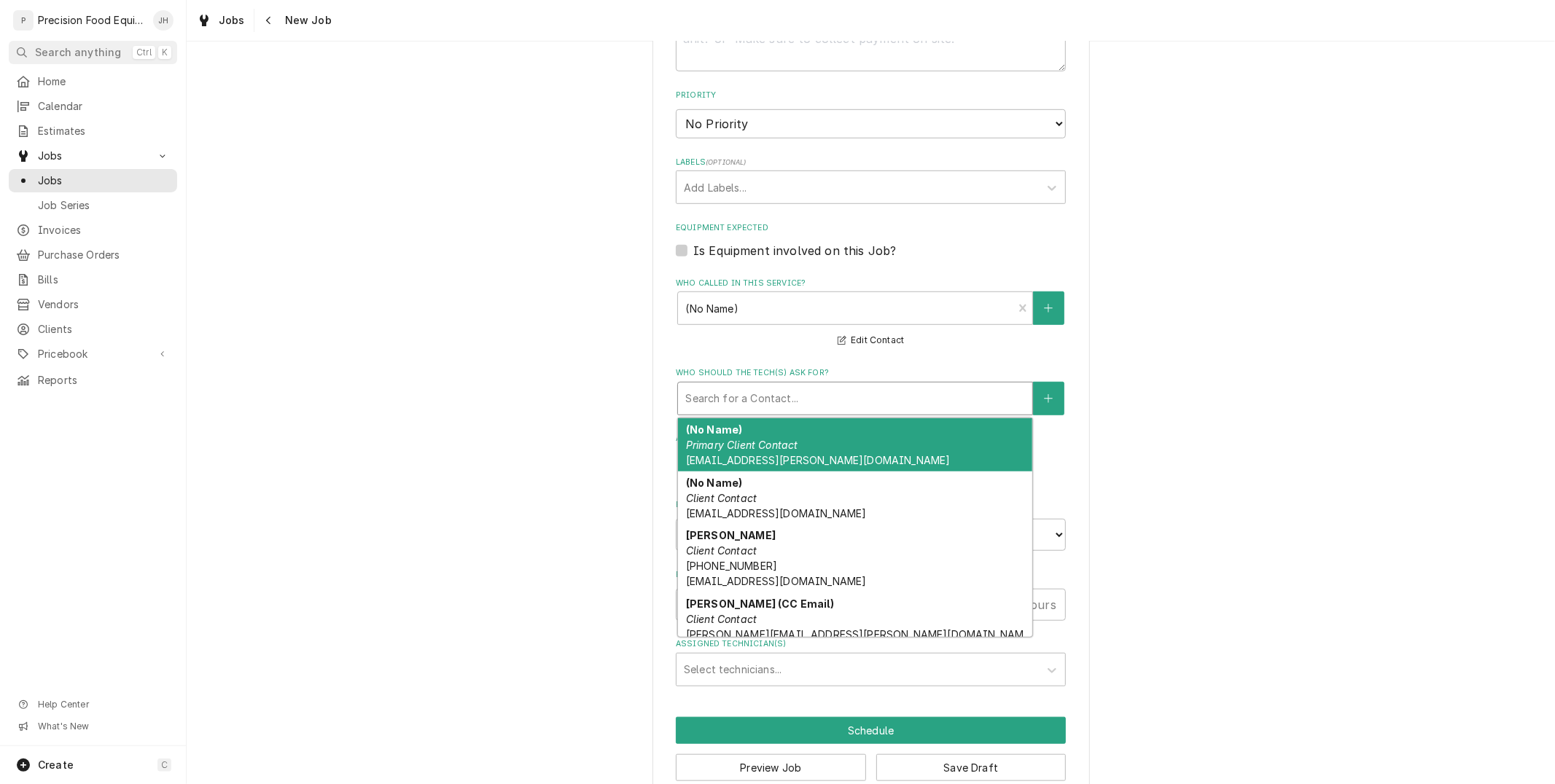
click at [798, 436] on div "(No Name) Primary Client Contact wenjoy1@cox.net" at bounding box center [854, 445] width 354 height 53
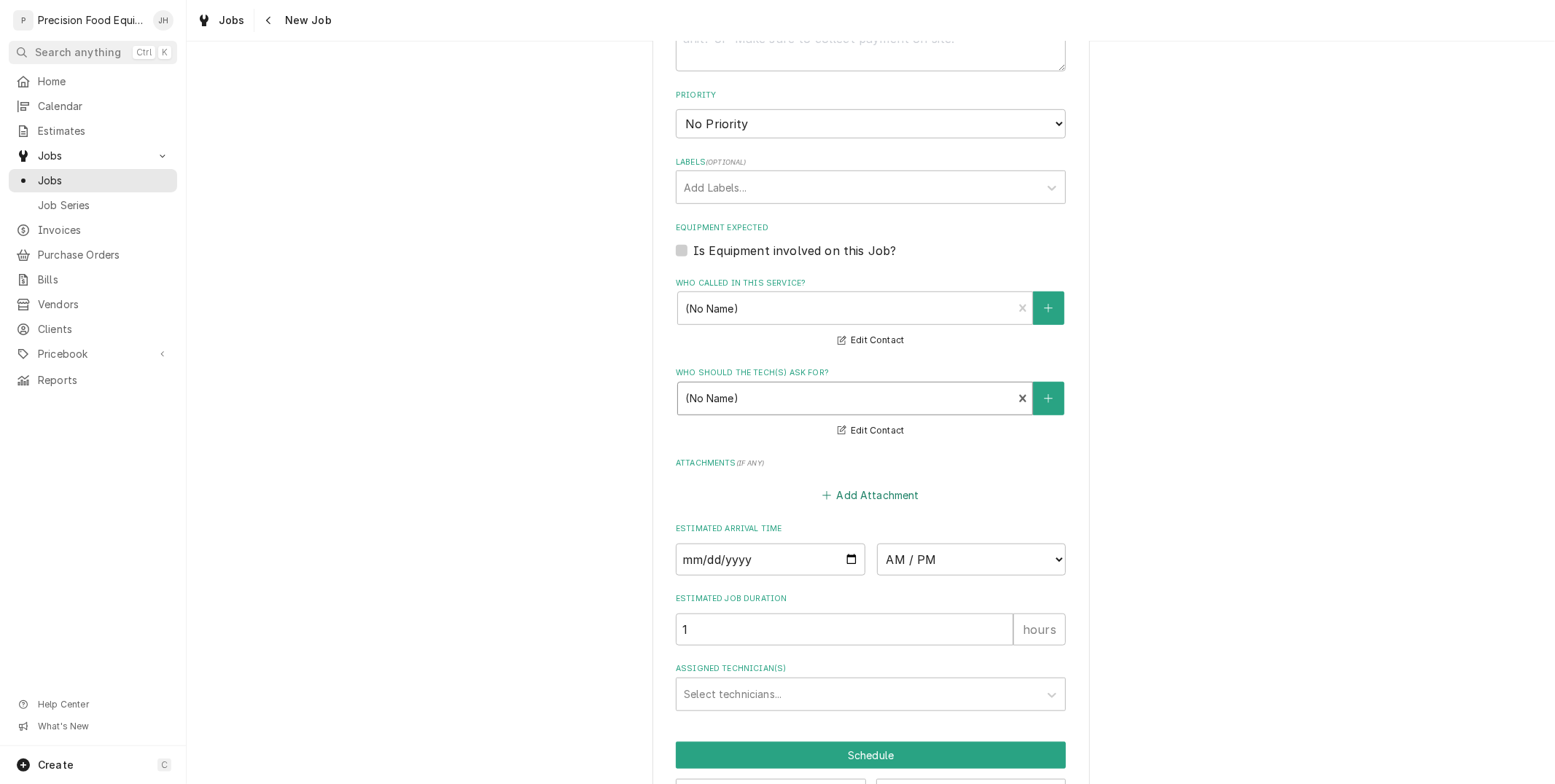
scroll to position [844, 0]
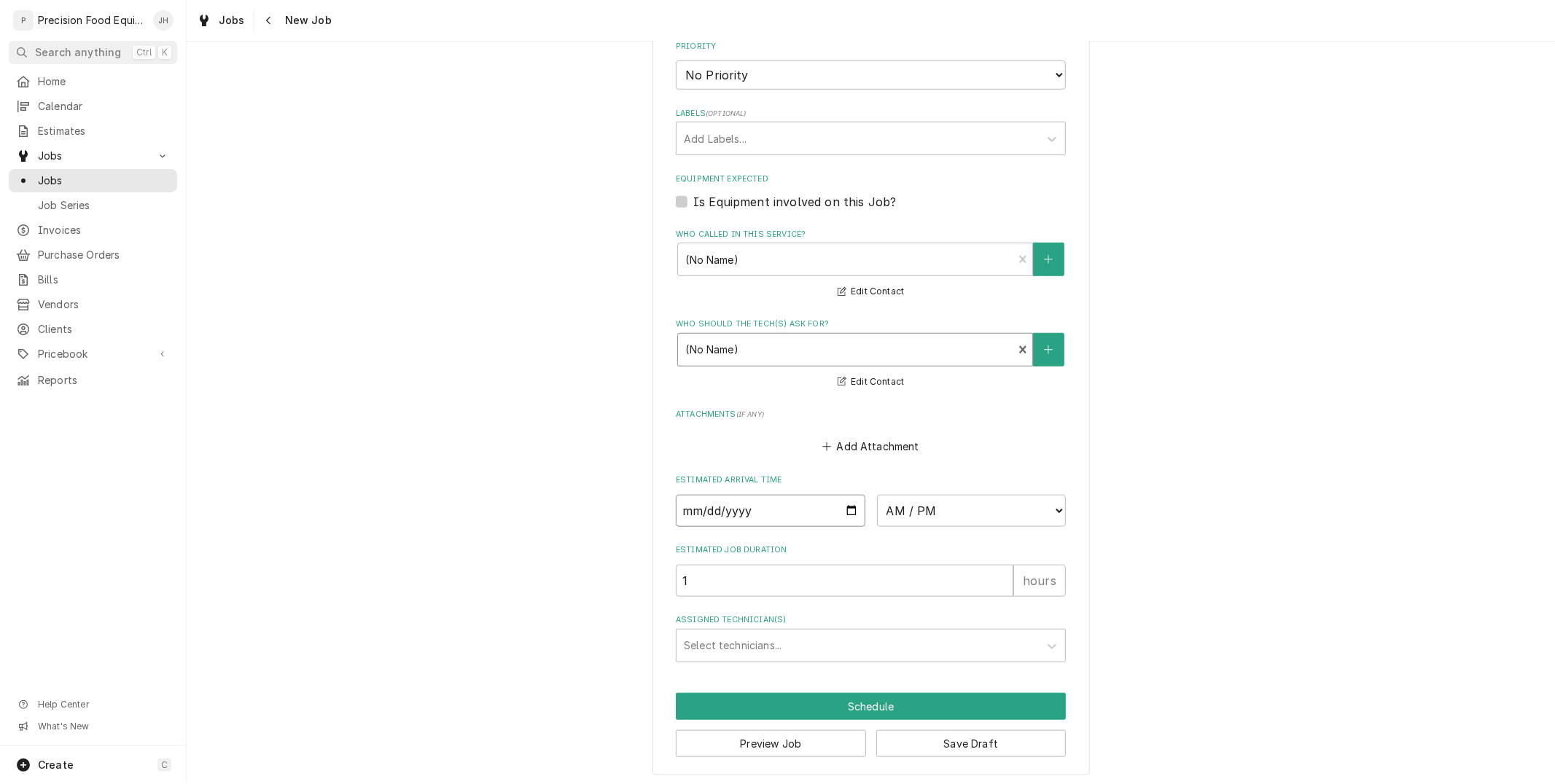
click at [845, 512] on input "Date" at bounding box center [770, 511] width 189 height 32
click at [994, 495] on select "AM / PM 6:00 AM 6:15 AM 6:30 AM 6:45 AM 7:00 AM 7:15 AM 7:30 AM 7:45 AM 8:00 AM…" at bounding box center [972, 511] width 189 height 32
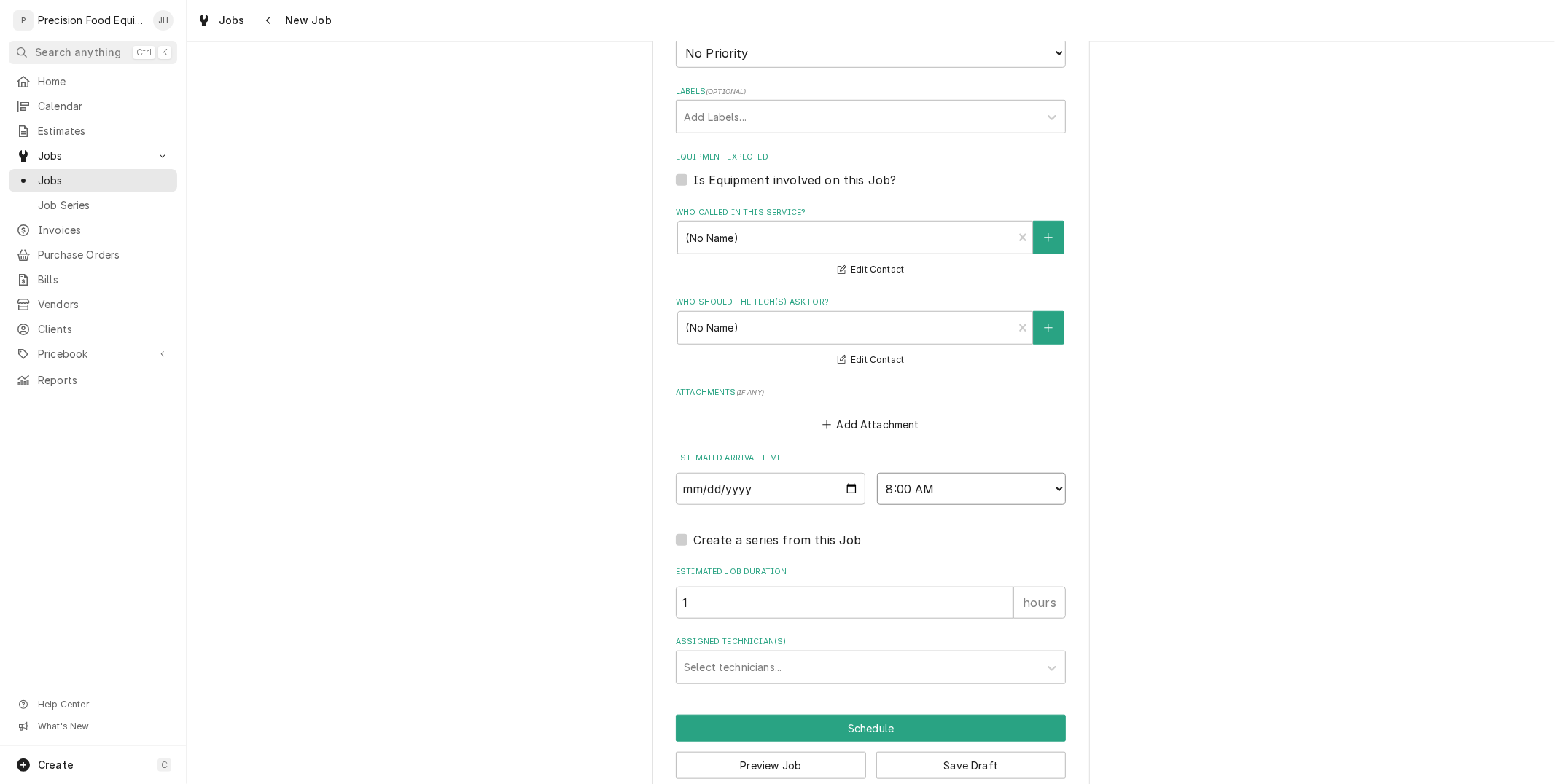
scroll to position [888, 0]
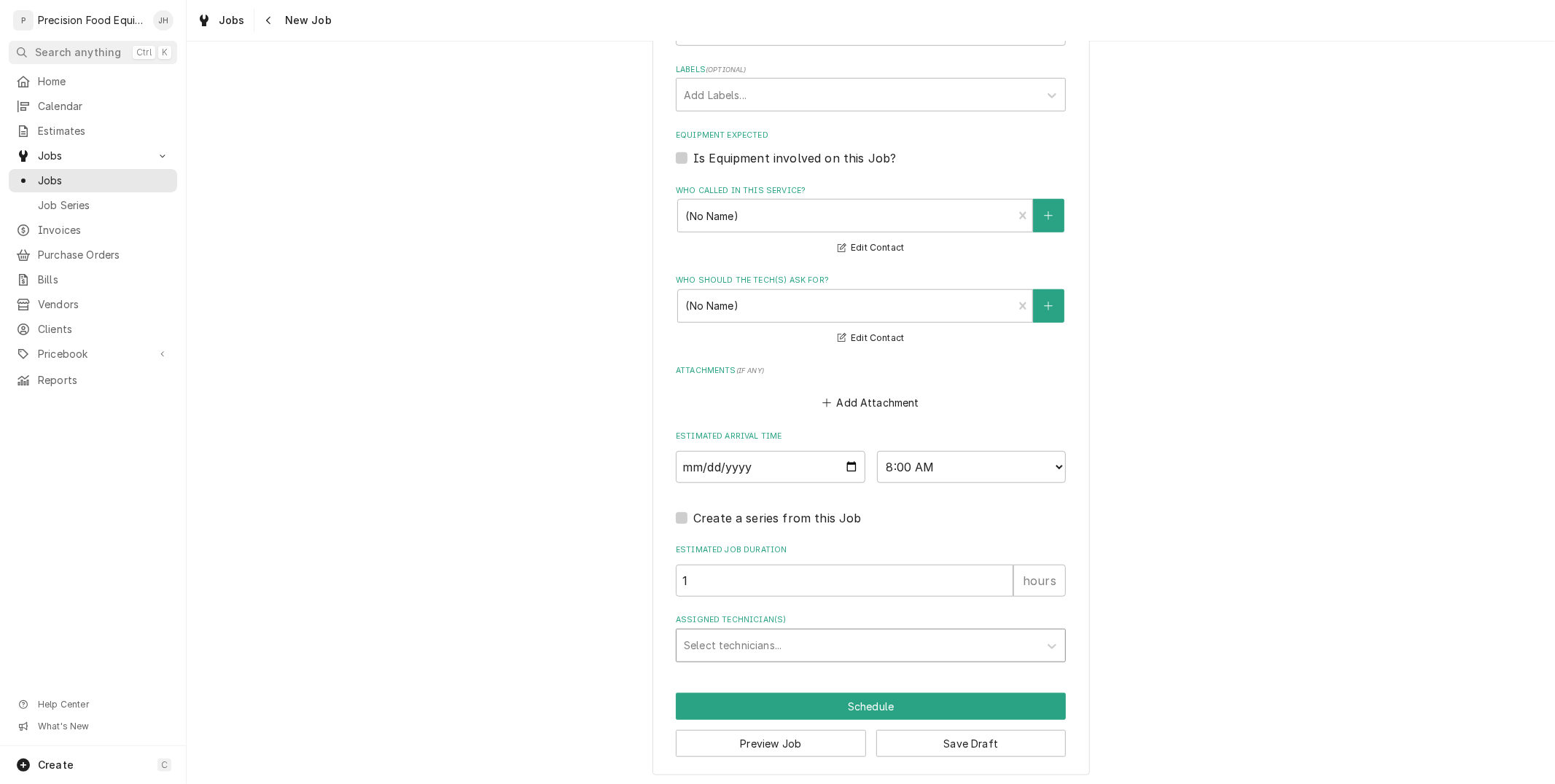
click at [876, 650] on div "Assigned Technician(s)" at bounding box center [857, 646] width 348 height 27
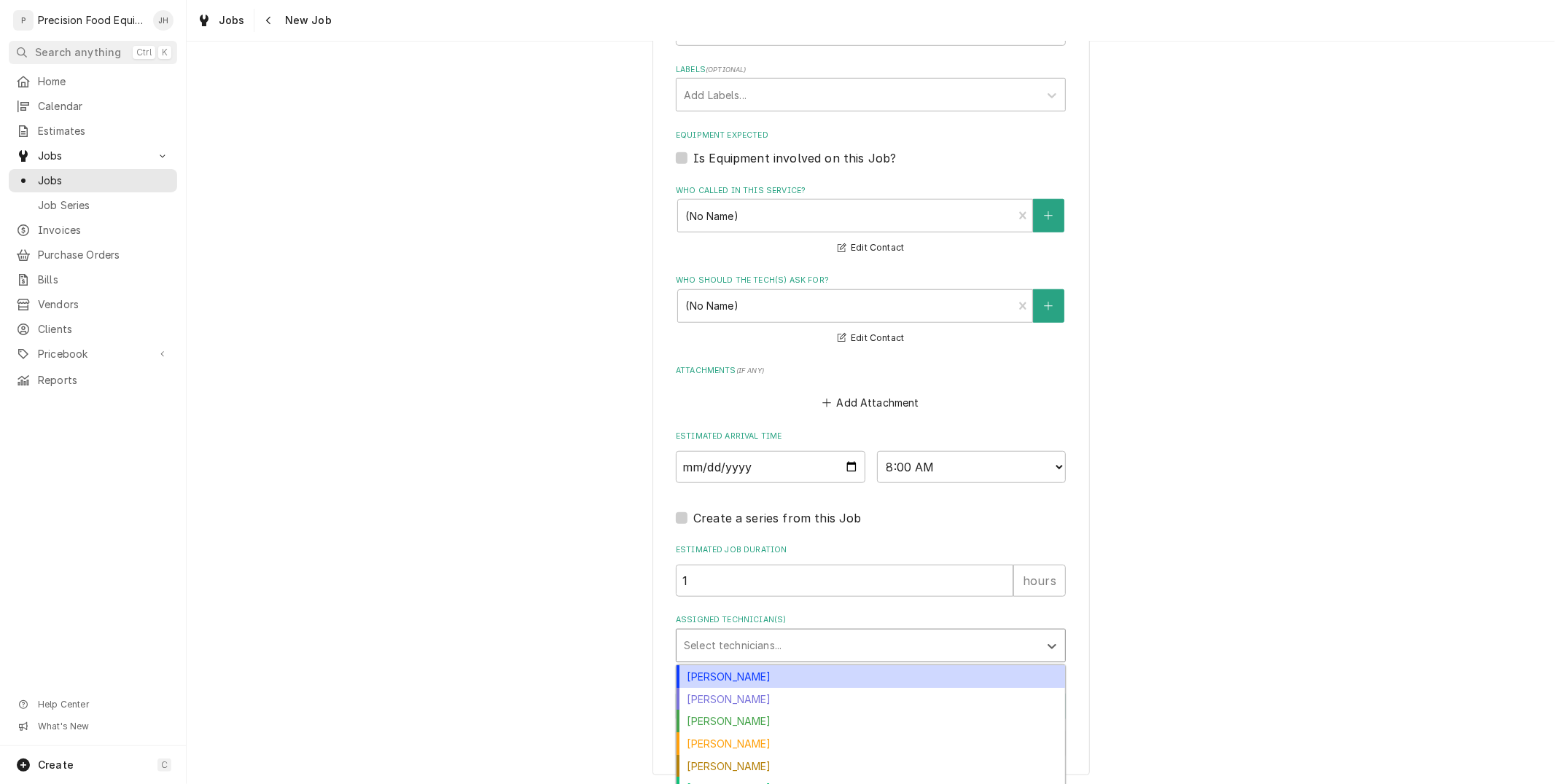
click at [843, 674] on div "[PERSON_NAME]" at bounding box center [871, 677] width 389 height 23
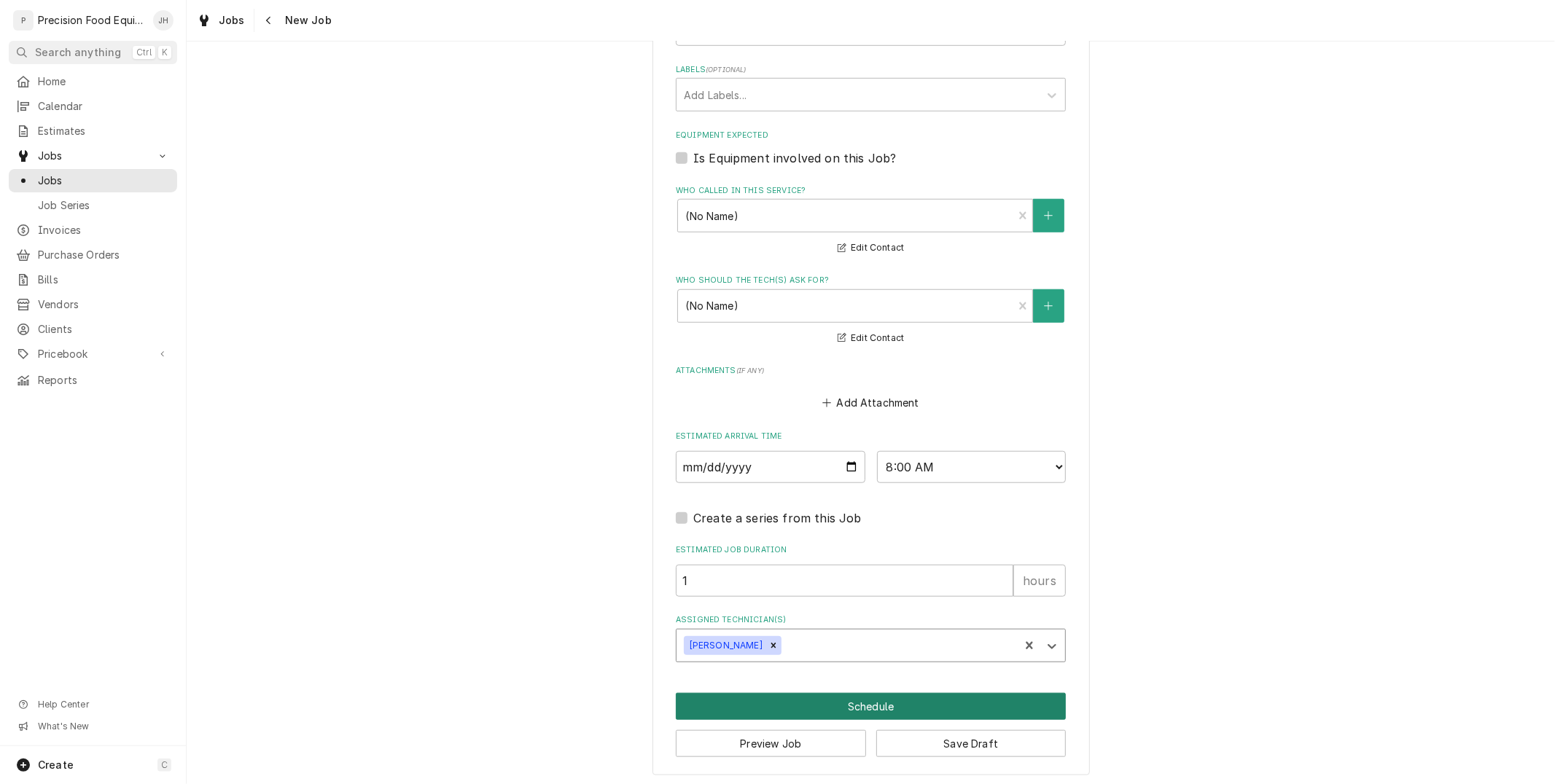
click at [882, 695] on button "Schedule" at bounding box center [871, 706] width 390 height 27
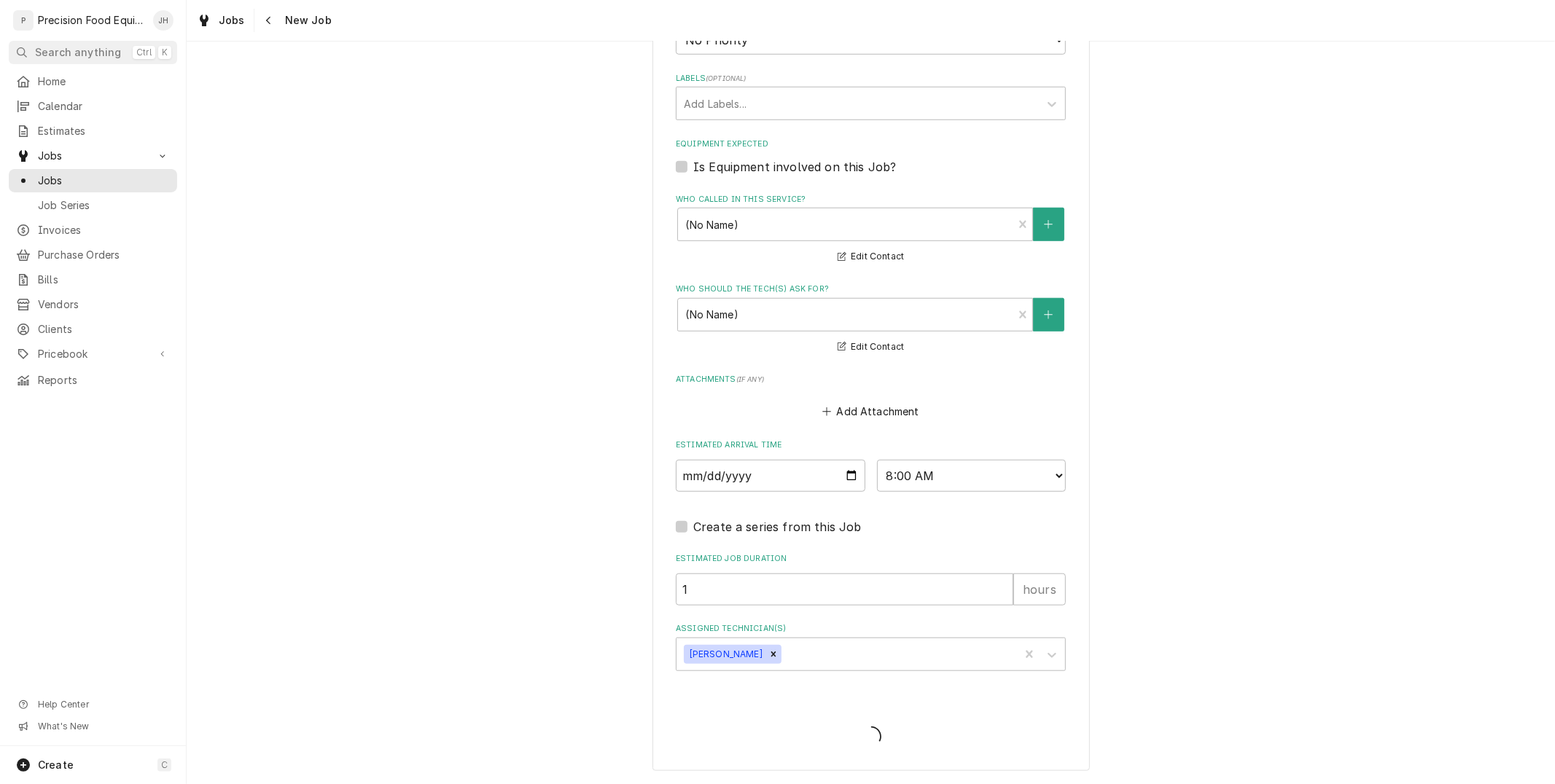
scroll to position [875, 0]
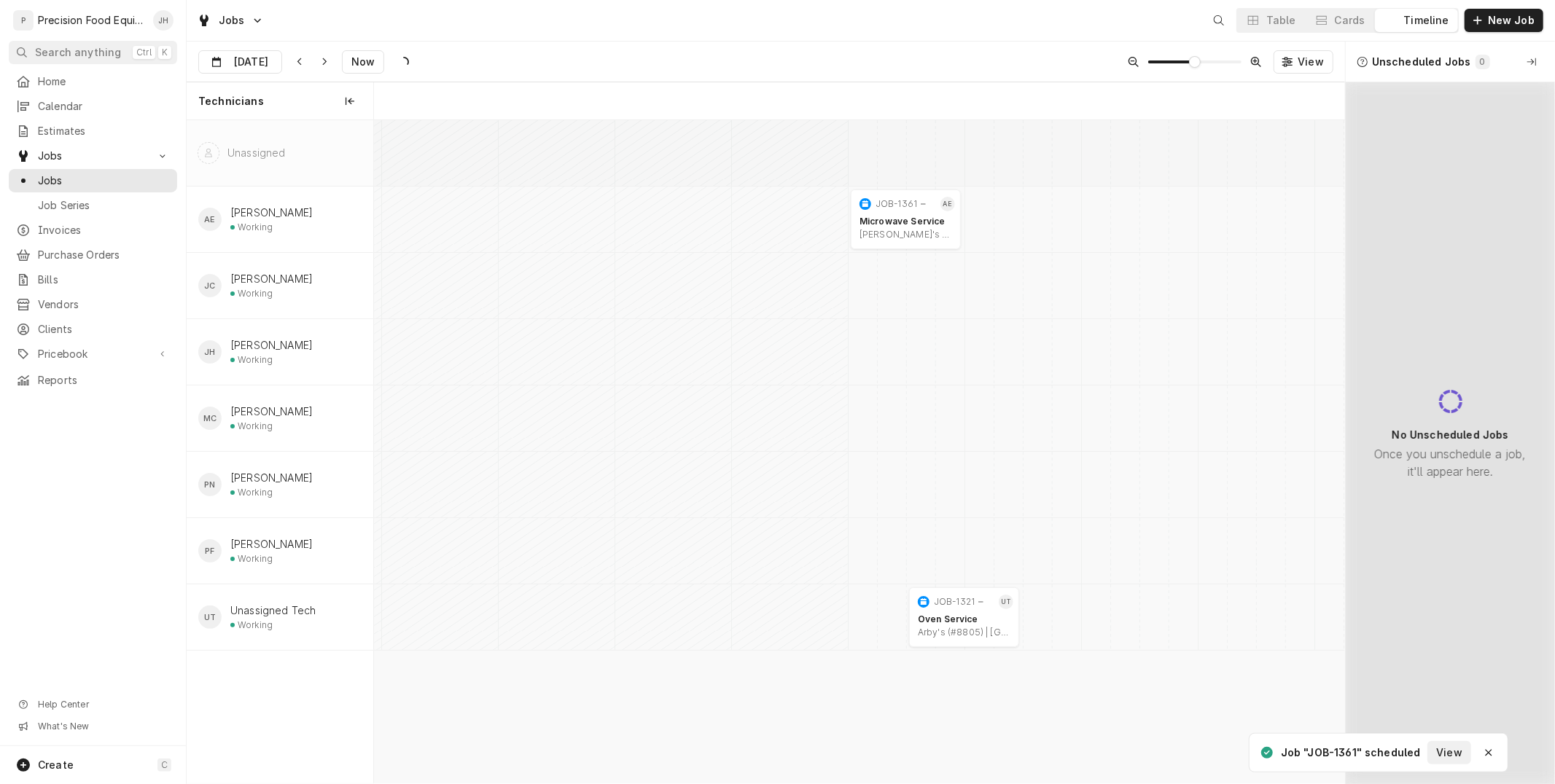
scroll to position [0, 19270]
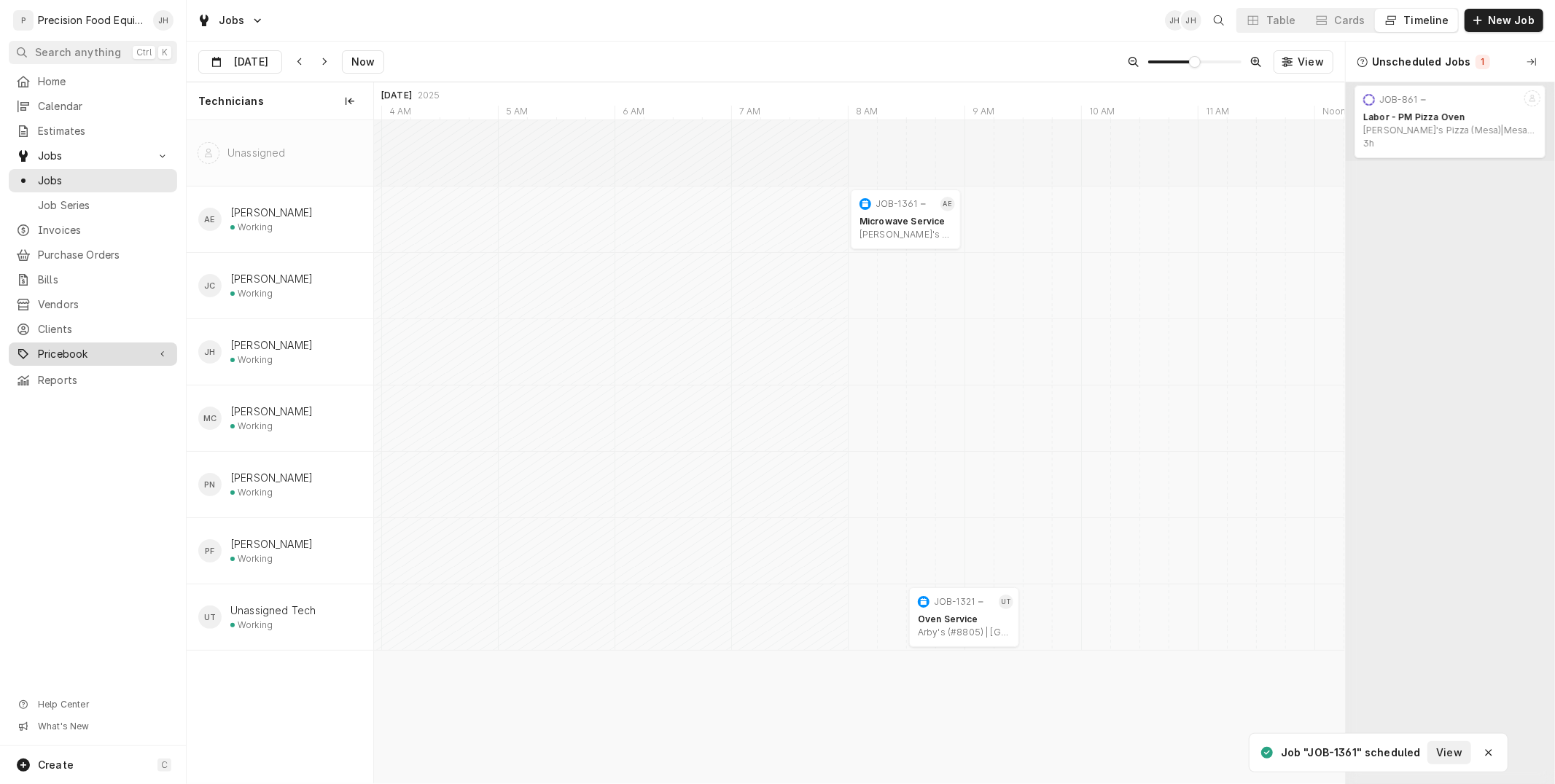
click at [87, 352] on span "Pricebook" at bounding box center [92, 355] width 110 height 15
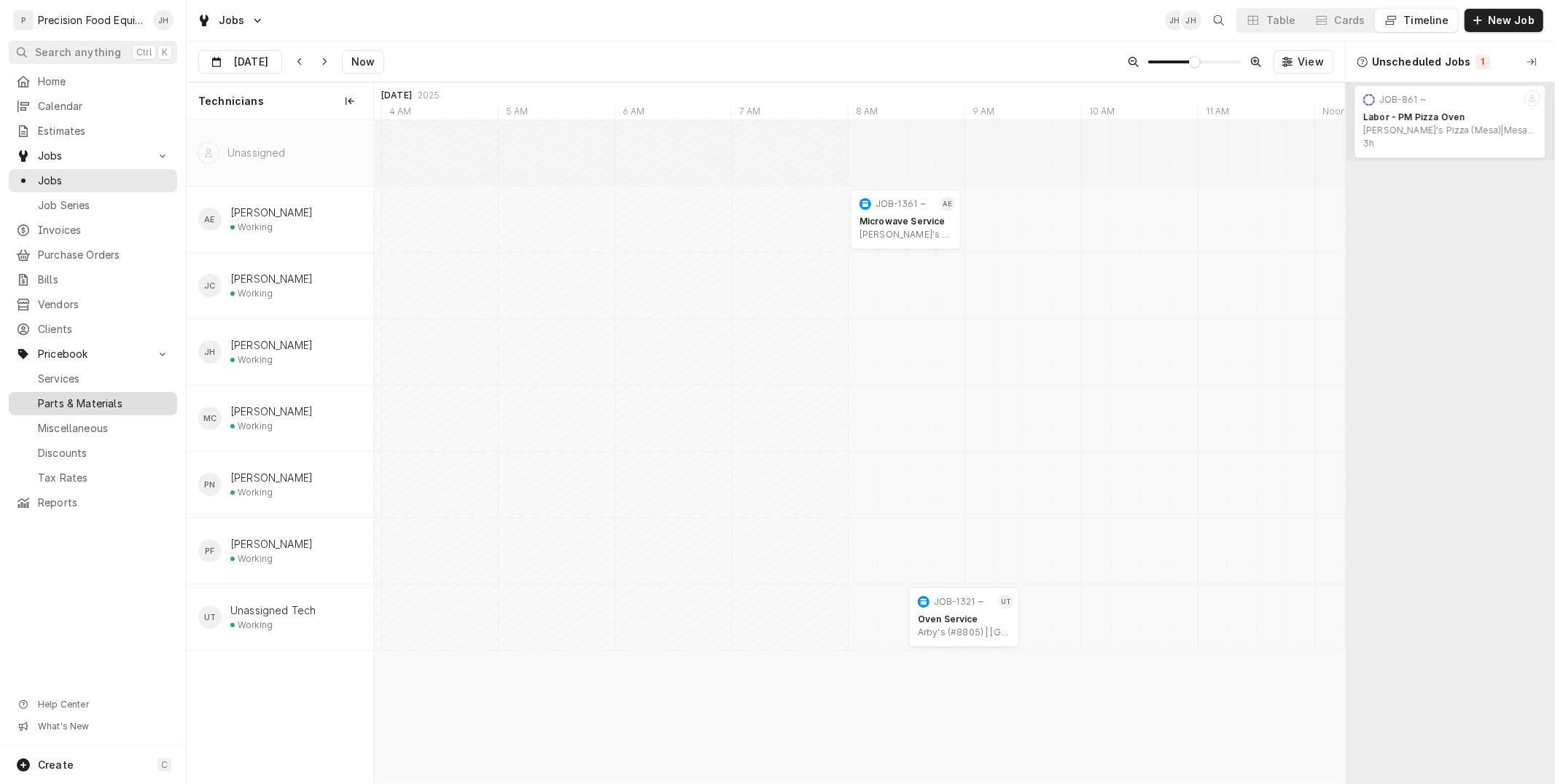
click at [92, 397] on span "Parts & Materials" at bounding box center [103, 404] width 132 height 15
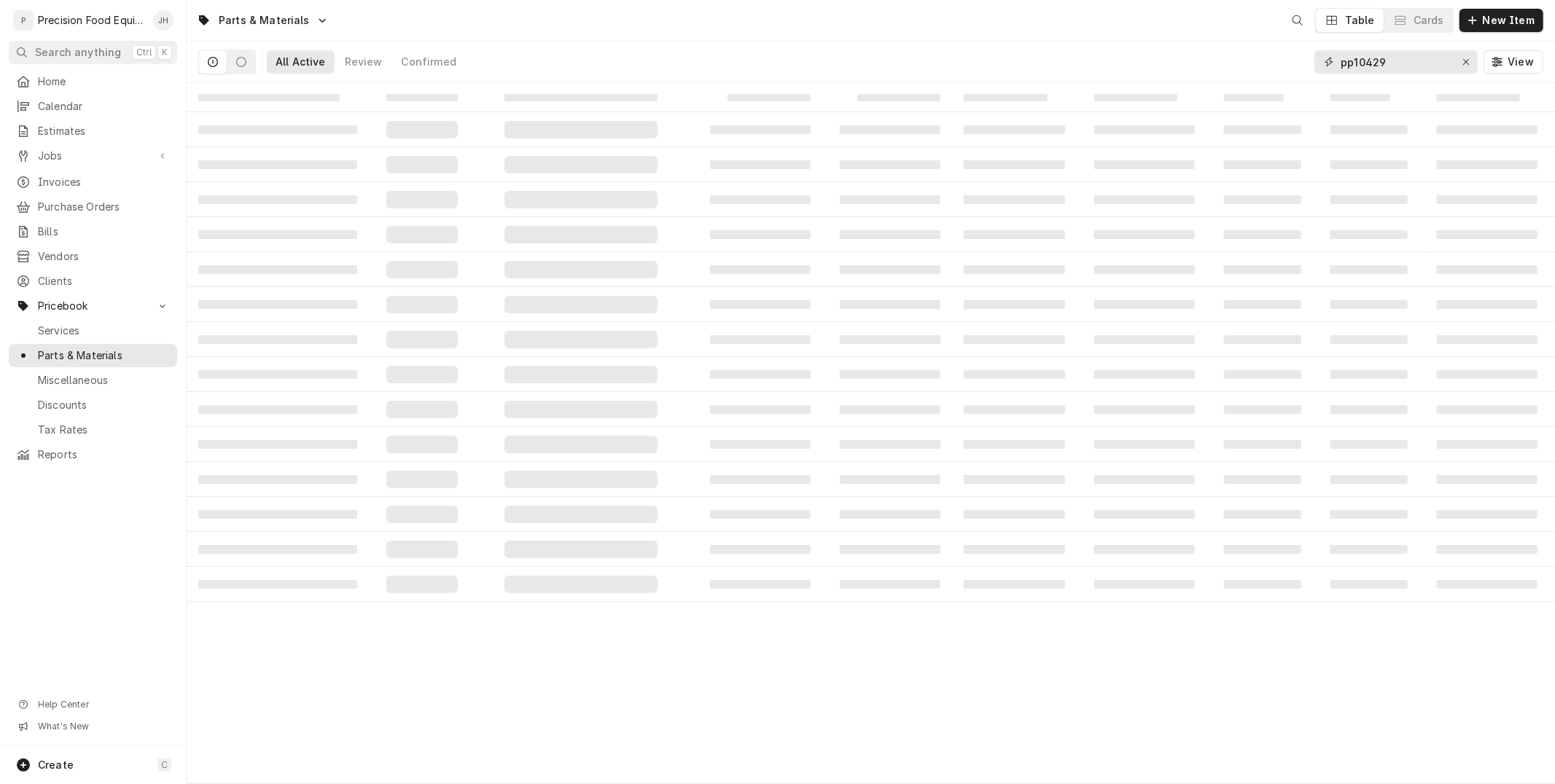
click at [1427, 64] on input "pp10429" at bounding box center [1395, 62] width 109 height 24
drag, startPoint x: 1427, startPoint y: 64, endPoint x: 1395, endPoint y: 55, distance: 33.2
click at [1248, 92] on div "Parts & Materials JH Table Cards New Item All Active Review Confirmed pp10429 V…" at bounding box center [871, 392] width 1369 height 784
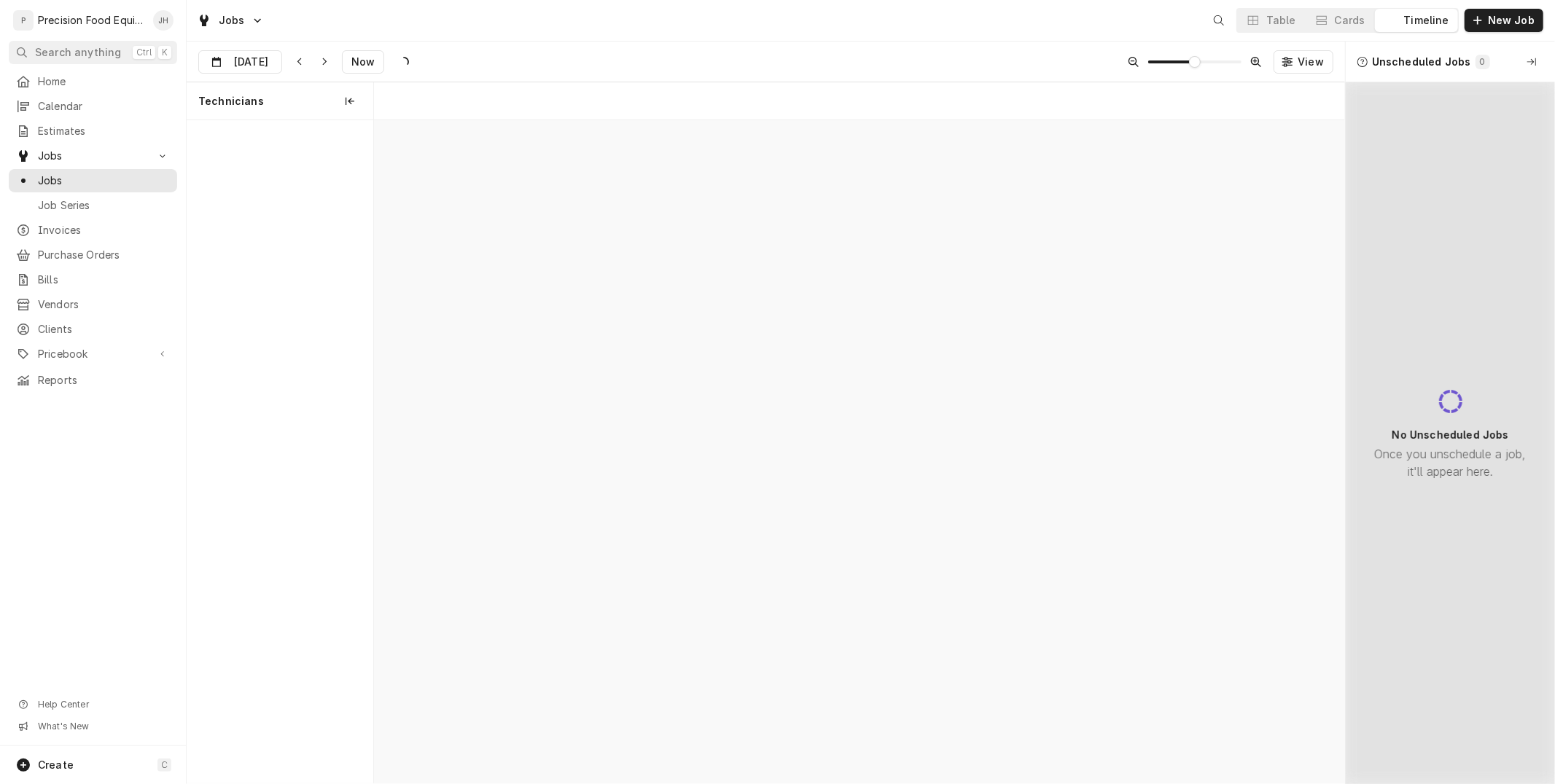
scroll to position [0, 19270]
